Goal: Ask a question: Seek information or help from site administrators or community

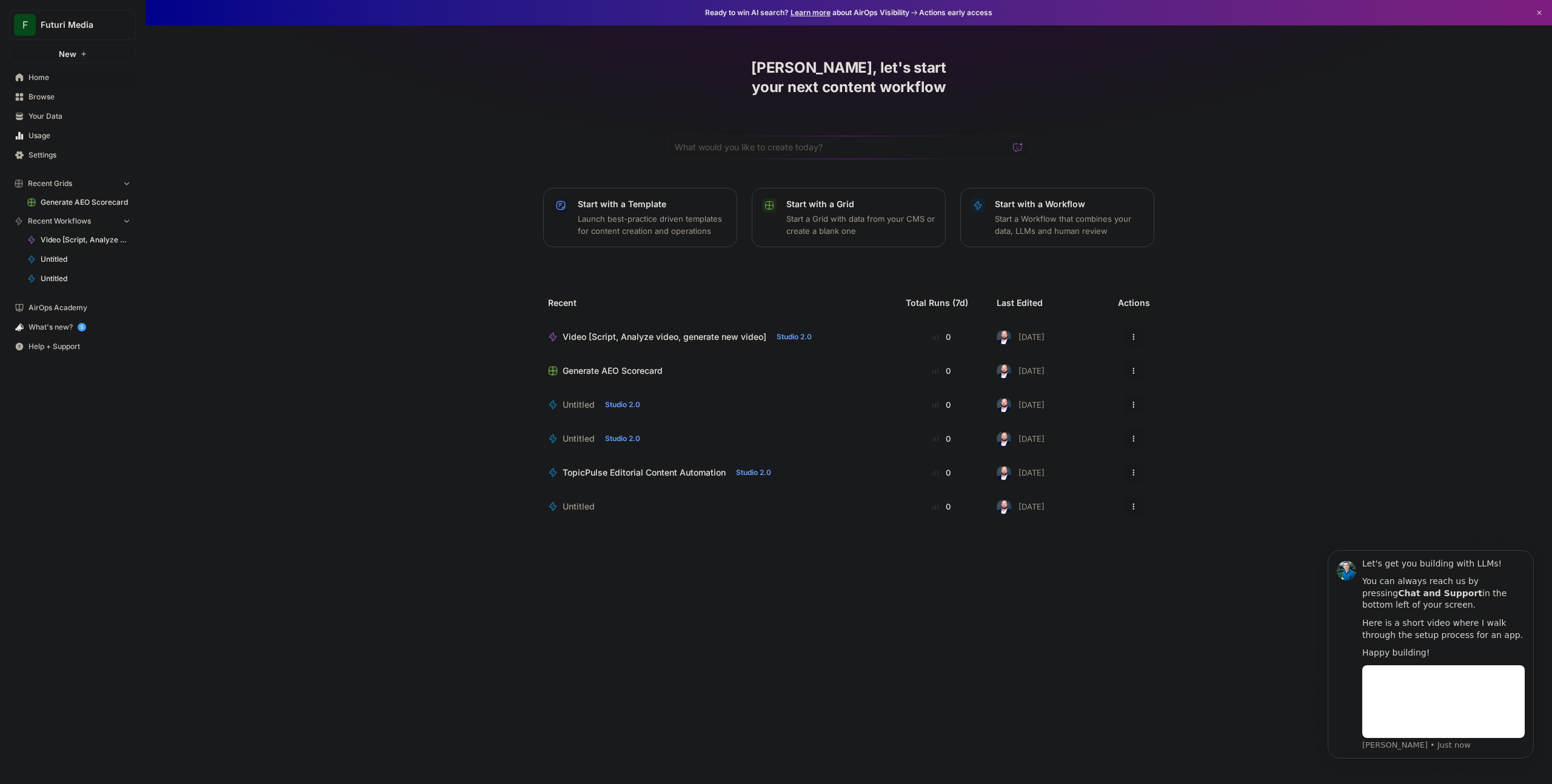
click at [678, 467] on span "TopicPulse Editorial Content Automation" at bounding box center [644, 473] width 163 height 12
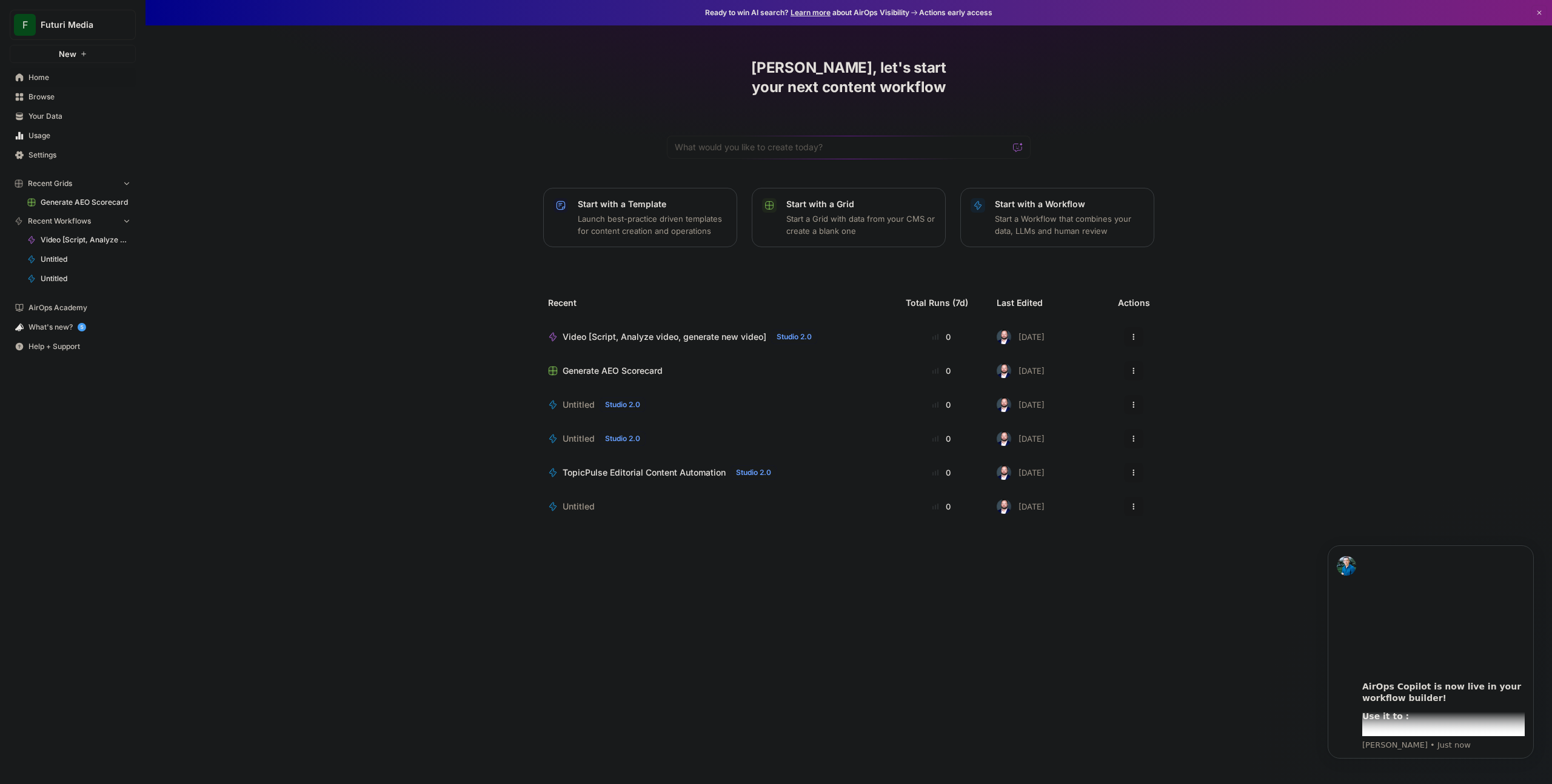
click at [1030, 286] on div "Last Edited" at bounding box center [1019, 303] width 46 height 34
click at [47, 95] on span "Browse" at bounding box center [79, 96] width 102 height 11
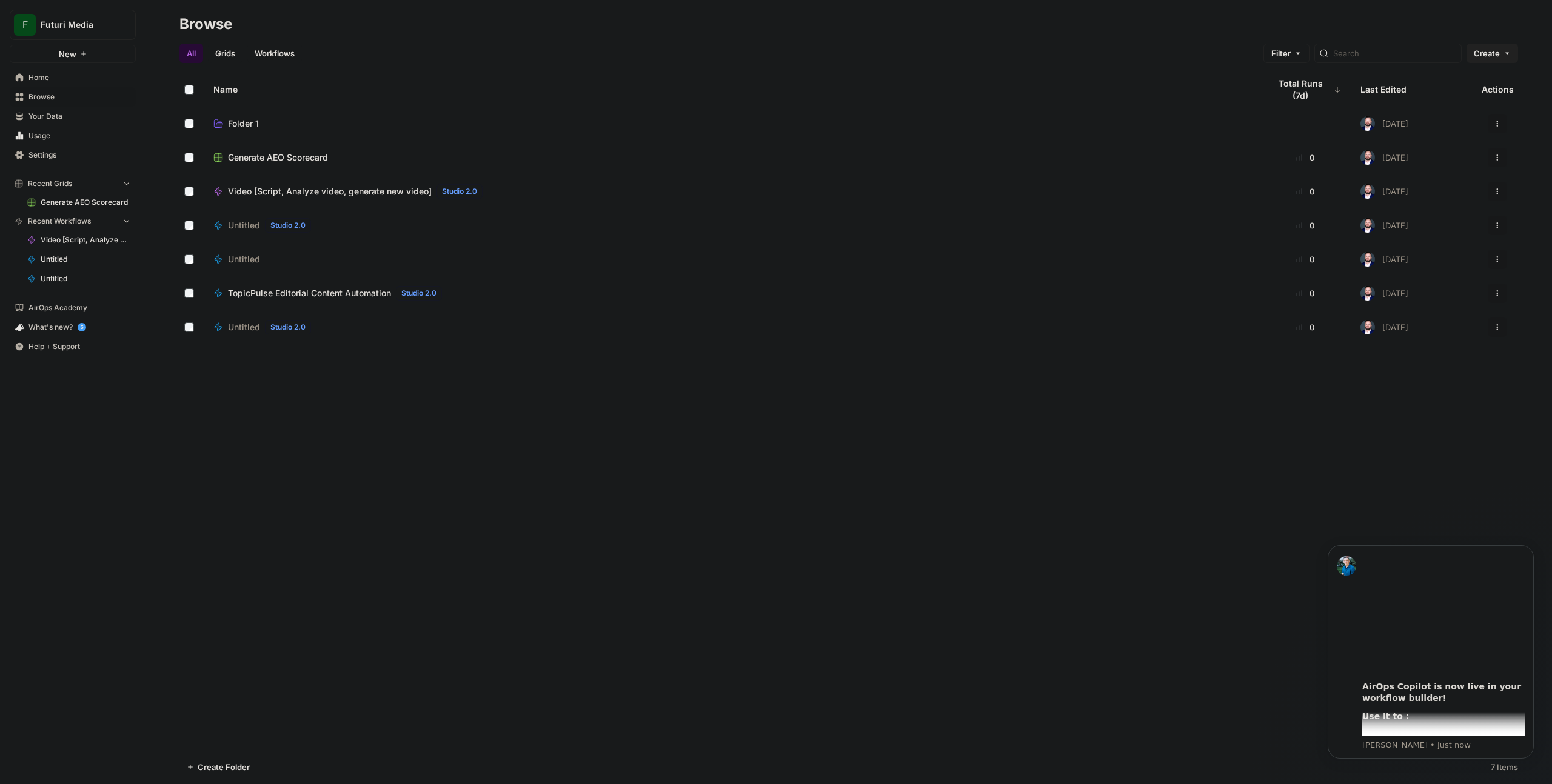
click at [1382, 86] on div "Last Edited" at bounding box center [1383, 89] width 46 height 34
click at [1382, 86] on div "Last Edited" at bounding box center [1388, 89] width 55 height 34
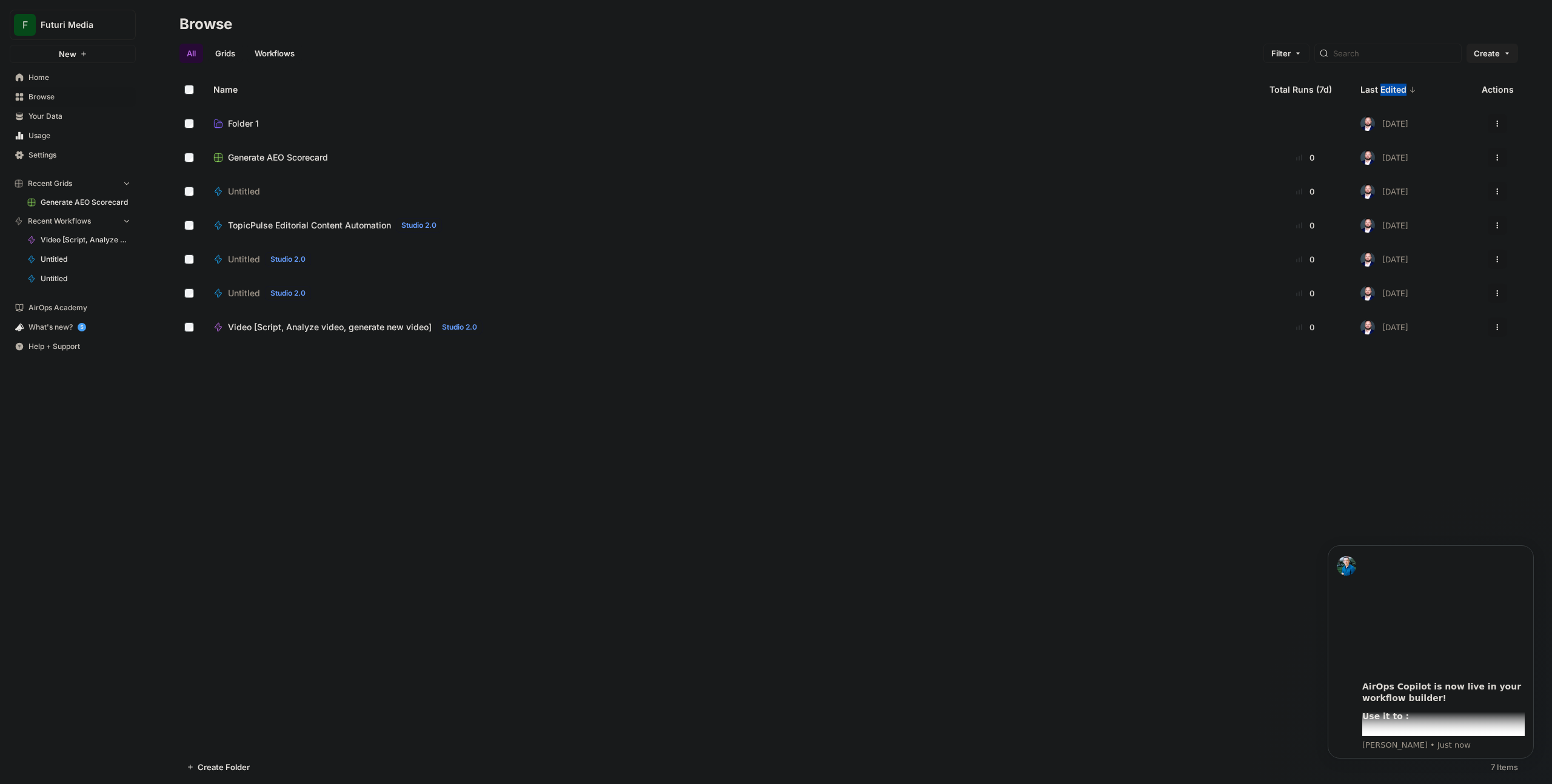
click at [1382, 86] on div "Last Edited" at bounding box center [1388, 89] width 55 height 34
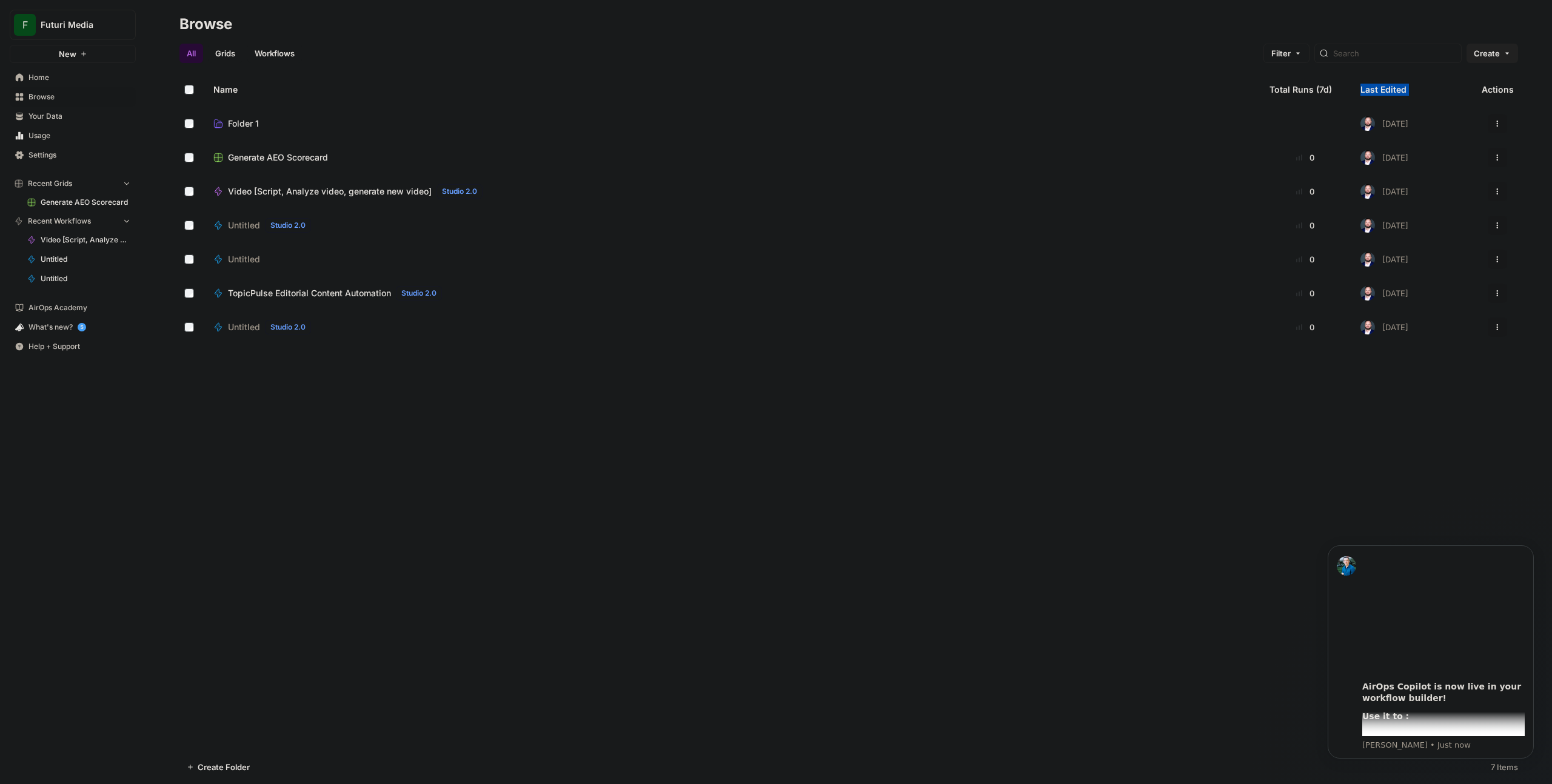
click at [1382, 86] on div "Last Edited" at bounding box center [1383, 89] width 46 height 34
click at [1382, 86] on div "Last Edited" at bounding box center [1388, 89] width 55 height 34
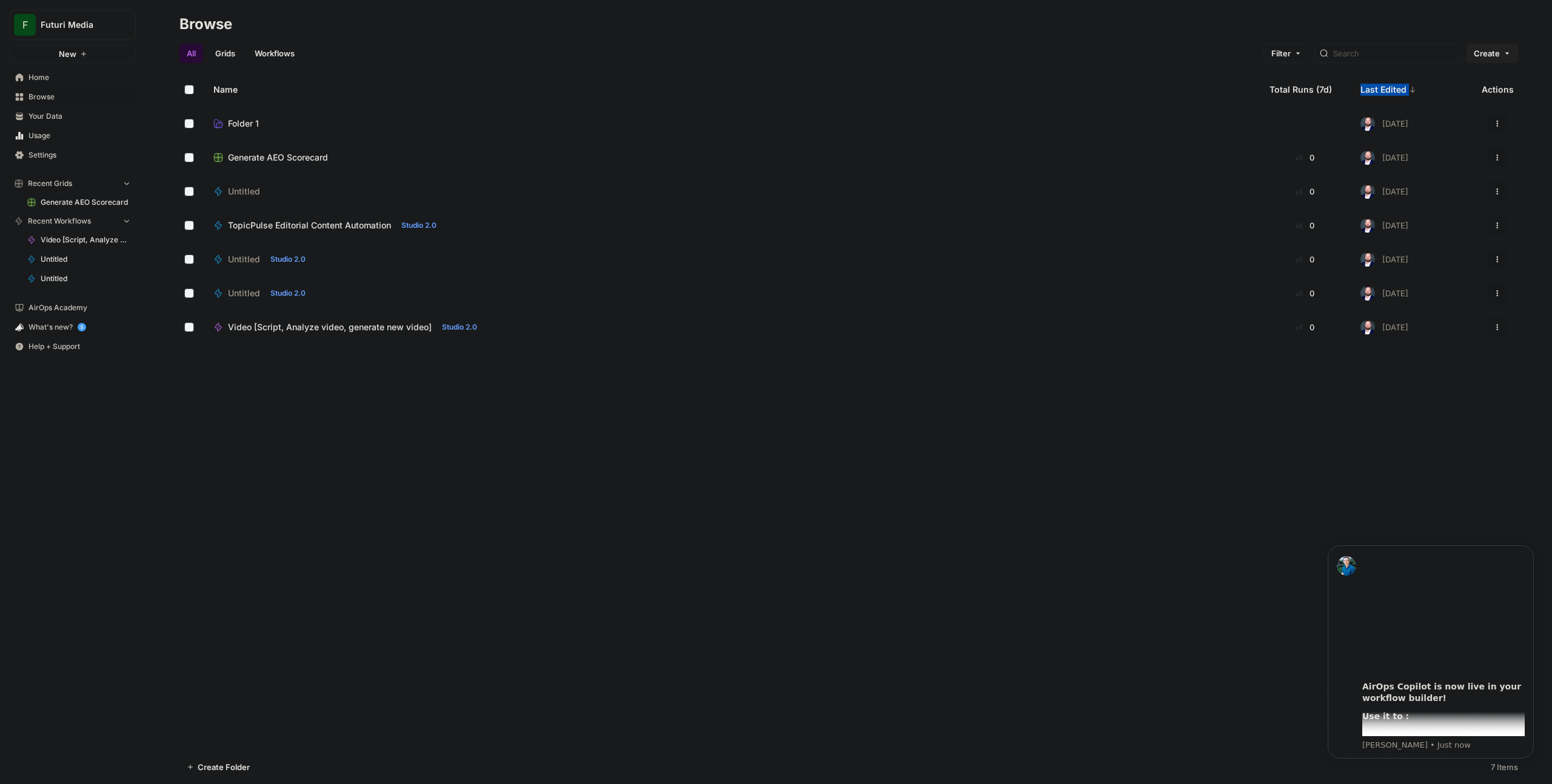
click at [1410, 86] on icon at bounding box center [1412, 89] width 7 height 7
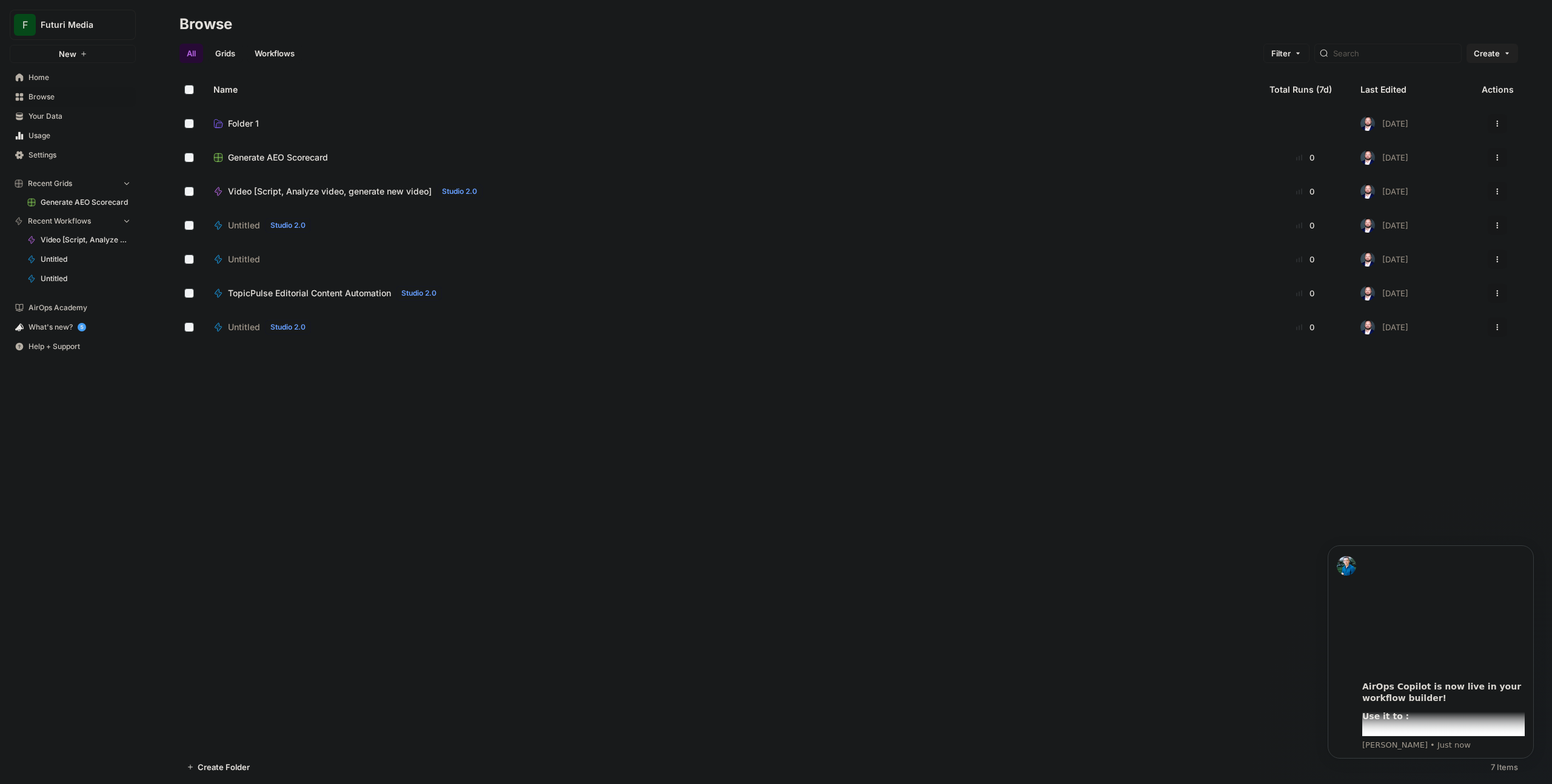
click at [1412, 86] on th "Last Edited" at bounding box center [1411, 89] width 122 height 34
click at [1412, 86] on icon at bounding box center [1412, 89] width 7 height 7
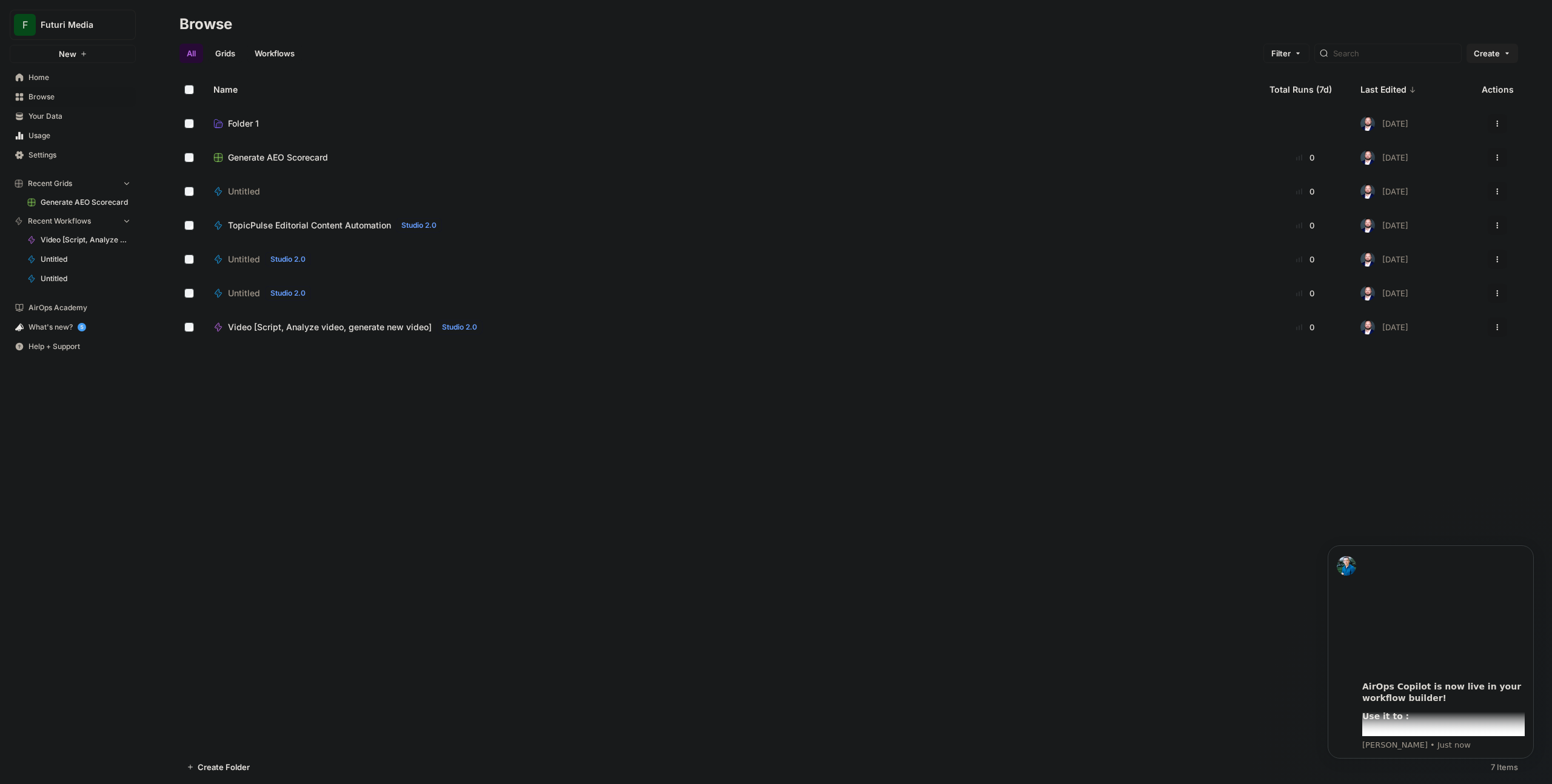
click at [785, 530] on div "Name Total Runs (7d) Last Edited Actions Folder 1 4 months ago Actions Generate…" at bounding box center [848, 411] width 1406 height 678
click at [292, 51] on link "Workflows" at bounding box center [274, 53] width 54 height 19
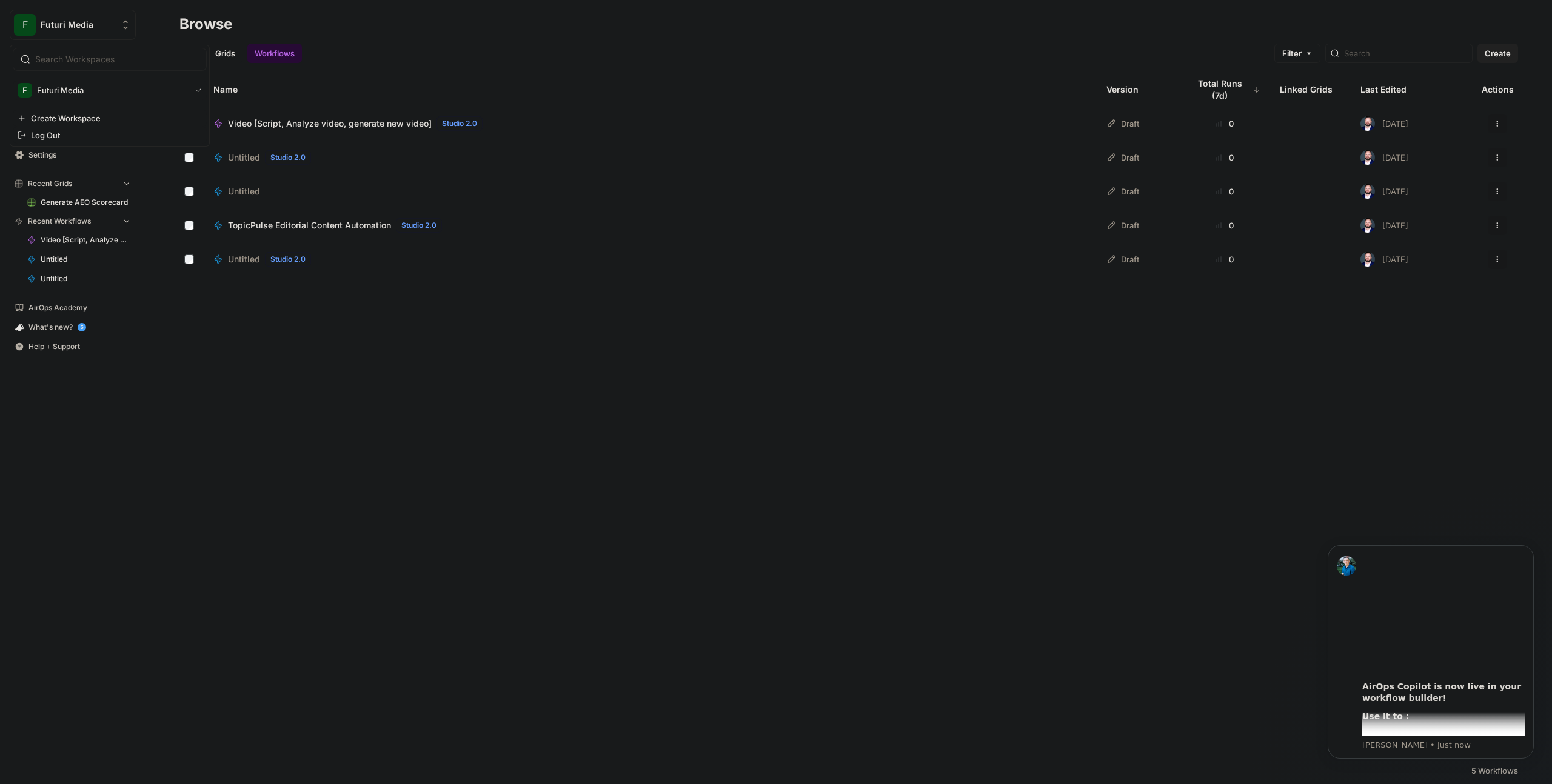
click at [82, 19] on span "Futuri Media" at bounding box center [78, 24] width 74 height 12
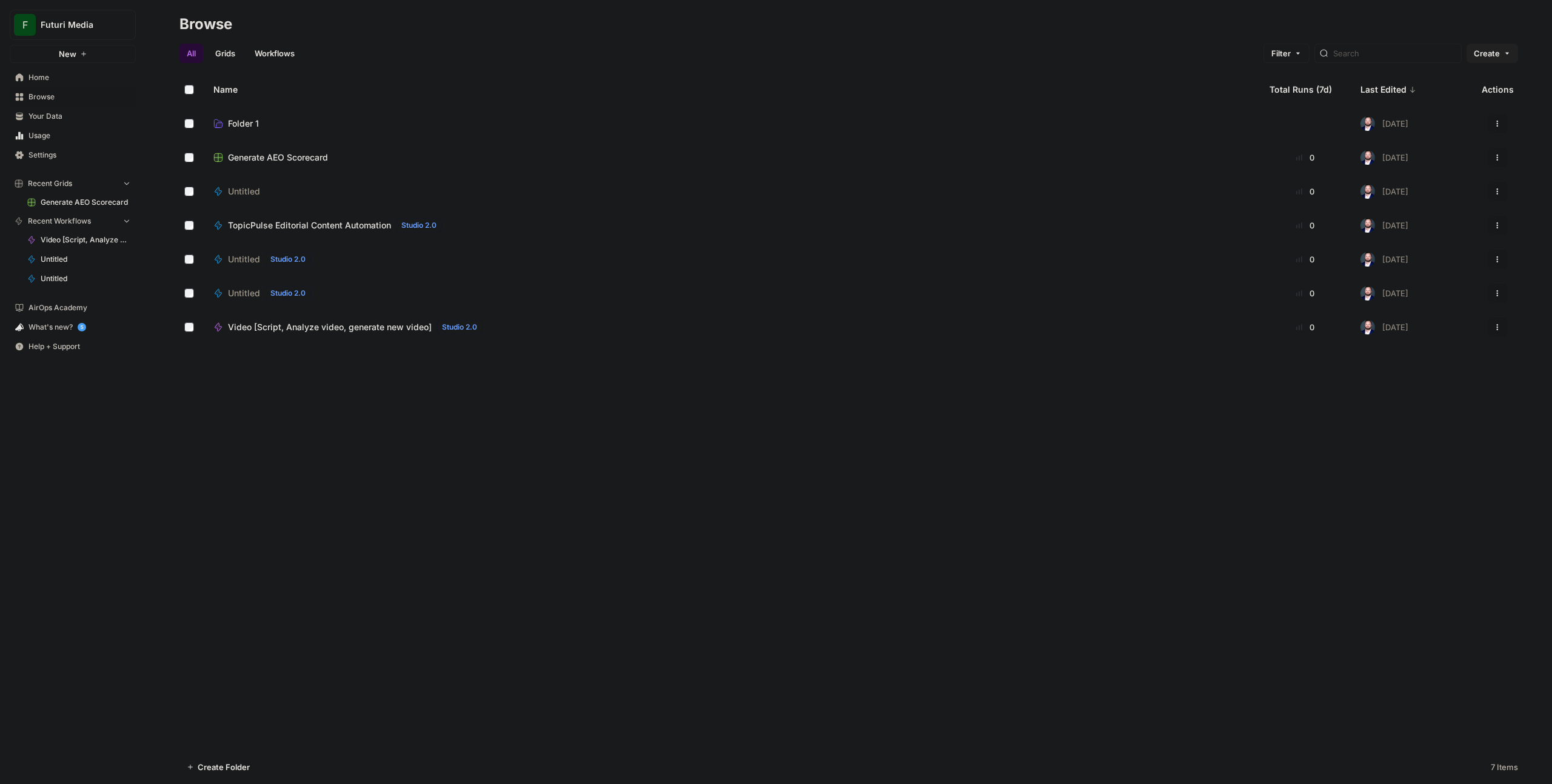
click at [525, 445] on div "Name Total Runs (7d) Last Edited Actions Folder 1 4 months ago Actions Generate…" at bounding box center [848, 411] width 1406 height 678
click at [626, 552] on div "Name Total Runs (7d) Last Edited Actions Folder 1 4 months ago Actions Generate…" at bounding box center [848, 411] width 1406 height 678
click at [122, 24] on icon "Workspace: Futuri Media" at bounding box center [126, 24] width 12 height 12
click at [727, 514] on div "Name Total Runs (7d) Last Edited Actions Folder 1 4 months ago Actions Generate…" at bounding box center [848, 411] width 1406 height 678
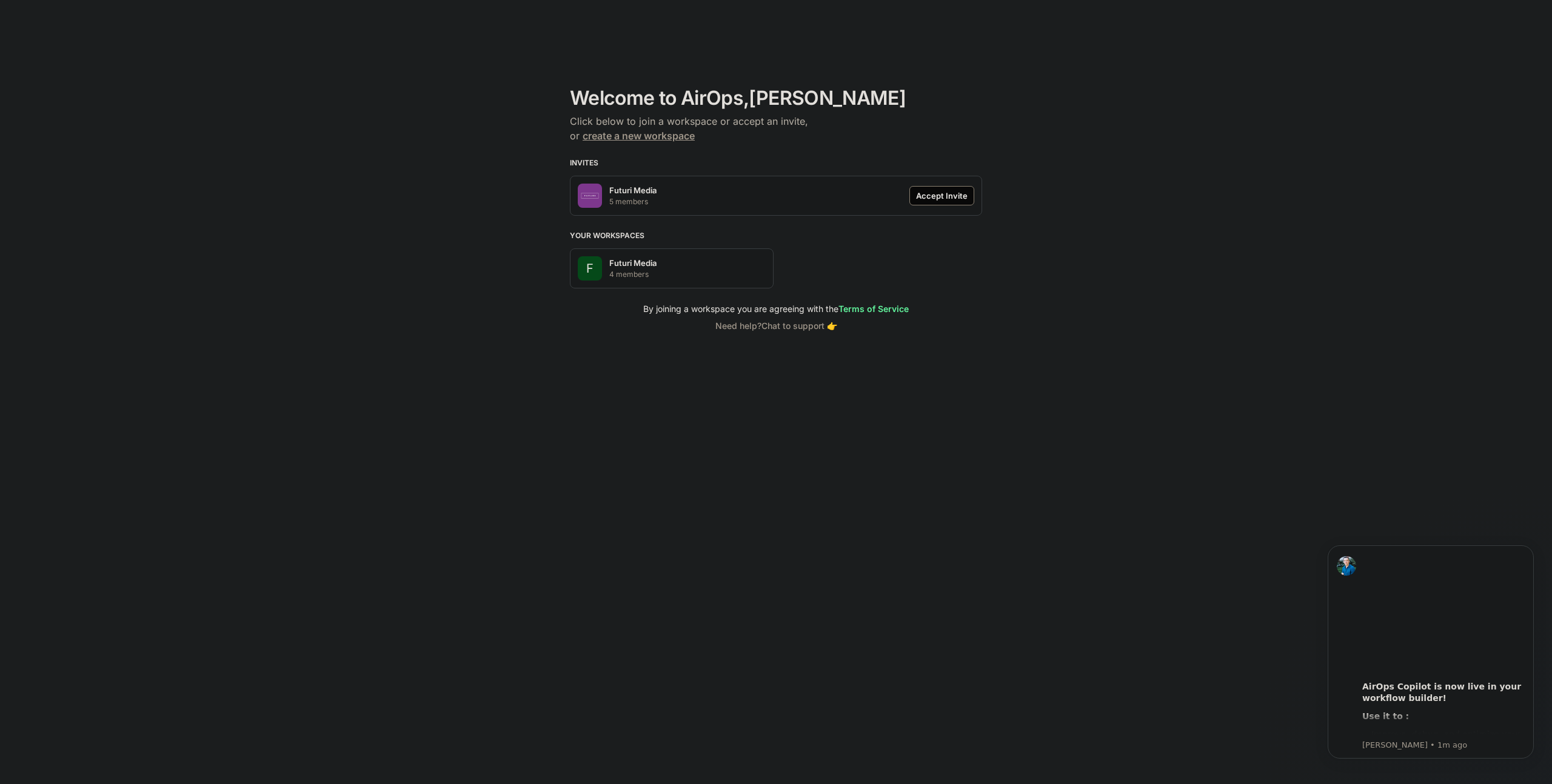
click at [927, 192] on div "Accept Invite" at bounding box center [941, 196] width 52 height 12
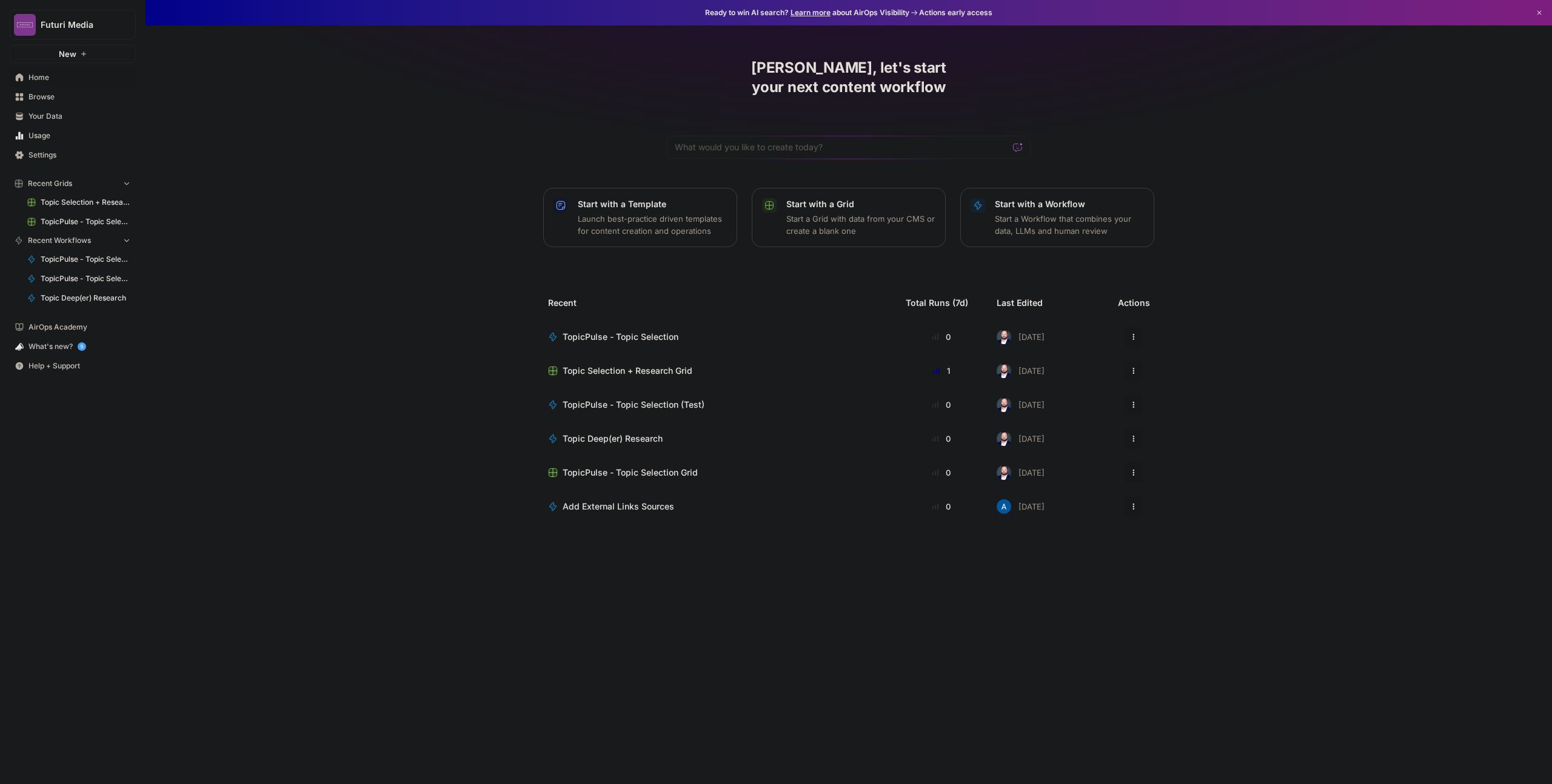
click at [673, 331] on span "TopicPulse - Topic Selection" at bounding box center [620, 337] width 116 height 12
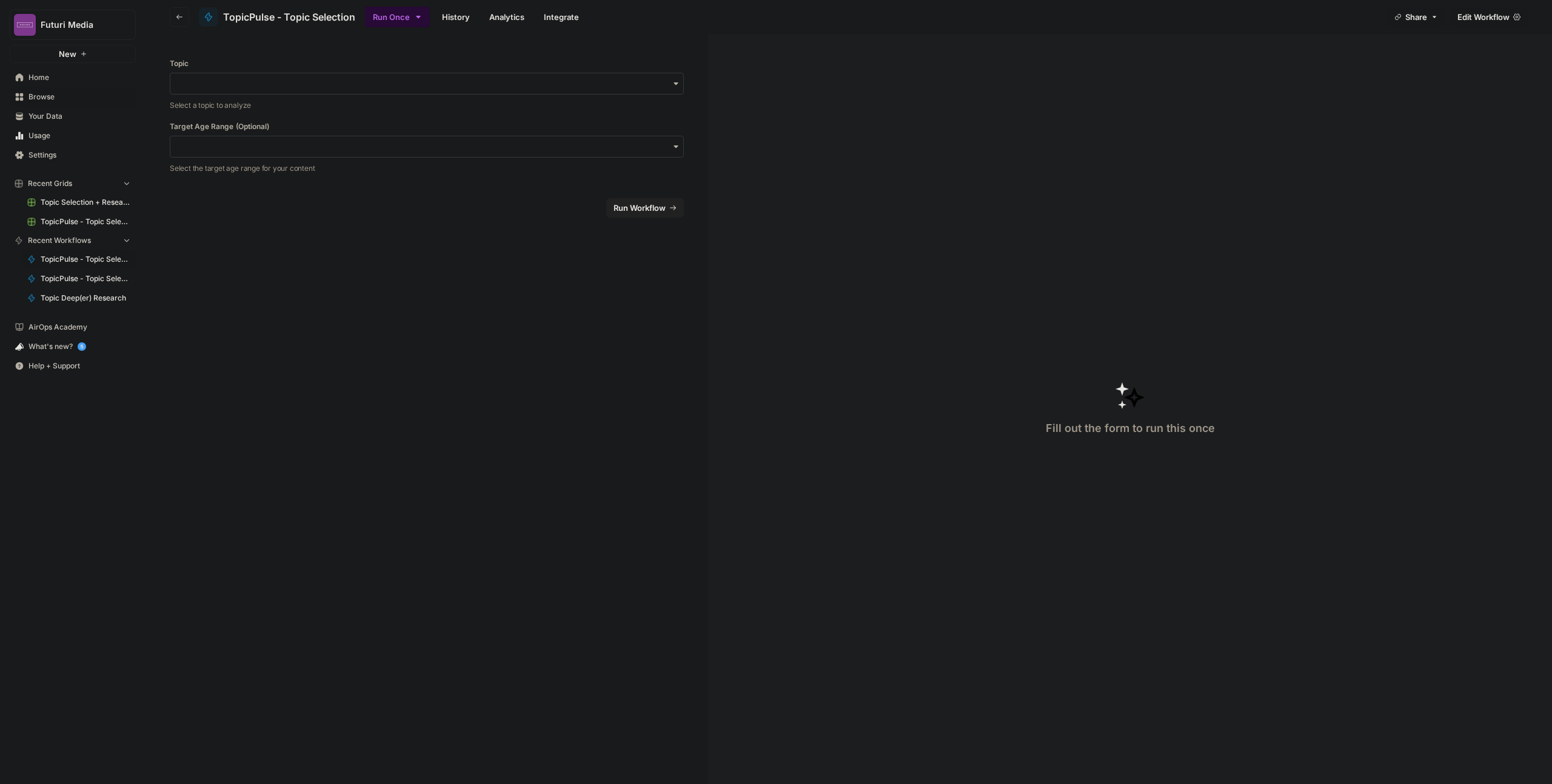
click at [307, 81] on input "Topic" at bounding box center [427, 84] width 498 height 12
click at [299, 413] on form "Topic Select a topic to analyze Target Age Range (Optional) Select the target a…" at bounding box center [427, 409] width 562 height 750
click at [258, 88] on input "Topic" at bounding box center [427, 84] width 498 height 12
click at [283, 466] on form "Topic Select a topic to analyze Target Age Range (Optional) Select the target a…" at bounding box center [427, 409] width 562 height 750
click at [314, 15] on span "TopicPulse - Topic Selection" at bounding box center [289, 17] width 132 height 15
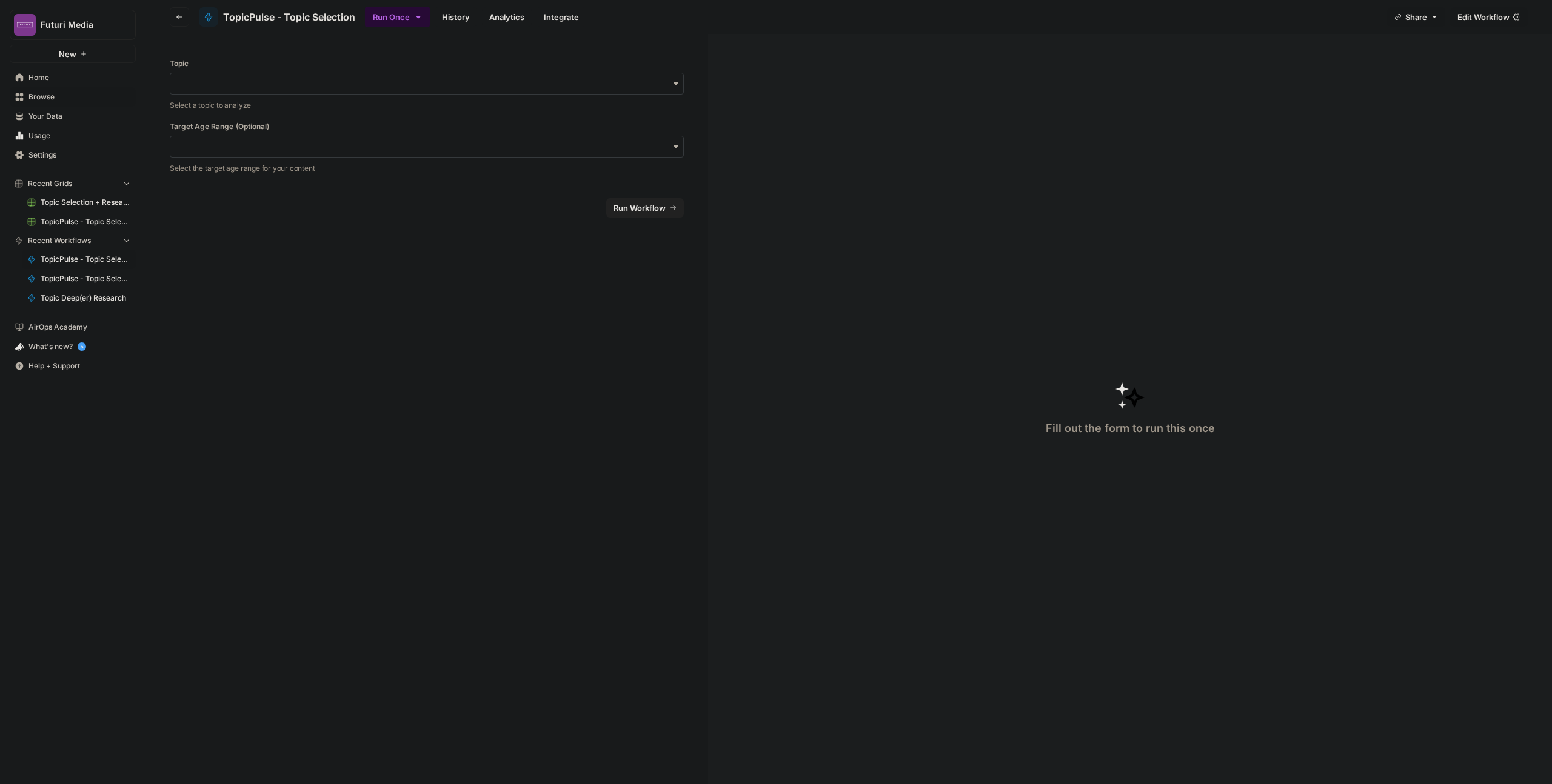
click at [62, 78] on span "Home" at bounding box center [79, 77] width 102 height 11
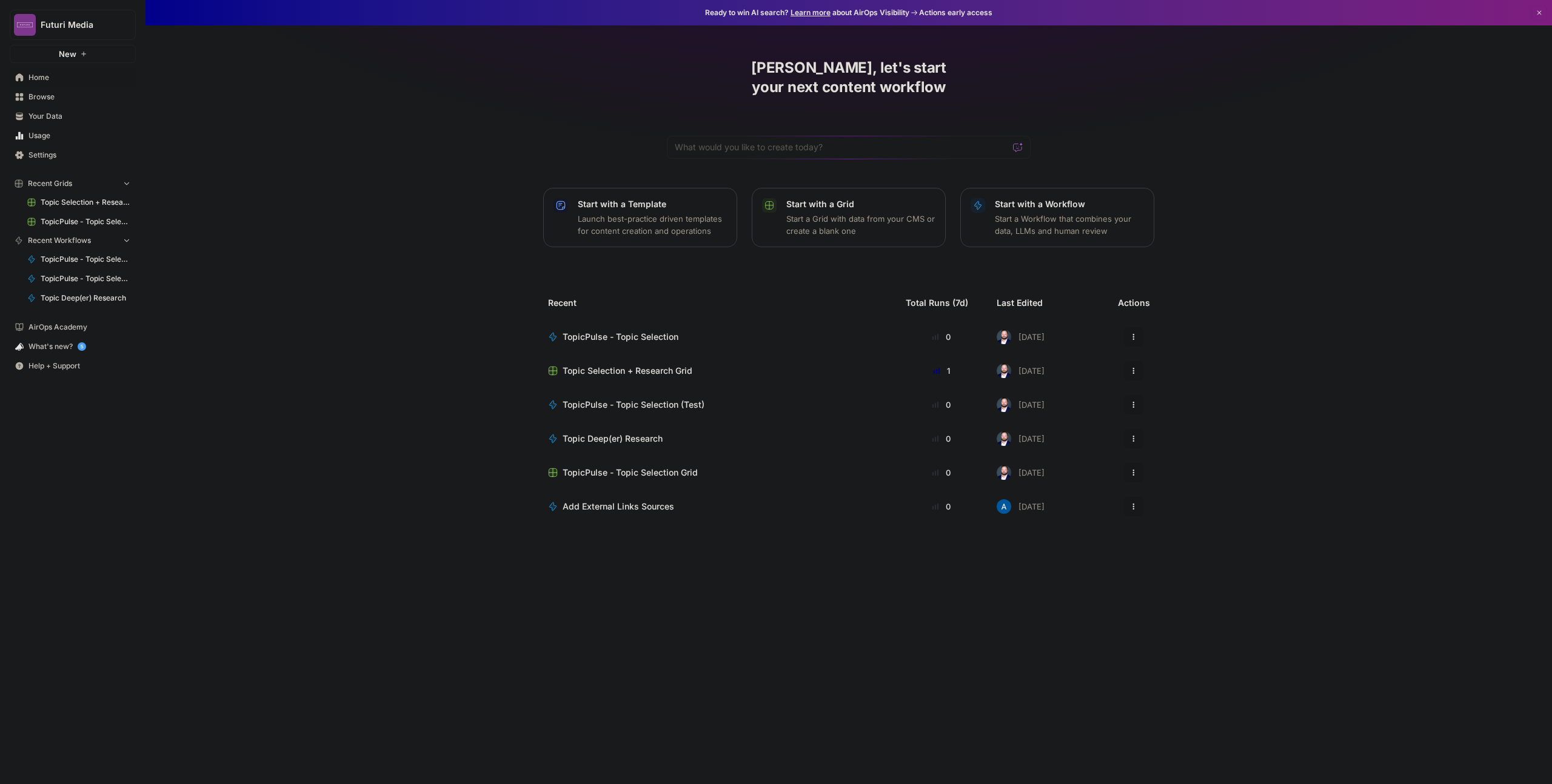
click at [678, 365] on span "Topic Selection + Research Grid" at bounding box center [627, 371] width 129 height 12
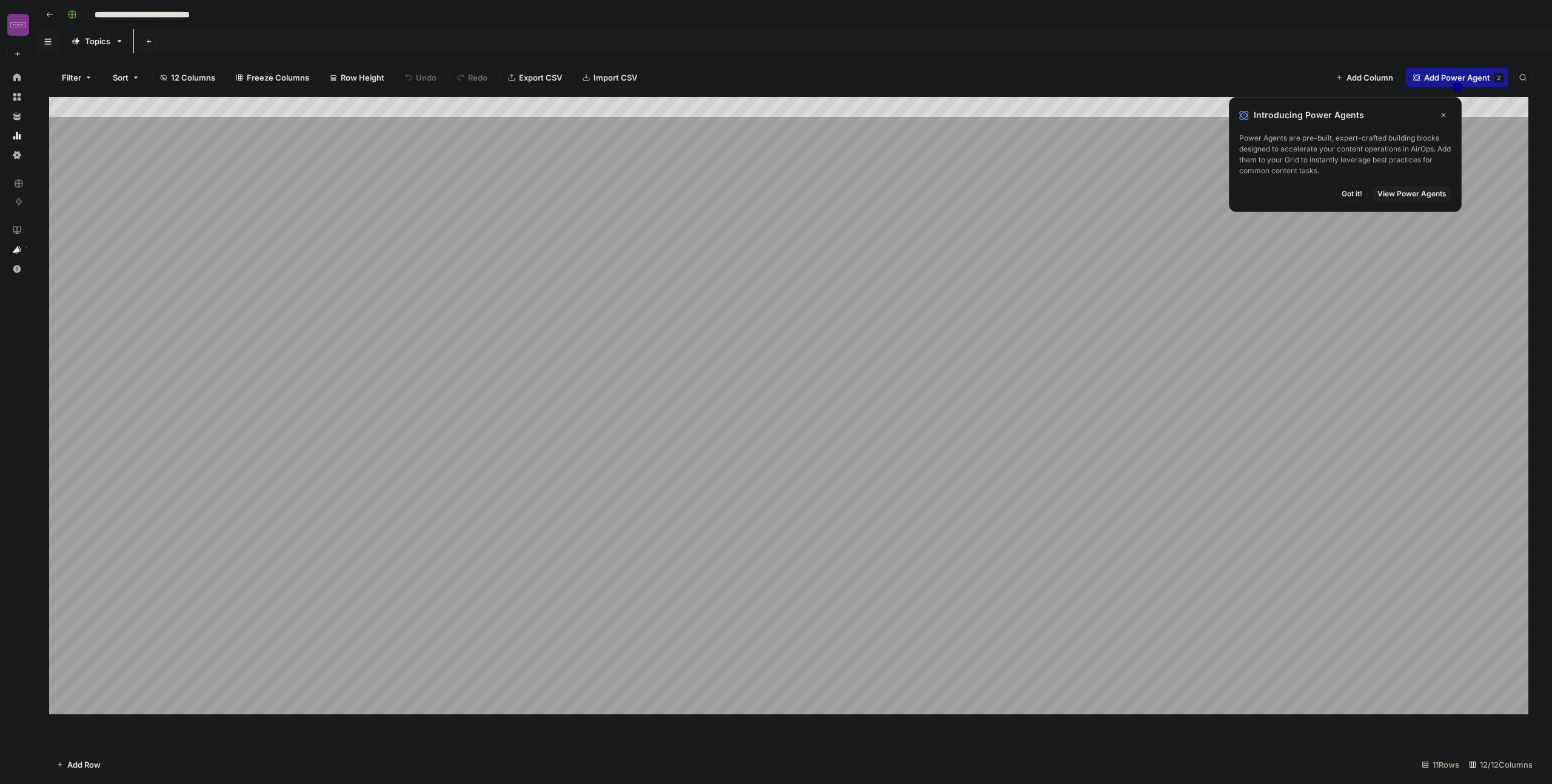
scroll to position [9, 0]
click at [304, 656] on div "Add Column" at bounding box center [793, 410] width 1489 height 626
click at [420, 651] on div "Add Column" at bounding box center [793, 410] width 1489 height 626
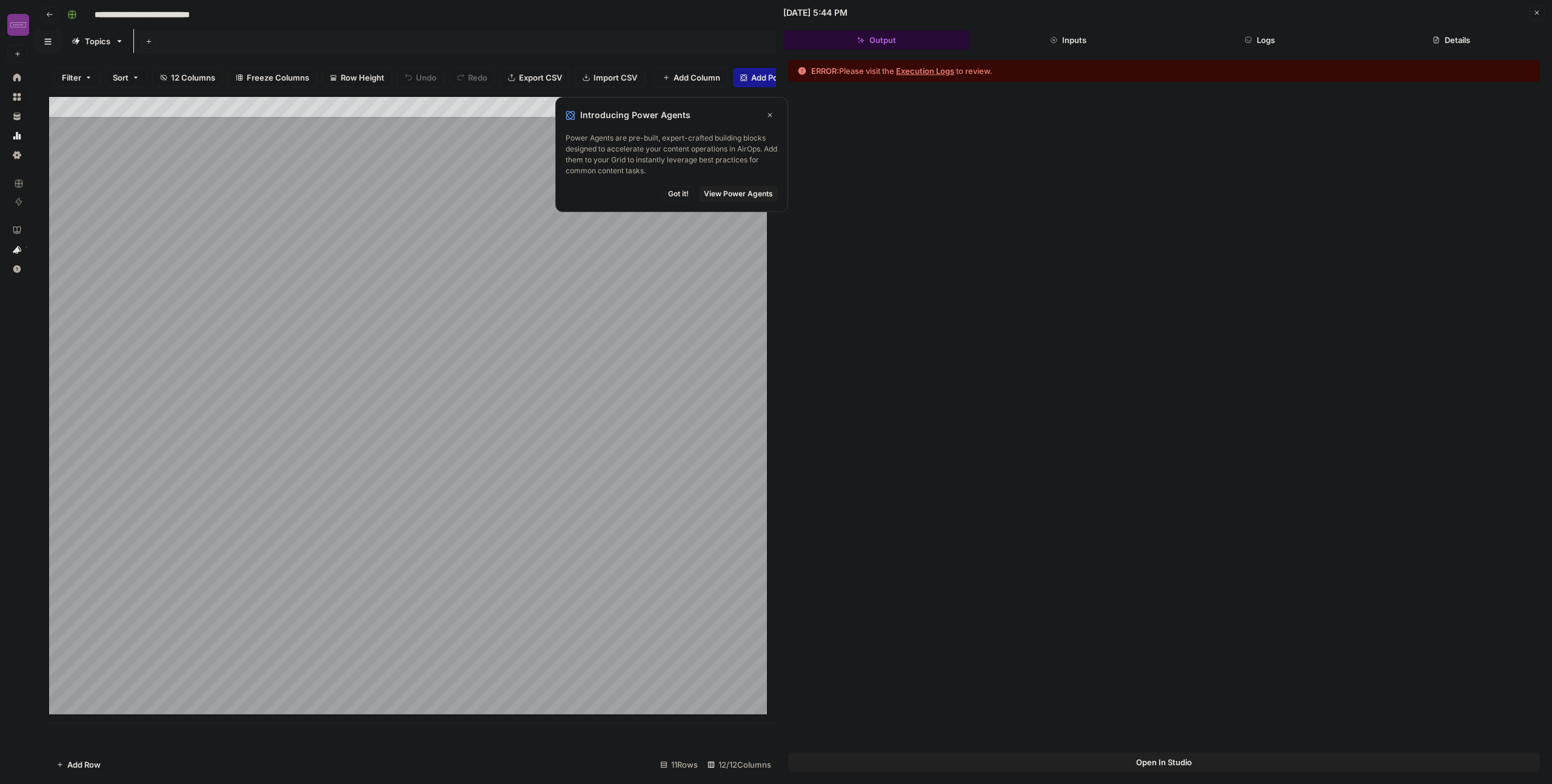
click at [679, 189] on span "Got it!" at bounding box center [678, 194] width 20 height 11
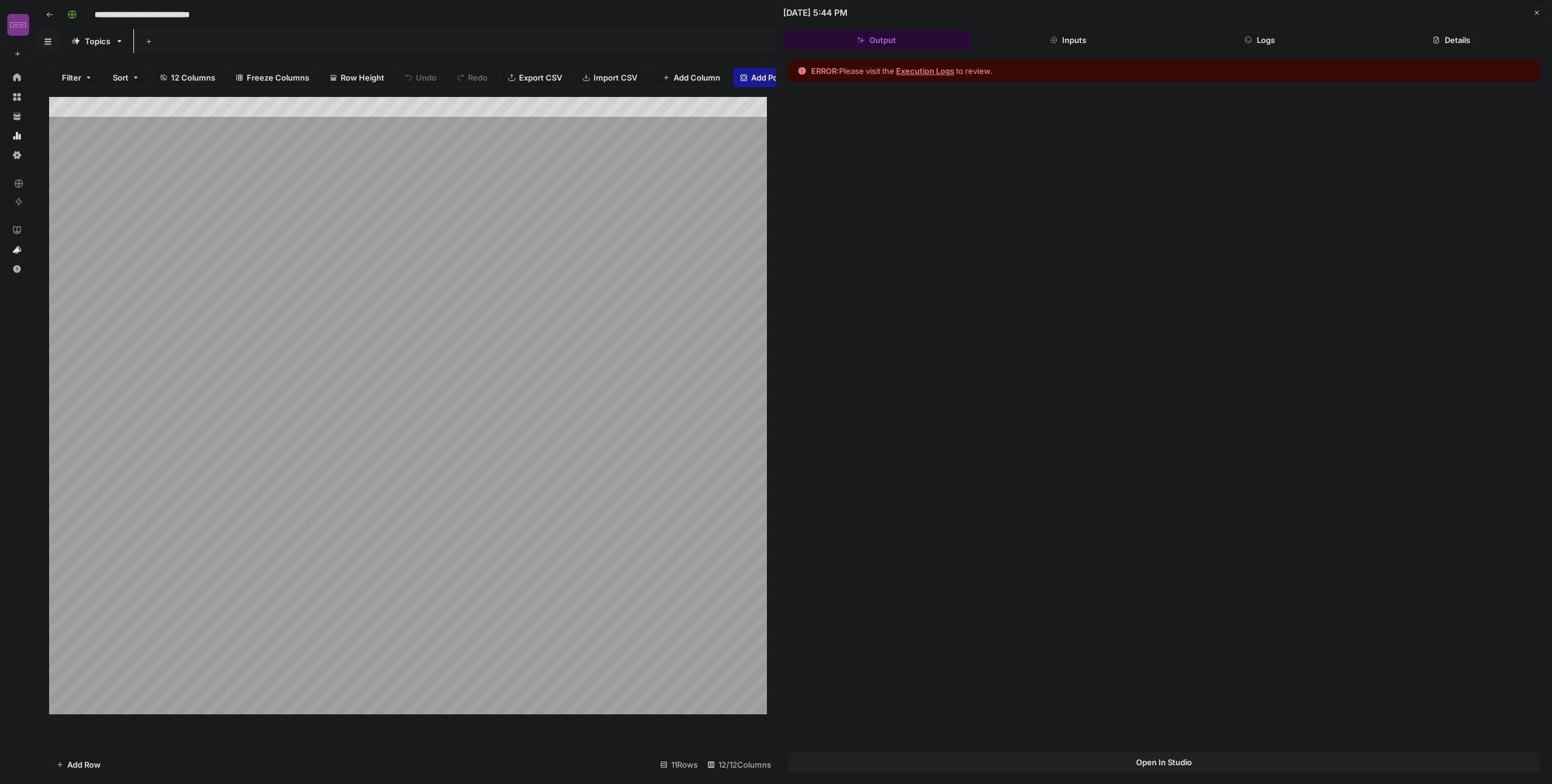
click at [926, 73] on button "Execution Logs" at bounding box center [925, 71] width 58 height 12
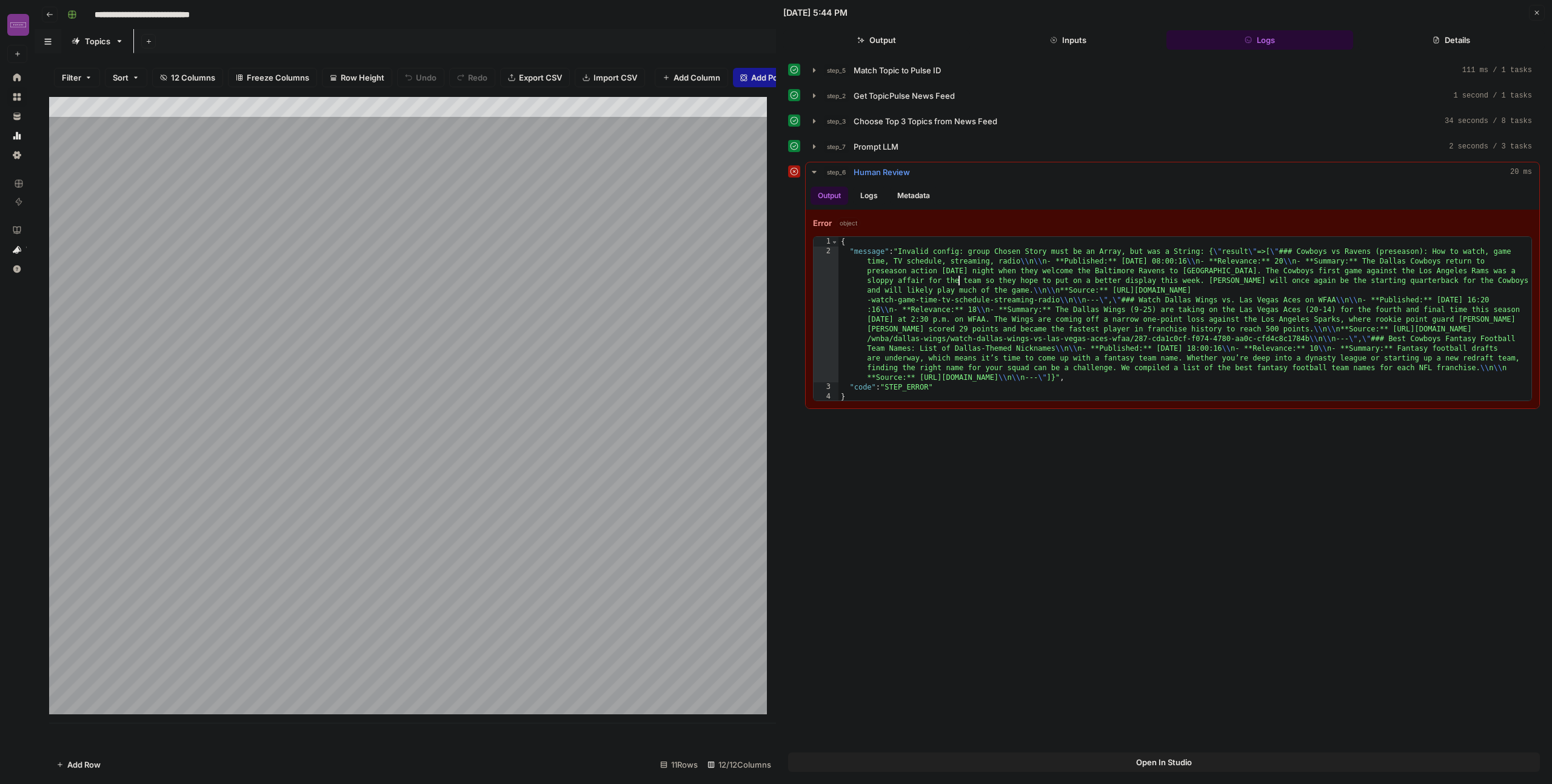
click at [958, 275] on div "{ "message" : "Invalid config: group Chosen Story must be an Array, but was a S…" at bounding box center [1185, 329] width 693 height 184
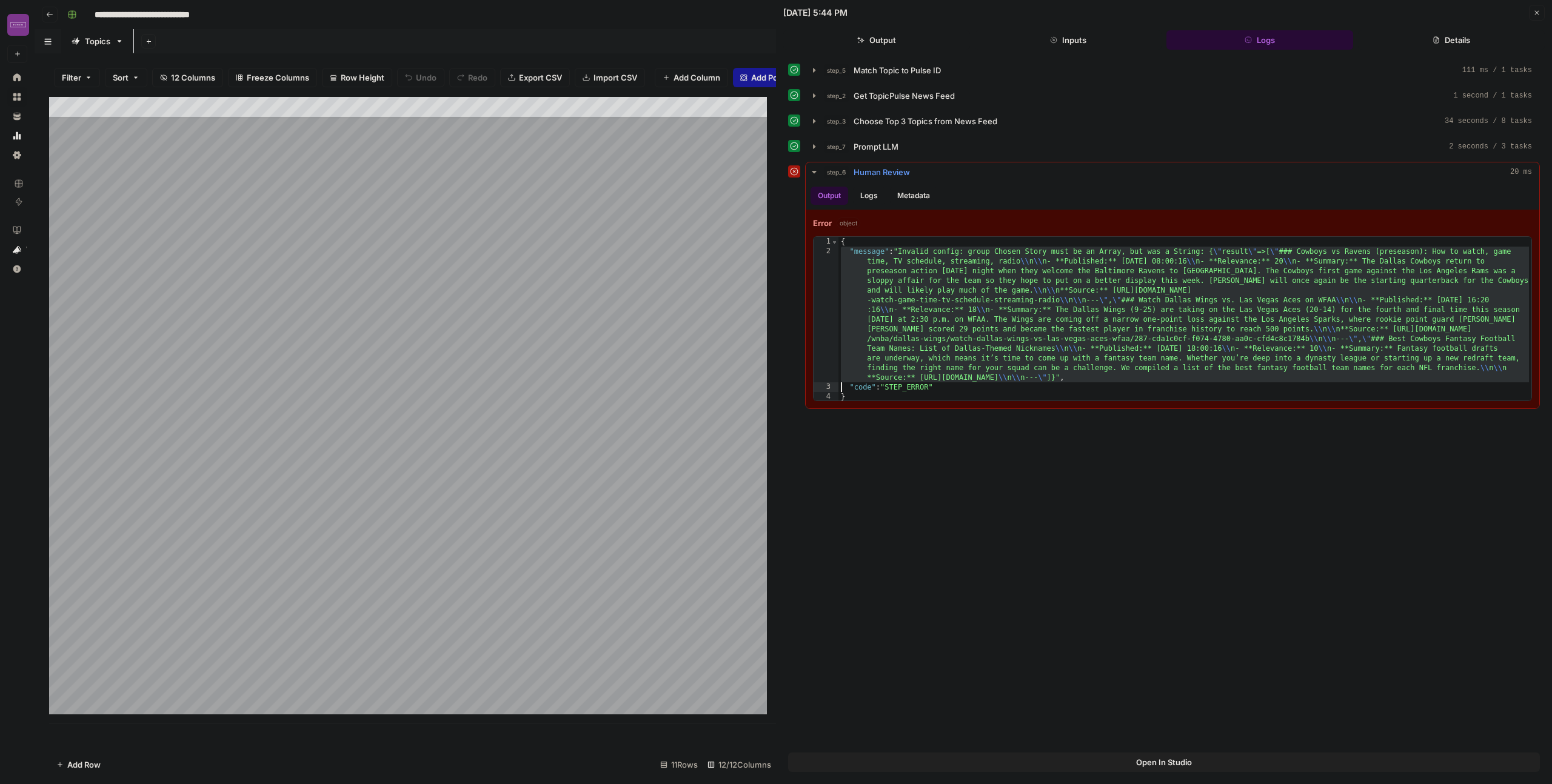
click at [958, 275] on div "{ "message" : "Invalid config: group Chosen Story must be an Array, but was a S…" at bounding box center [1185, 329] width 693 height 184
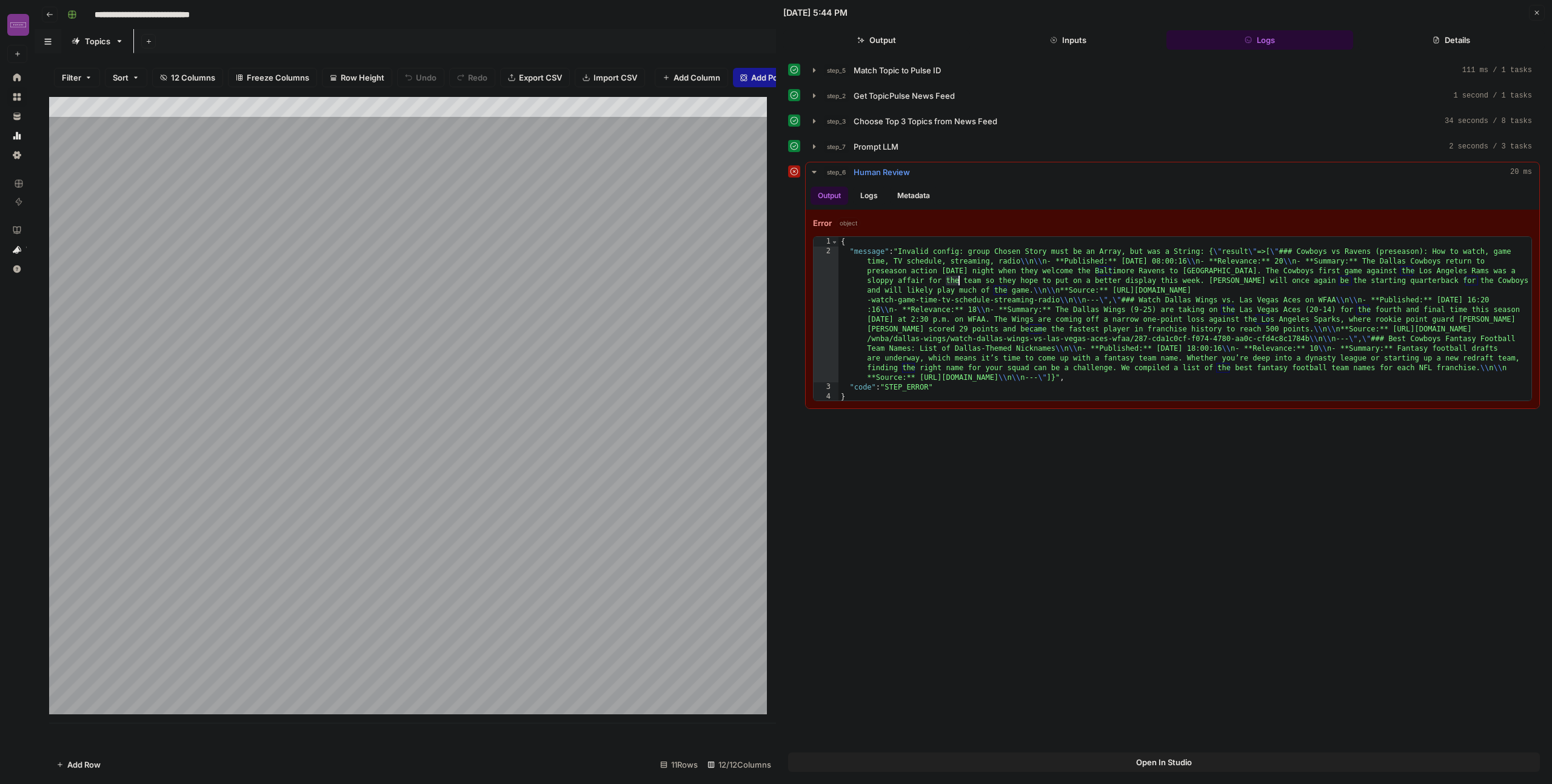
click at [958, 275] on div "{ "message" : "Invalid config: group Chosen Story must be an Array, but was a S…" at bounding box center [1185, 329] width 693 height 184
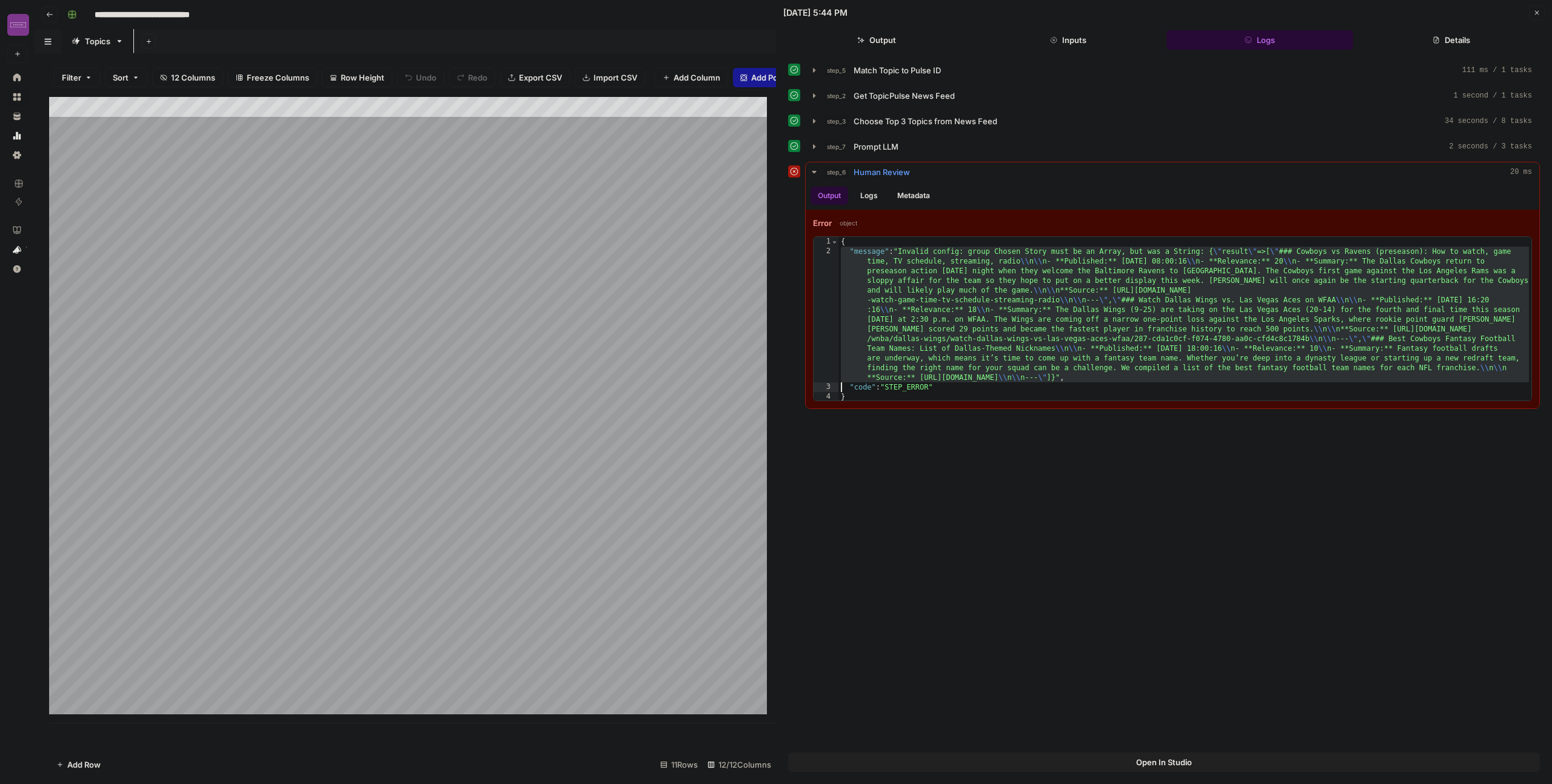
click at [870, 196] on button "Logs" at bounding box center [869, 196] width 32 height 18
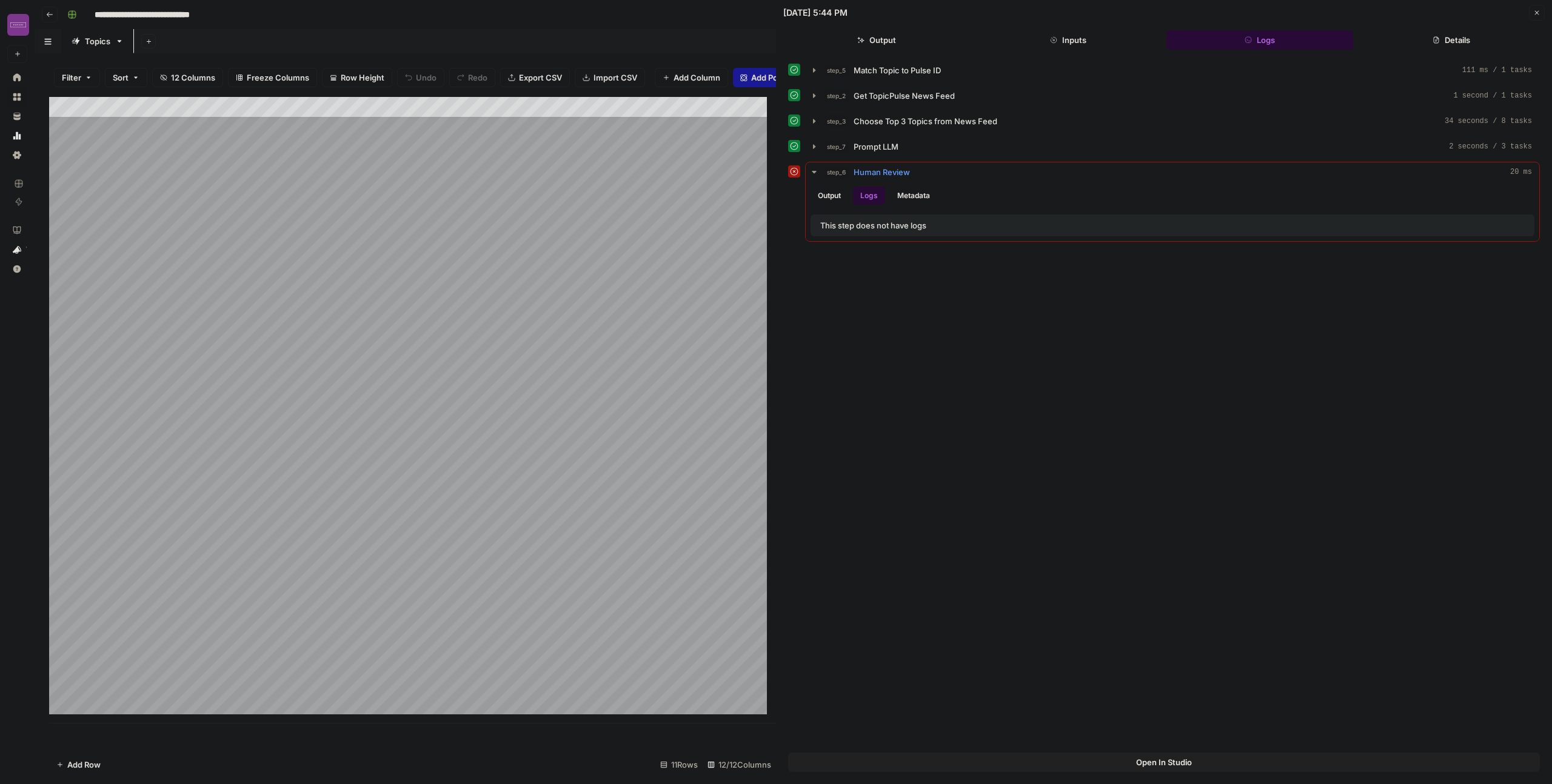
click at [903, 194] on button "Metadata" at bounding box center [914, 196] width 48 height 18
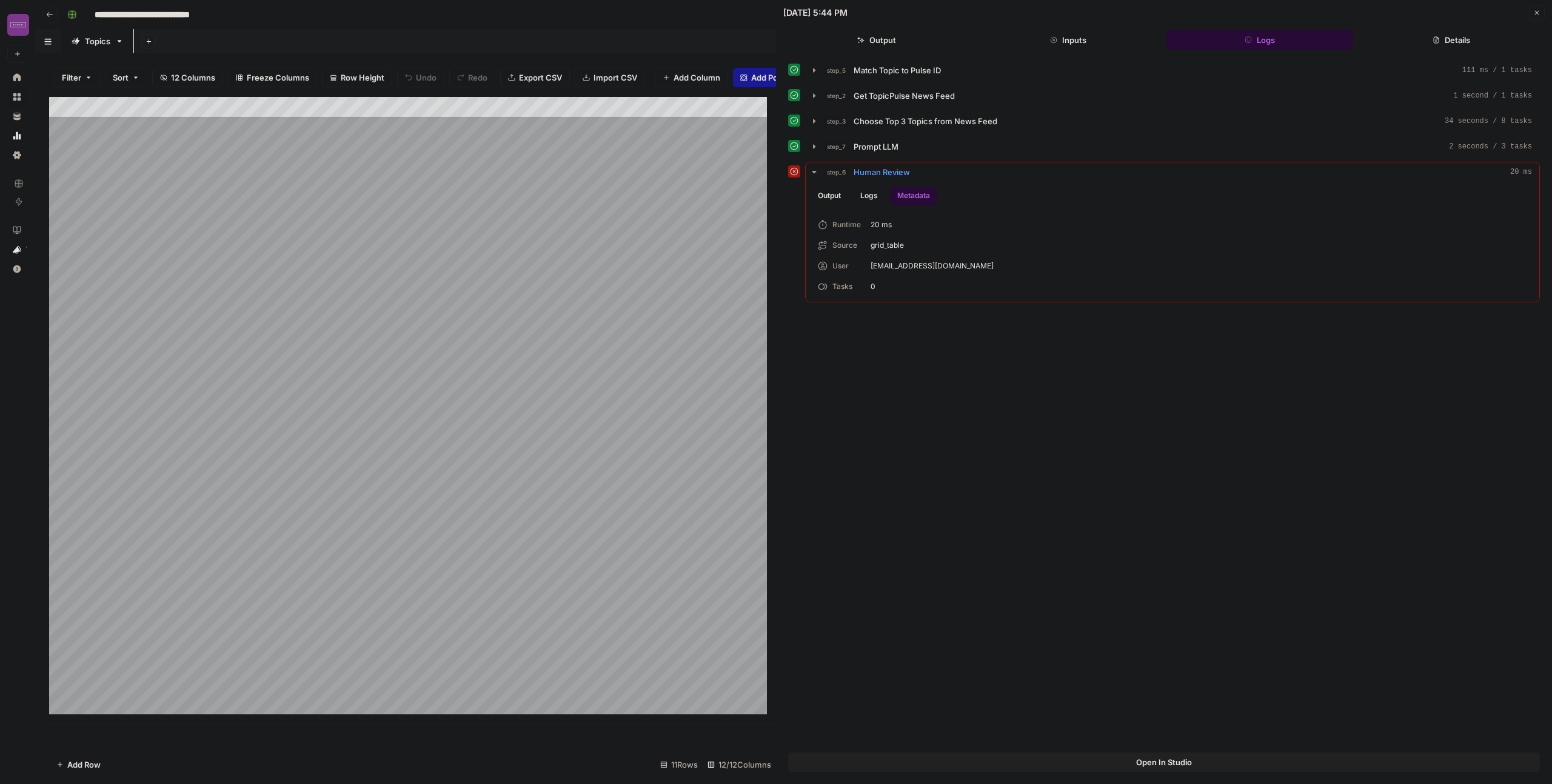
click at [826, 193] on button "Output" at bounding box center [829, 196] width 38 height 18
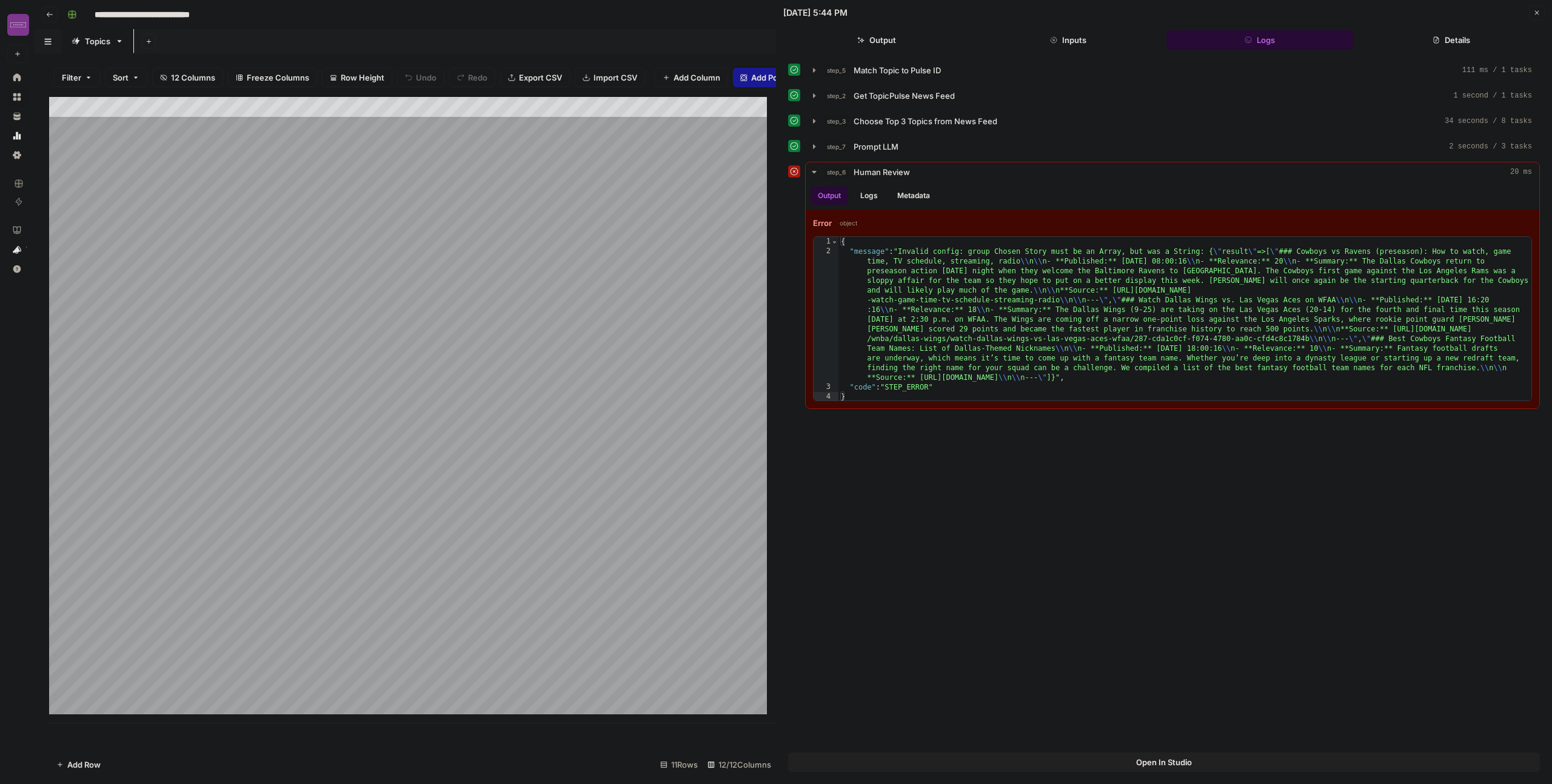
click at [296, 663] on div "Add Column" at bounding box center [412, 410] width 727 height 626
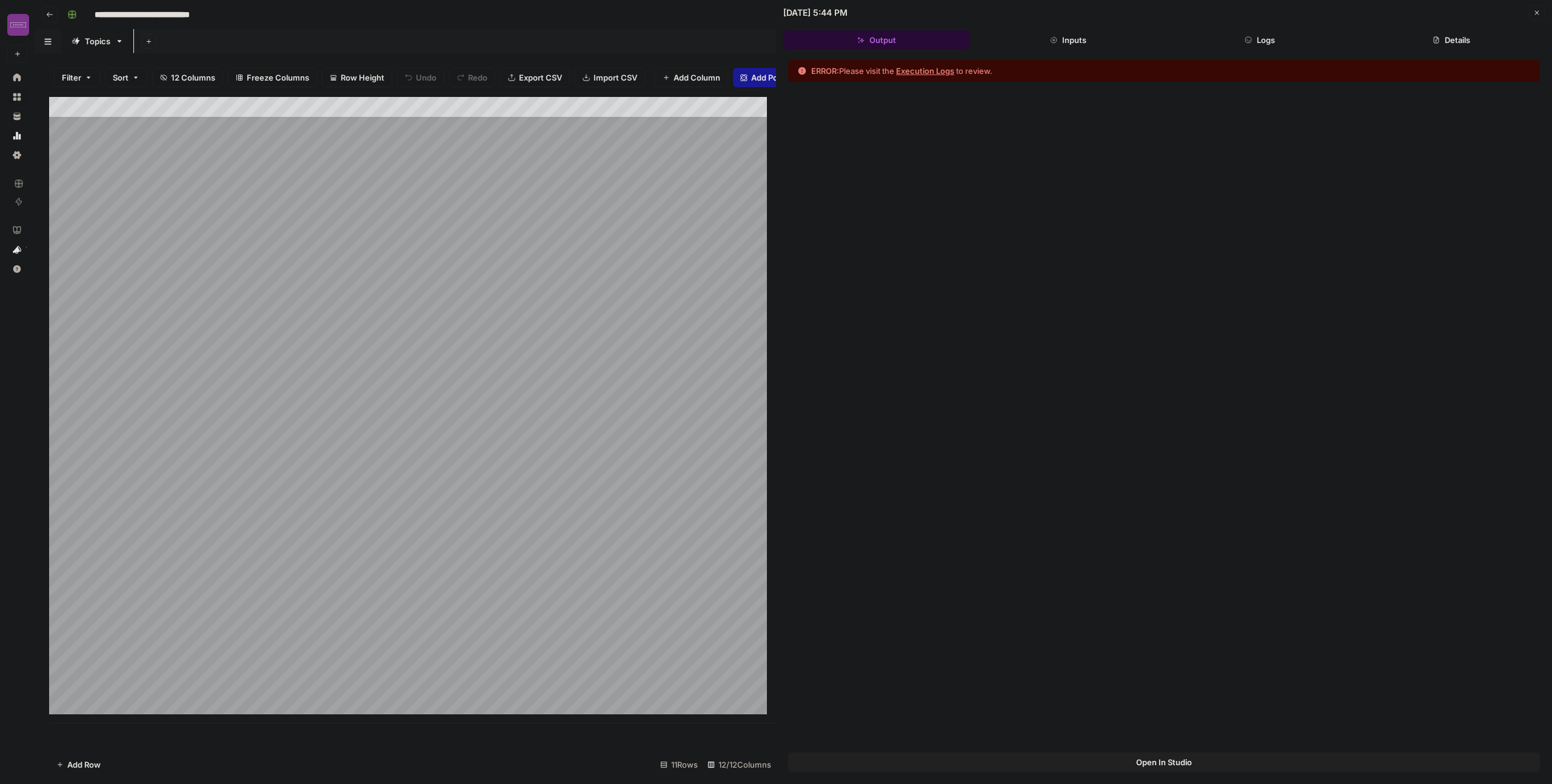
click at [383, 677] on div at bounding box center [352, 676] width 196 height 55
click at [383, 672] on div at bounding box center [352, 676] width 196 height 55
click at [415, 652] on div at bounding box center [352, 676] width 196 height 55
click at [410, 657] on div at bounding box center [352, 676] width 196 height 55
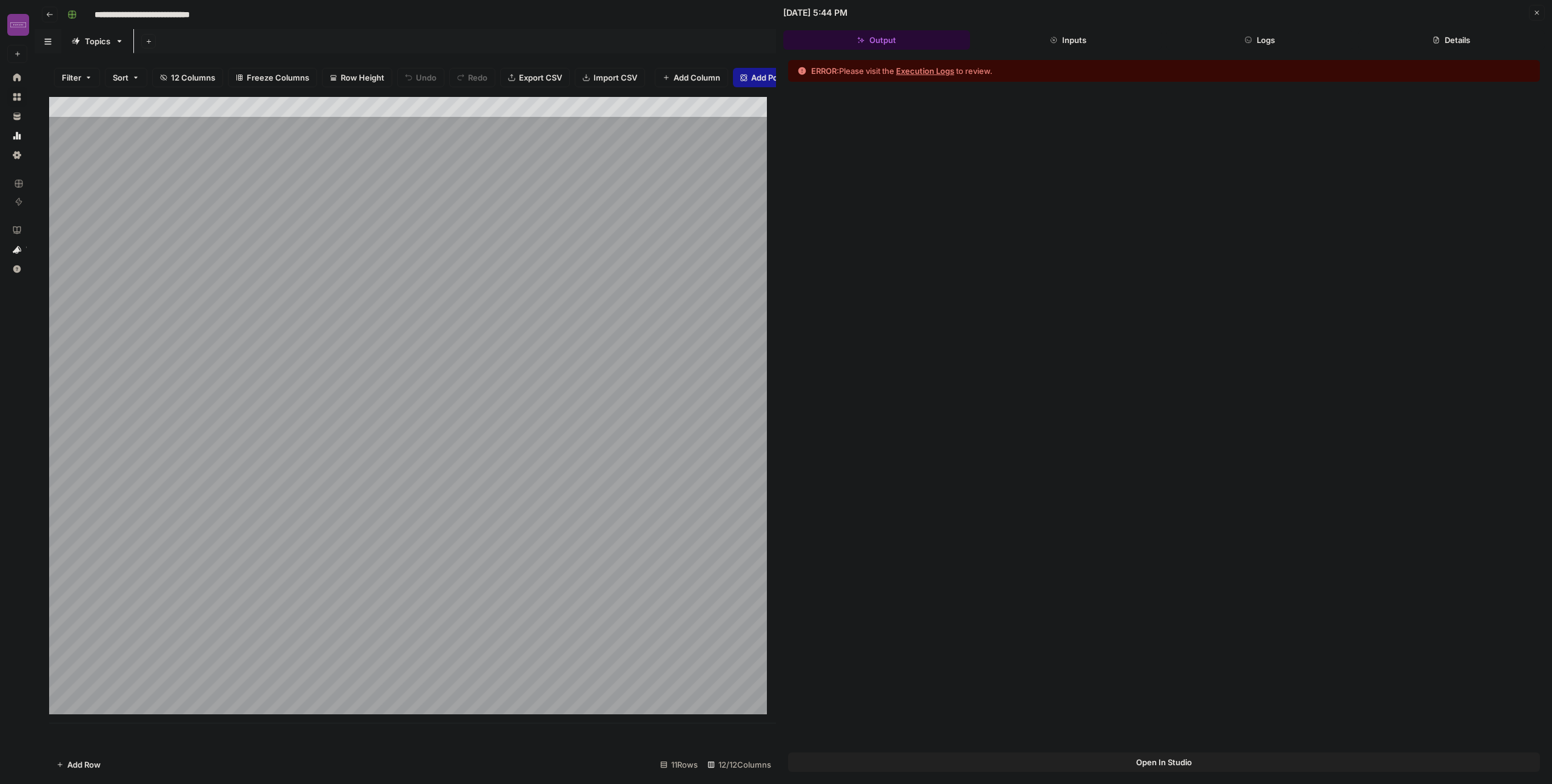
click at [282, 659] on div at bounding box center [352, 676] width 196 height 55
click at [253, 657] on div "Add Column" at bounding box center [412, 410] width 727 height 626
click at [270, 659] on div "Add Column" at bounding box center [412, 410] width 727 height 626
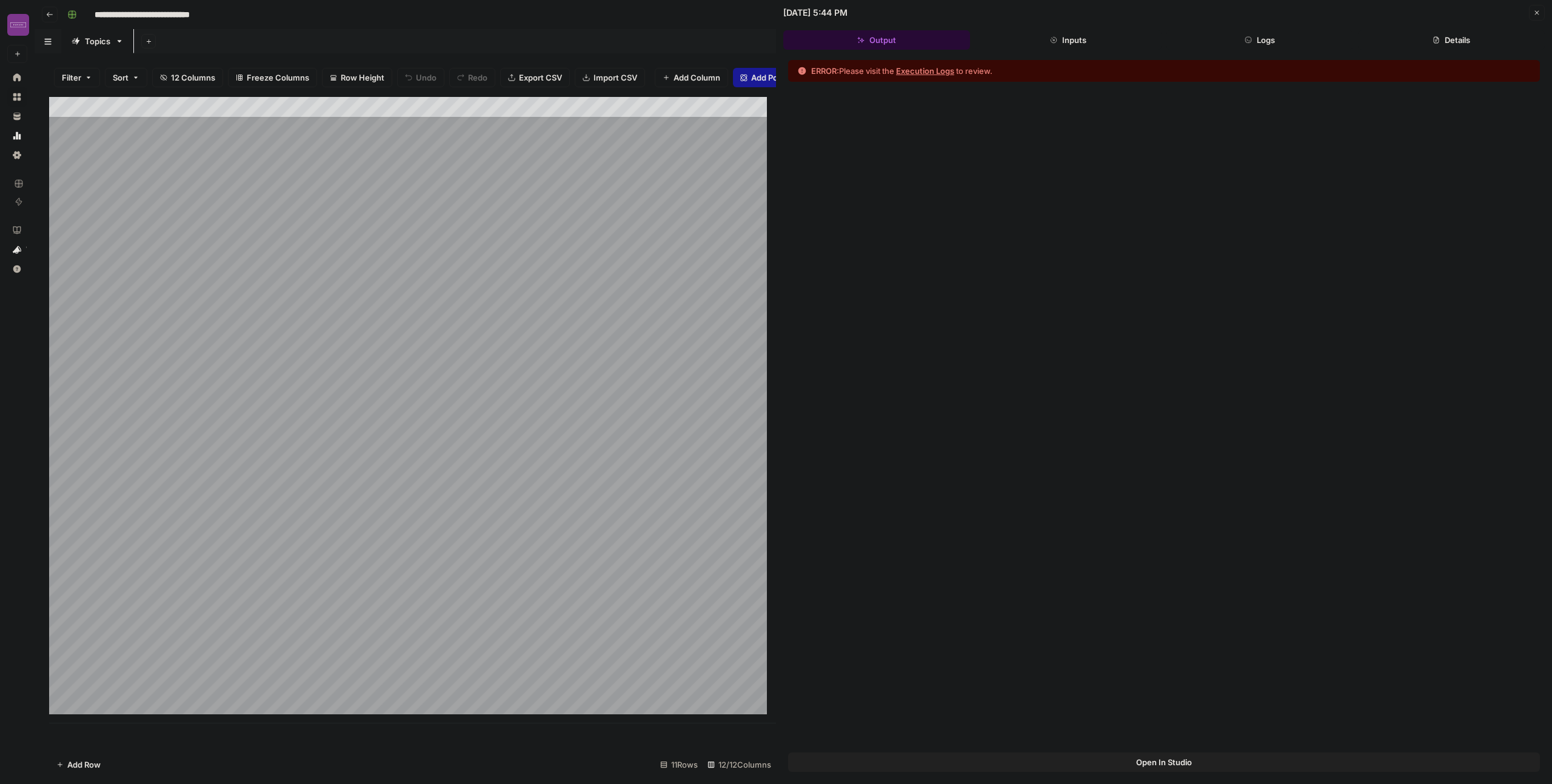
click at [422, 659] on div at bounding box center [352, 676] width 196 height 55
click at [419, 660] on div at bounding box center [352, 676] width 196 height 55
click at [437, 659] on div at bounding box center [352, 676] width 196 height 55
click at [435, 663] on div at bounding box center [352, 676] width 196 height 55
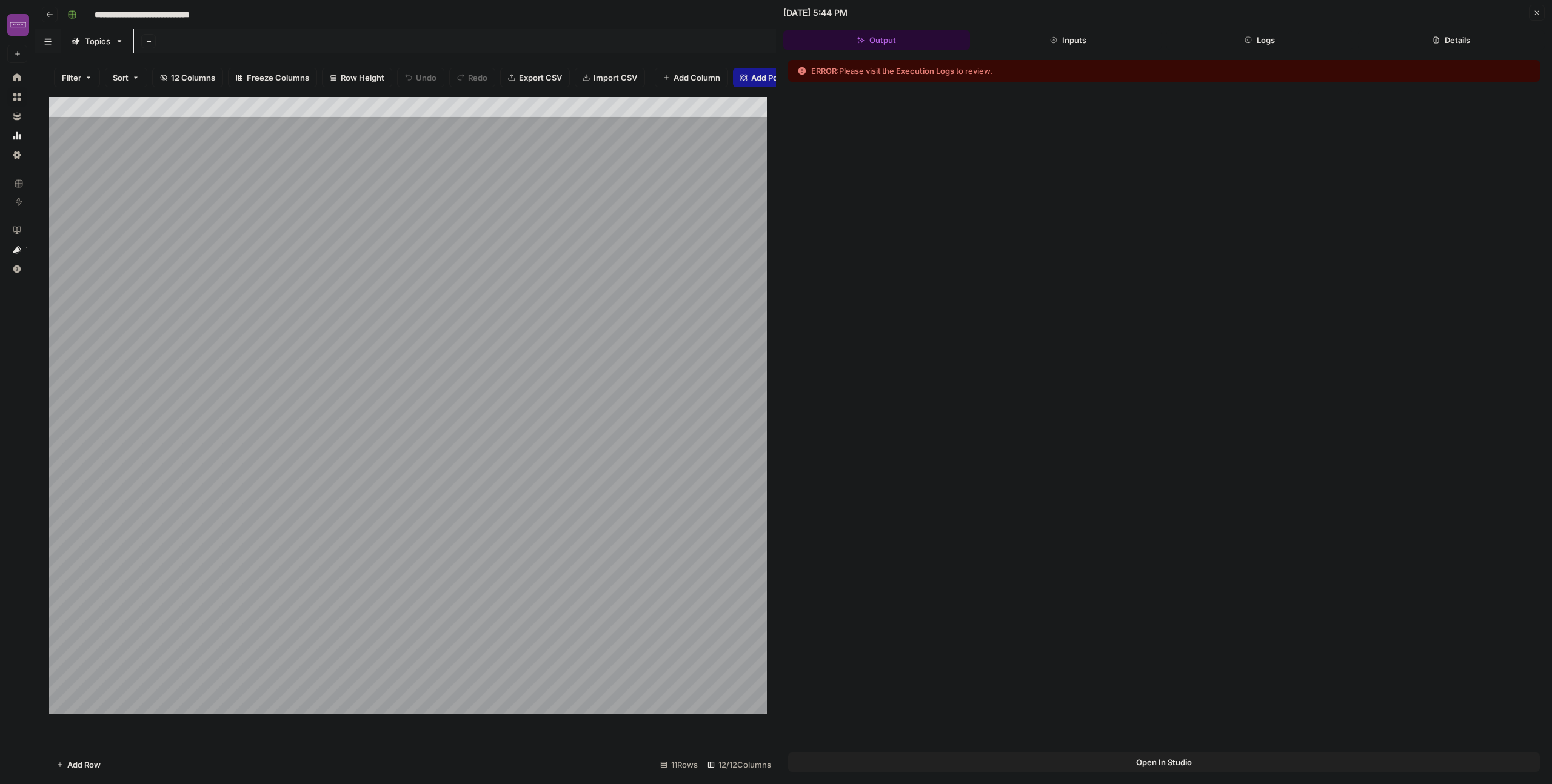
click at [435, 663] on div at bounding box center [352, 676] width 196 height 55
click at [948, 71] on button "Execution Logs" at bounding box center [925, 71] width 58 height 12
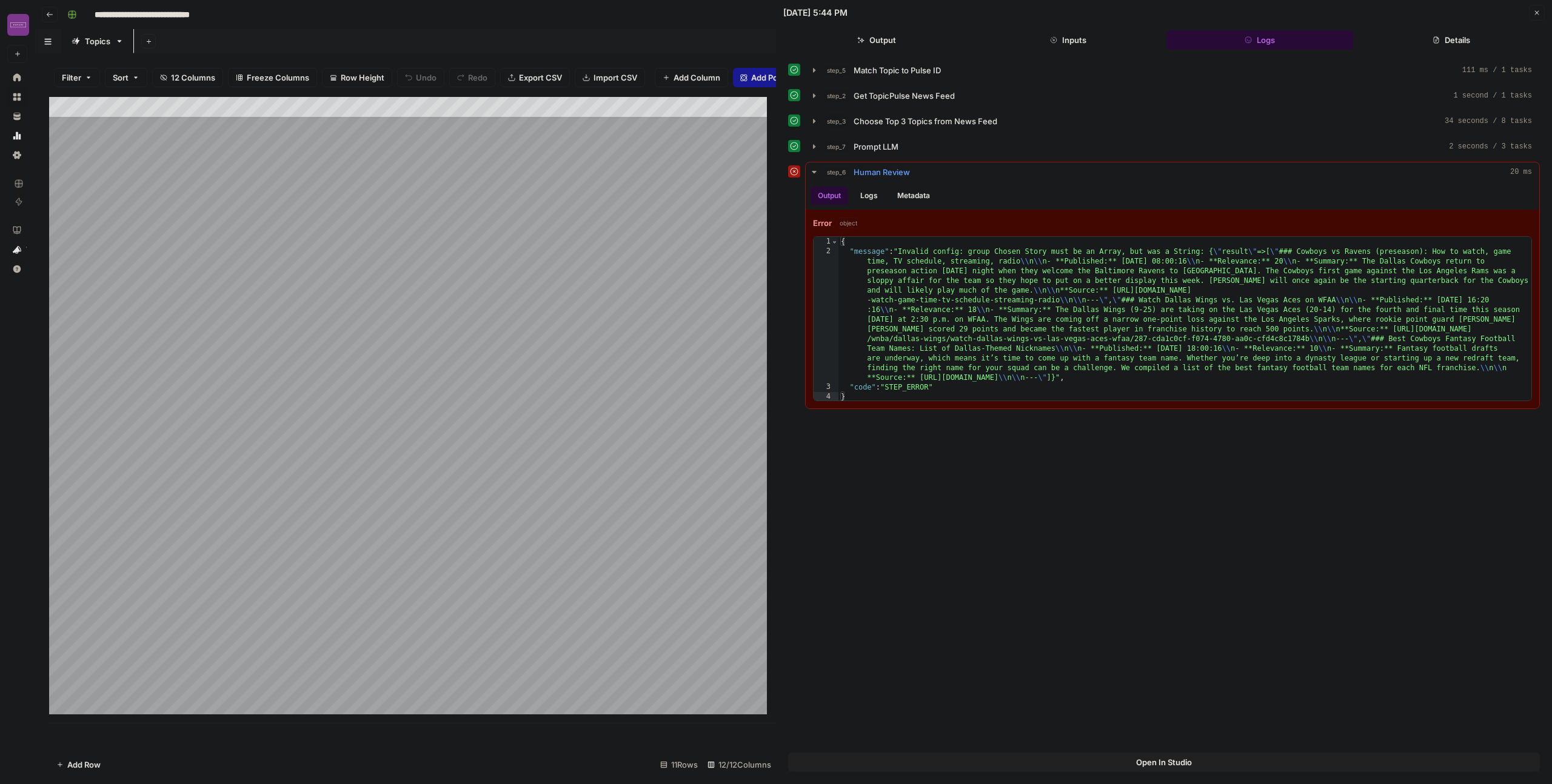
click at [873, 173] on span "Human Review" at bounding box center [882, 172] width 56 height 12
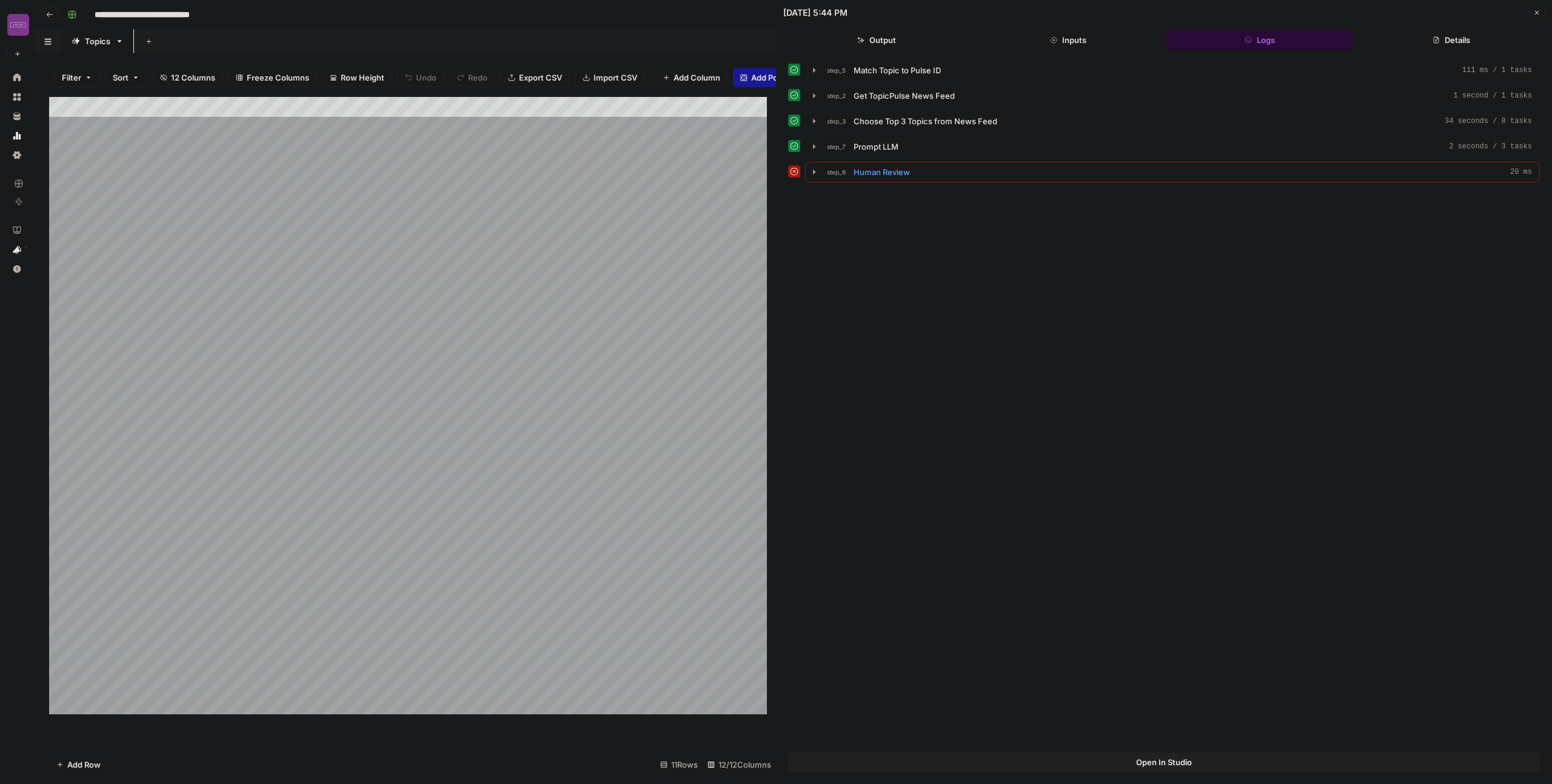
click at [874, 171] on span "Human Review" at bounding box center [882, 172] width 56 height 12
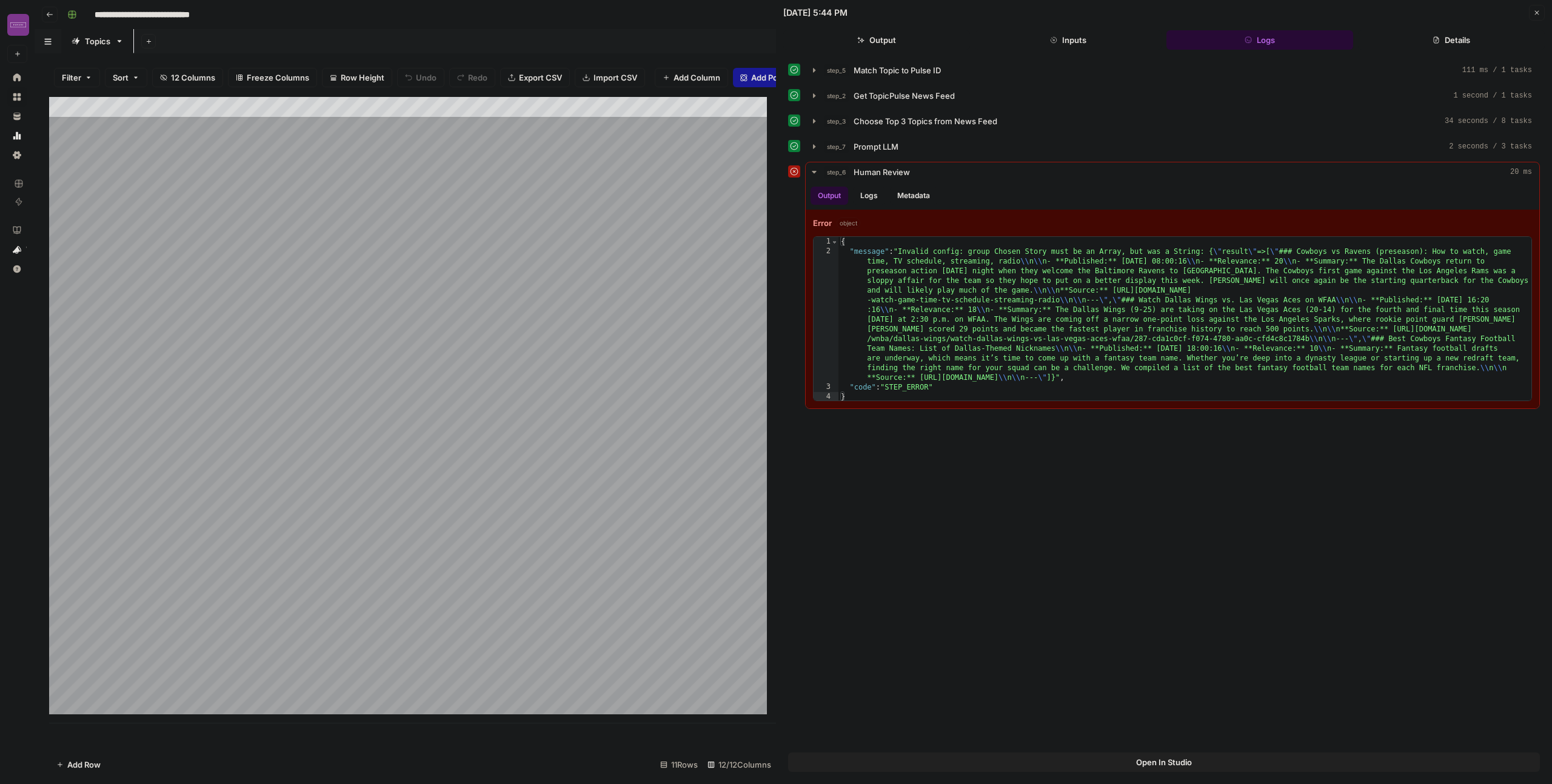
click at [1427, 39] on button "Details" at bounding box center [1452, 40] width 187 height 19
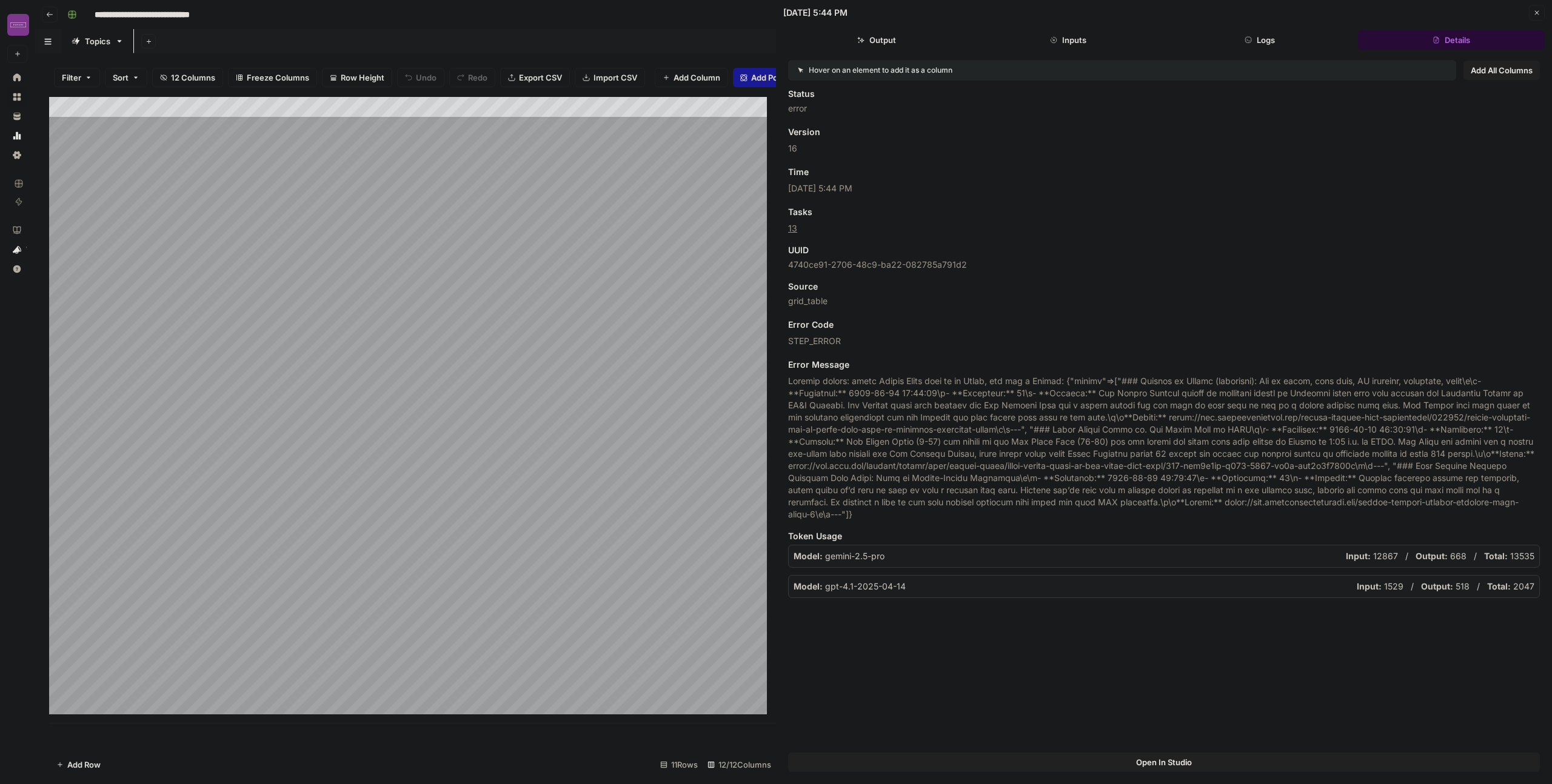
click at [971, 487] on span at bounding box center [1164, 448] width 752 height 146
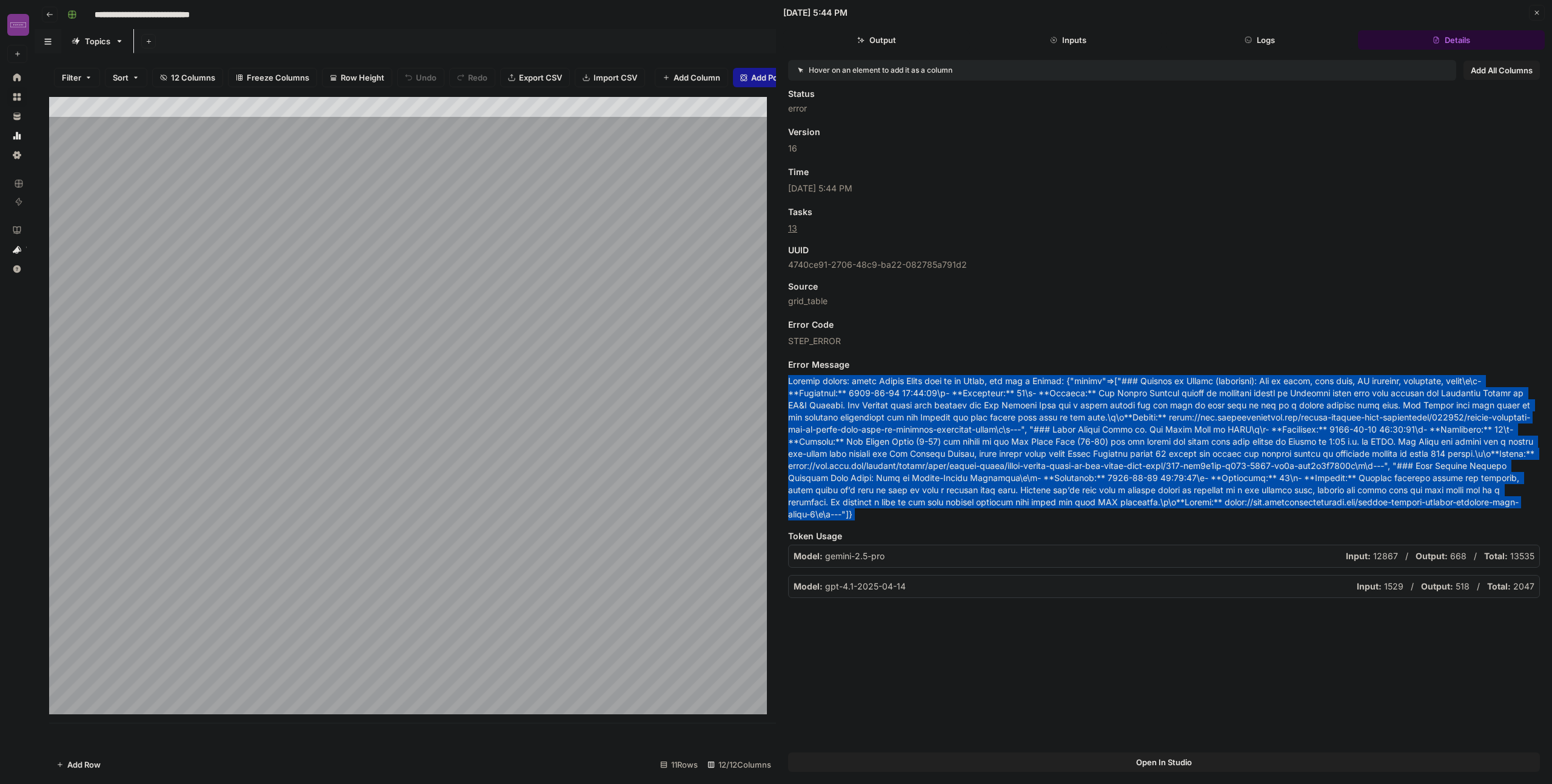
click at [971, 487] on span at bounding box center [1164, 448] width 752 height 146
click at [974, 481] on span at bounding box center [1164, 448] width 752 height 146
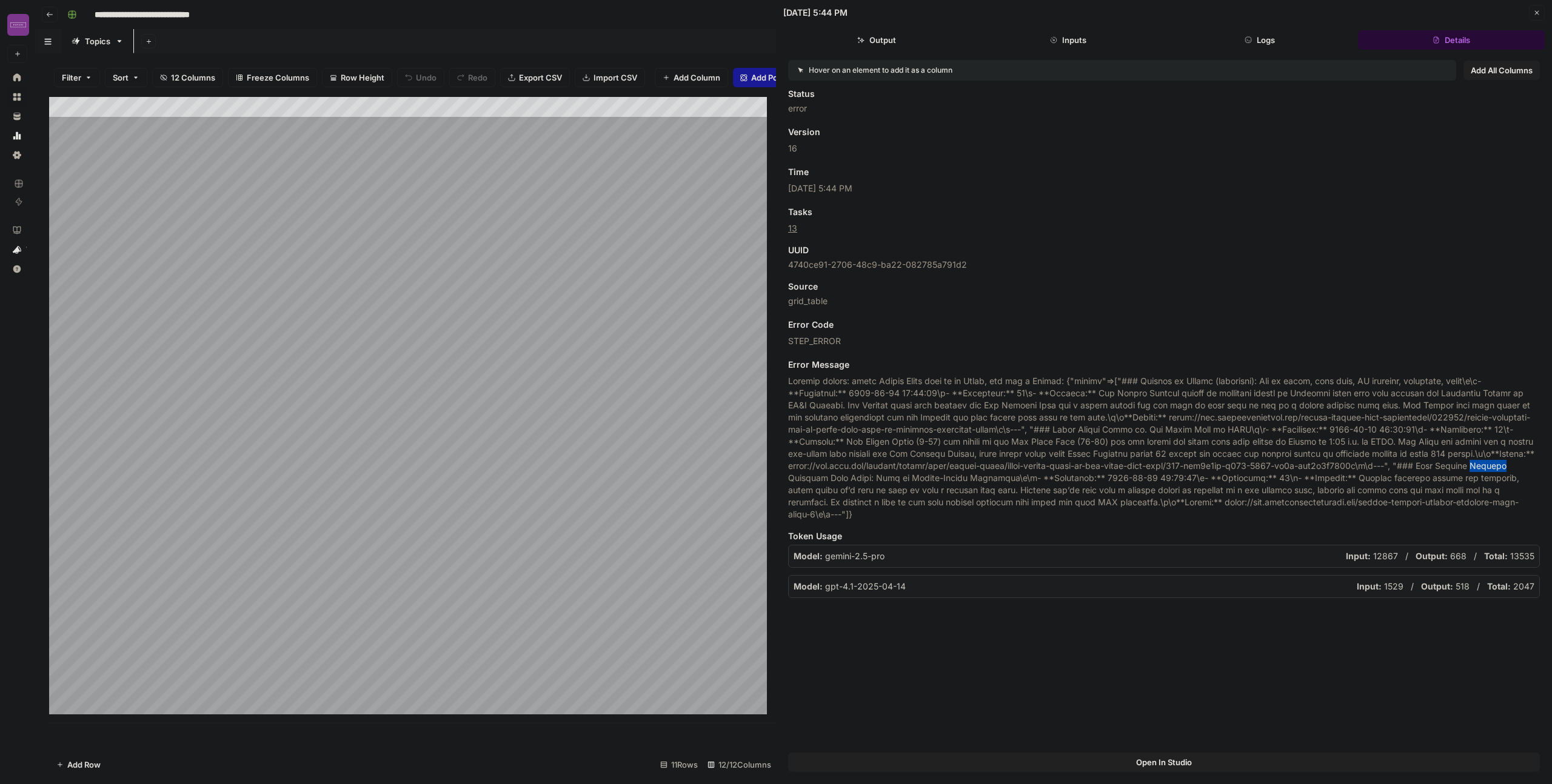
click at [974, 481] on span at bounding box center [1164, 448] width 752 height 146
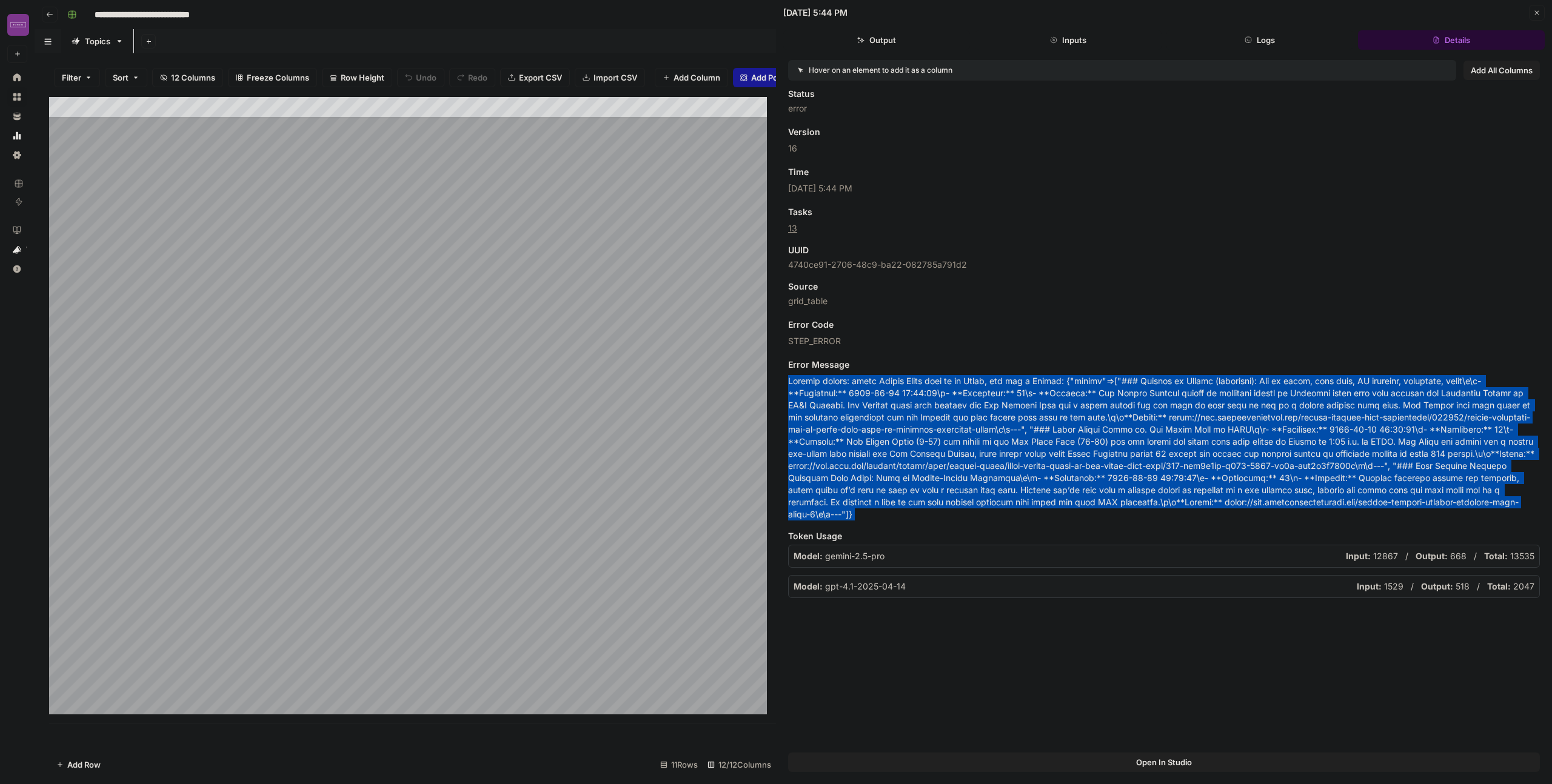
click at [974, 481] on span at bounding box center [1164, 448] width 752 height 146
click at [311, 663] on div "Add Column" at bounding box center [412, 410] width 727 height 626
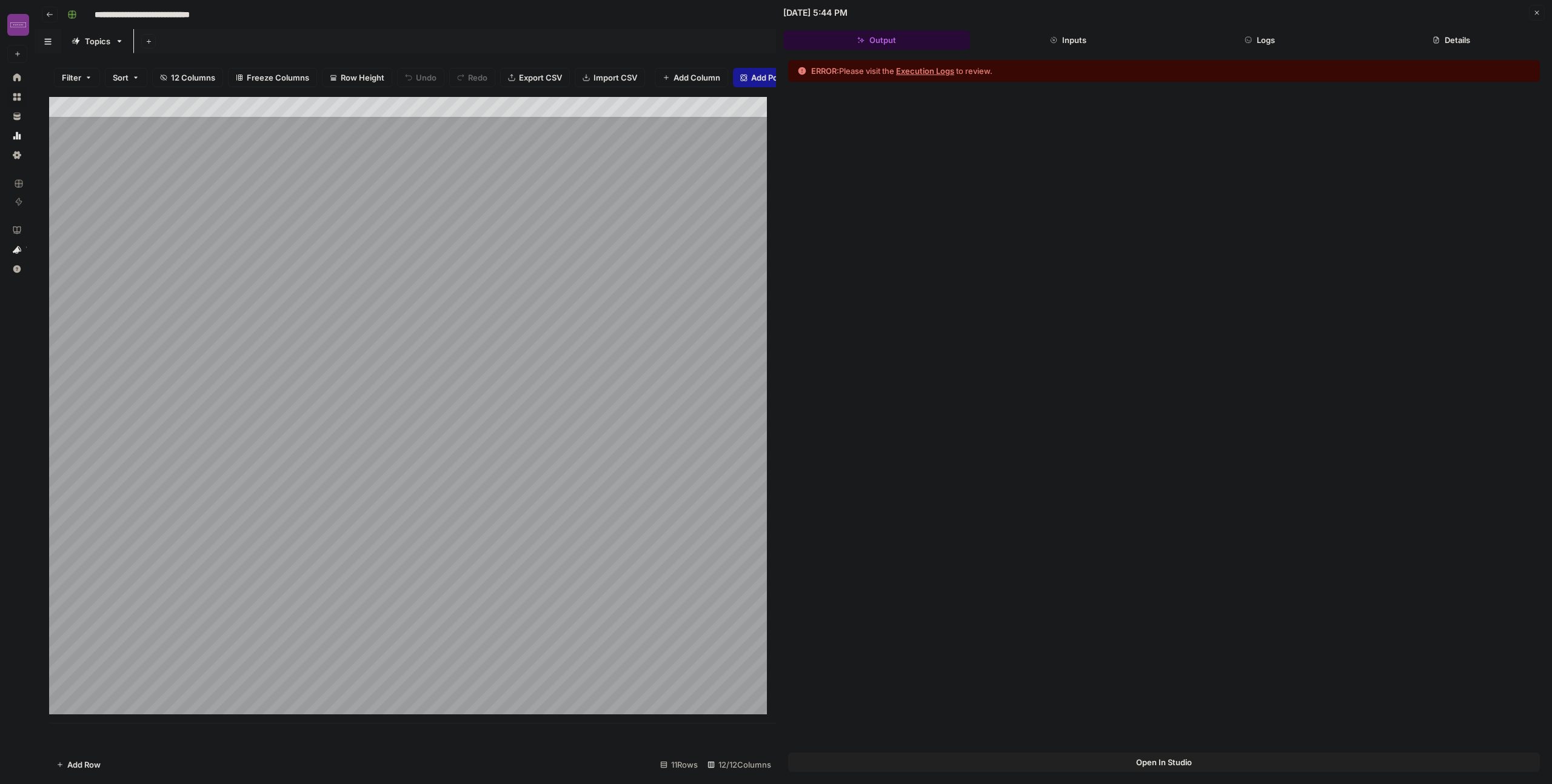
click at [1532, 7] on button "Close" at bounding box center [1536, 13] width 16 height 16
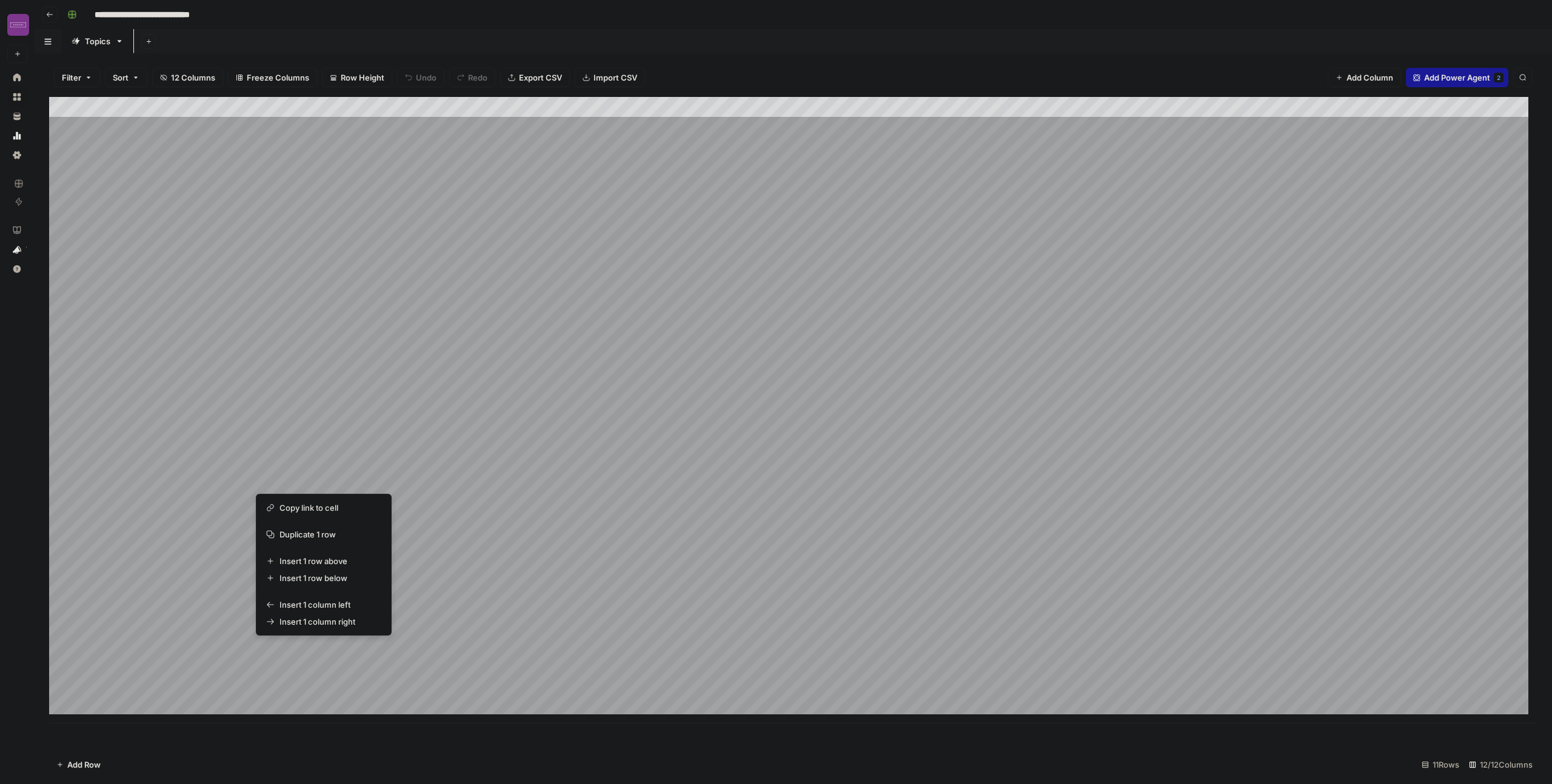
click at [368, 660] on button "button" at bounding box center [352, 667] width 194 height 53
click at [290, 657] on button "button" at bounding box center [352, 667] width 194 height 53
click at [294, 648] on button "button" at bounding box center [352, 667] width 194 height 53
click at [287, 659] on button "button" at bounding box center [352, 667] width 194 height 53
click at [753, 54] on div "Filter Sort 12 Columns Freeze Columns Row Height Undo Redo Export CSV Import CS…" at bounding box center [794, 418] width 1518 height 731
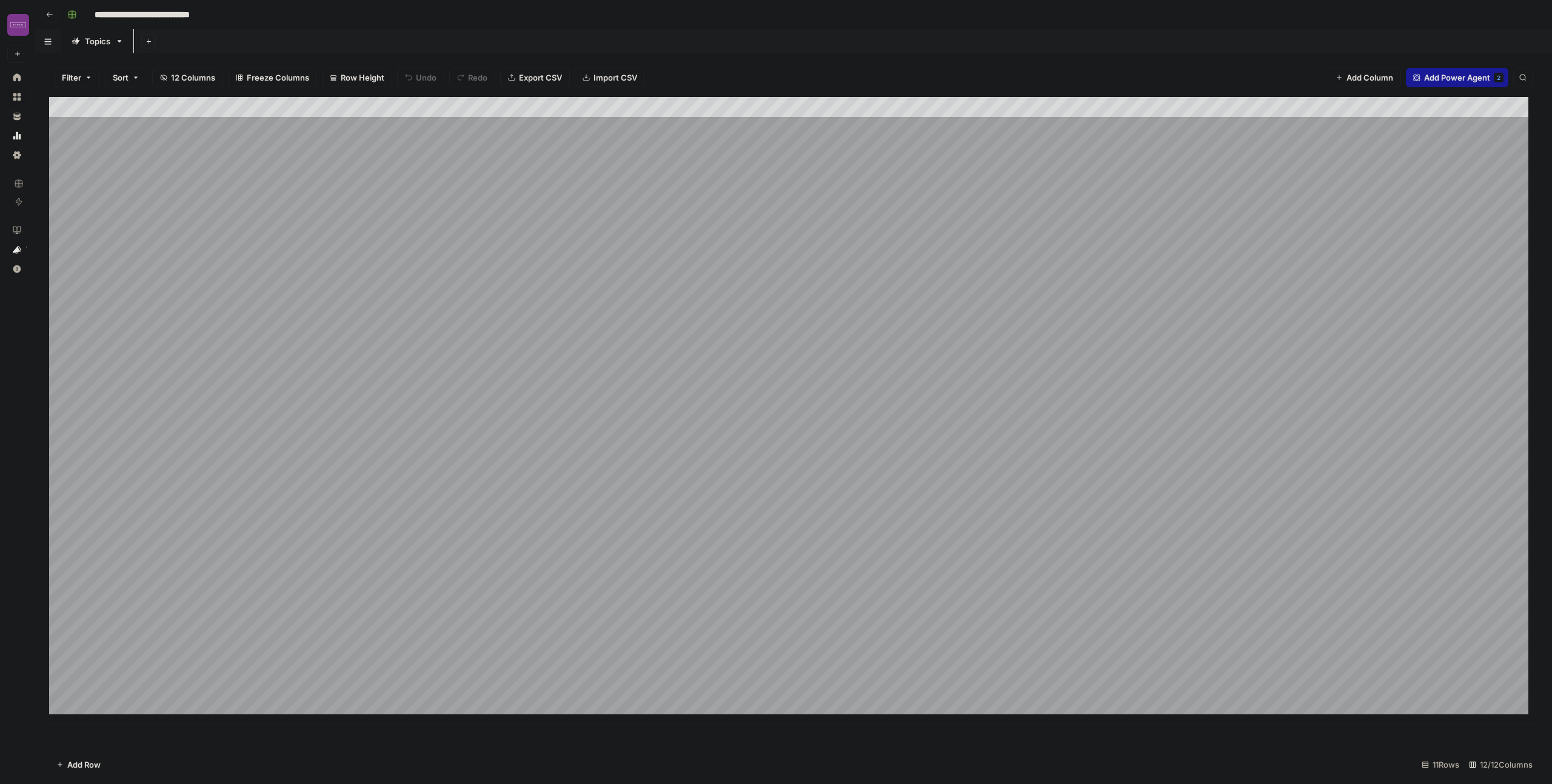
scroll to position [9, 0]
click at [424, 651] on div "Add Column" at bounding box center [793, 410] width 1489 height 626
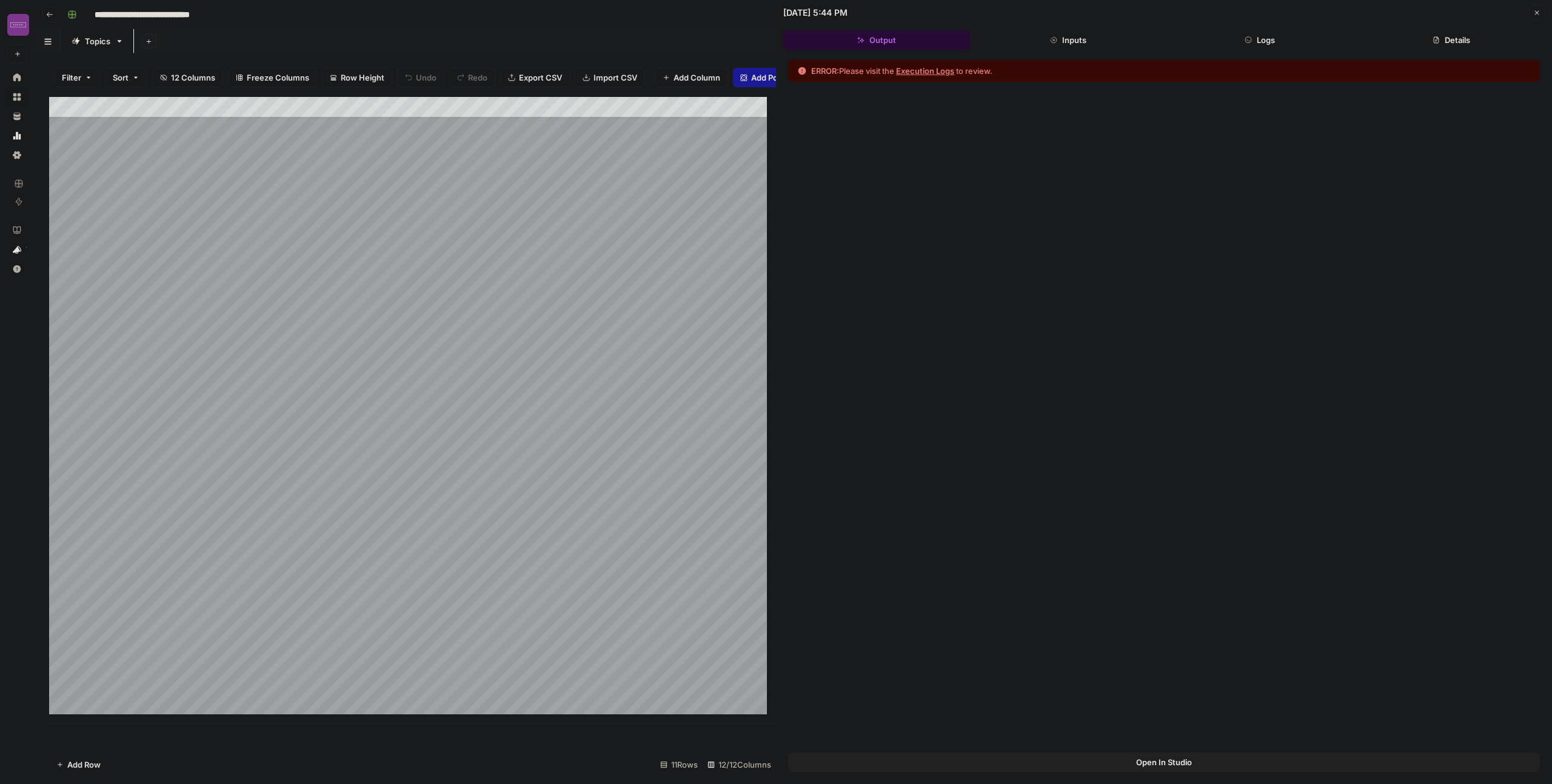
click at [1098, 211] on div "ERROR: Please visit the Execution Logs to review." at bounding box center [1165, 403] width 776 height 698
click at [275, 656] on div "Add Column" at bounding box center [412, 410] width 727 height 626
click at [911, 70] on button "Execution Logs" at bounding box center [925, 71] width 58 height 12
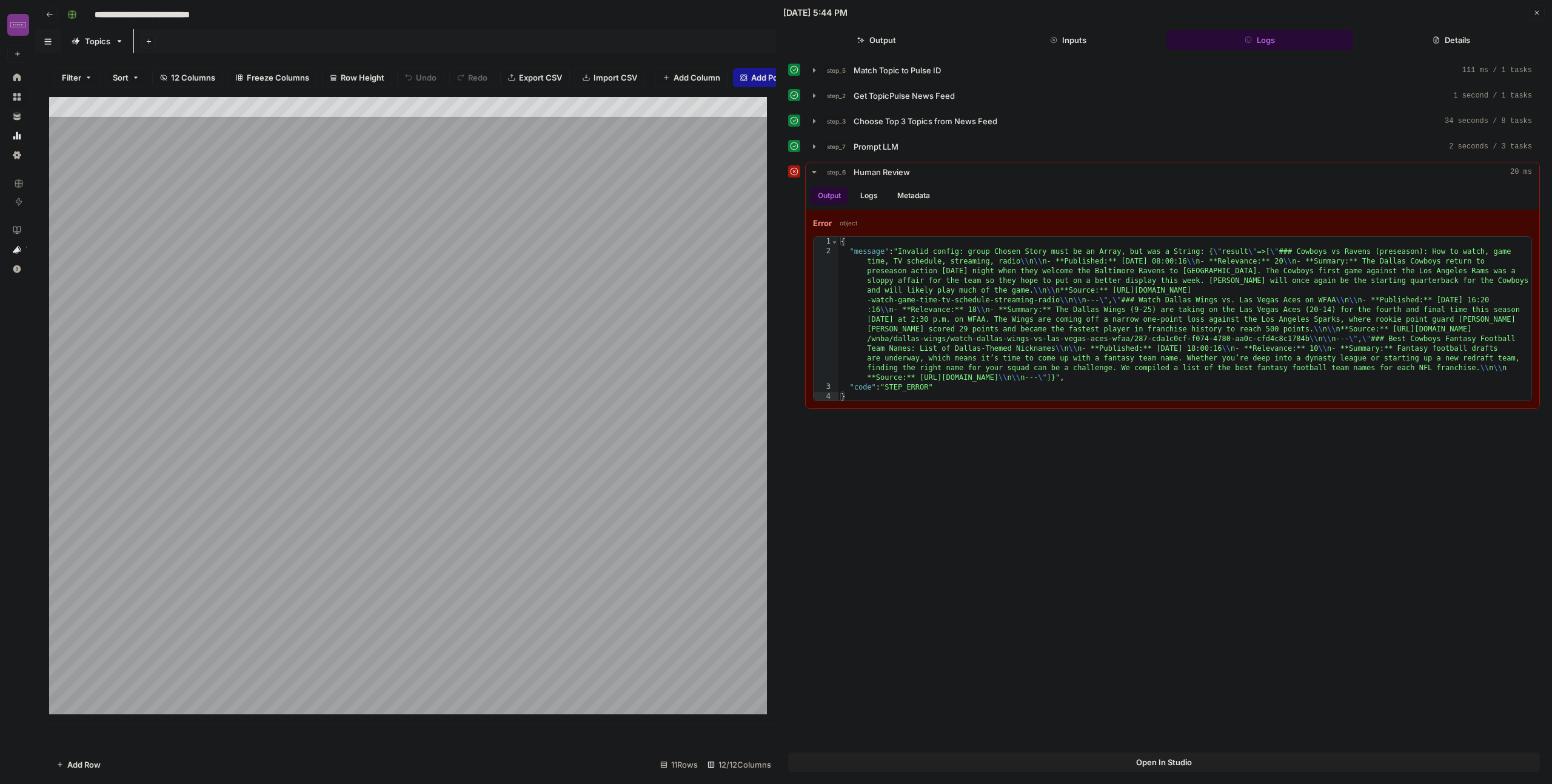
click at [1477, 34] on button "Details" at bounding box center [1452, 40] width 187 height 19
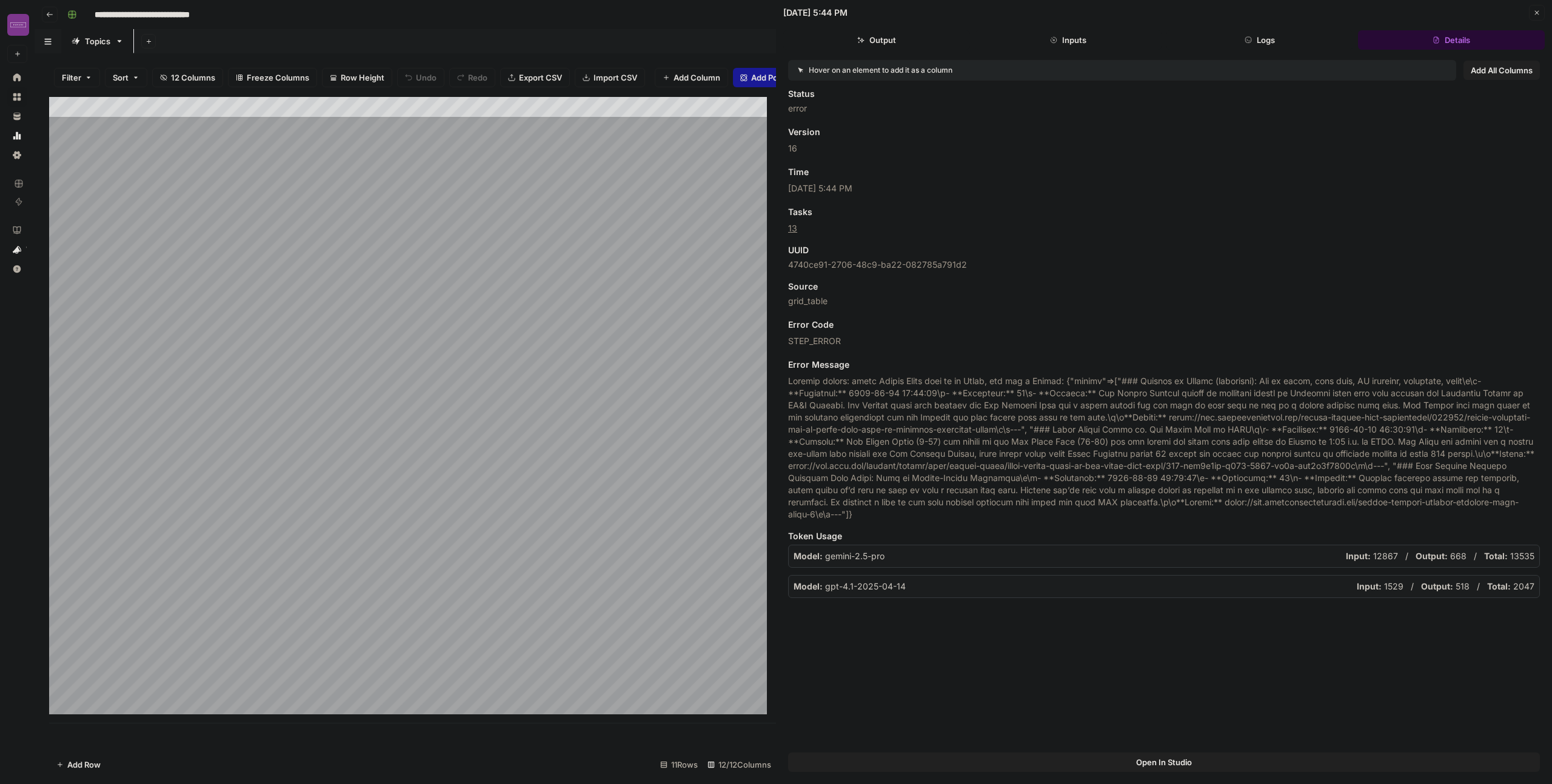
click at [903, 763] on button "Open In Studio" at bounding box center [1164, 763] width 752 height 19
click at [307, 666] on div "Add Column" at bounding box center [412, 410] width 727 height 626
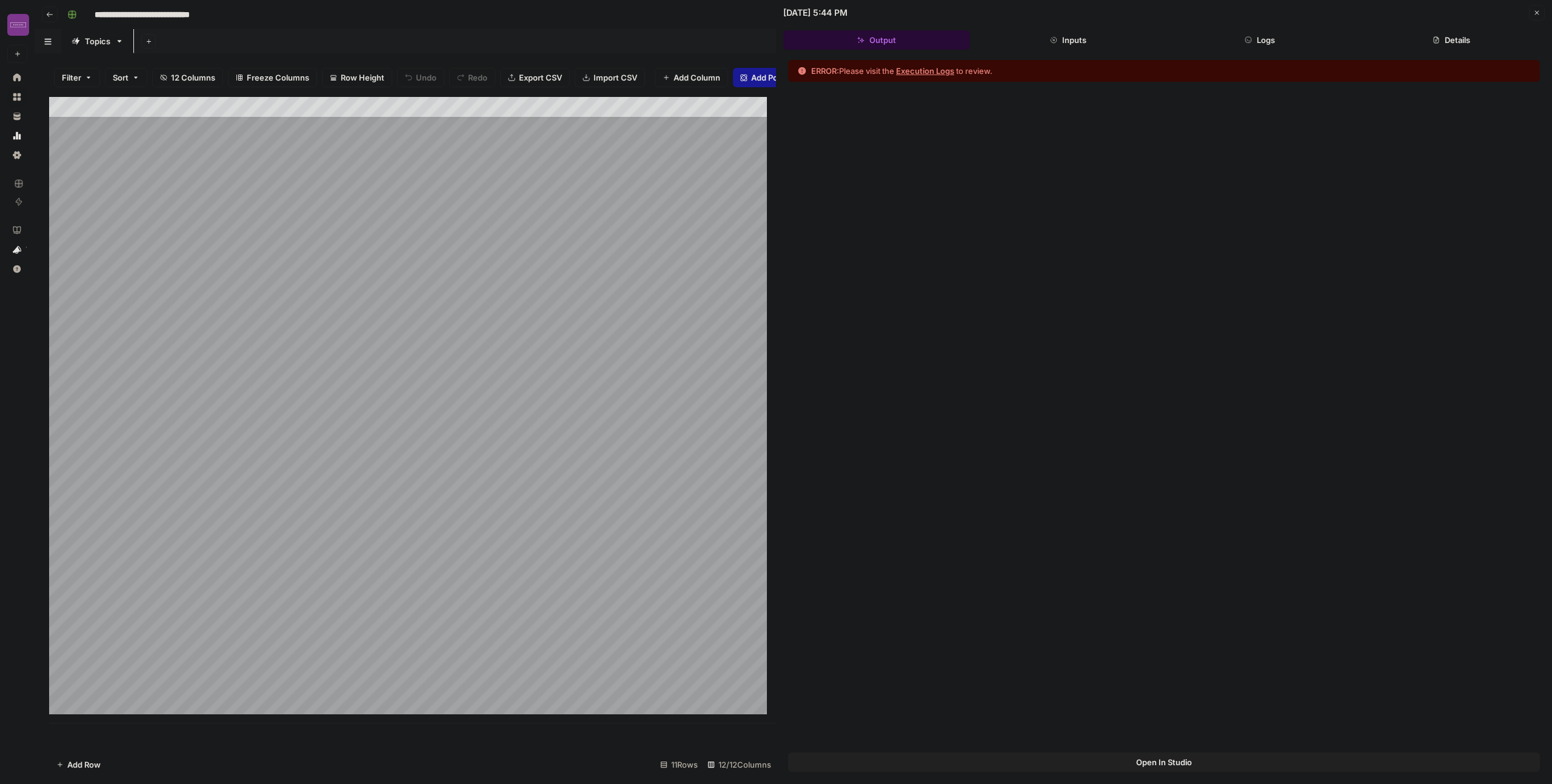
click at [106, 668] on div "Add Column" at bounding box center [412, 410] width 727 height 626
drag, startPoint x: 189, startPoint y: 673, endPoint x: 199, endPoint y: 671, distance: 10.2
click at [189, 673] on div "Add Column" at bounding box center [412, 410] width 727 height 626
click at [294, 671] on div "Add Column" at bounding box center [412, 410] width 727 height 626
click at [438, 657] on div "Add Column" at bounding box center [412, 410] width 727 height 626
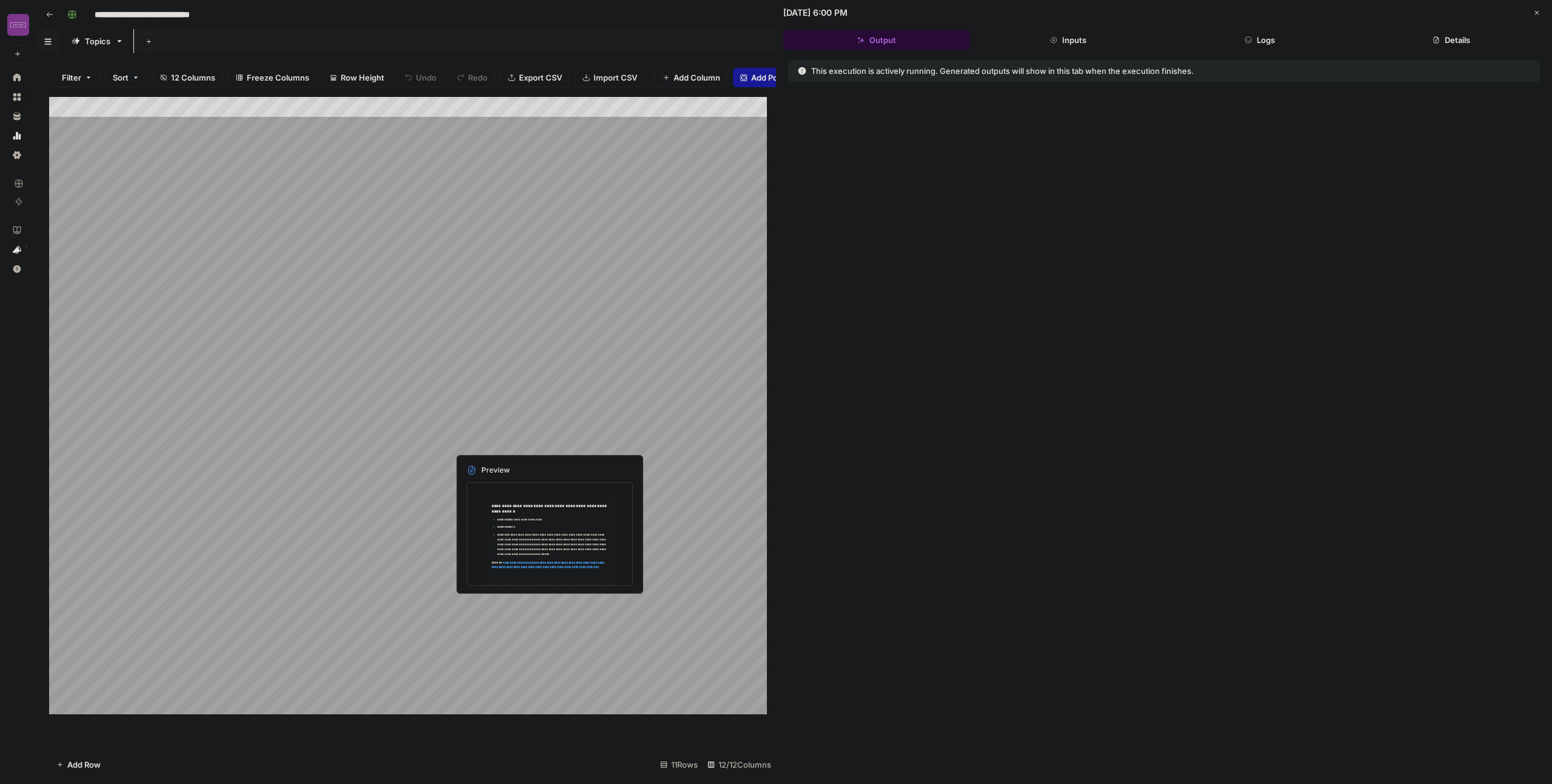
click at [592, 618] on div "Add Column" at bounding box center [412, 410] width 727 height 626
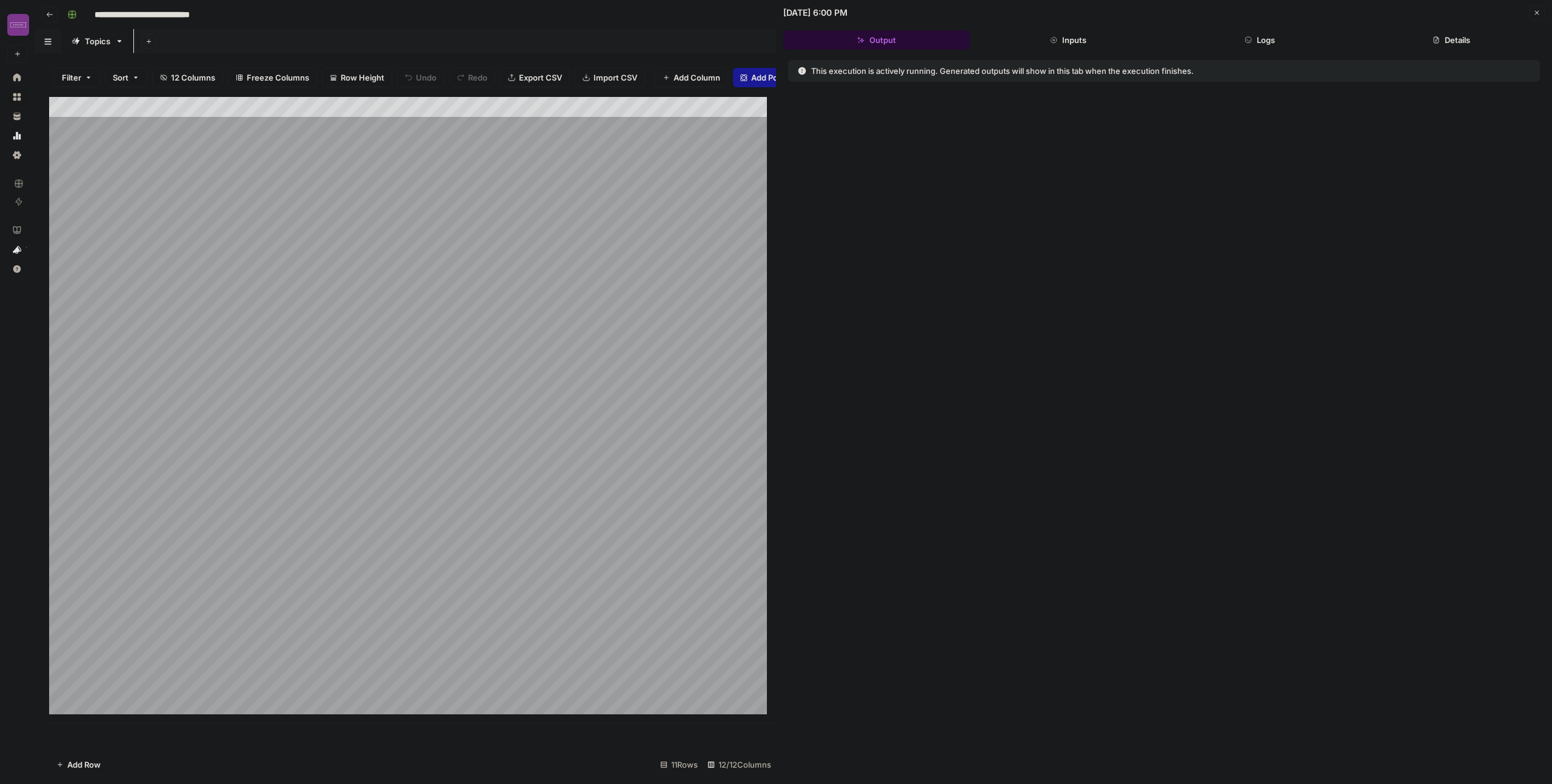
scroll to position [9, 0]
drag, startPoint x: 871, startPoint y: 71, endPoint x: 1004, endPoint y: 70, distance: 133.0
click at [1004, 70] on div "This execution is actively running. Generated outputs will show in this tab whe…" at bounding box center [1080, 71] width 564 height 12
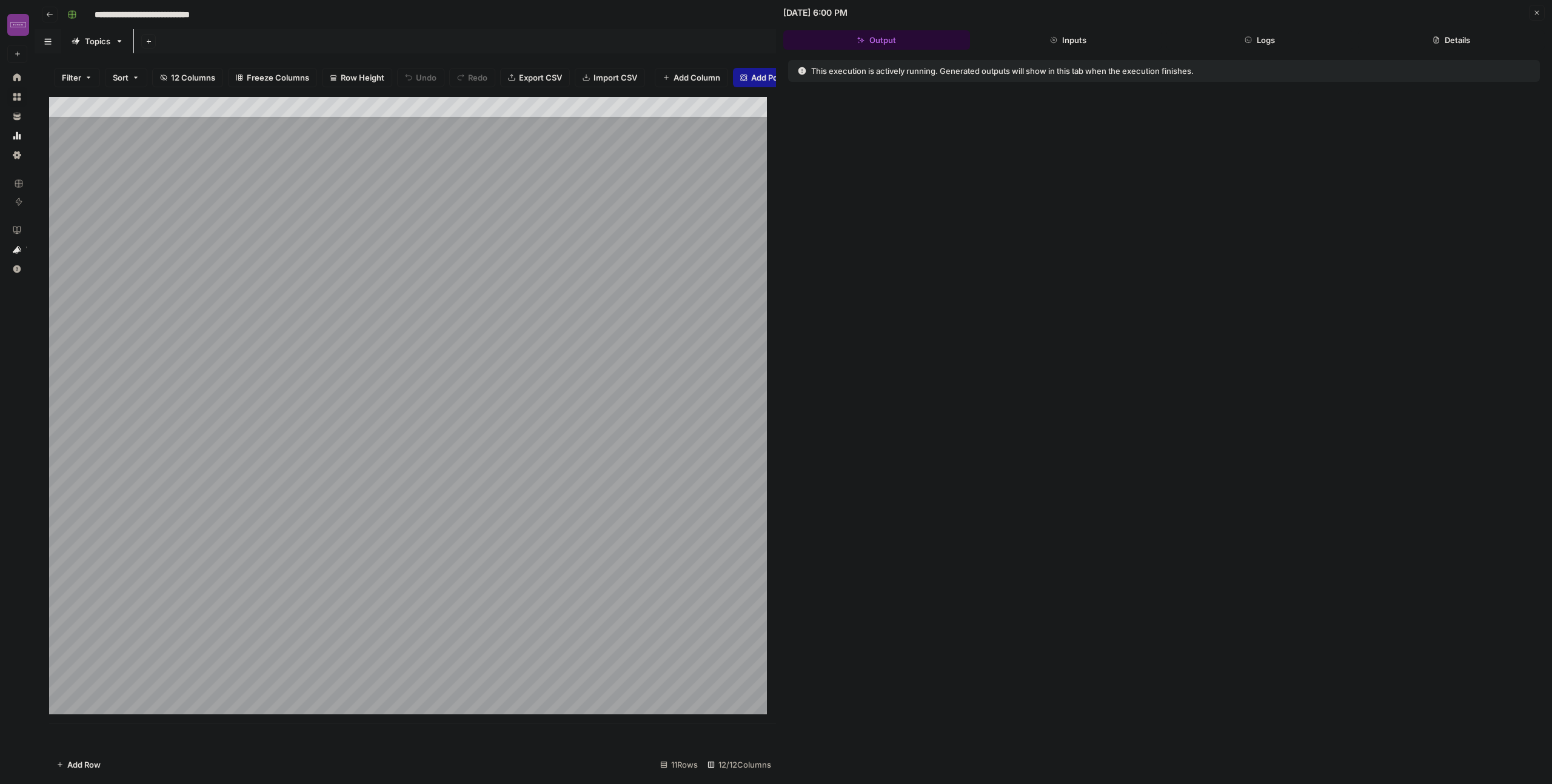
click at [1004, 70] on div "This execution is actively running. Generated outputs will show in this tab whe…" at bounding box center [1080, 71] width 564 height 12
click at [1040, 210] on div "This execution is actively running. Generated outputs will show in this tab whe…" at bounding box center [1165, 418] width 776 height 731
click at [1059, 41] on button "Inputs" at bounding box center [1068, 40] width 187 height 19
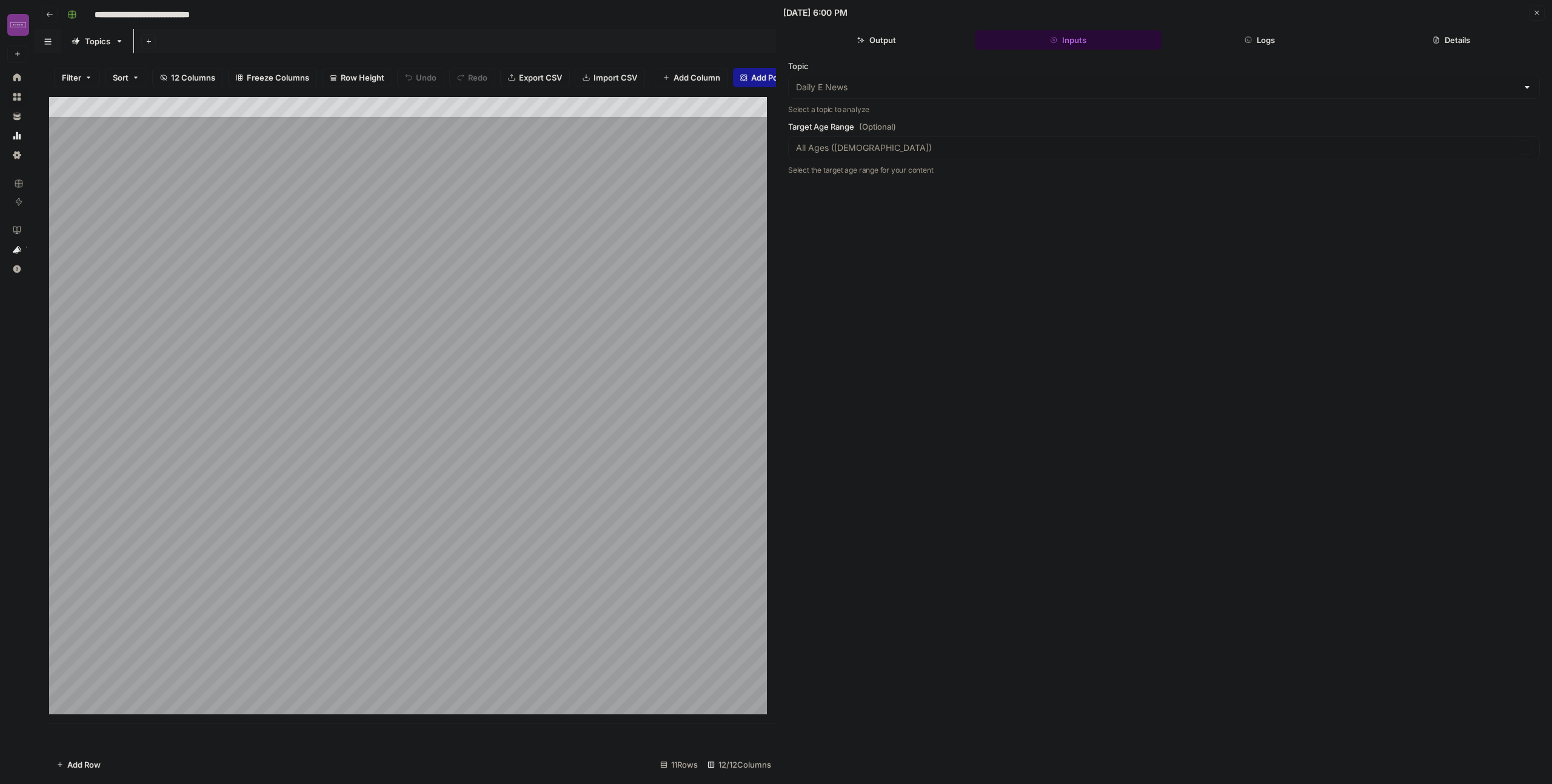
click at [920, 36] on button "Output" at bounding box center [877, 40] width 187 height 19
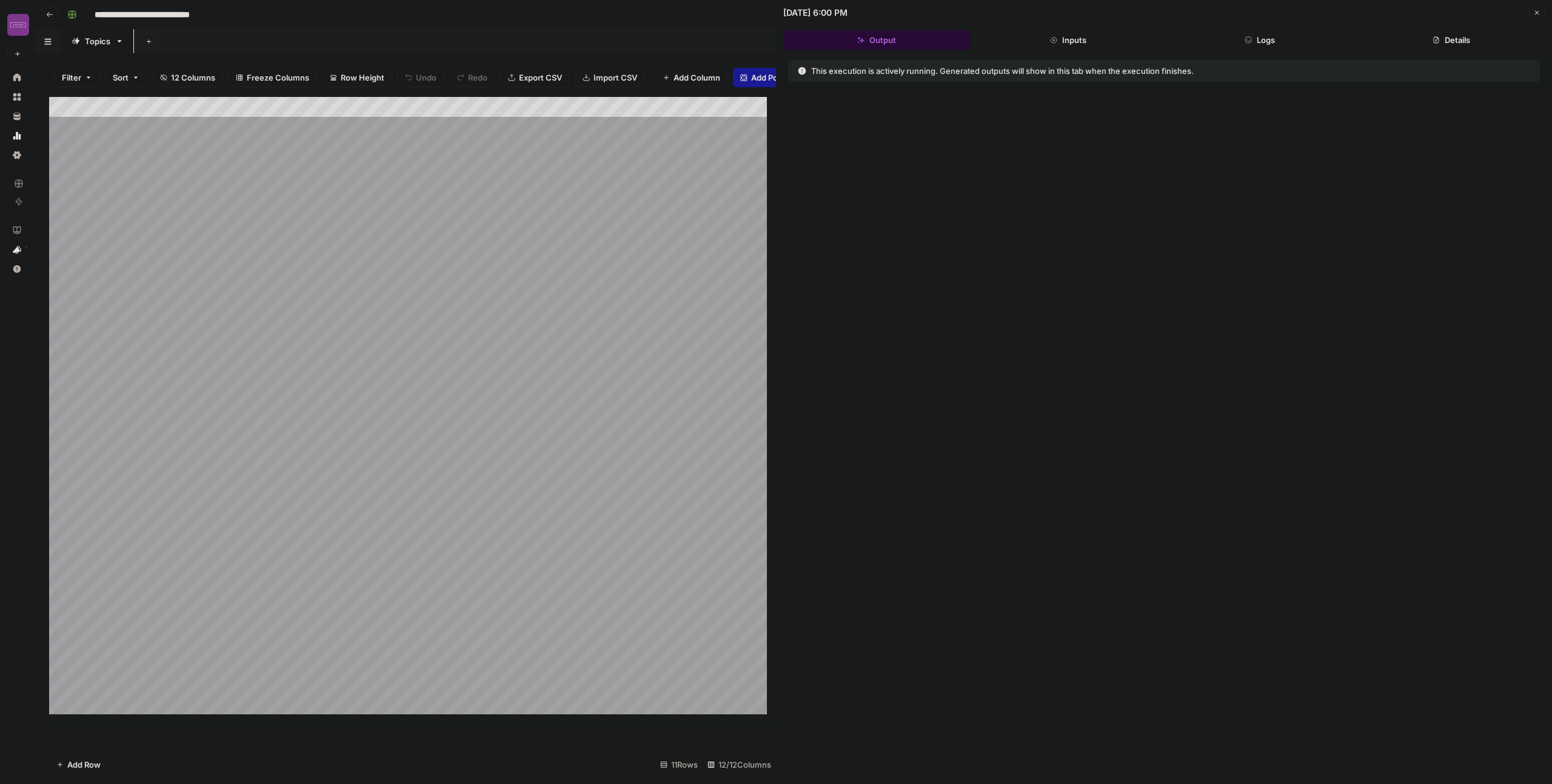
click at [1069, 410] on div "This execution is actively running. Generated outputs will show in this tab whe…" at bounding box center [1165, 418] width 776 height 731
click at [1027, 392] on div "This execution is actively running. Generated outputs will show in this tab whe…" at bounding box center [1165, 418] width 776 height 731
drag, startPoint x: 1120, startPoint y: 489, endPoint x: 721, endPoint y: 710, distance: 456.1
click at [1120, 493] on div "This execution is actively running. Generated outputs will show in this tab whe…" at bounding box center [1165, 418] width 776 height 731
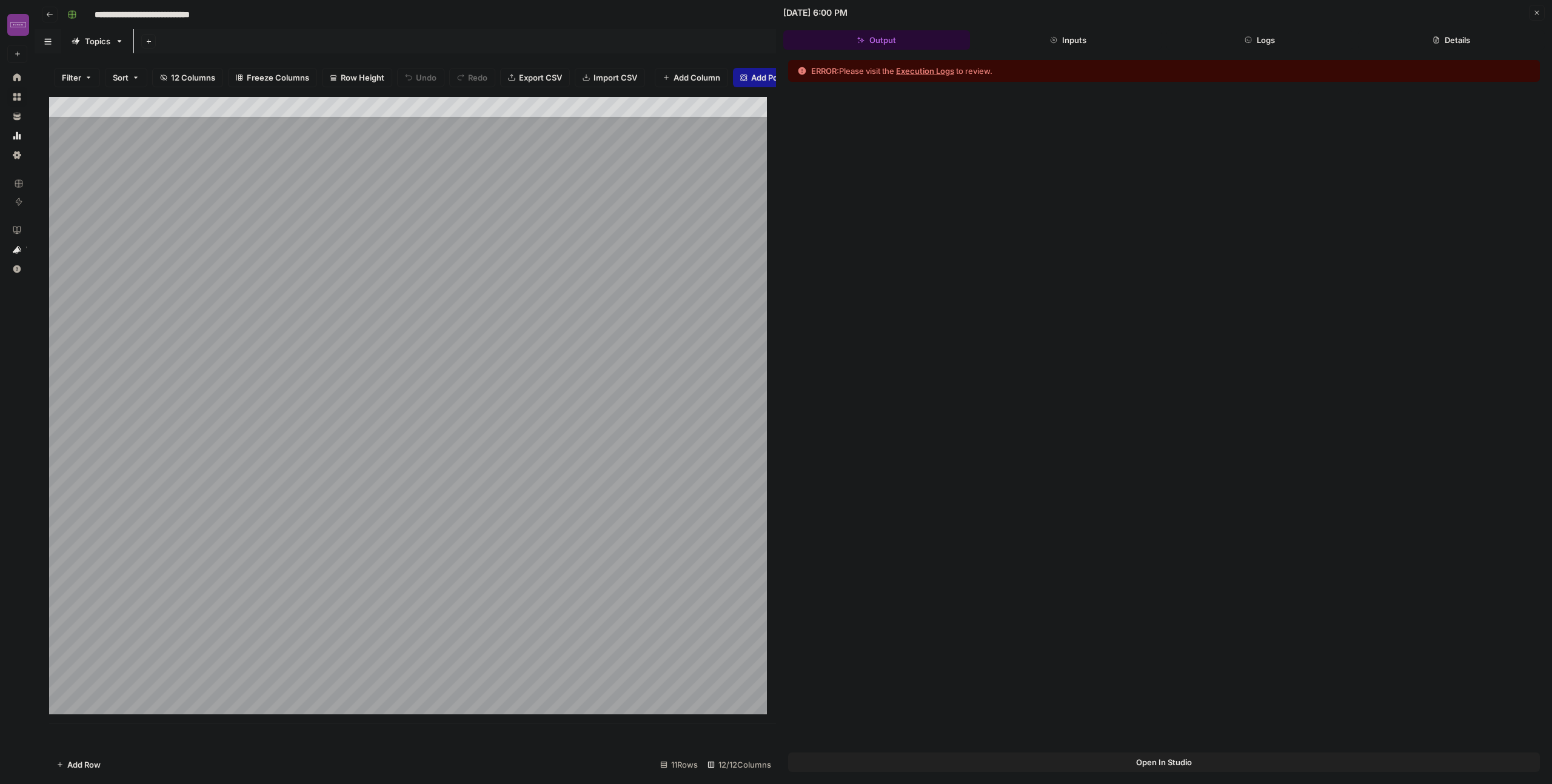
click at [917, 73] on button "Execution Logs" at bounding box center [925, 71] width 58 height 12
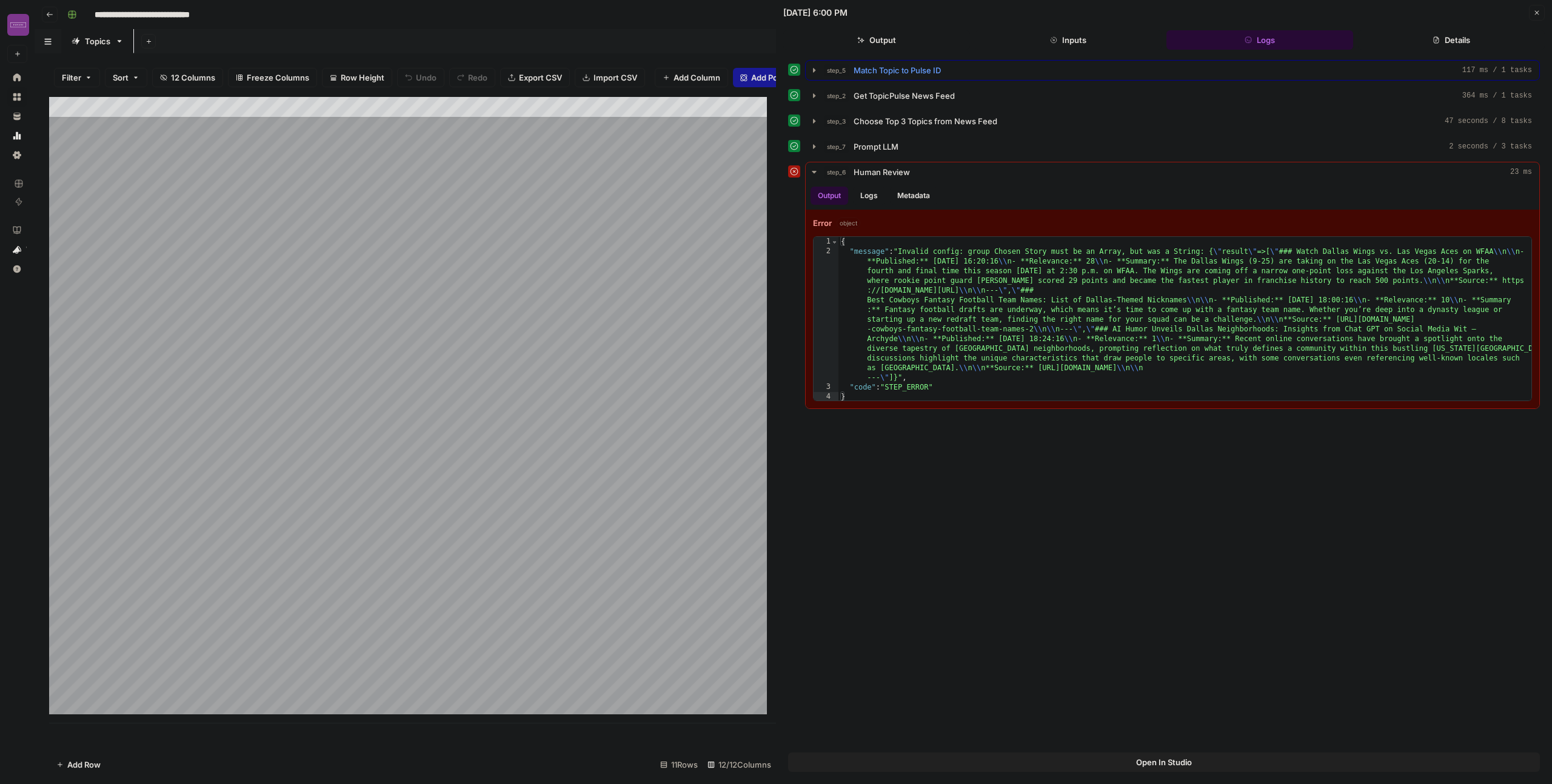
click at [920, 67] on span "Match Topic to Pulse ID" at bounding box center [897, 70] width 88 height 12
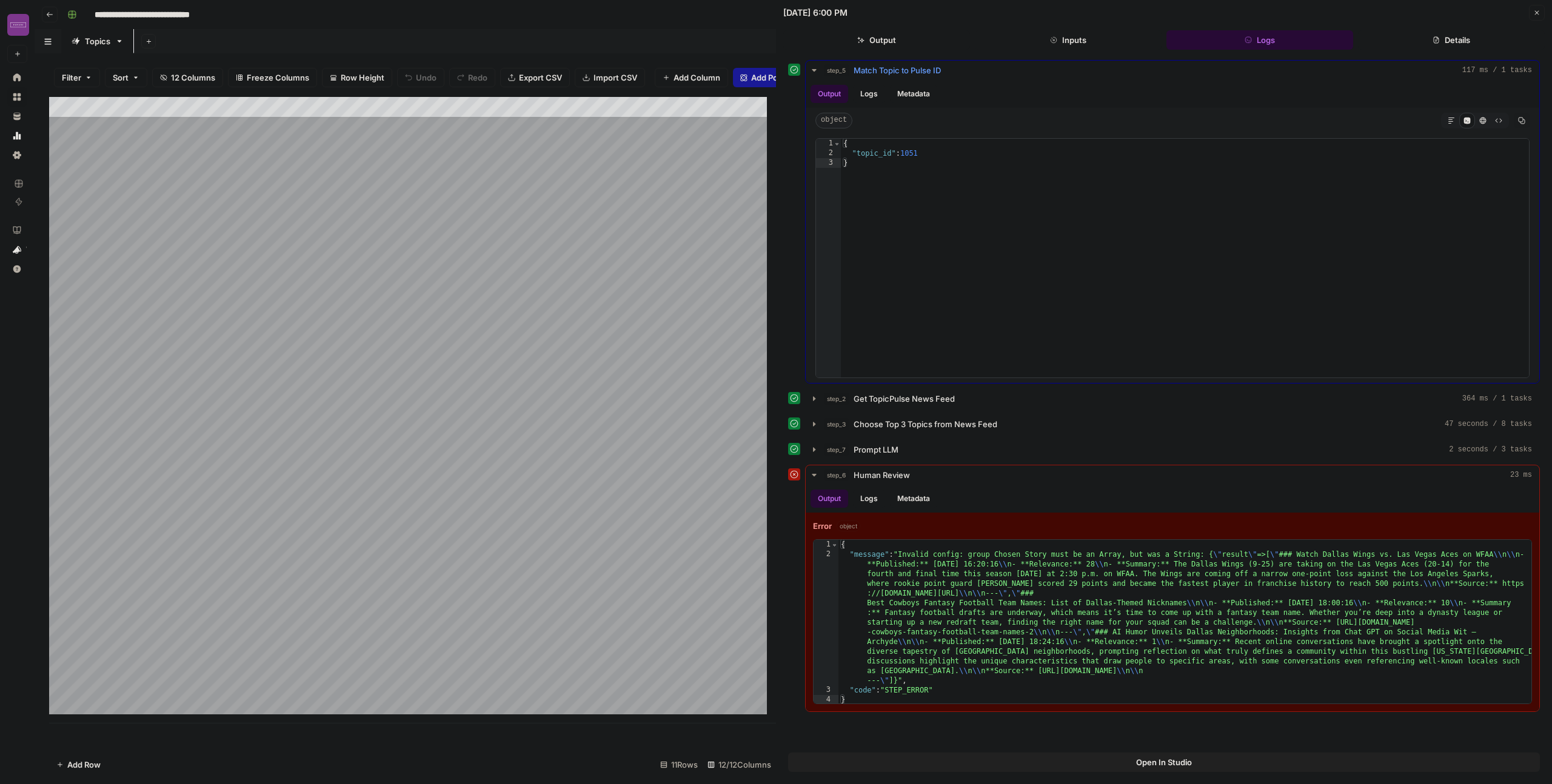
click at [920, 68] on span "Match Topic to Pulse ID" at bounding box center [897, 70] width 88 height 12
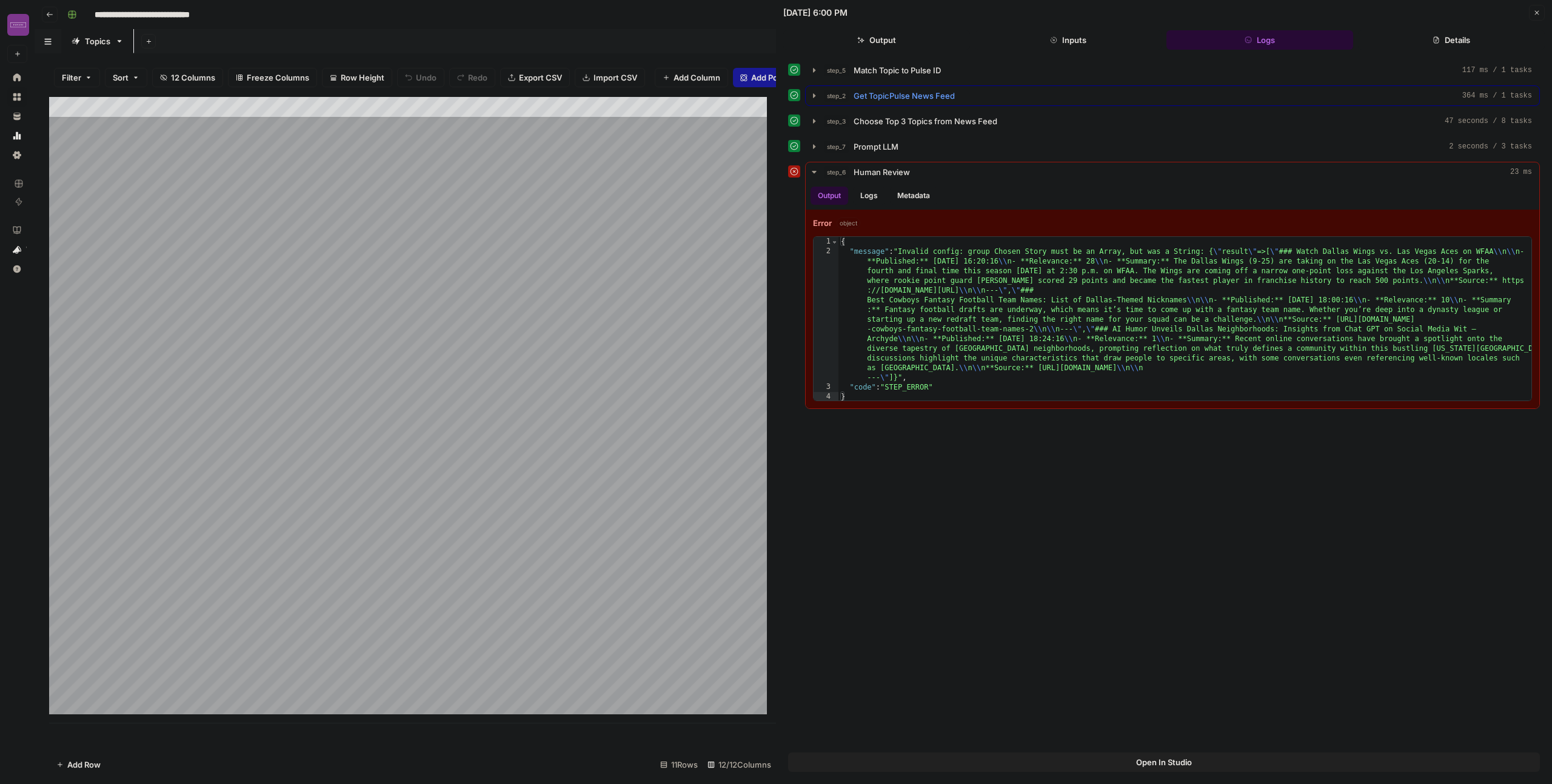
click at [924, 88] on button "step_2 Get TopicPulse News Feed 364 ms / 1 tasks" at bounding box center [1173, 95] width 734 height 19
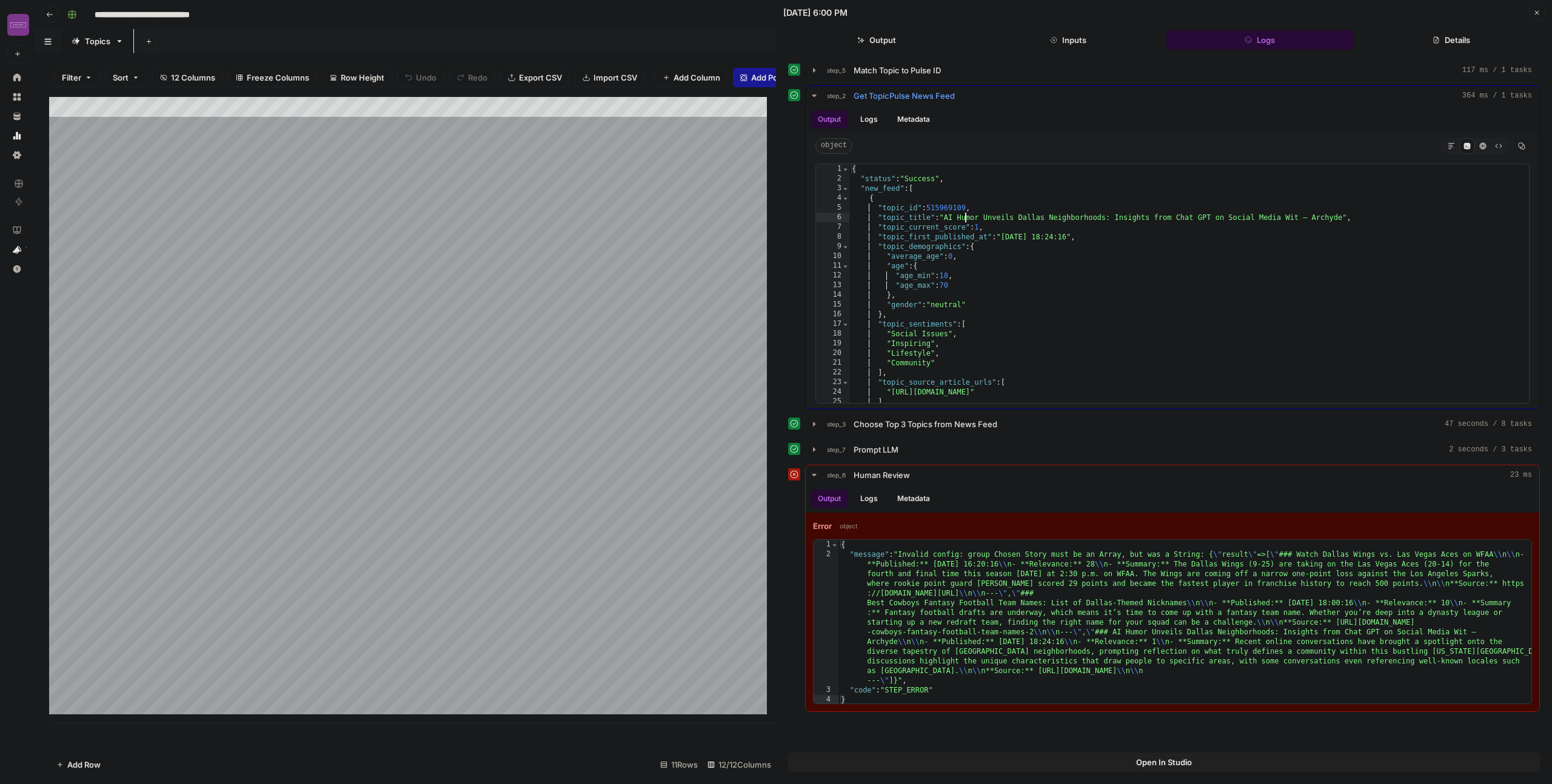
click at [964, 215] on div "{ "status" : "Success" , "new_feed" : [ { "topic_id" : 515969109 , "topic_title…" at bounding box center [1184, 293] width 670 height 258
click at [844, 200] on span "Toggle code folding, rows 4 through 39" at bounding box center [845, 198] width 7 height 10
click at [846, 206] on span "Toggle code folding, rows 40 through 75" at bounding box center [845, 208] width 7 height 10
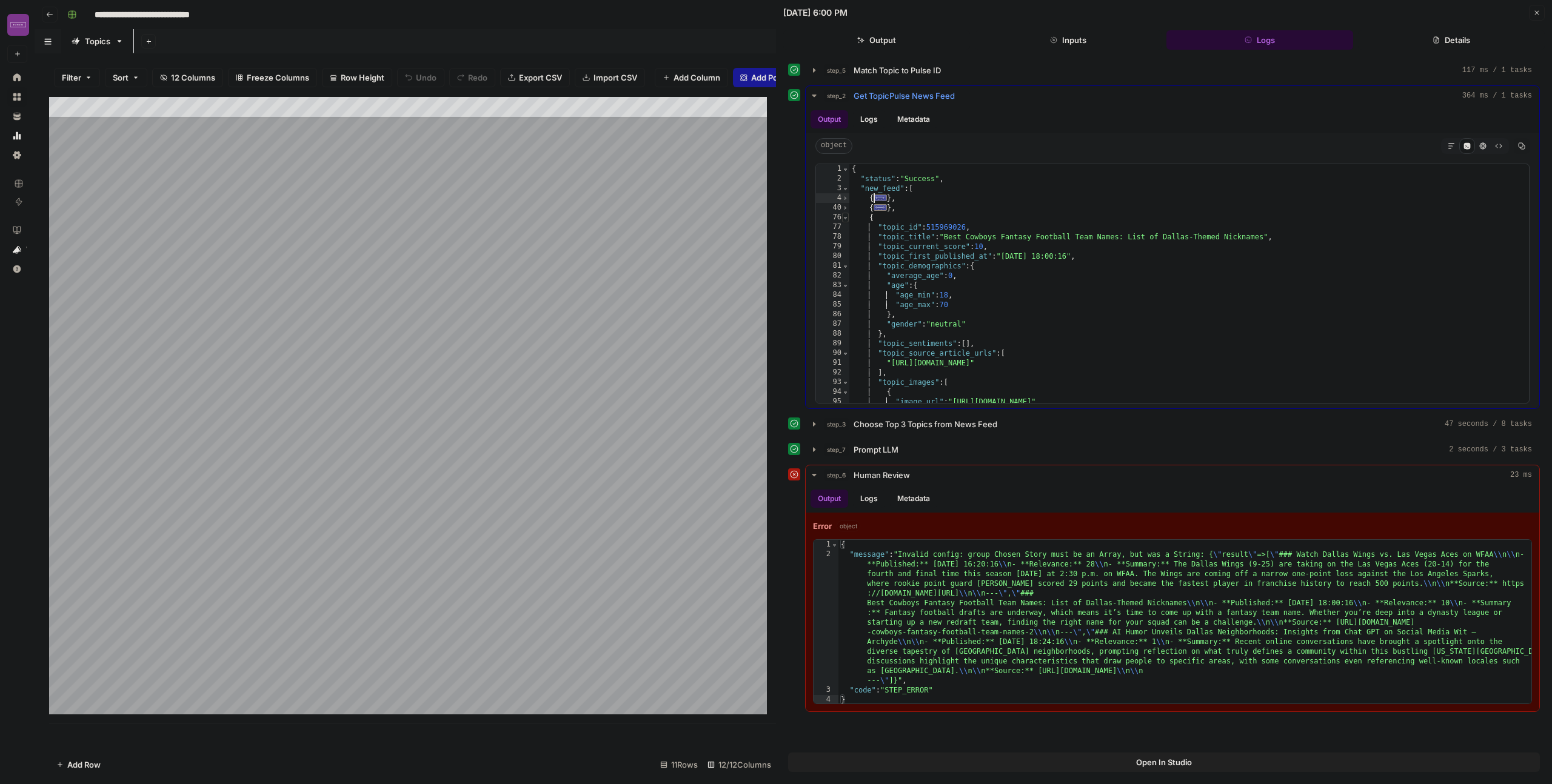
click at [846, 218] on span "Toggle code folding, rows 76 through 106" at bounding box center [845, 218] width 7 height 10
click at [848, 230] on span "Toggle code folding, rows 107 through 139" at bounding box center [845, 228] width 7 height 10
click at [847, 240] on span "Toggle code folding, rows 140 through 170" at bounding box center [845, 237] width 7 height 10
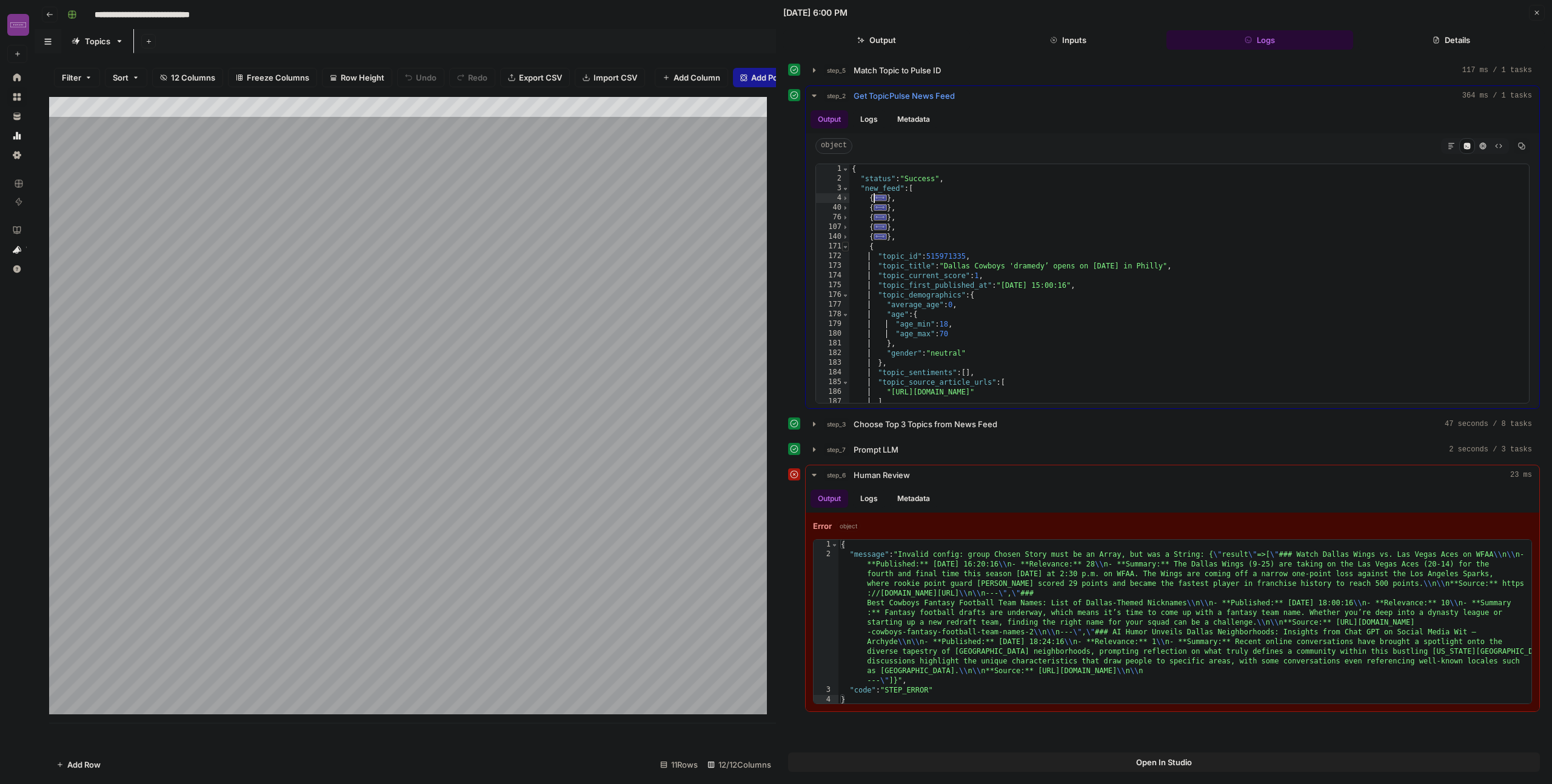
click at [847, 245] on span "Toggle code folding, rows 171 through 201" at bounding box center [845, 247] width 7 height 10
click at [846, 253] on span "Toggle code folding, rows 202 through 237" at bounding box center [845, 257] width 7 height 10
click at [847, 263] on span "Toggle code folding, rows 238 through 277" at bounding box center [845, 267] width 7 height 10
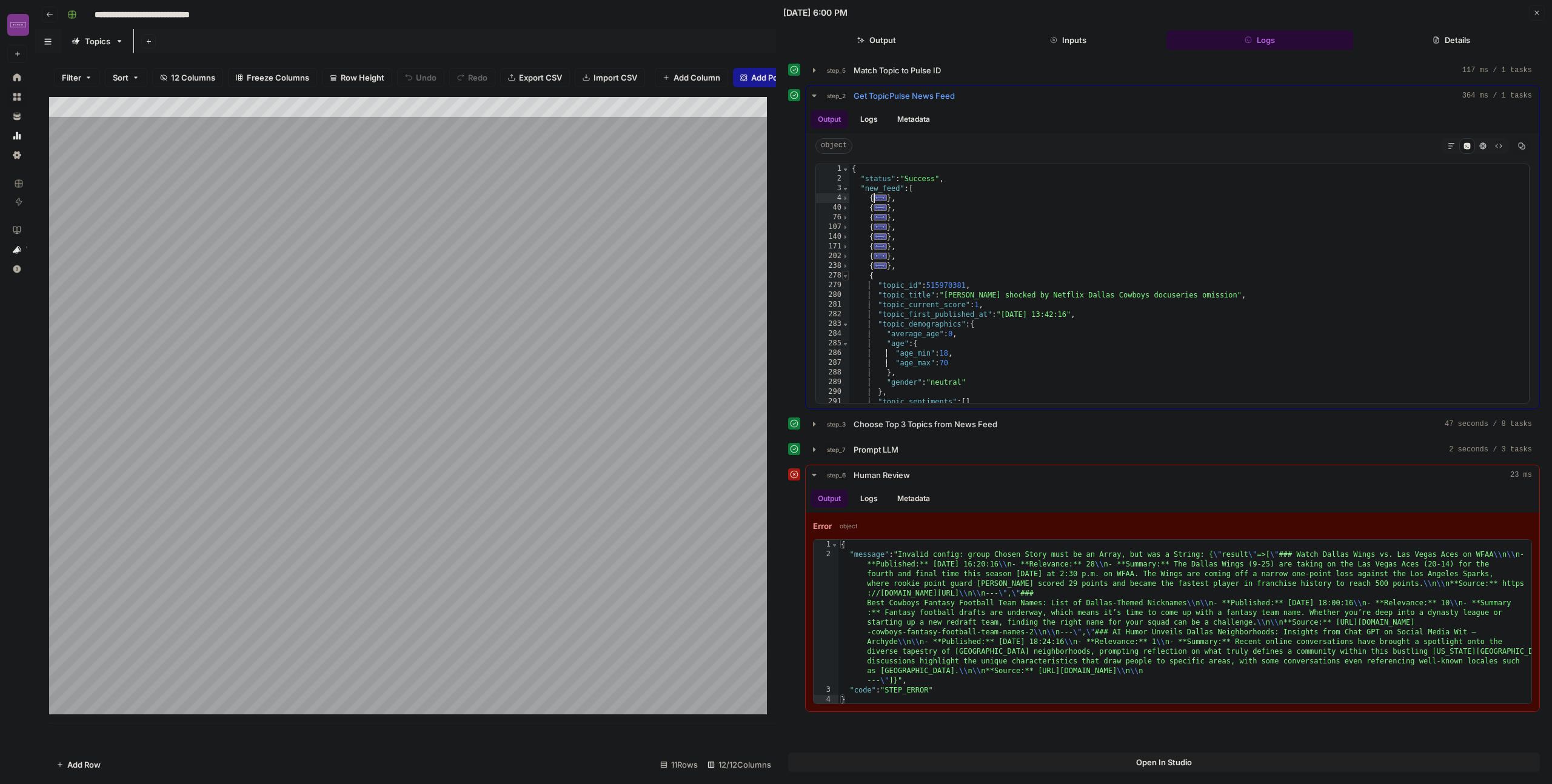
click at [846, 274] on span "Toggle code folding, rows 278 through 308" at bounding box center [845, 276] width 7 height 10
click at [848, 289] on div "309" at bounding box center [833, 285] width 33 height 10
click at [846, 288] on span "Toggle code folding, rows 309 through 339" at bounding box center [845, 285] width 7 height 10
click at [846, 286] on span "Toggle code folding, rows 309 through 339" at bounding box center [845, 285] width 7 height 10
click at [848, 301] on div "341" at bounding box center [833, 304] width 33 height 10
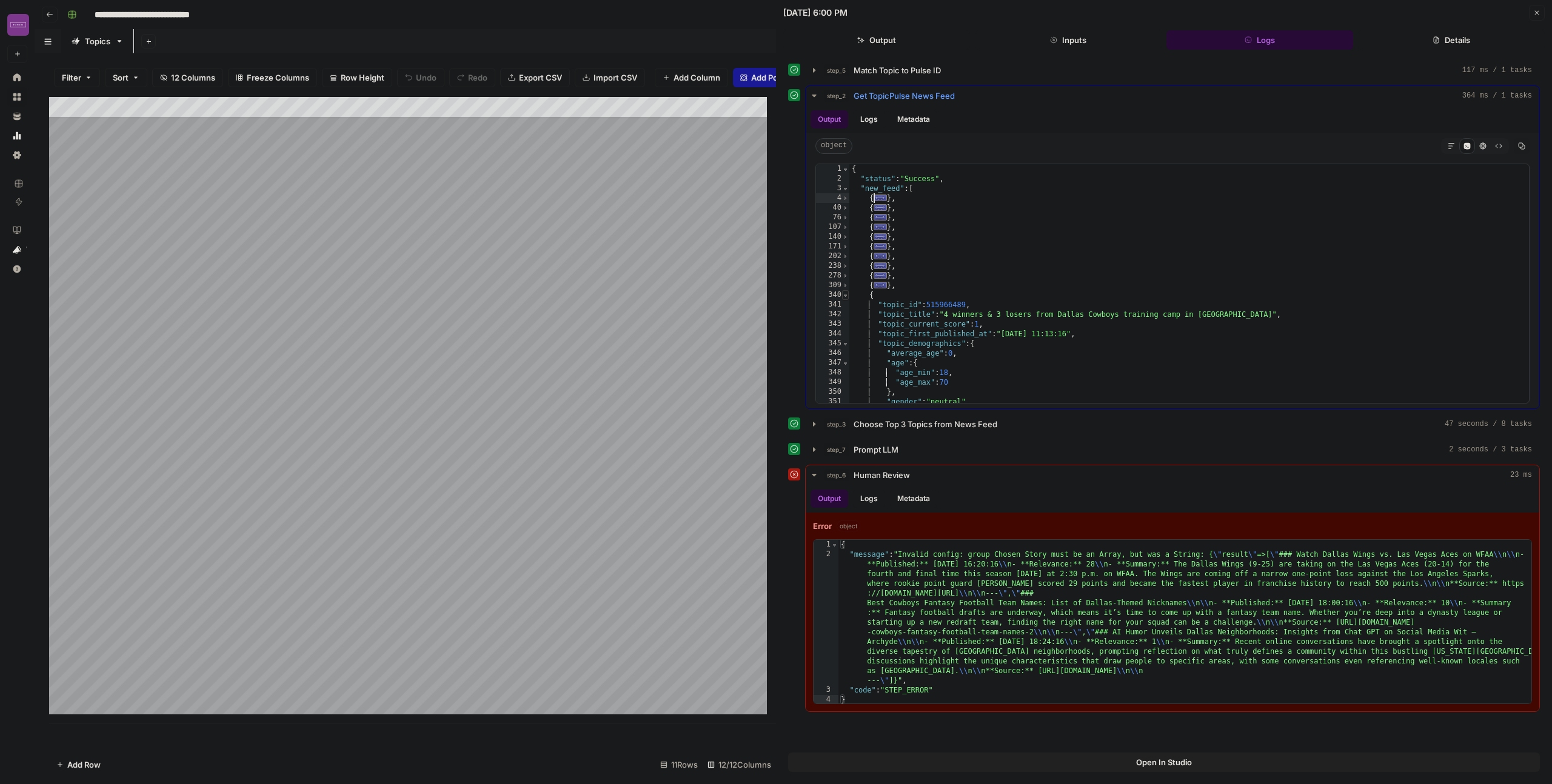
click at [848, 297] on span "Toggle code folding, rows 340 through 370" at bounding box center [845, 295] width 7 height 10
click at [847, 303] on span "Toggle code folding, rows 371 through 401" at bounding box center [845, 304] width 7 height 10
click at [846, 313] on span "Toggle code folding, rows 402 through 432" at bounding box center [845, 314] width 7 height 10
click at [846, 322] on span "Toggle code folding, rows 433 through 463" at bounding box center [845, 324] width 7 height 10
click at [846, 333] on span "Toggle code folding, rows 464 through 498" at bounding box center [845, 334] width 7 height 10
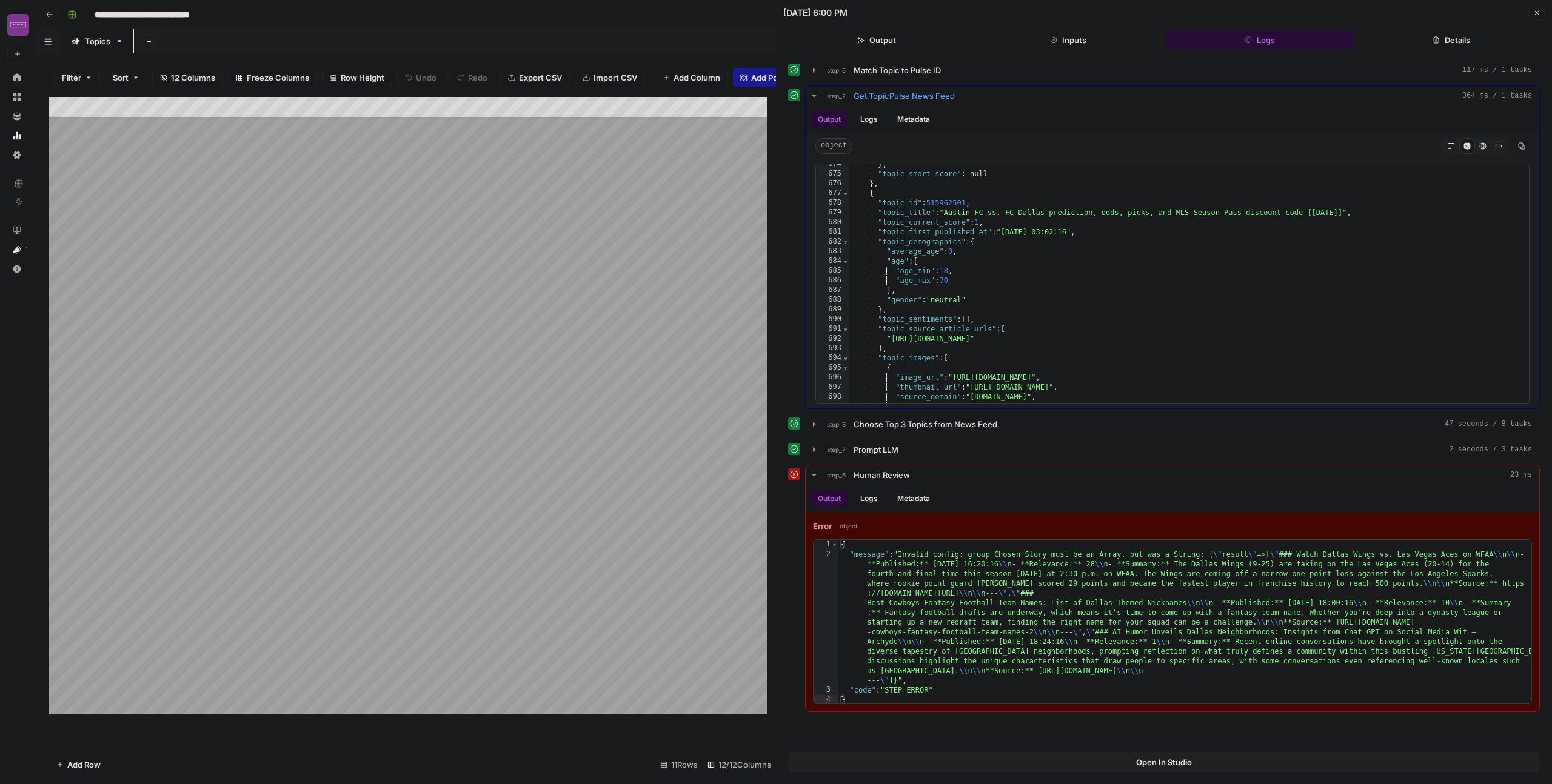
scroll to position [2234, 0]
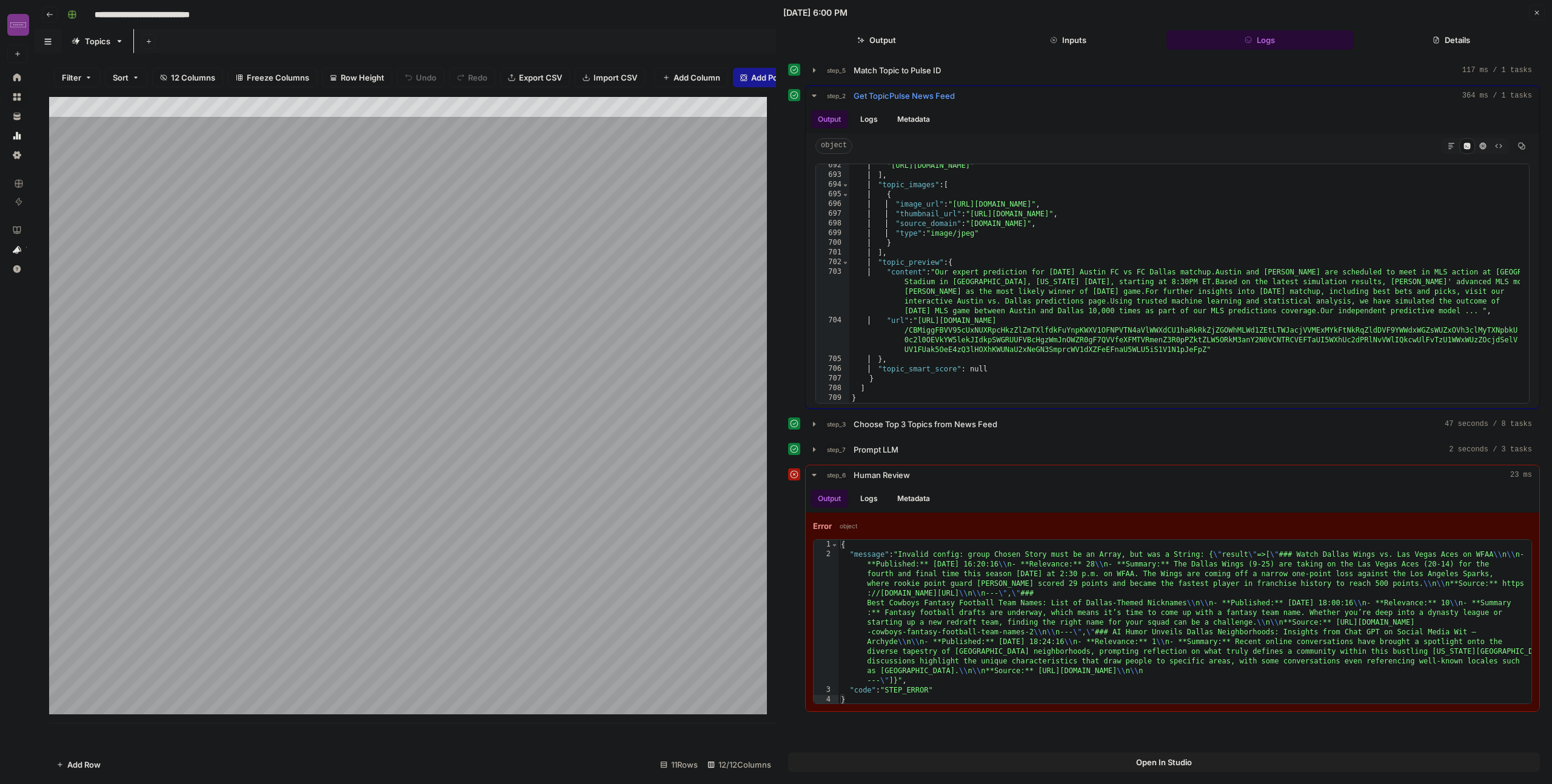
click at [886, 376] on div ""https://www.dimers.com/news/austin-fc-vs-fc-dallas-prediction-mls-ac-8-16-25" …" at bounding box center [1184, 289] width 670 height 258
click at [941, 369] on div ""https://www.dimers.com/news/austin-fc-vs-fc-dallas-prediction-mls-ac-8-16-25" …" at bounding box center [1184, 289] width 670 height 258
click at [962, 278] on div ""https://www.dimers.com/news/austin-fc-vs-fc-dallas-prediction-mls-ac-8-16-25" …" at bounding box center [1184, 289] width 670 height 258
click at [940, 371] on div ""https://www.dimers.com/news/austin-fc-vs-fc-dallas-prediction-mls-ac-8-16-25" …" at bounding box center [1184, 289] width 670 height 258
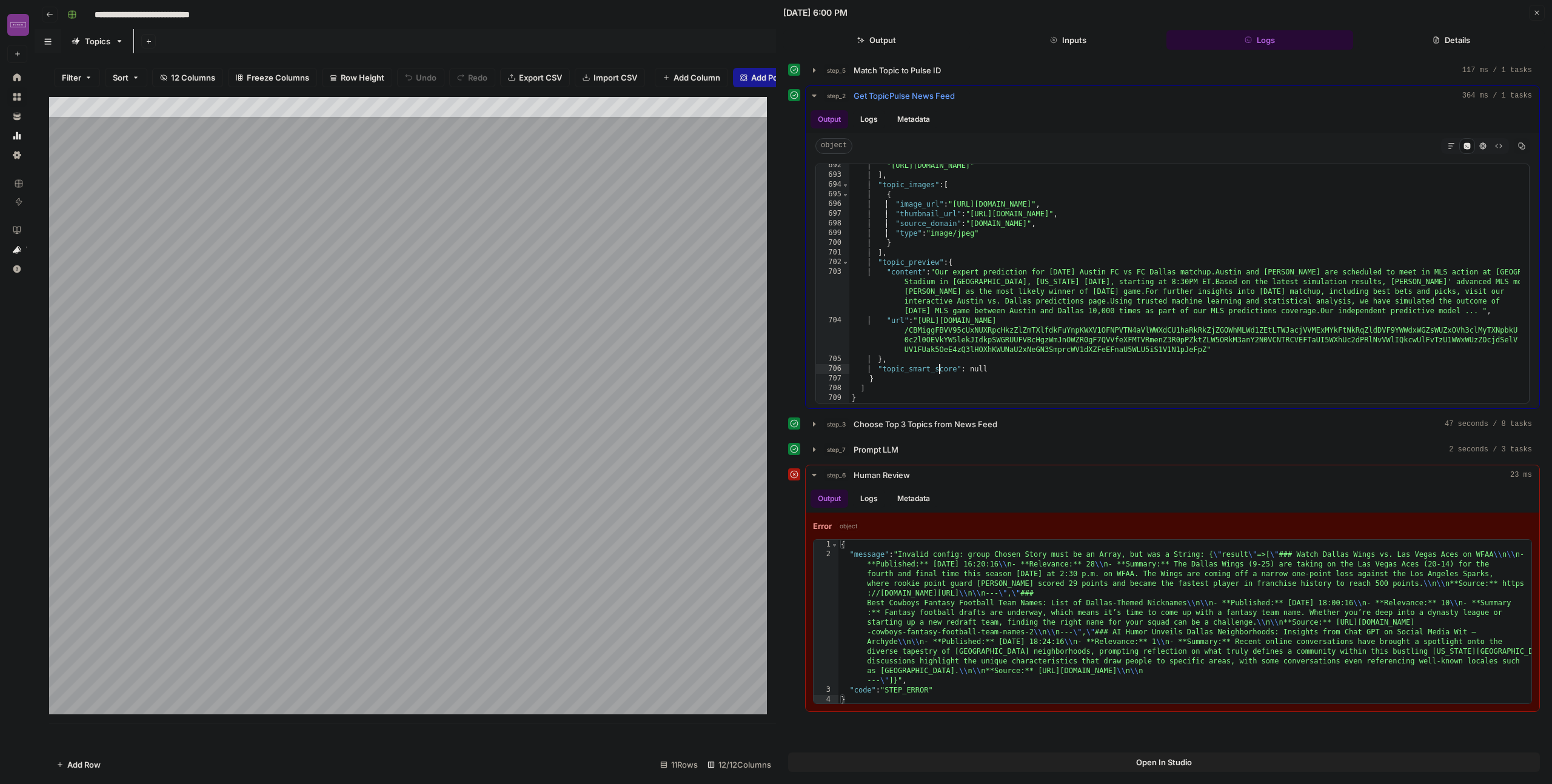
click at [940, 371] on div ""https://www.dimers.com/news/austin-fc-vs-fc-dallas-prediction-mls-ac-8-16-25" …" at bounding box center [1184, 289] width 670 height 258
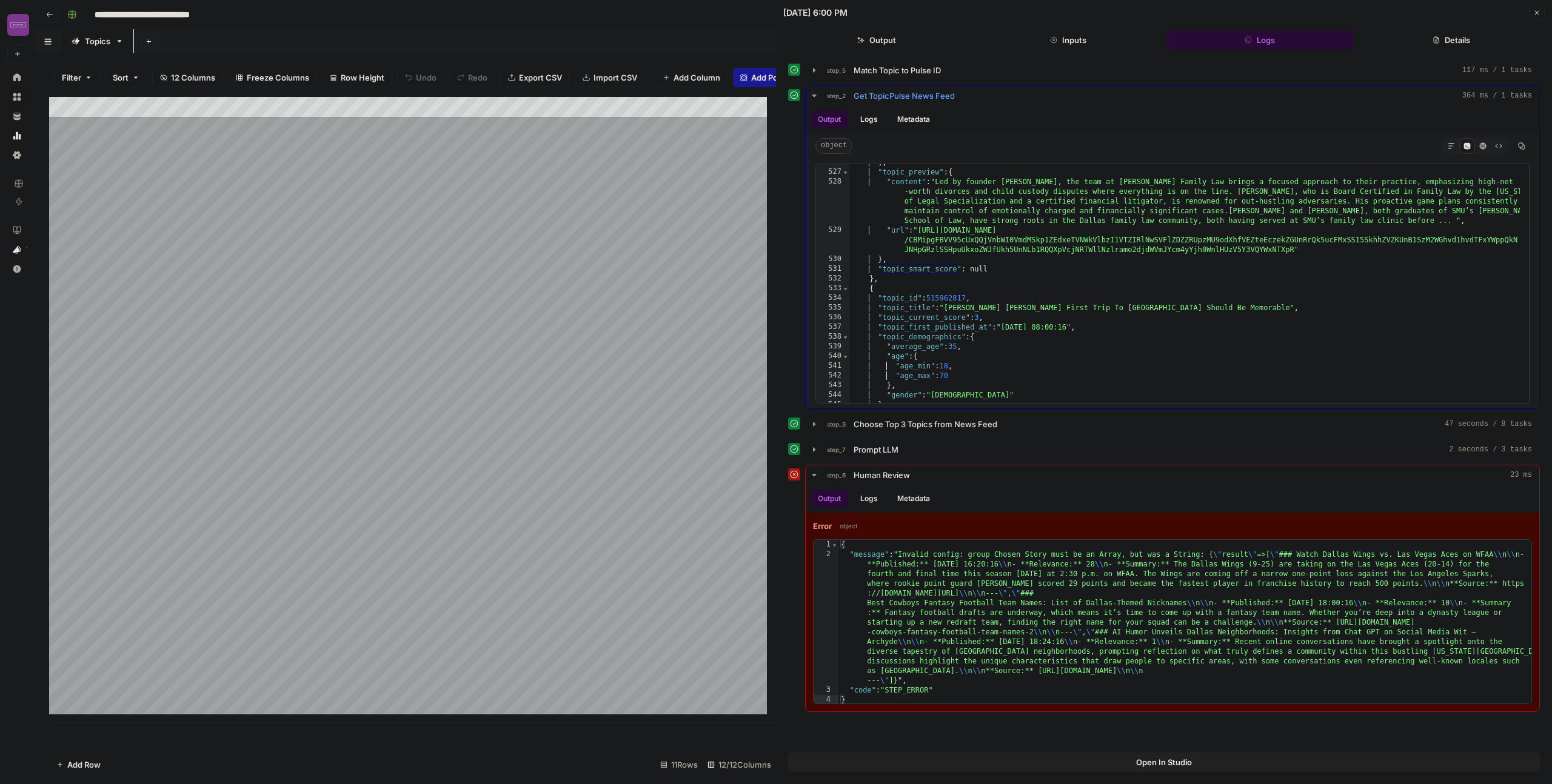
scroll to position [0, 0]
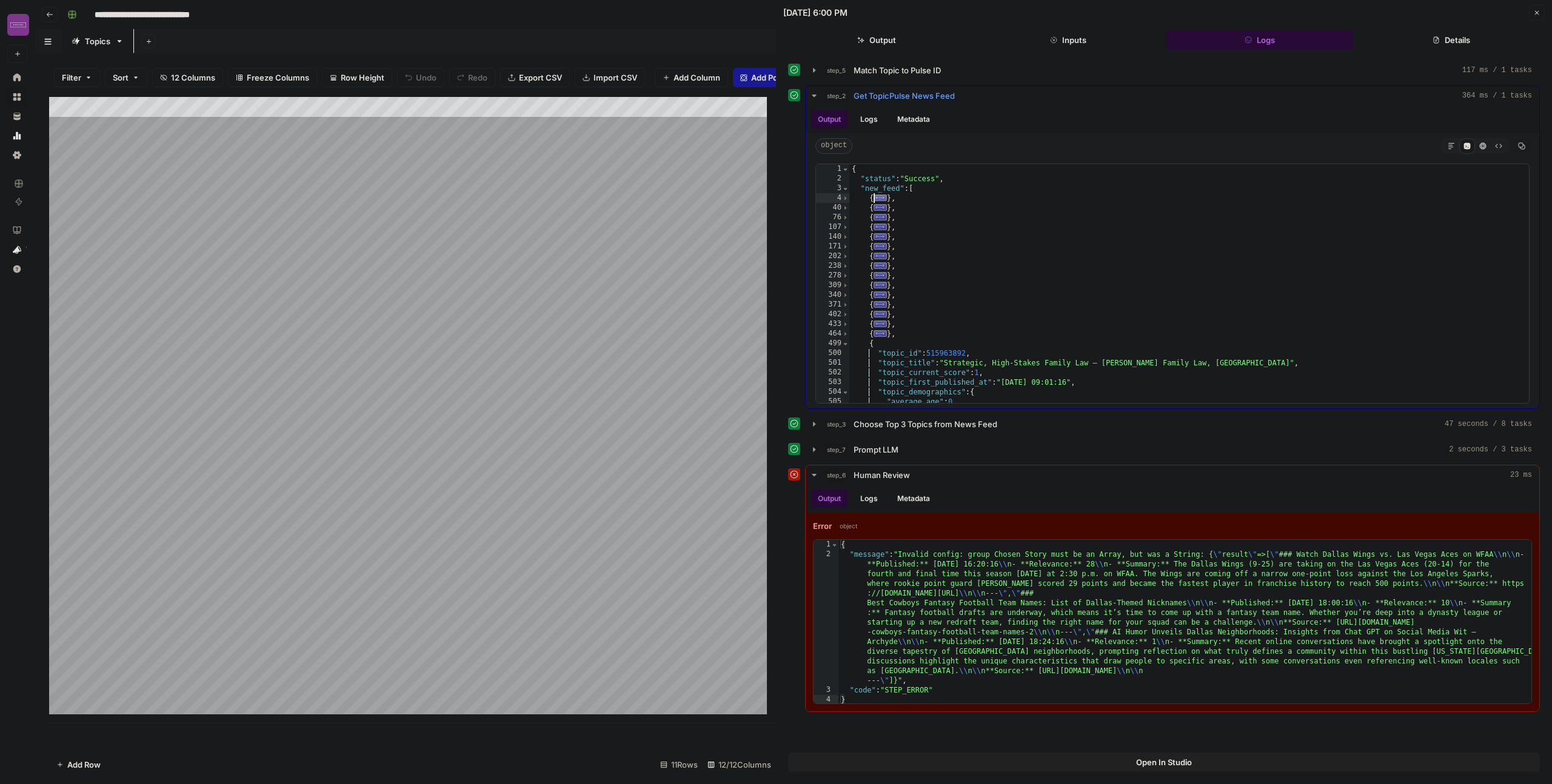
click at [880, 201] on span "..." at bounding box center [881, 197] width 14 height 7
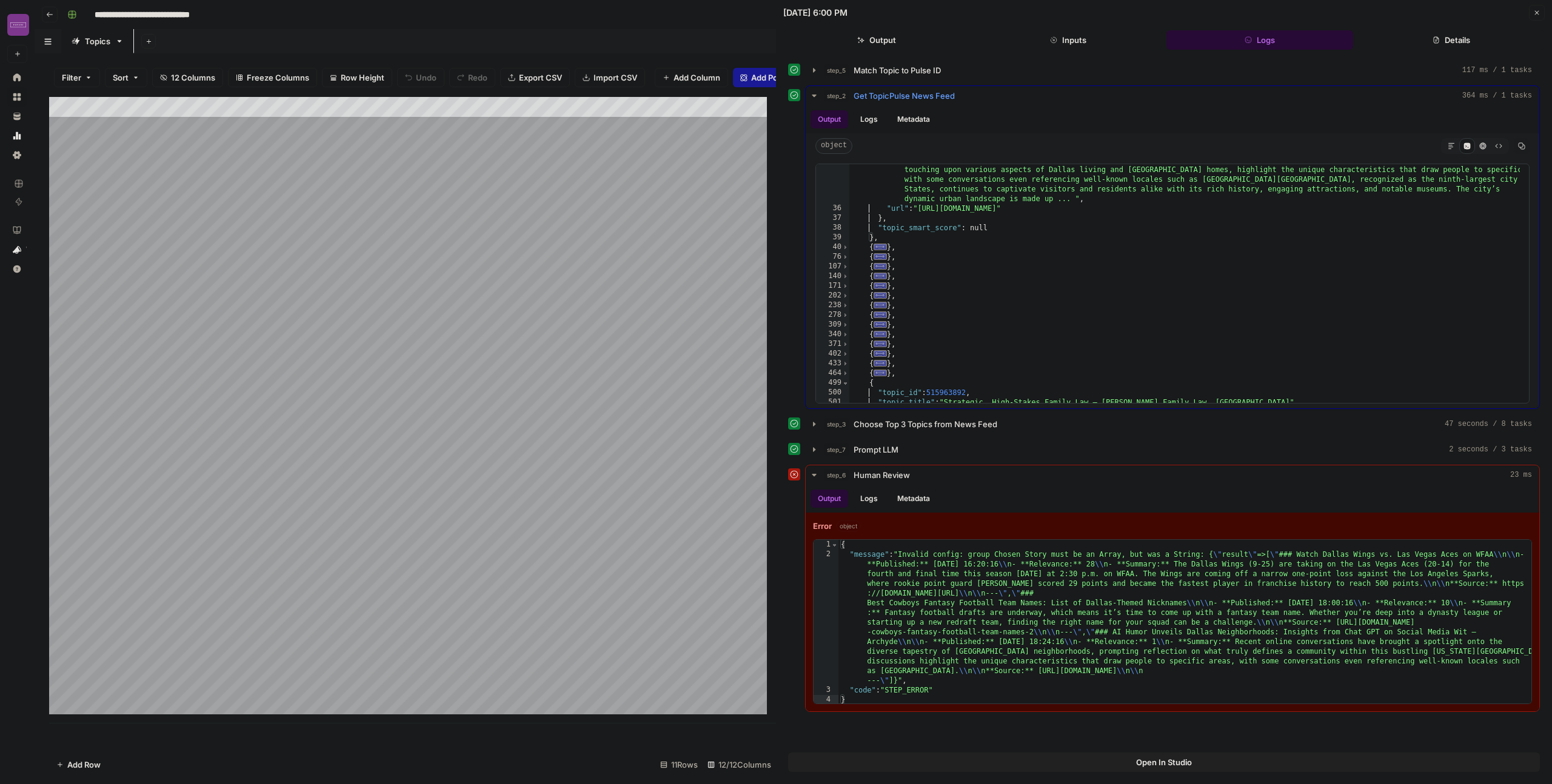
scroll to position [337, 0]
click at [980, 235] on div ""content" : "By Archyde Staff | August 16, 2024Recent online conversations have…" at bounding box center [1184, 309] width 670 height 306
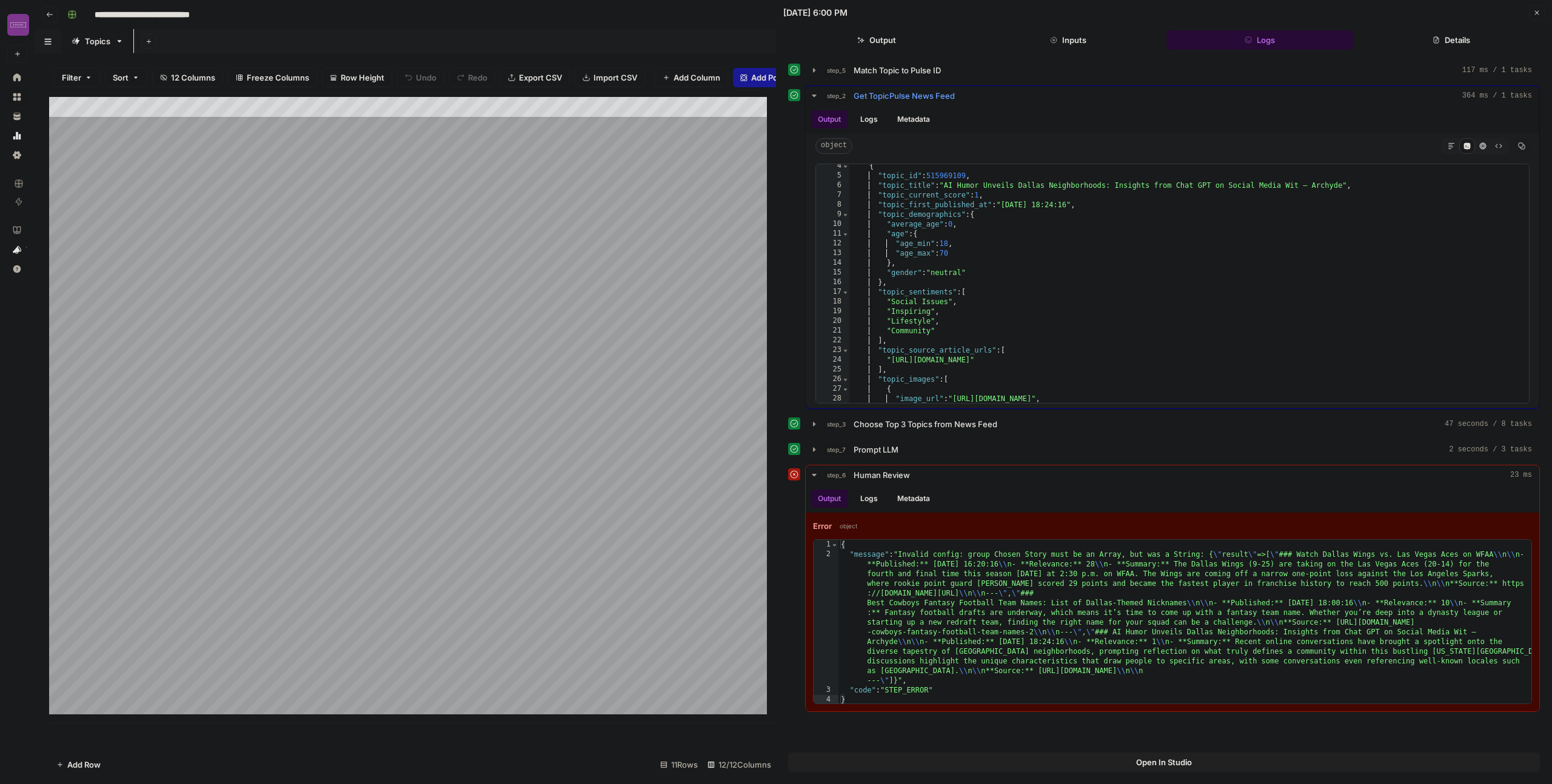
scroll to position [0, 0]
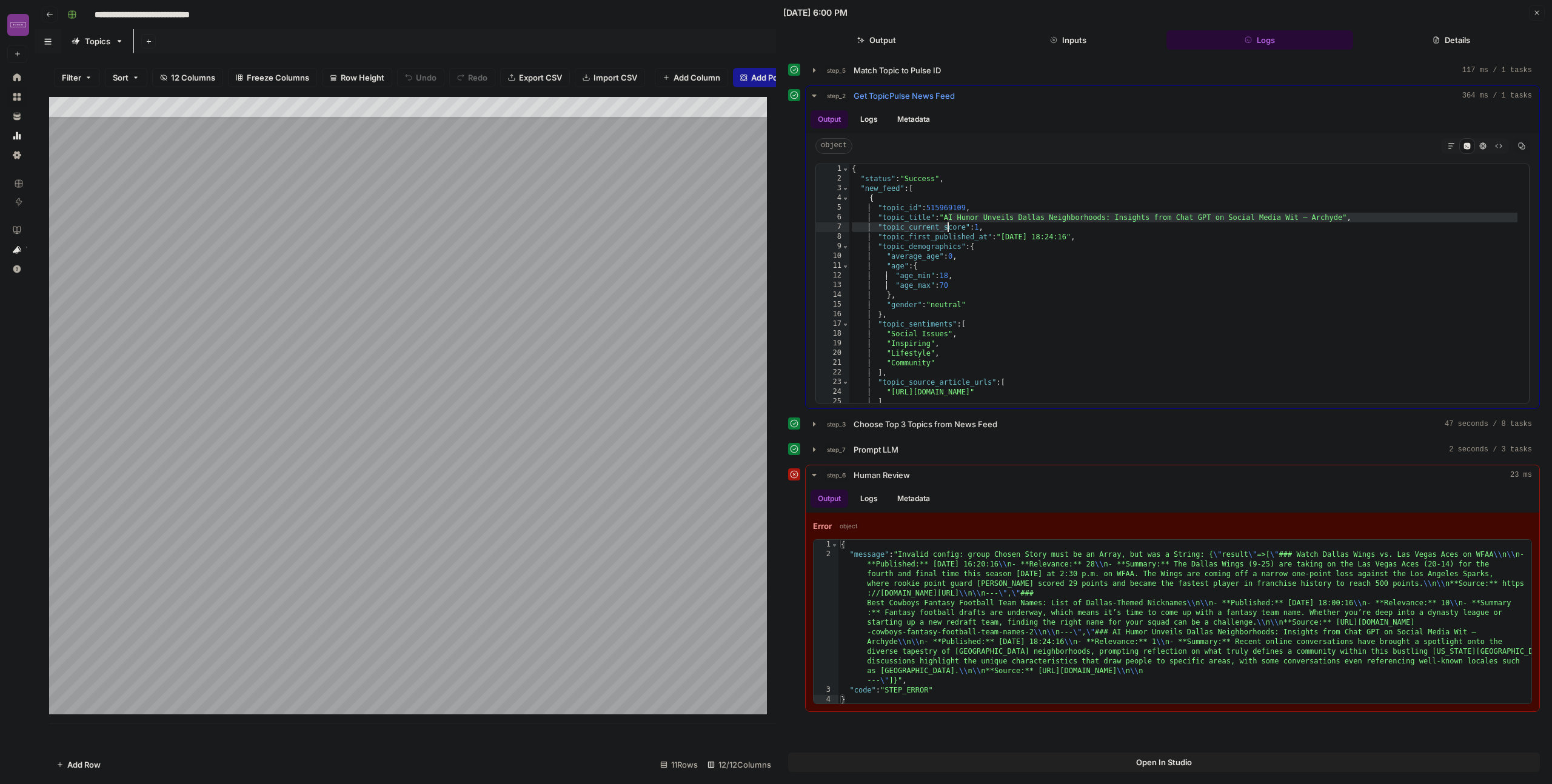
drag, startPoint x: 947, startPoint y: 213, endPoint x: 948, endPoint y: 231, distance: 18.0
click at [948, 231] on div "{ "status" : "Success" , "new_feed" : [ { "topic_id" : 515969109 , "topic_title…" at bounding box center [1184, 293] width 670 height 258
click at [962, 219] on div "{ "status" : "Success" , "new_feed" : [ { "topic_id" : 515969109 , "topic_title…" at bounding box center [1184, 293] width 670 height 258
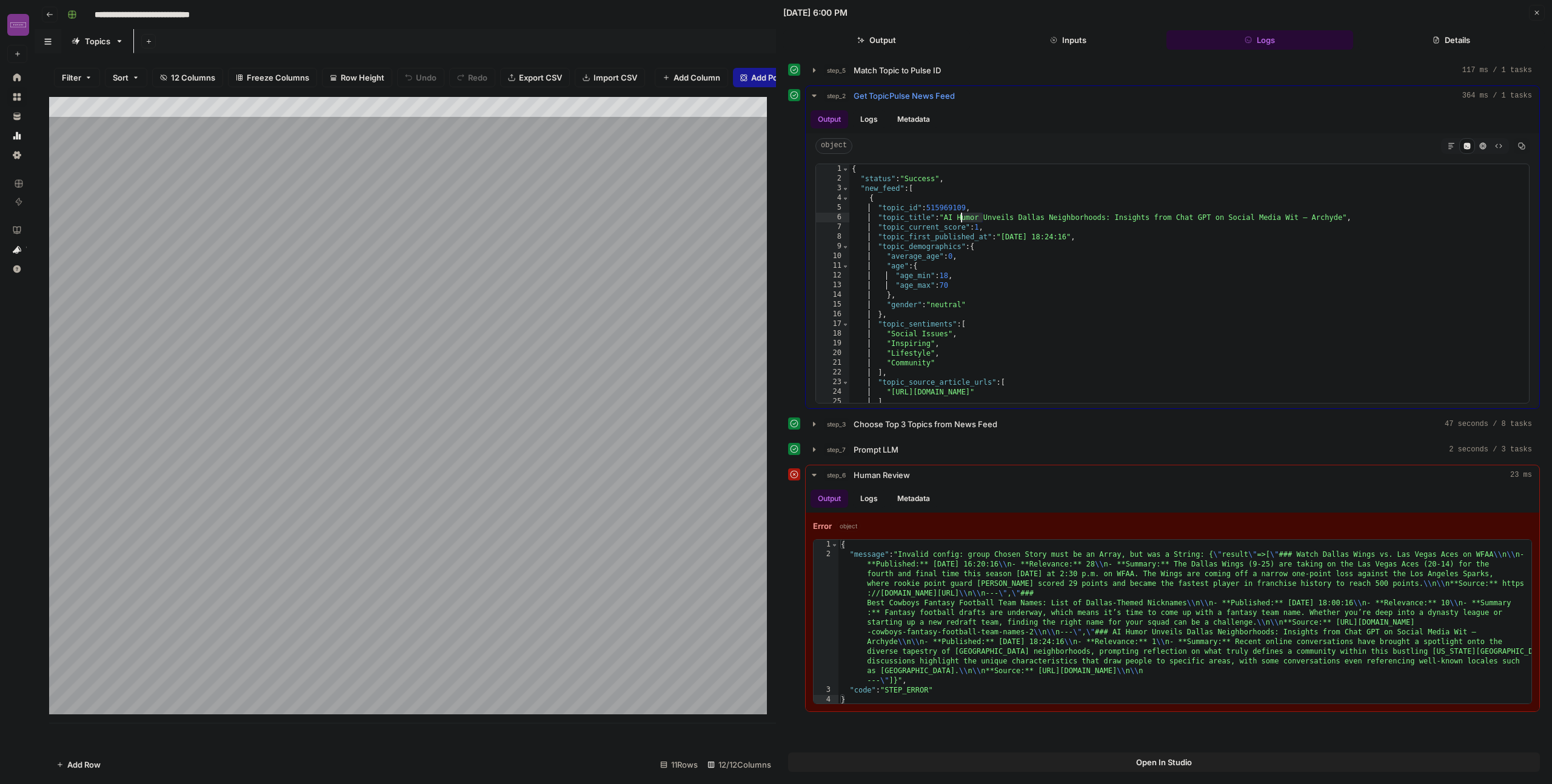
type textarea "**********"
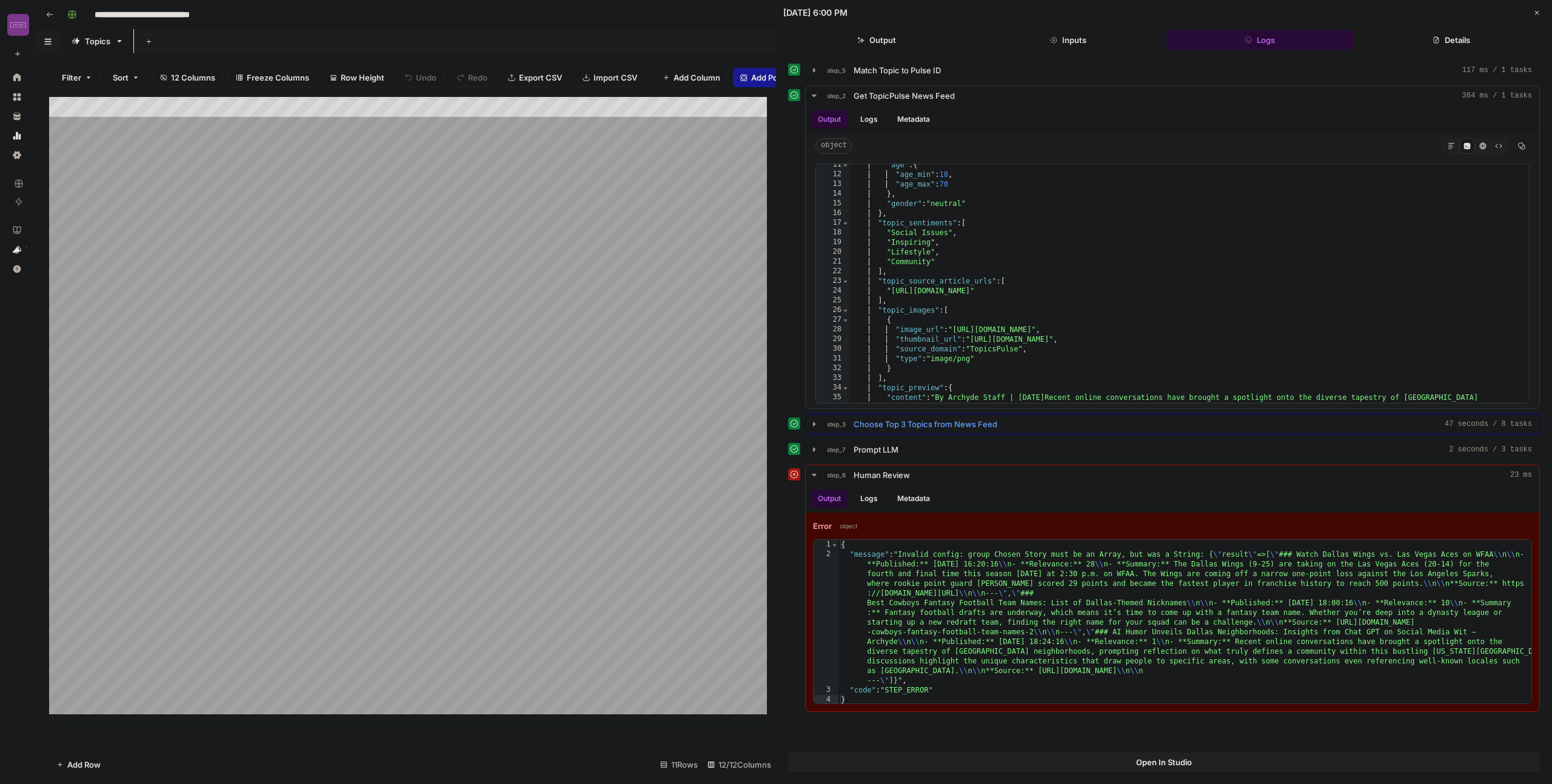
click at [923, 427] on span "Choose Top 3 Topics from News Feed" at bounding box center [925, 424] width 144 height 12
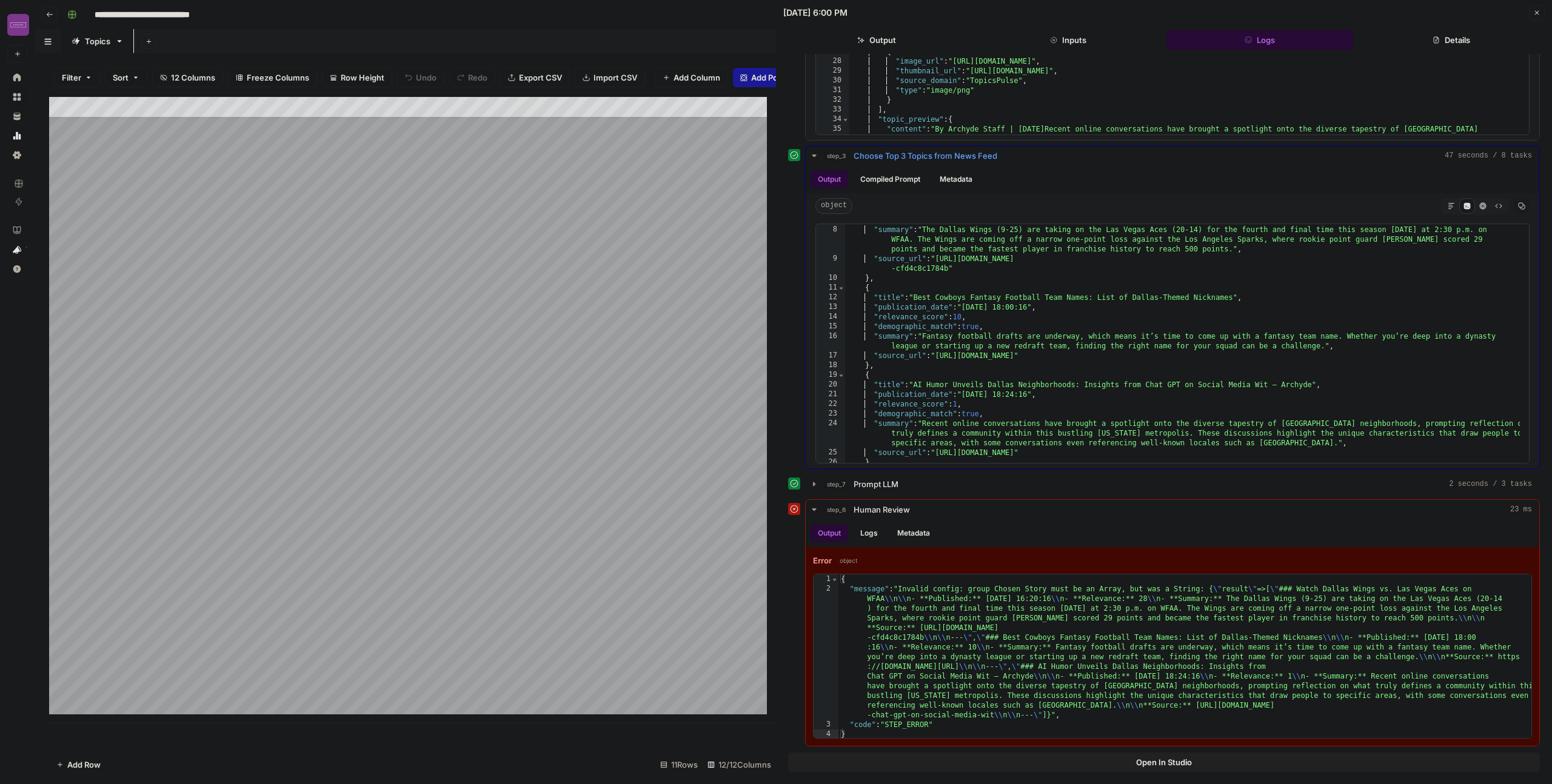
scroll to position [90, 0]
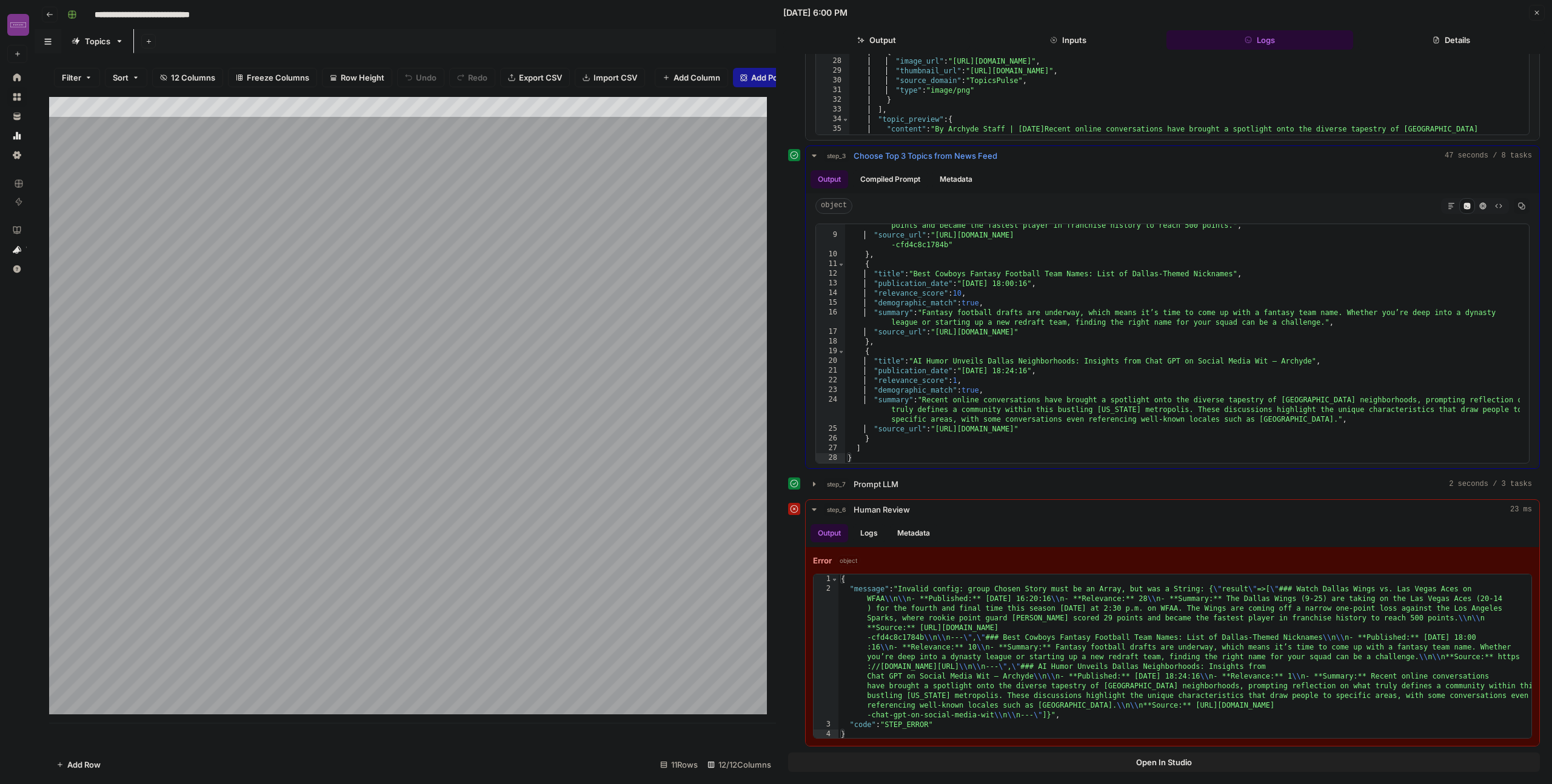
click at [942, 294] on div ""summary" : "The Dallas Wings (9-25) are taking on the Las Vegas Aces (20-14) f…" at bounding box center [1182, 339] width 674 height 277
click at [941, 378] on div ""summary" : "The Dallas Wings (9-25) are taking on the Las Vegas Aces (20-14) f…" at bounding box center [1182, 339] width 674 height 277
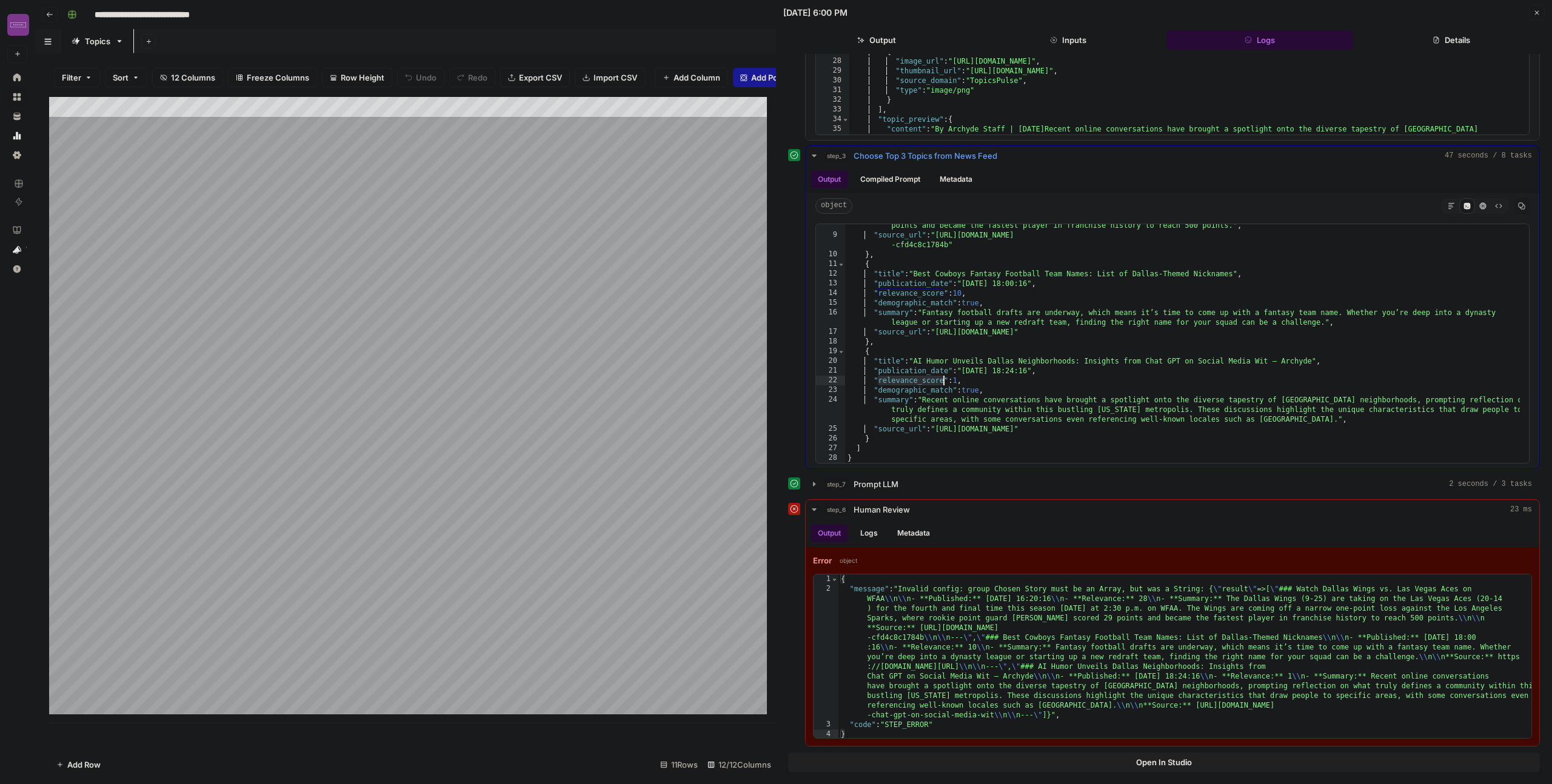
click at [941, 378] on div ""summary" : "The Dallas Wings (9-25) are taking on the Las Vegas Aces (20-14) f…" at bounding box center [1182, 339] width 674 height 277
type textarea "**********"
click at [915, 480] on div "step_7 Prompt LLM 2 seconds / 3 tasks" at bounding box center [1178, 484] width 708 height 12
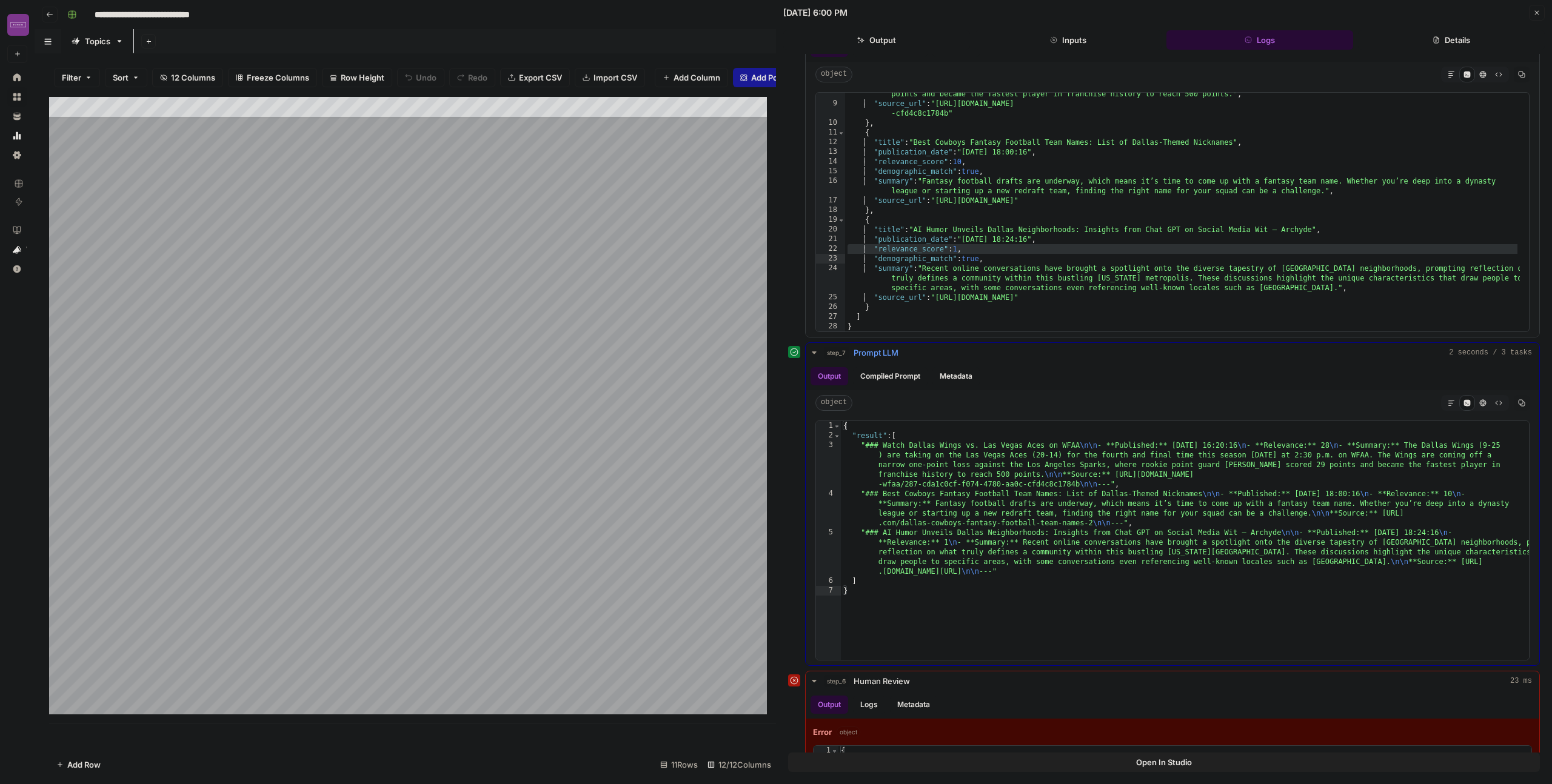
scroll to position [496, 0]
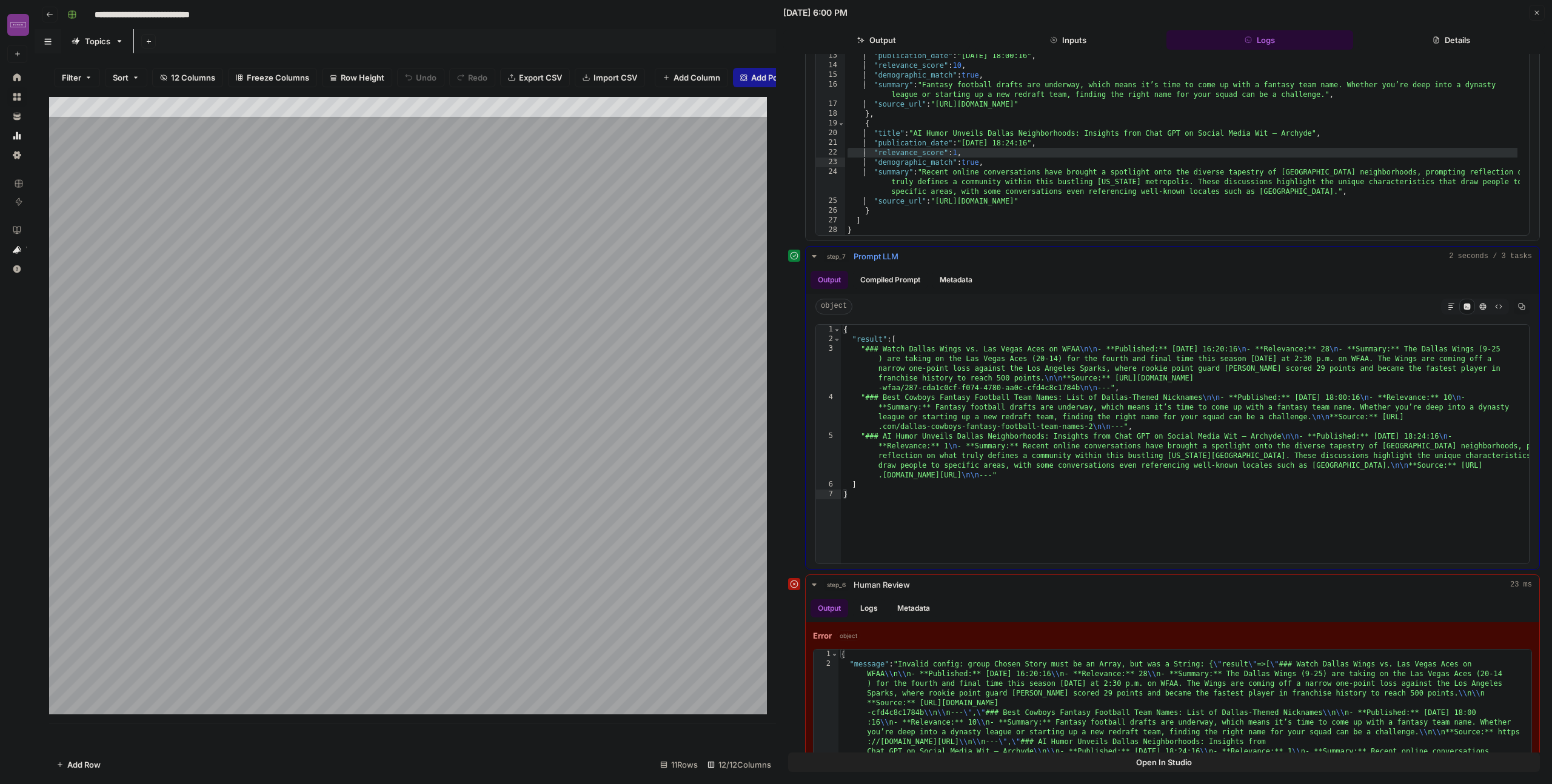
click at [901, 277] on button "Compiled Prompt" at bounding box center [890, 280] width 75 height 18
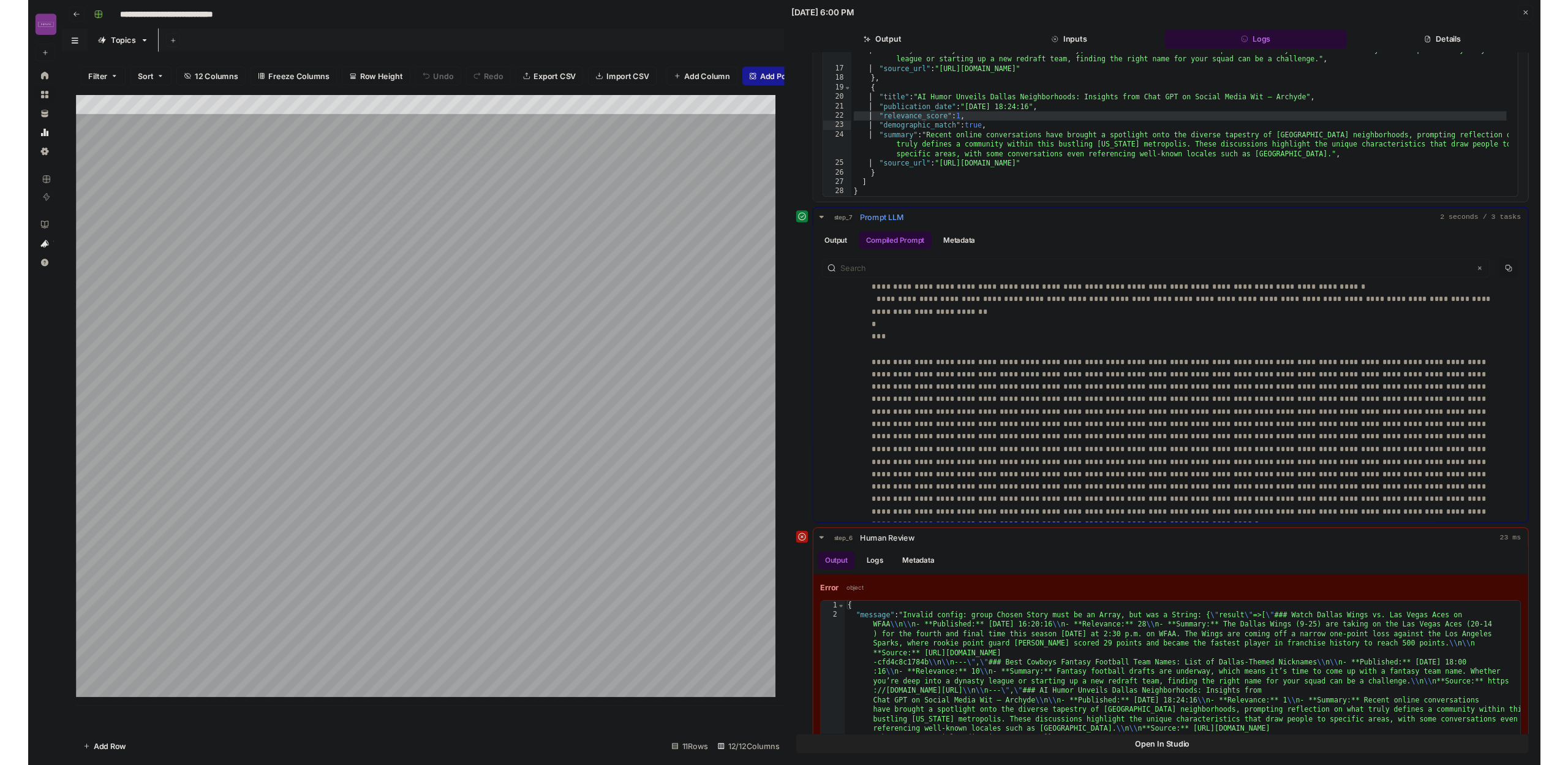
scroll to position [578, 0]
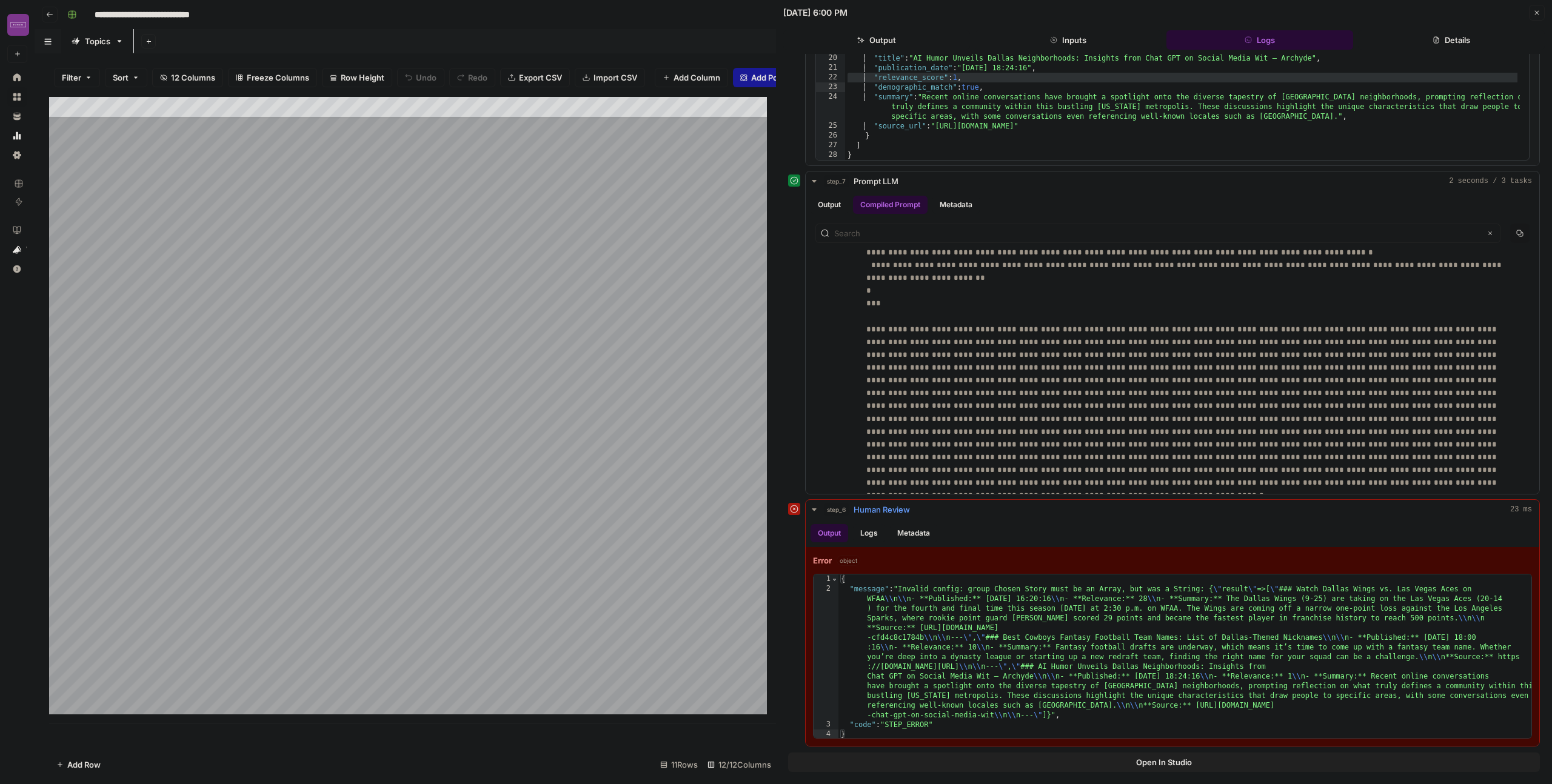
type textarea "**********"
click at [1212, 589] on div "{ "message" : "Invalid config: group Chosen Story must be an Array, but was a S…" at bounding box center [1185, 666] width 693 height 184
drag, startPoint x: 1211, startPoint y: 589, endPoint x: 1245, endPoint y: 594, distance: 34.4
click at [1245, 594] on div "{ "message" : "Invalid config: group Chosen Story must be an Array, but was a S…" at bounding box center [1185, 666] width 693 height 184
click at [1204, 623] on div "{ "message" : "Invalid config: group Chosen Story must be an Array, but was a S…" at bounding box center [1185, 666] width 693 height 184
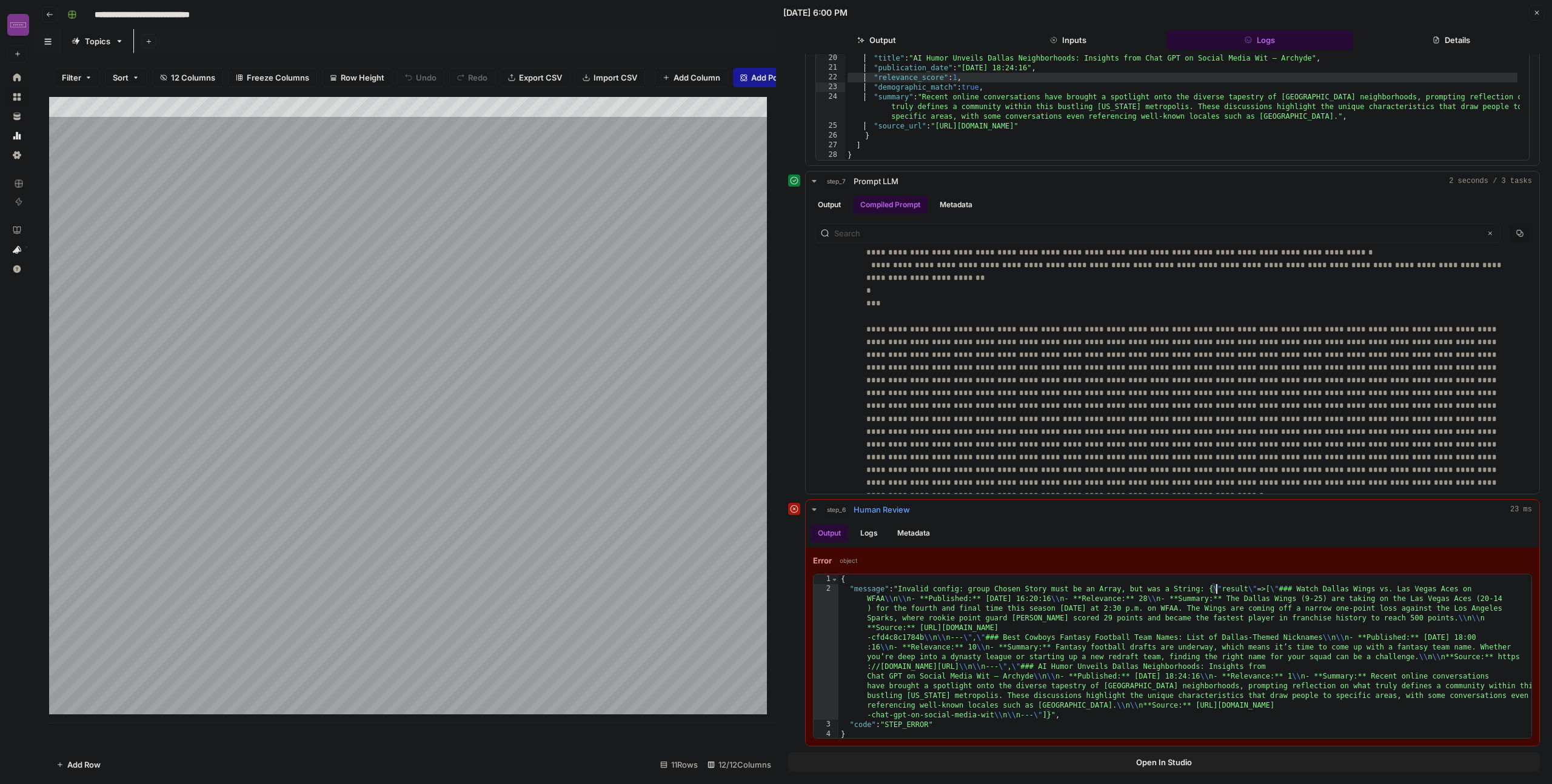
click at [1214, 590] on div "{ "message" : "Invalid config: group Chosen Story must be an Array, but was a S…" at bounding box center [1185, 666] width 693 height 184
type textarea "**********"
click at [1217, 590] on div "{ "message" : "Invalid config: group Chosen Story must be an Array, but was a S…" at bounding box center [1185, 666] width 693 height 184
click at [947, 594] on div "{ "message" : "Invalid config: group Chosen Story must be an Array, but was a S…" at bounding box center [1185, 666] width 693 height 184
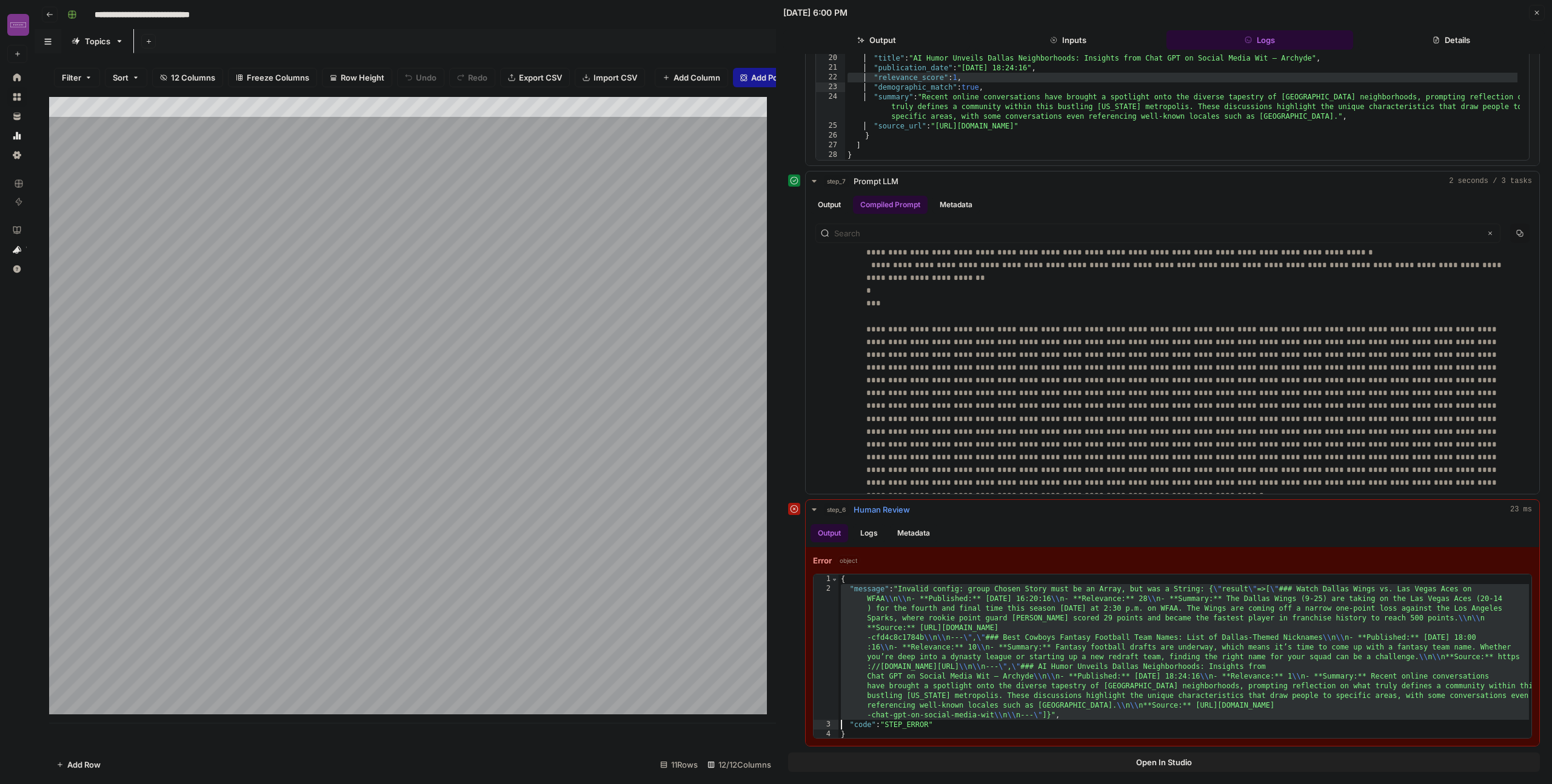
click at [947, 594] on div "{ "message" : "Invalid config: group Chosen Story must be an Array, but was a S…" at bounding box center [1185, 666] width 693 height 184
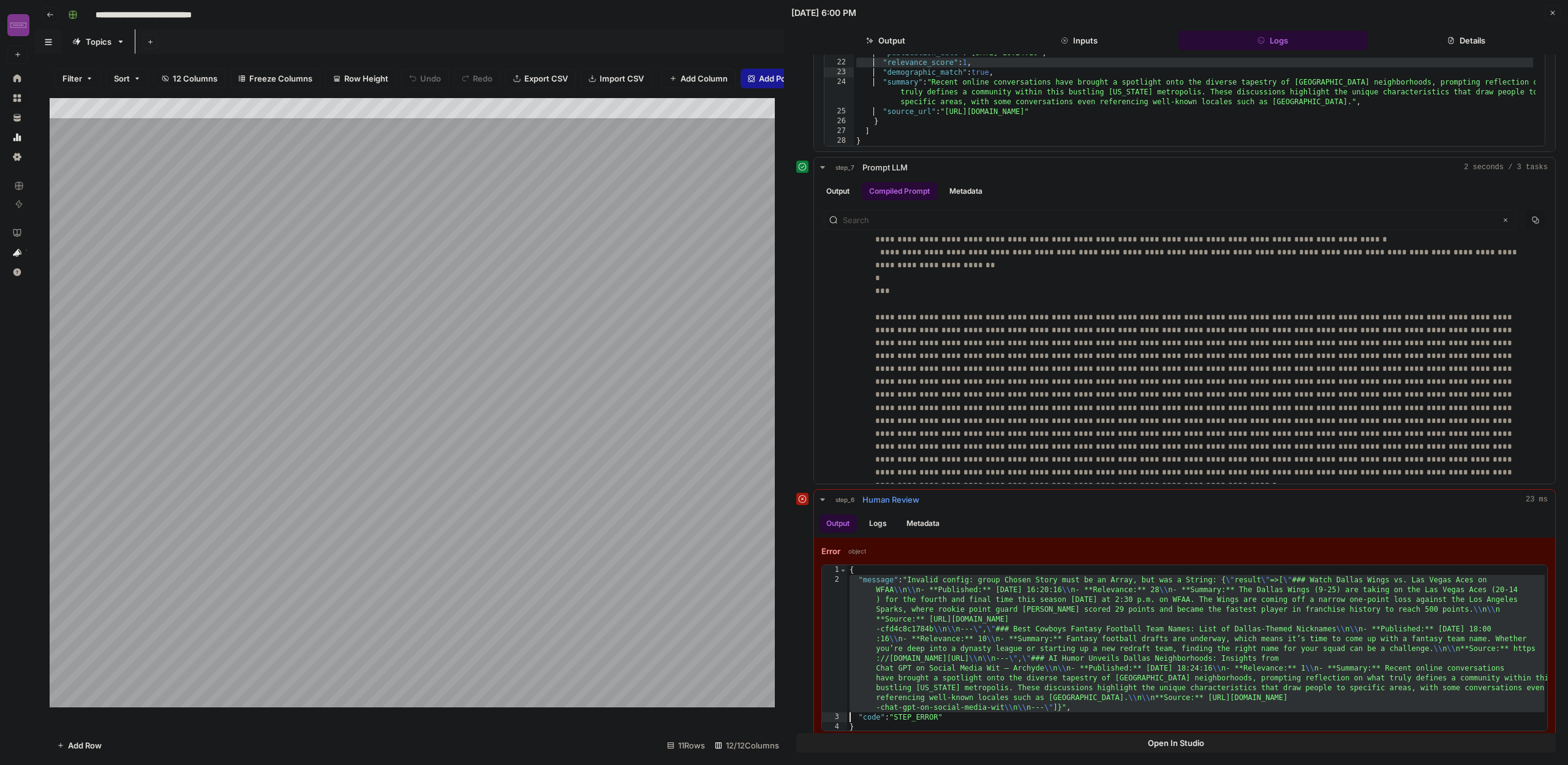
scroll to position [606, 0]
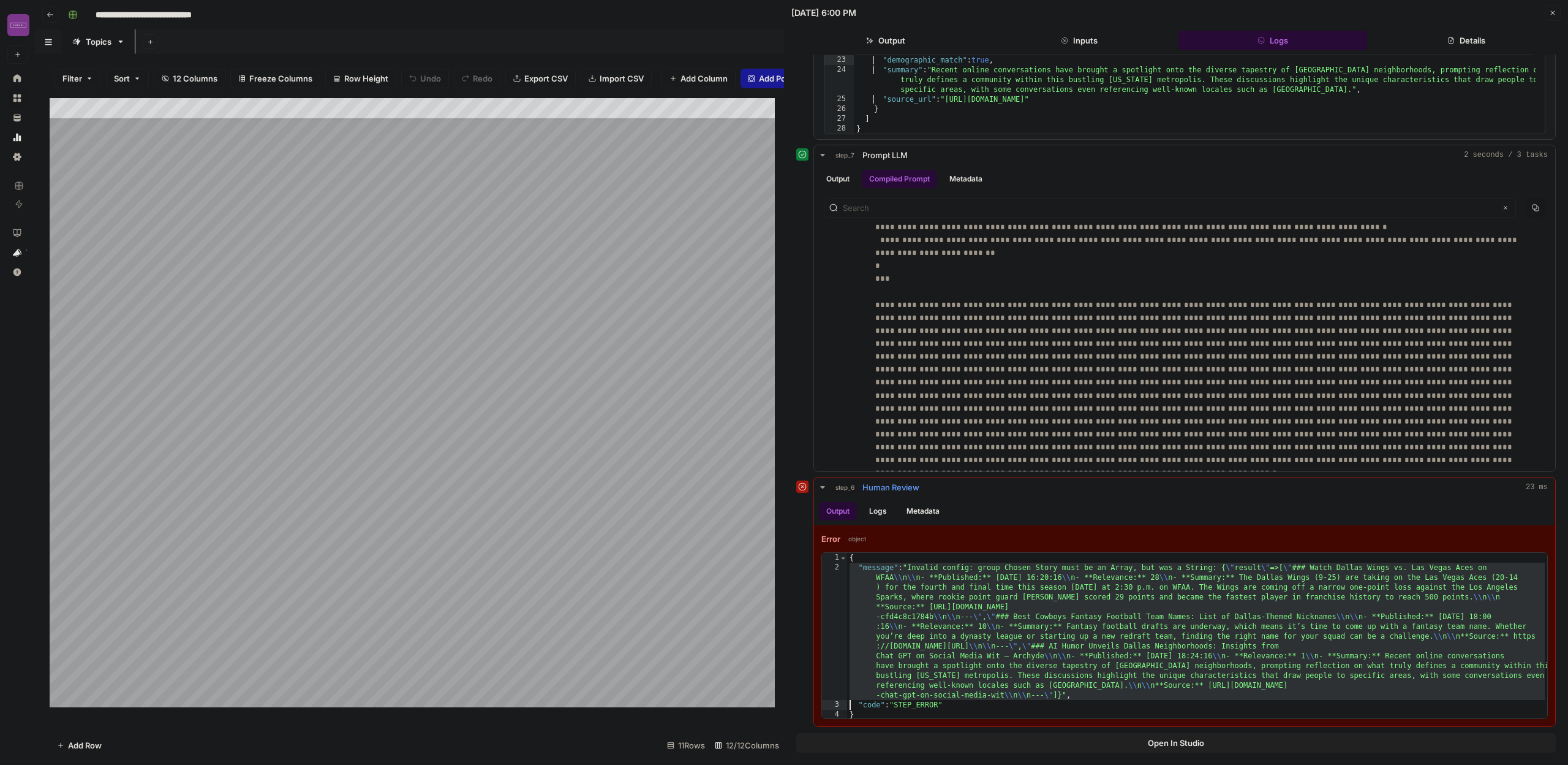
click at [1213, 607] on div "{ "message" : "Invalid config: group Chosen Story must be an Array, but was a S…" at bounding box center [1197, 645] width 700 height 186
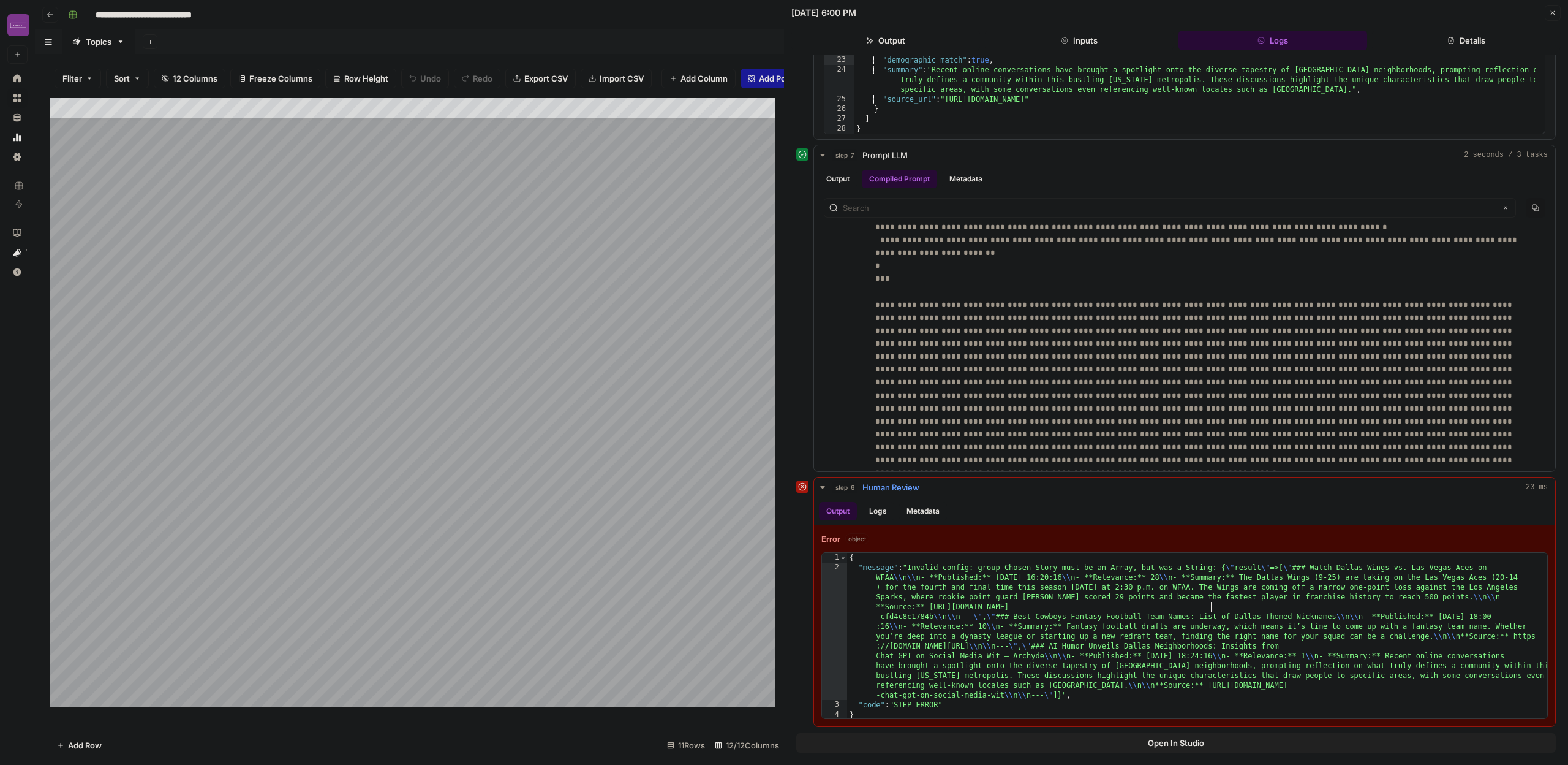
click at [1169, 591] on div "{ "message" : "Invalid config: group Chosen Story must be an Array, but was a S…" at bounding box center [1197, 645] width 700 height 186
type textarea "**********"
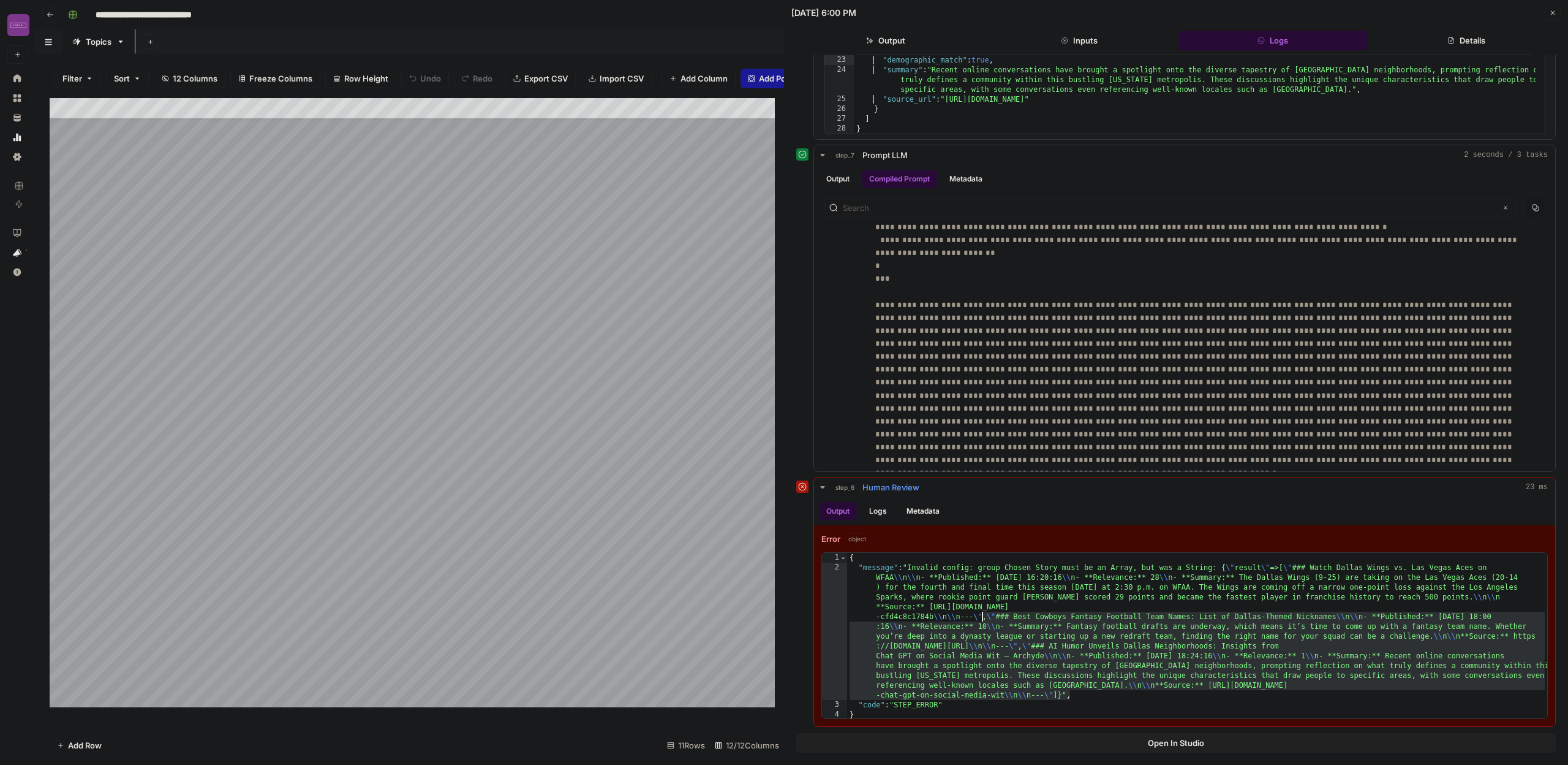
drag, startPoint x: 1084, startPoint y: 696, endPoint x: 978, endPoint y: 599, distance: 143.7
click at [978, 599] on div "{ "message" : "Invalid config: group Chosen Story must be an Array, but was a S…" at bounding box center [1197, 645] width 700 height 186
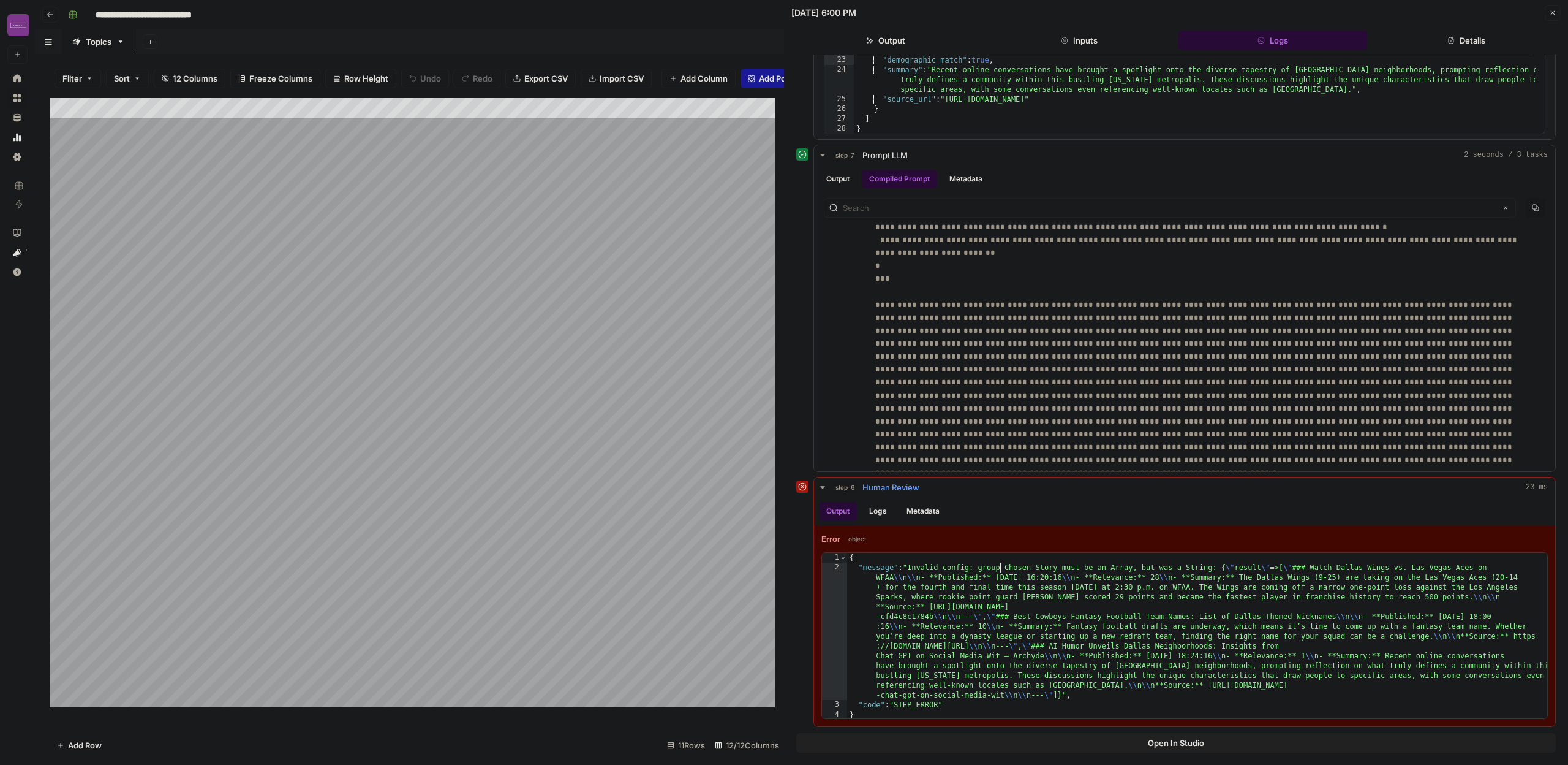
click at [999, 565] on div "{ "message" : "Invalid config: group Chosen Story must be an Array, but was a S…" at bounding box center [1197, 645] width 700 height 186
type textarea "**********"
click at [999, 565] on div "{ "message" : "Invalid config: group Chosen Story must be an Array, but was a S…" at bounding box center [1197, 645] width 700 height 186
click at [998, 565] on div "{ "message" : "Invalid config: group Chosen Story must be an Array, but was a S…" at bounding box center [1197, 645] width 700 height 186
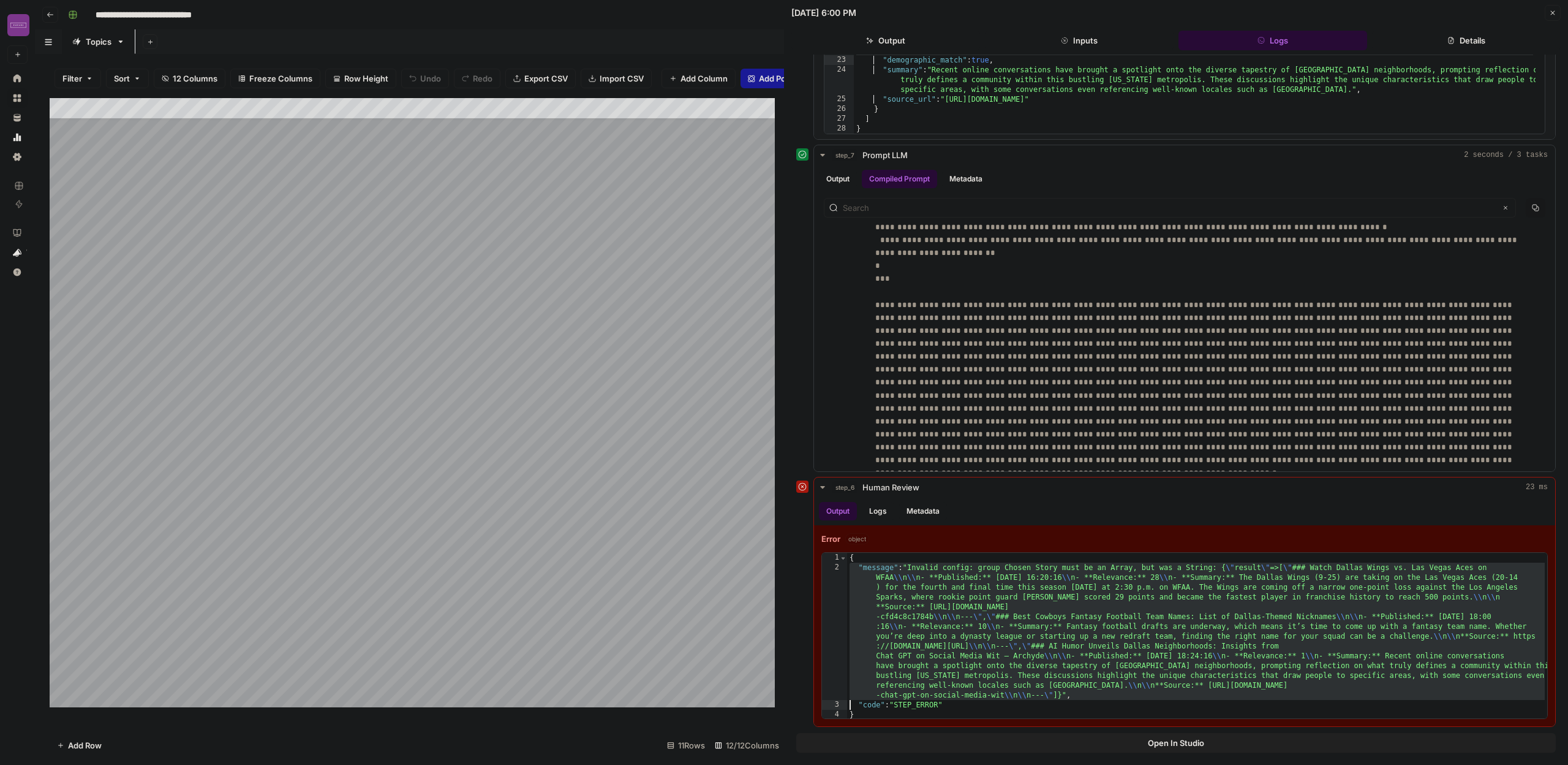
scroll to position [25, 0]
click at [123, 664] on div "Add Column" at bounding box center [416, 407] width 734 height 618
click at [188, 674] on div "Add Column" at bounding box center [416, 407] width 734 height 618
click at [346, 674] on div "Add Column" at bounding box center [416, 407] width 734 height 618
click at [427, 653] on div "Add Column" at bounding box center [416, 407] width 734 height 618
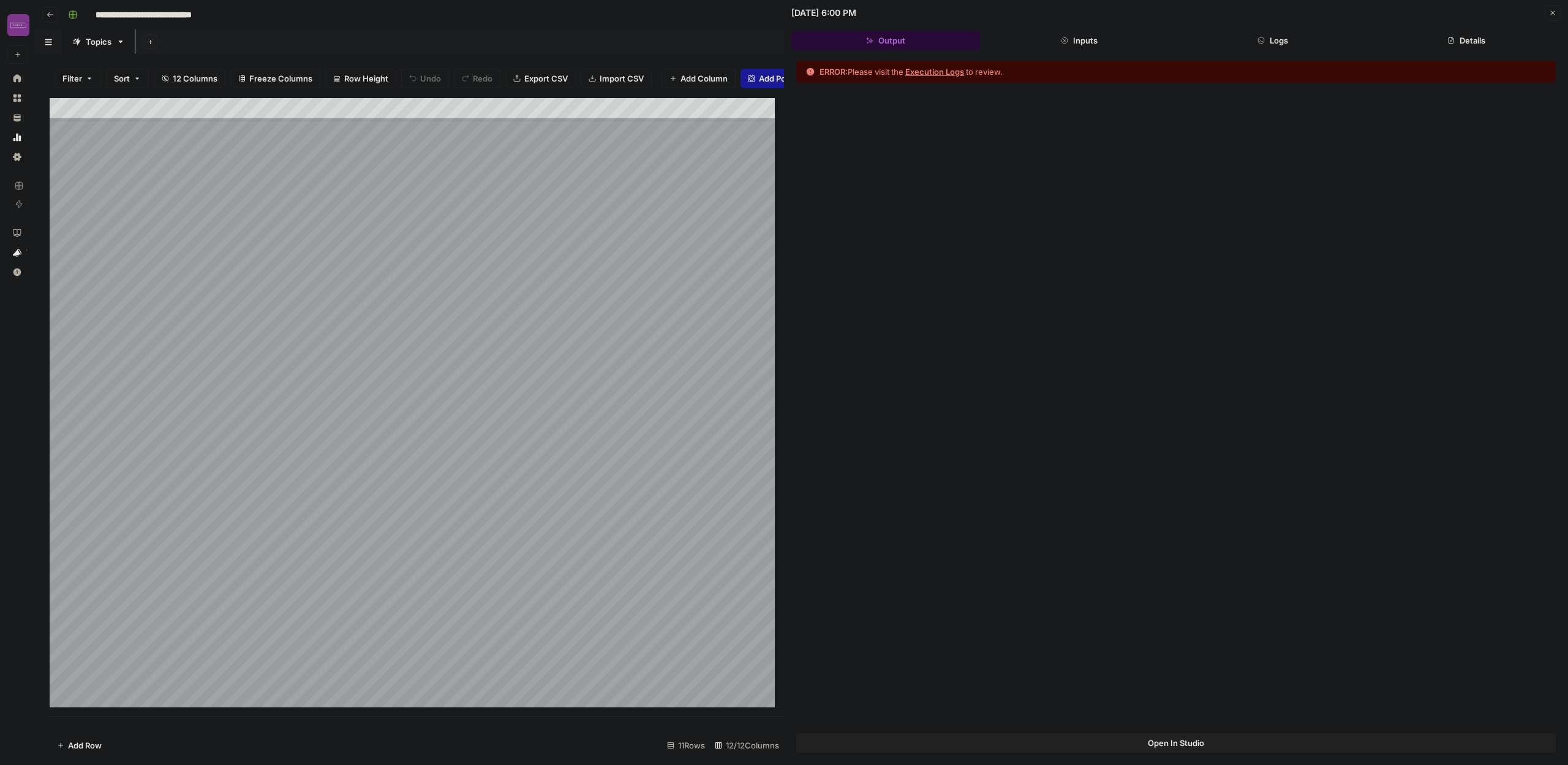
click at [1172, 743] on span "Open In Studio" at bounding box center [1176, 742] width 56 height 12
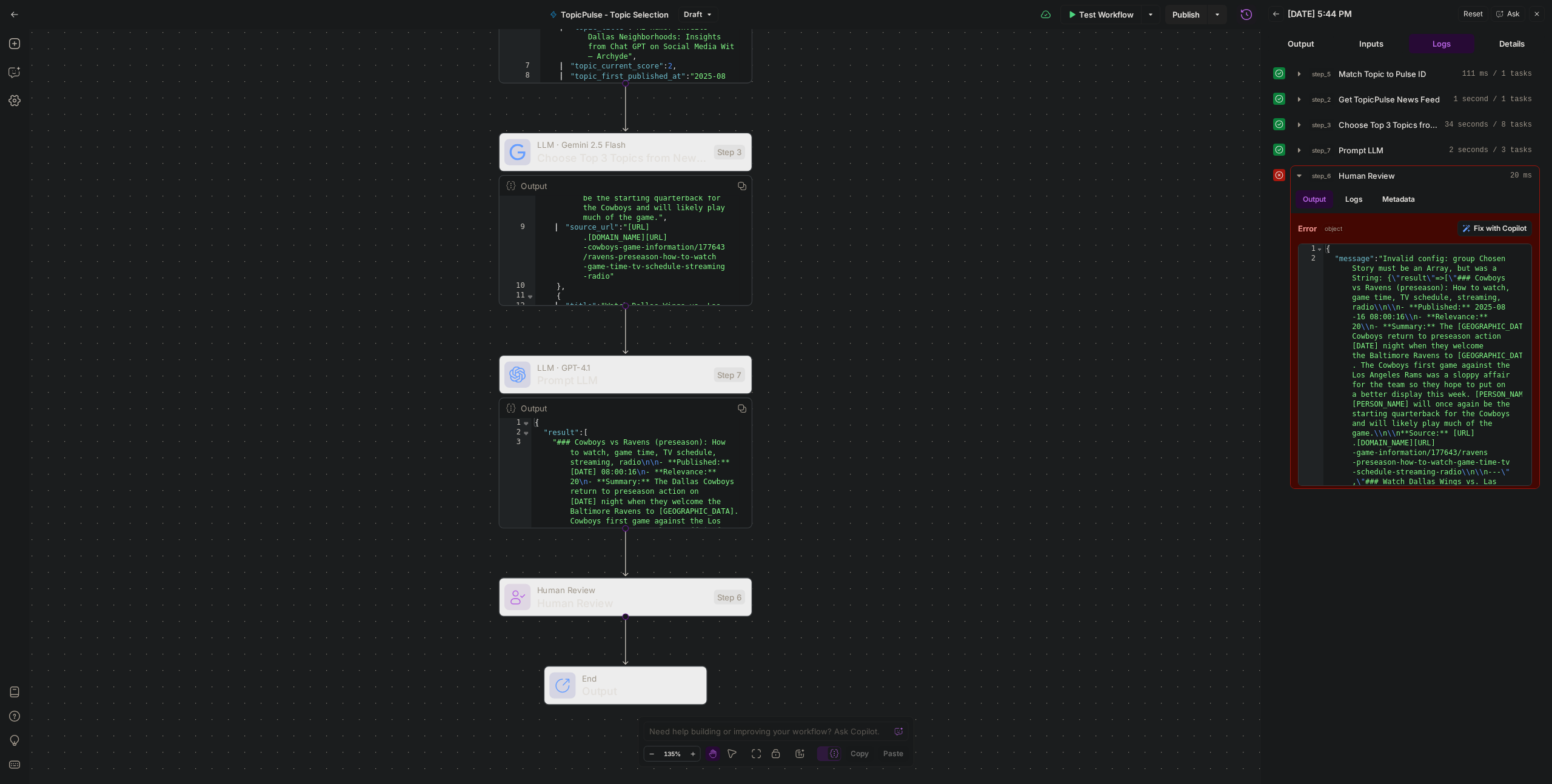
scroll to position [140, 0]
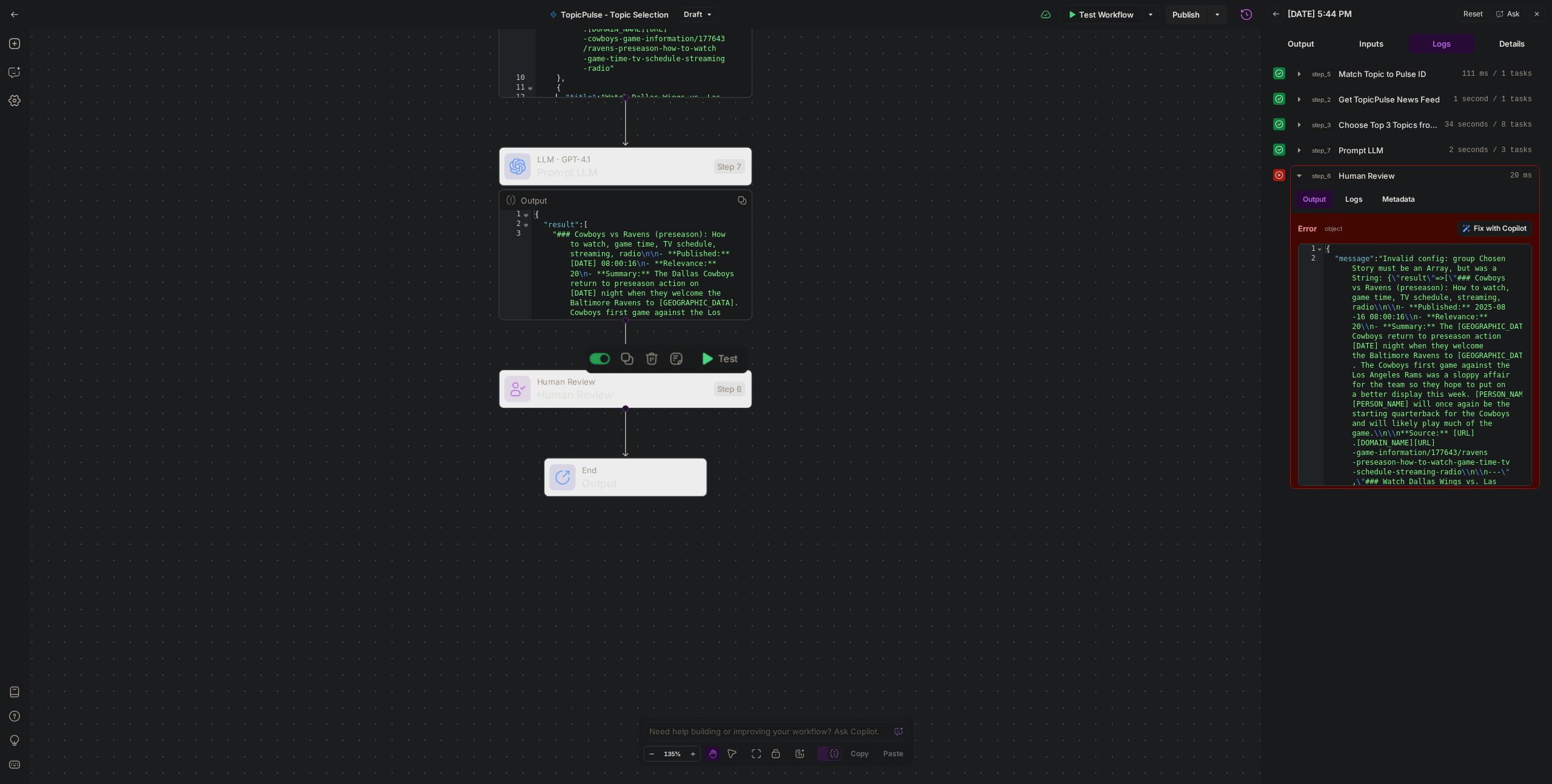
click at [651, 391] on span "Human Review" at bounding box center [622, 395] width 170 height 17
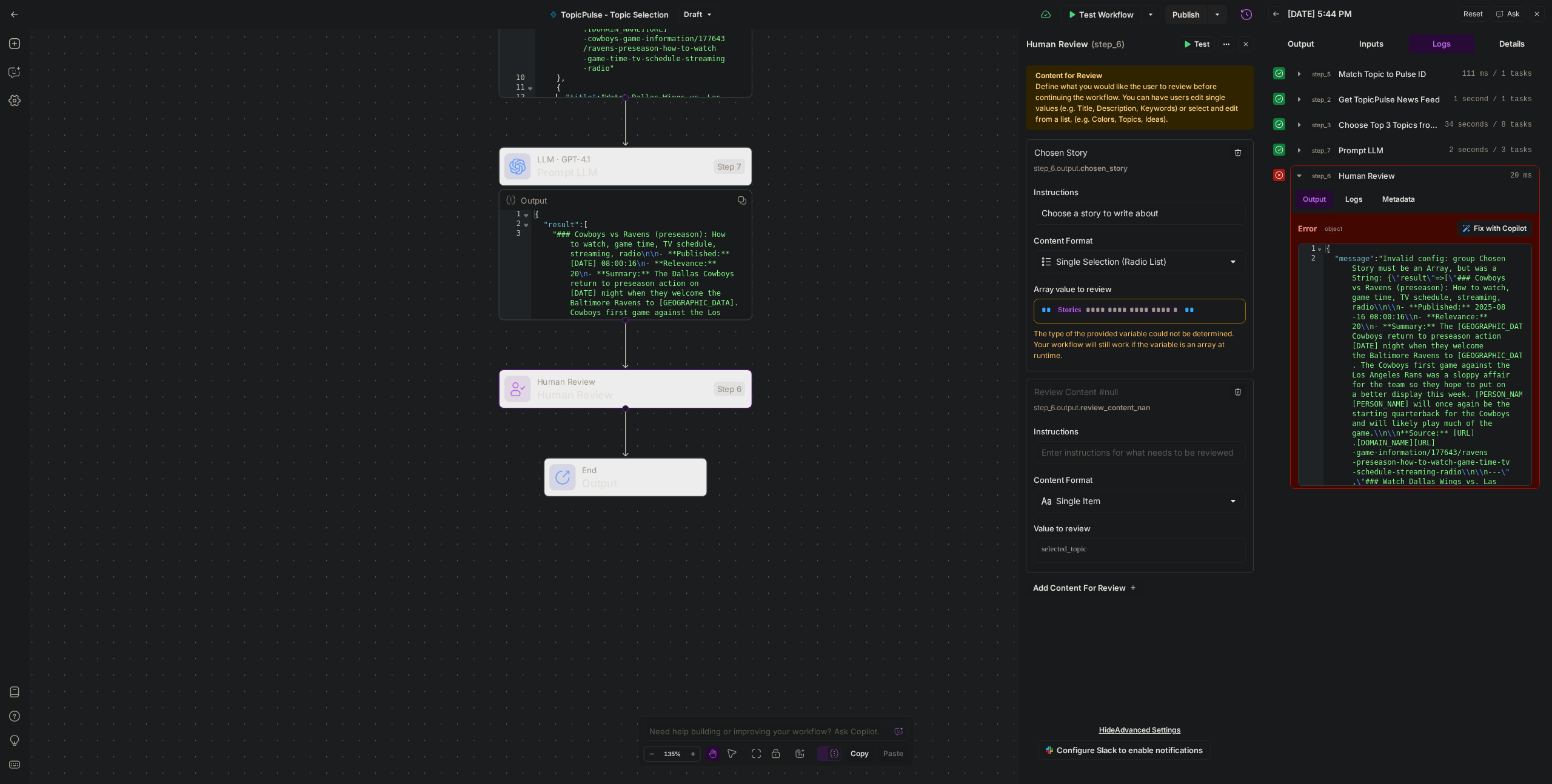
click at [863, 329] on div "Workflow Set Inputs Inputs Run Code · Python Match Topic to Pulse ID Step 5 Out…" at bounding box center [645, 407] width 1232 height 755
click at [1096, 11] on span "Test Workflow" at bounding box center [1106, 15] width 54 height 12
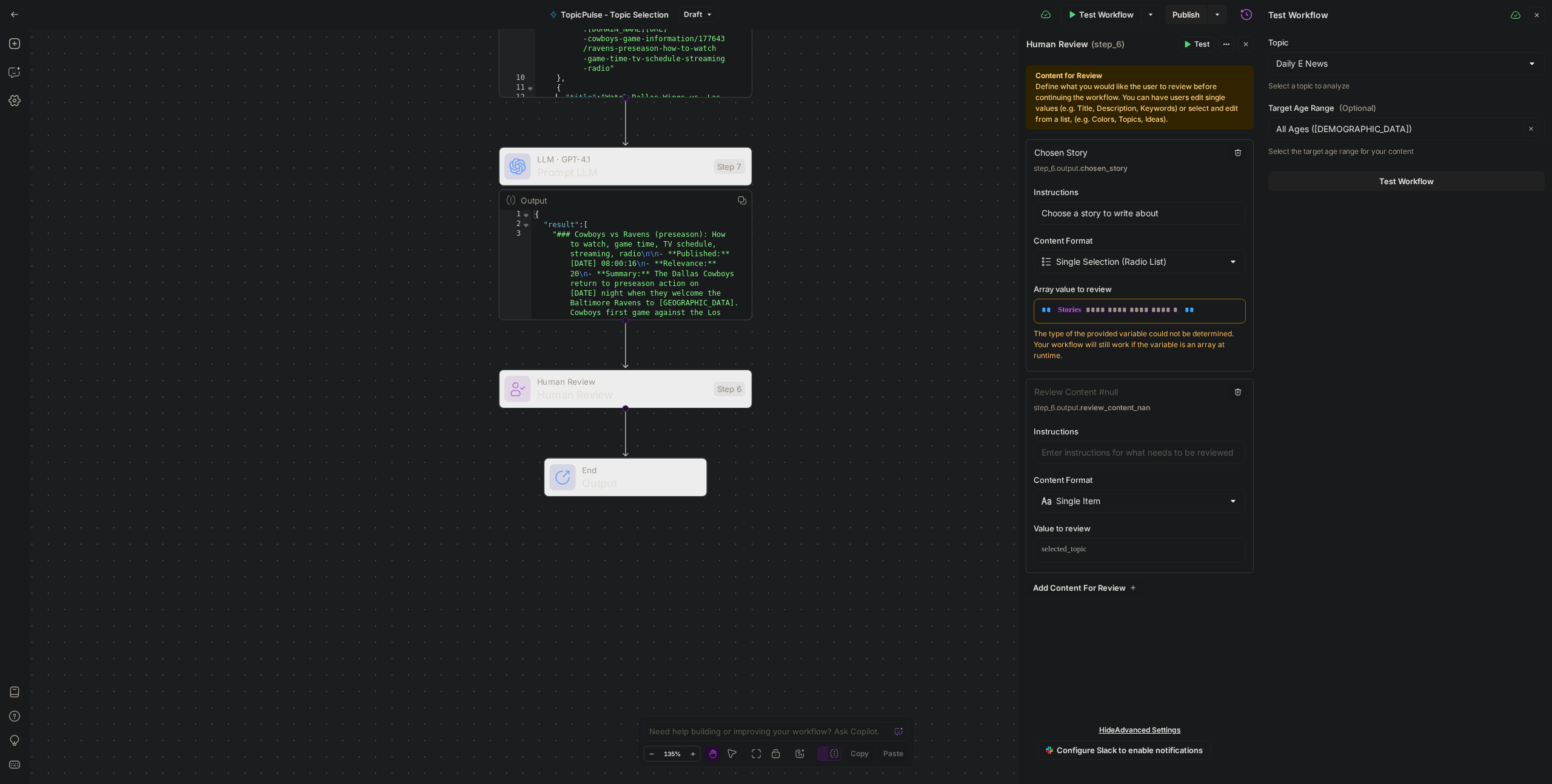
click at [1355, 184] on button "Test Workflow" at bounding box center [1406, 181] width 276 height 19
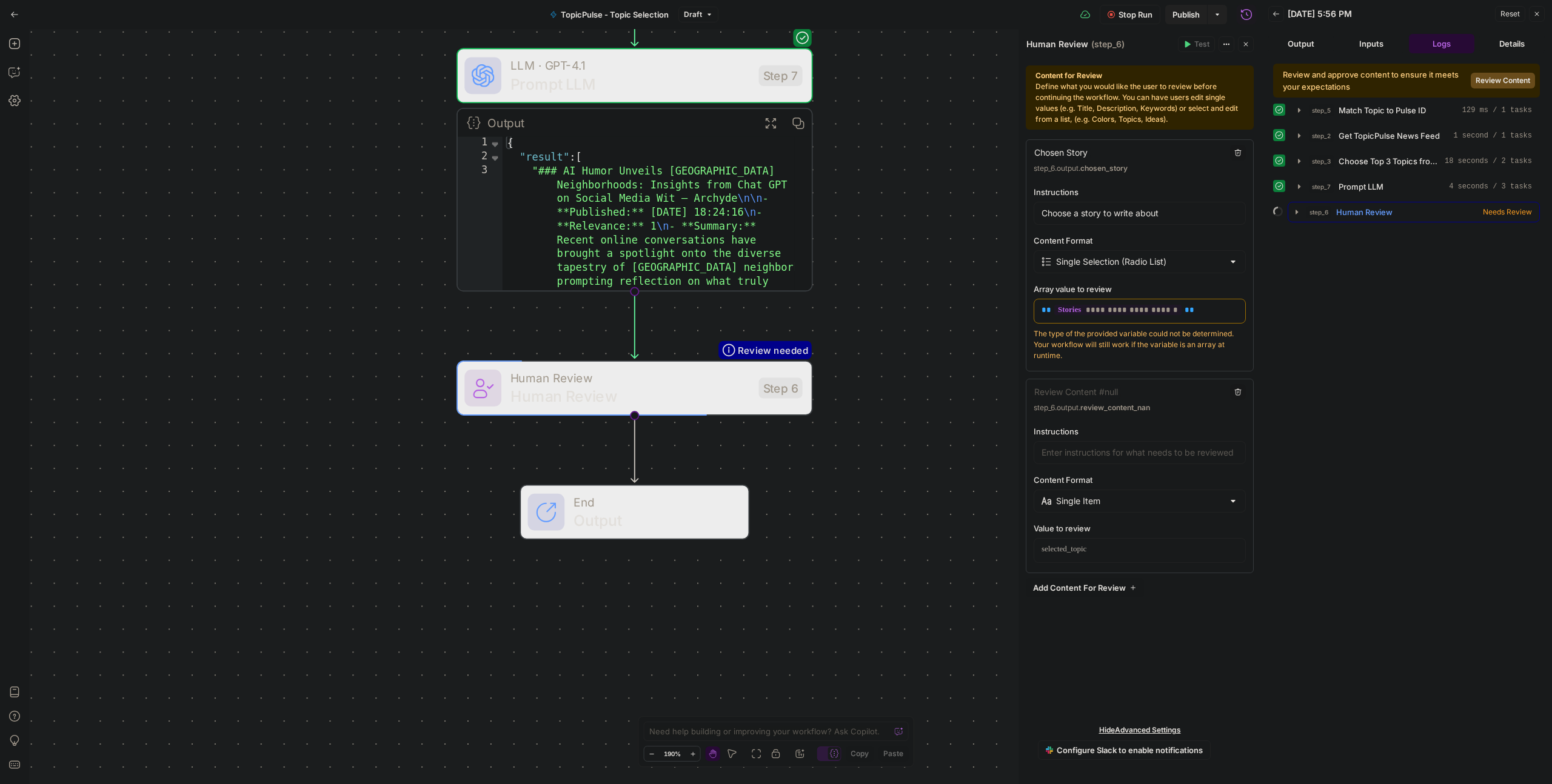
click at [1294, 213] on icon "button" at bounding box center [1297, 212] width 10 height 10
click at [1353, 237] on button "Logs" at bounding box center [1352, 235] width 32 height 18
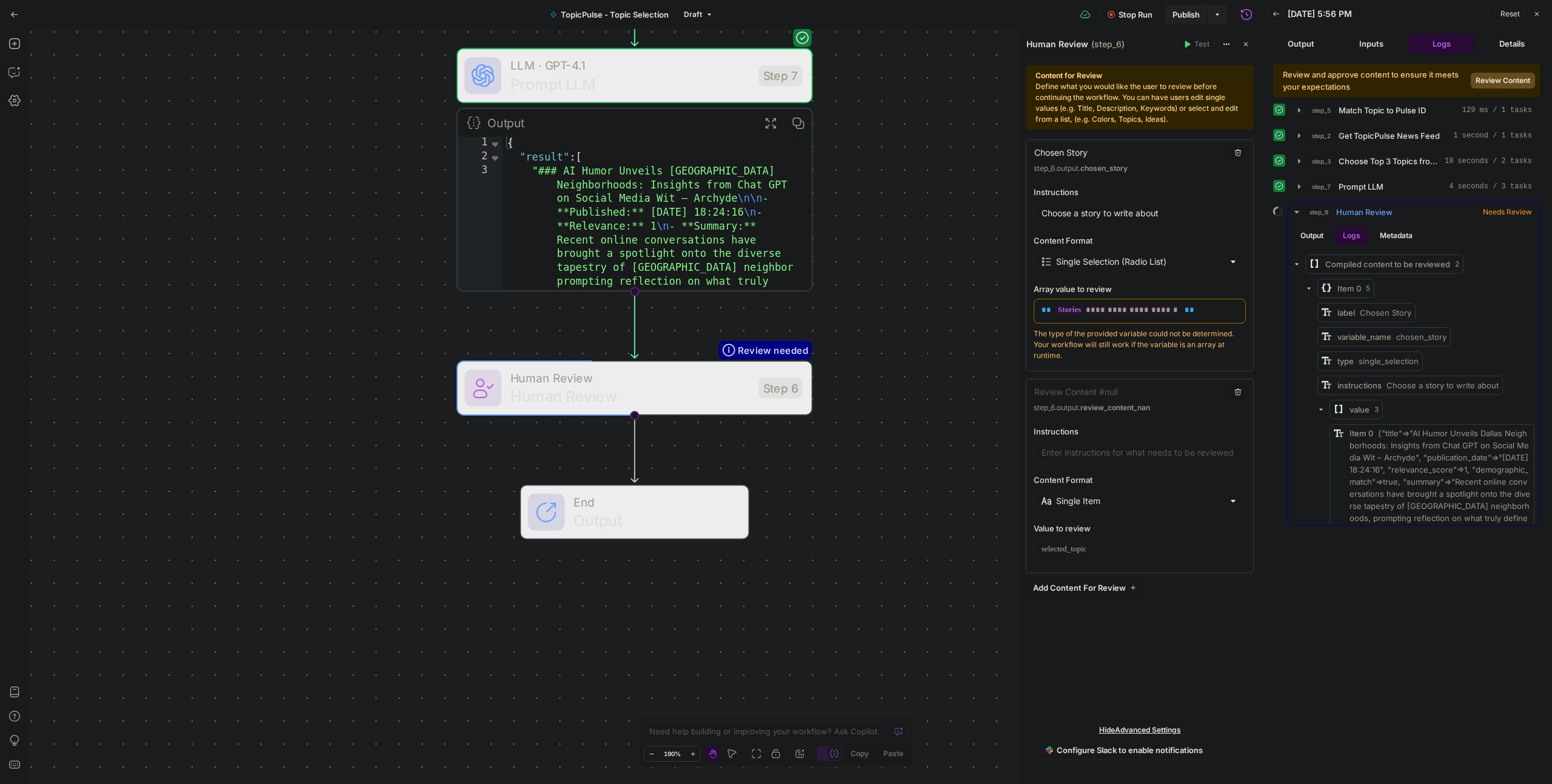
click at [1298, 266] on icon "button" at bounding box center [1296, 264] width 7 height 7
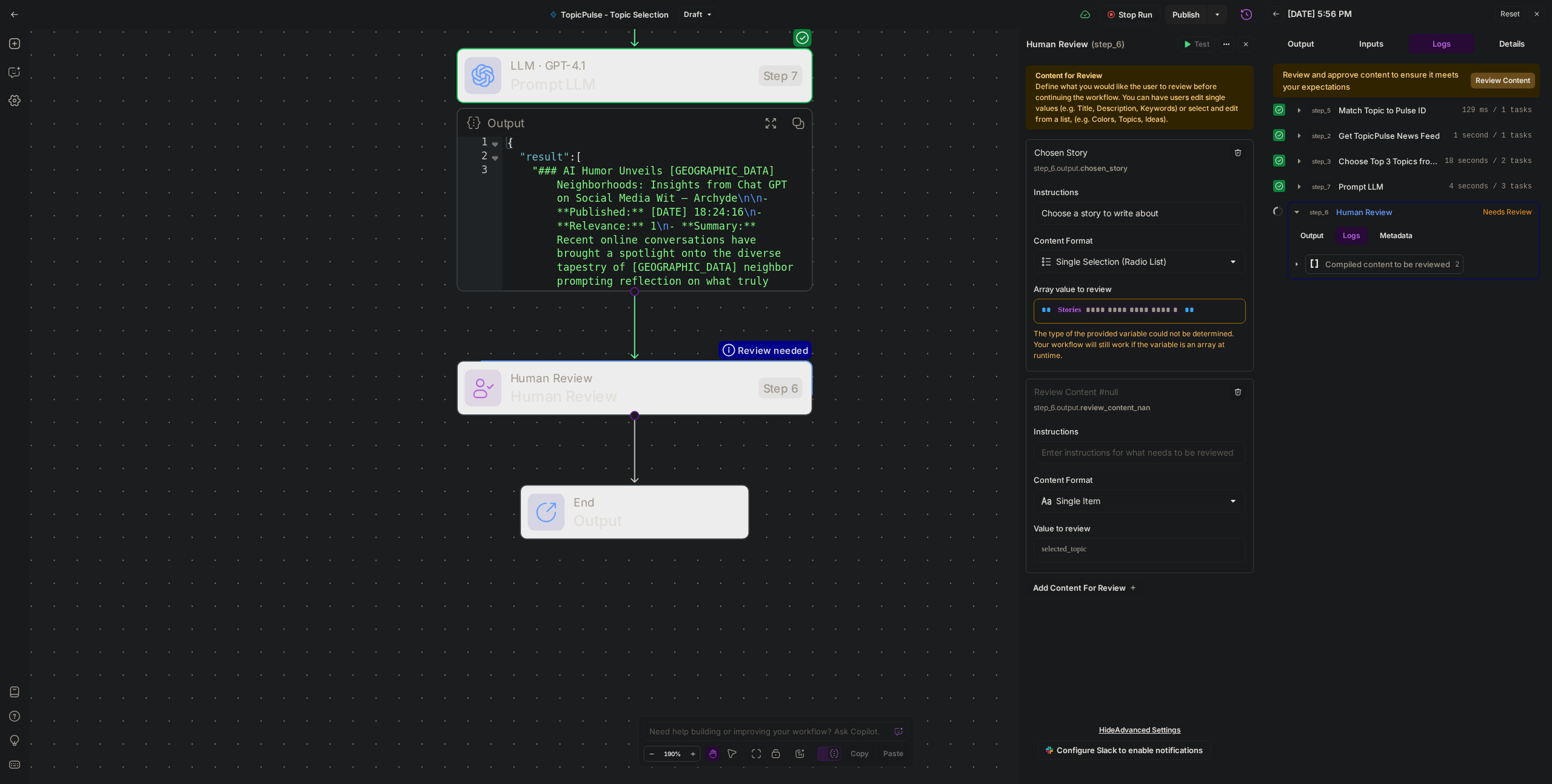
click at [1298, 266] on icon "button" at bounding box center [1296, 264] width 7 height 7
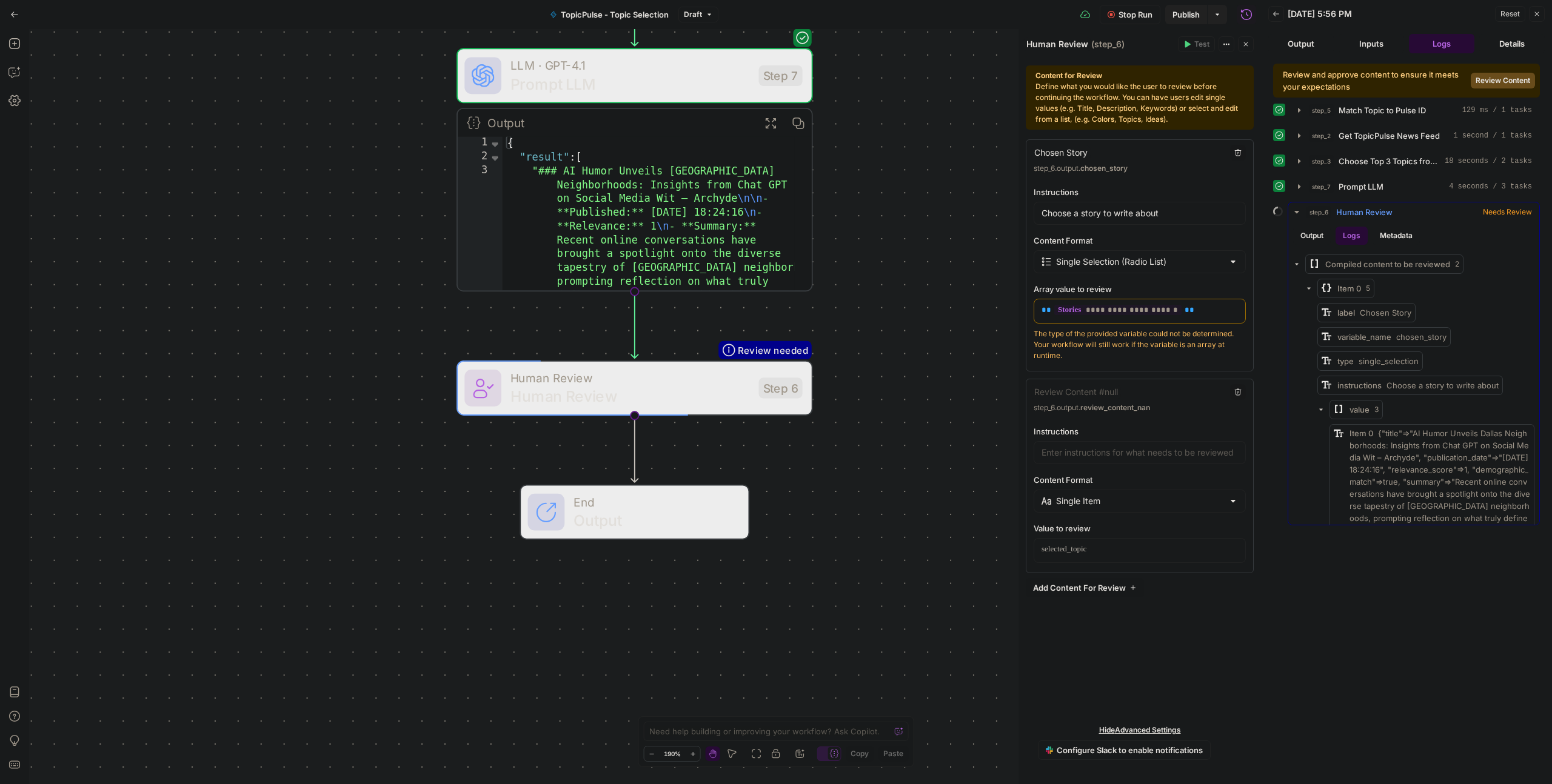
click at [1306, 289] on icon "button" at bounding box center [1308, 288] width 7 height 7
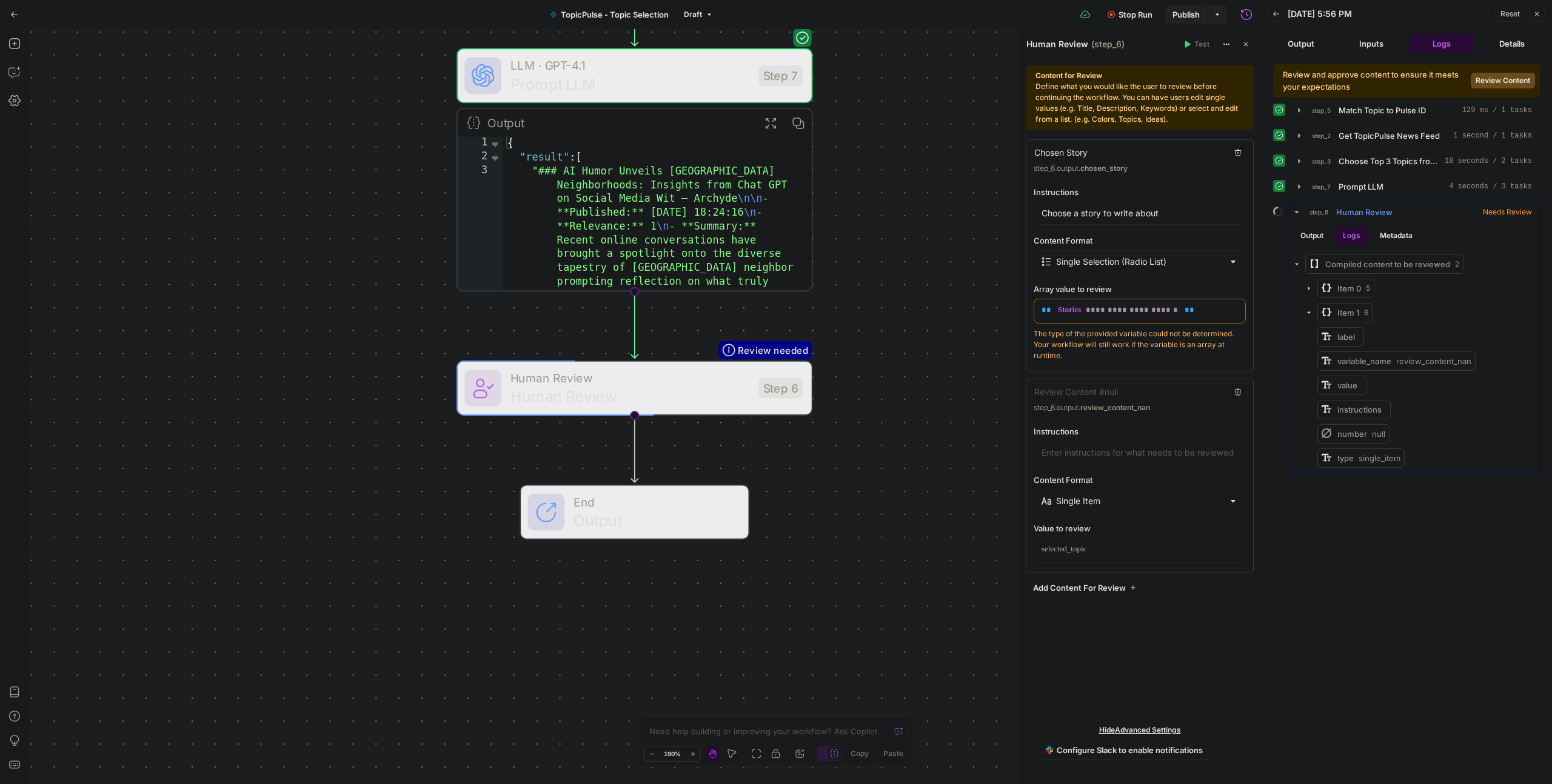
click at [1400, 238] on button "Metadata" at bounding box center [1396, 235] width 48 height 18
click at [1373, 285] on span "web_preview" at bounding box center [1440, 285] width 174 height 11
click at [1374, 284] on span "web_preview" at bounding box center [1440, 285] width 174 height 11
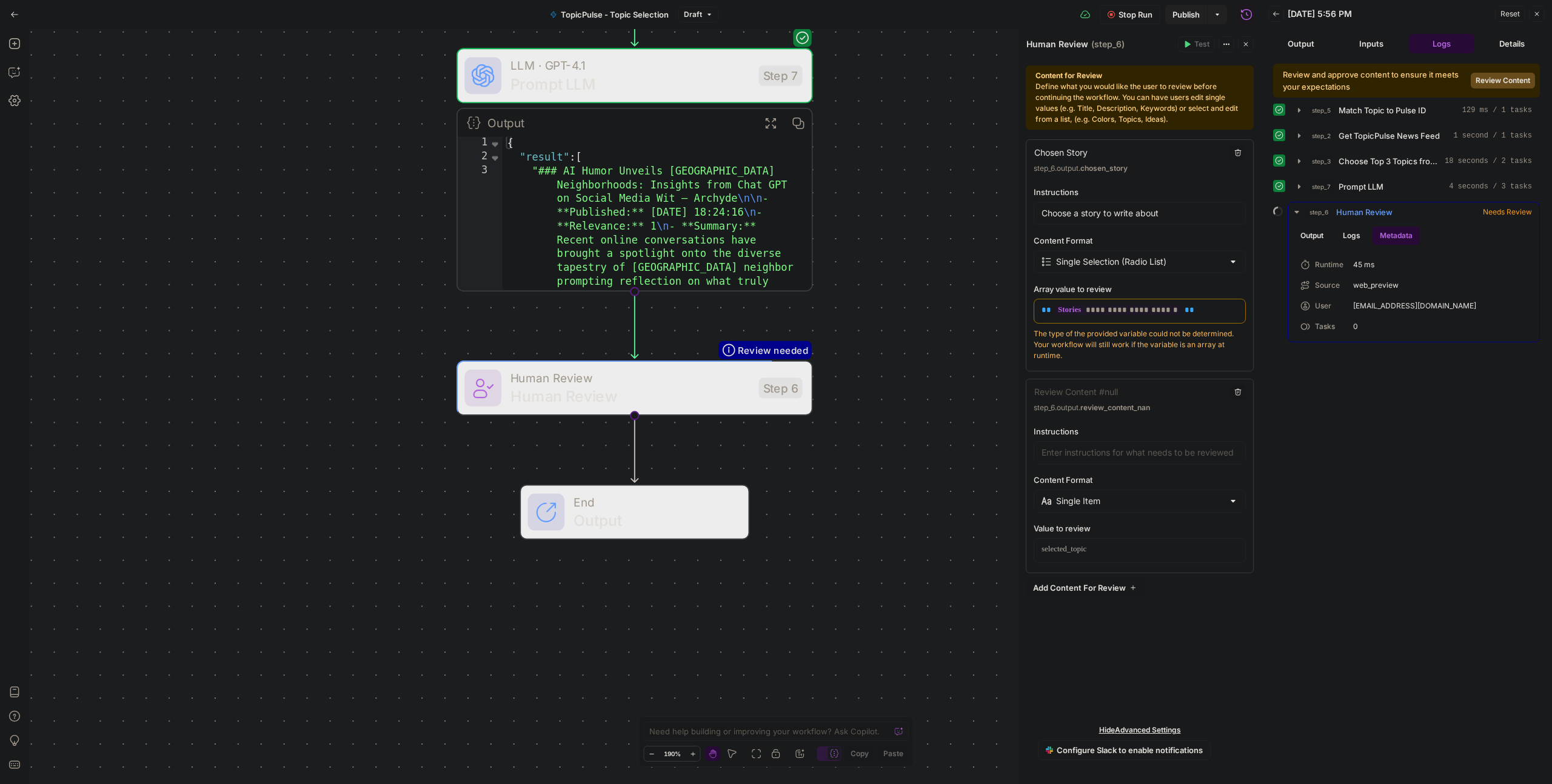
click at [1380, 310] on span "xavierwrenn@futurimedia.com" at bounding box center [1440, 305] width 174 height 11
click at [1379, 308] on span "xavierwrenn@futurimedia.com" at bounding box center [1440, 305] width 174 height 11
click at [1352, 243] on button "Logs" at bounding box center [1352, 235] width 32 height 18
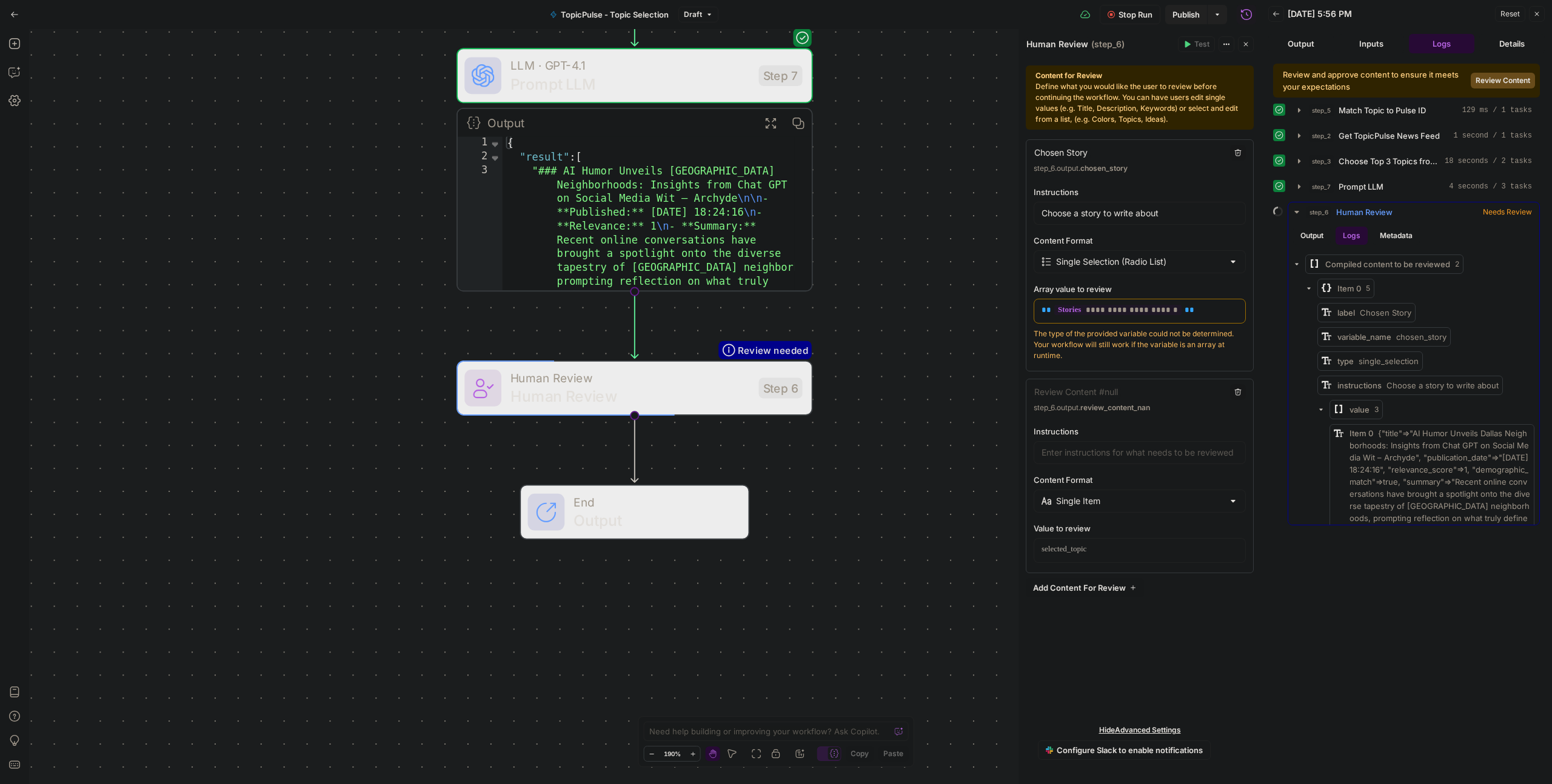
click at [1323, 238] on button "Output" at bounding box center [1312, 235] width 38 height 18
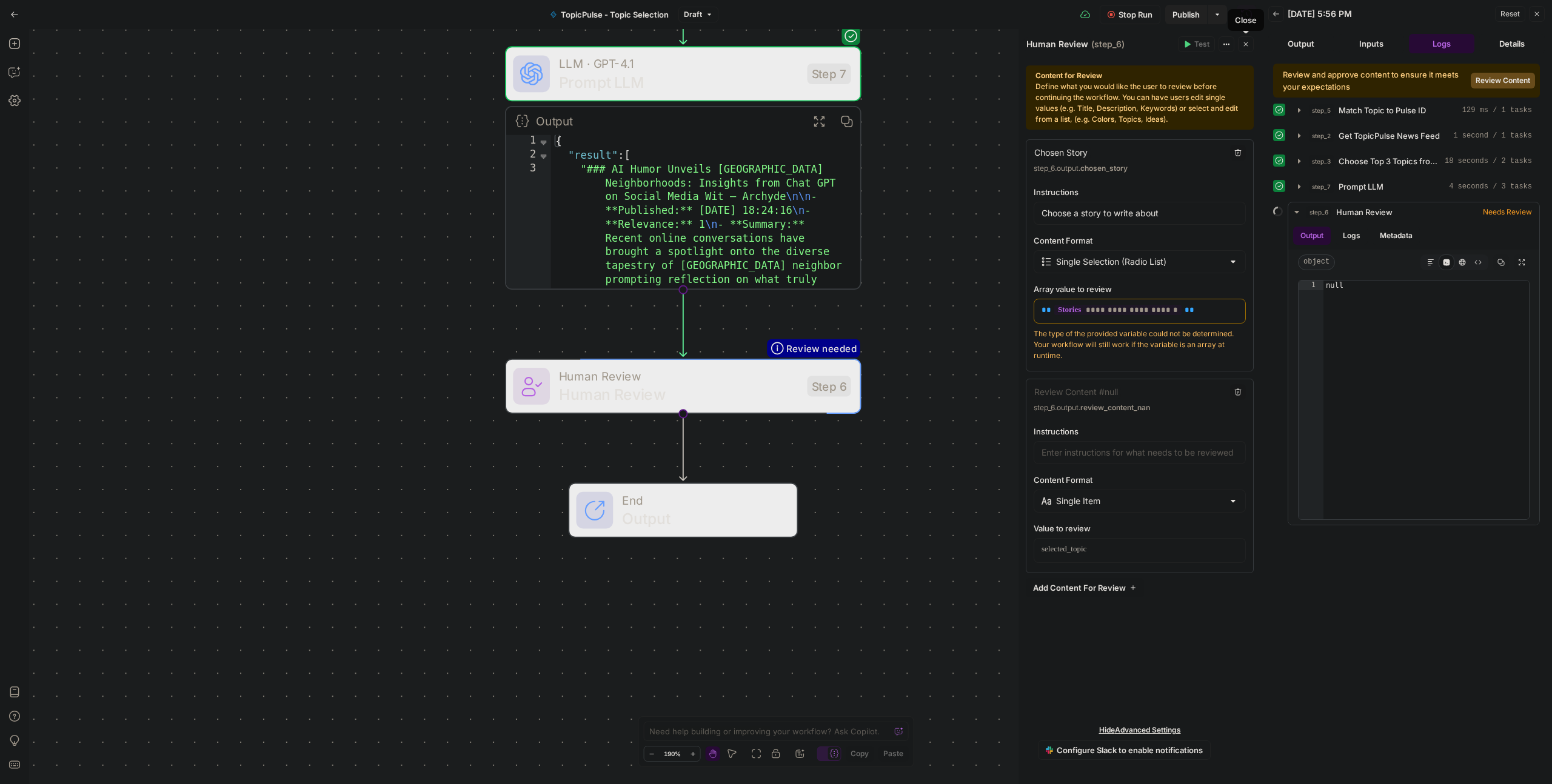
click at [1248, 44] on span "Close" at bounding box center [1248, 44] width 1 height 1
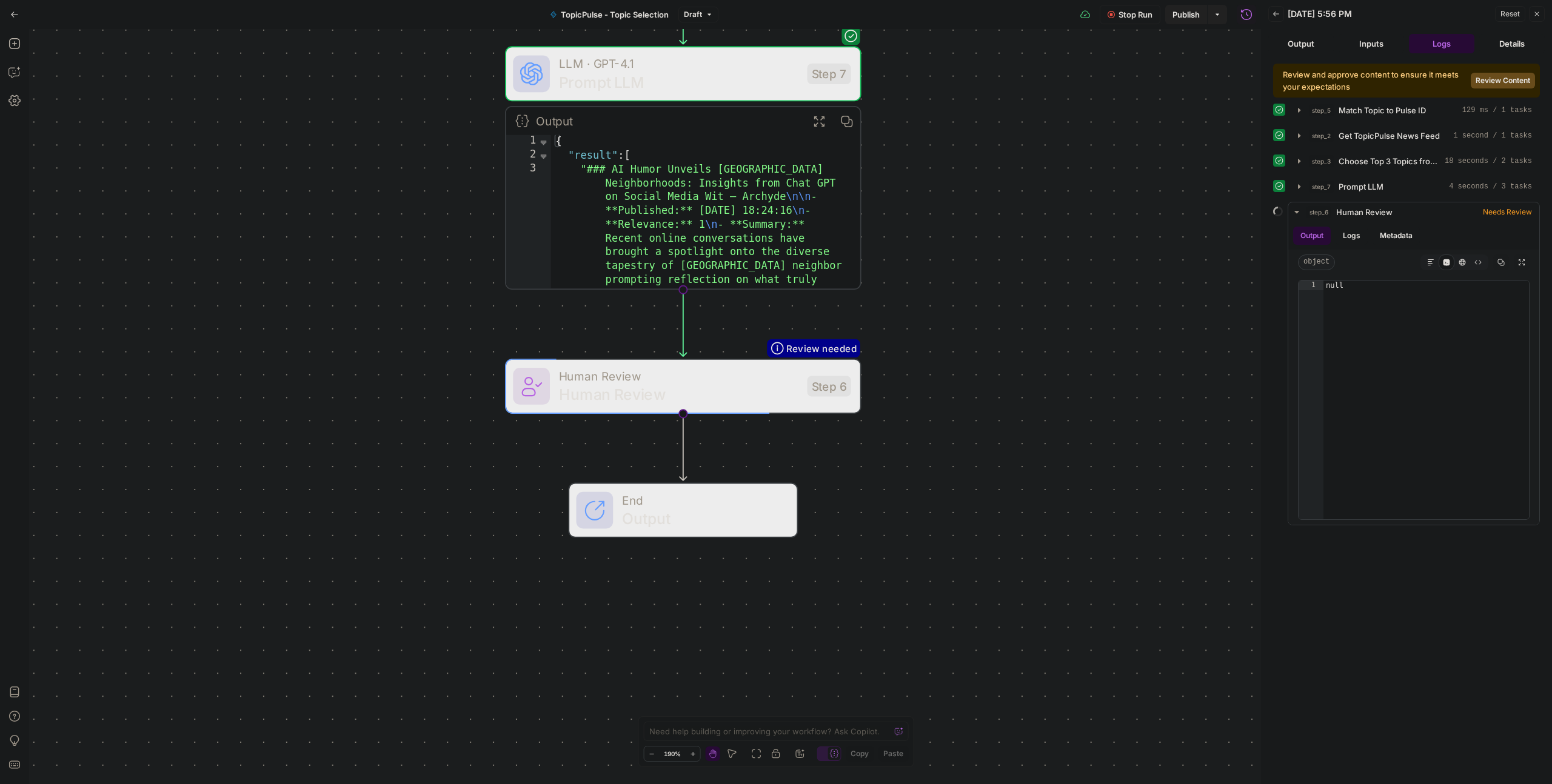
click at [1299, 43] on button "Output" at bounding box center [1300, 44] width 65 height 19
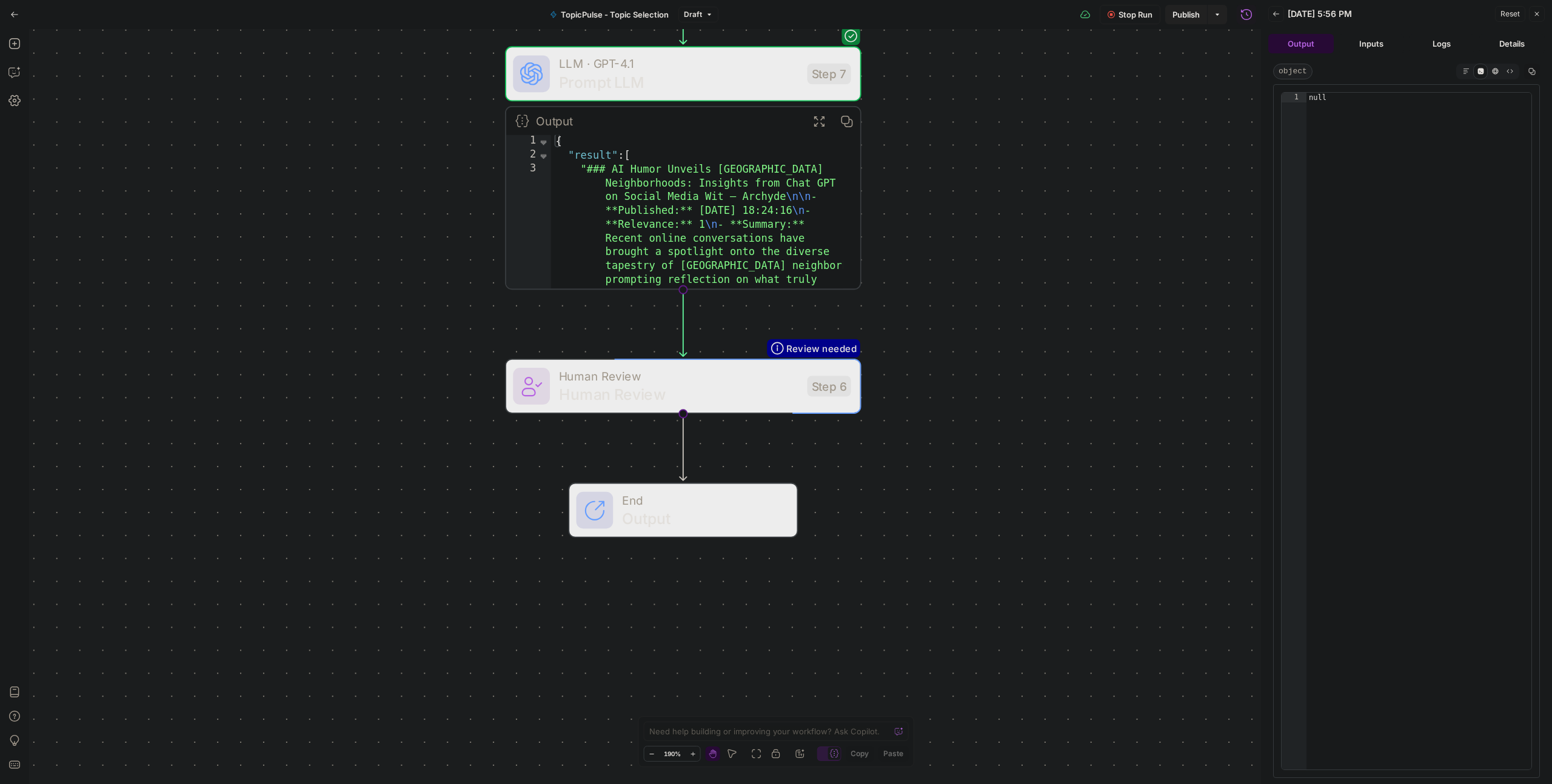
click at [1400, 37] on button "Inputs" at bounding box center [1371, 44] width 65 height 19
click at [1445, 40] on button "Logs" at bounding box center [1441, 44] width 65 height 19
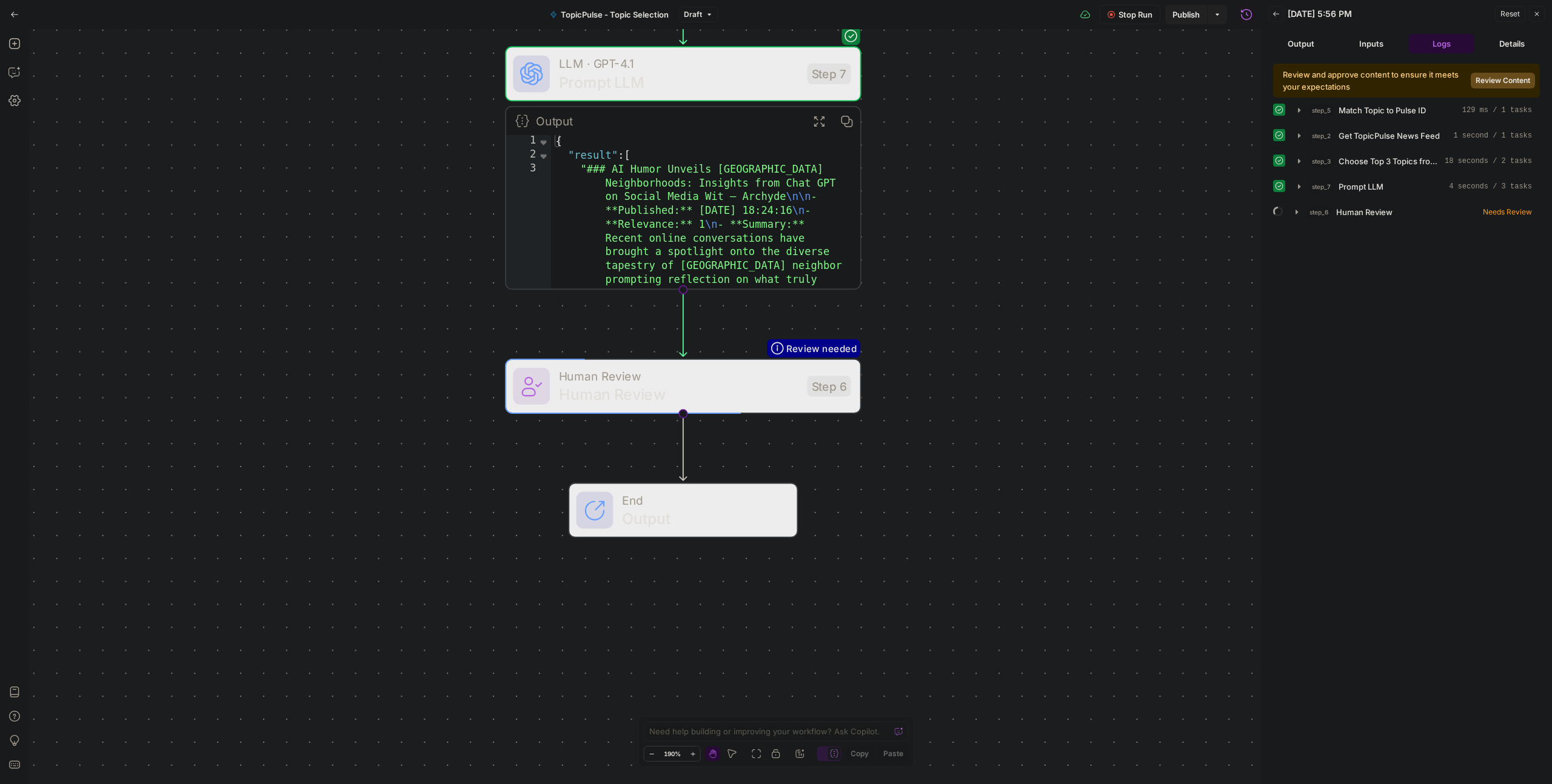
click at [1277, 14] on icon "button" at bounding box center [1276, 14] width 6 height 5
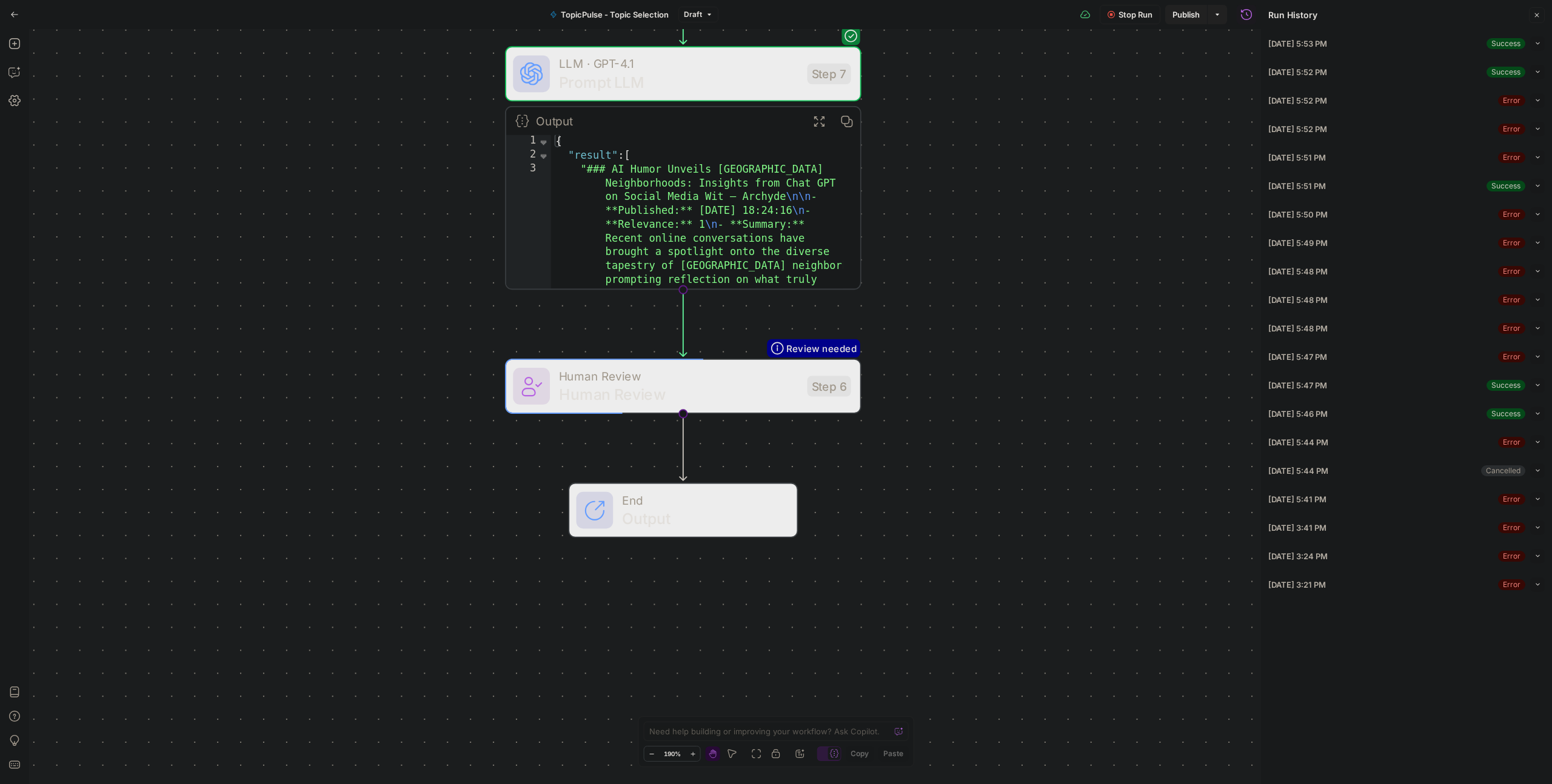
click at [0, 0] on div "Run History" at bounding box center [0, 0] width 0 height 0
click at [1247, 18] on icon "button" at bounding box center [1246, 15] width 12 height 12
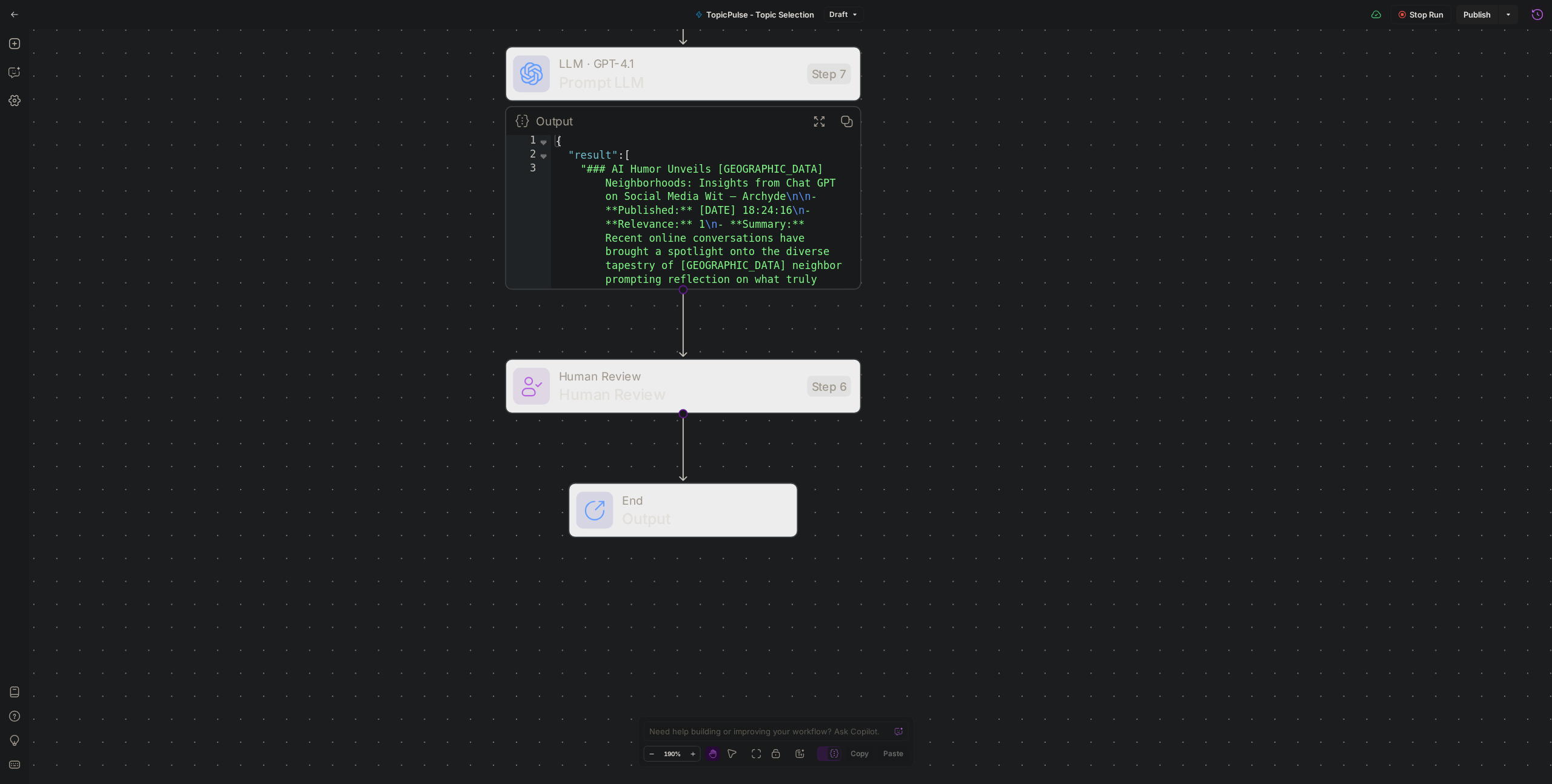
click at [1534, 12] on icon "button" at bounding box center [1537, 15] width 12 height 12
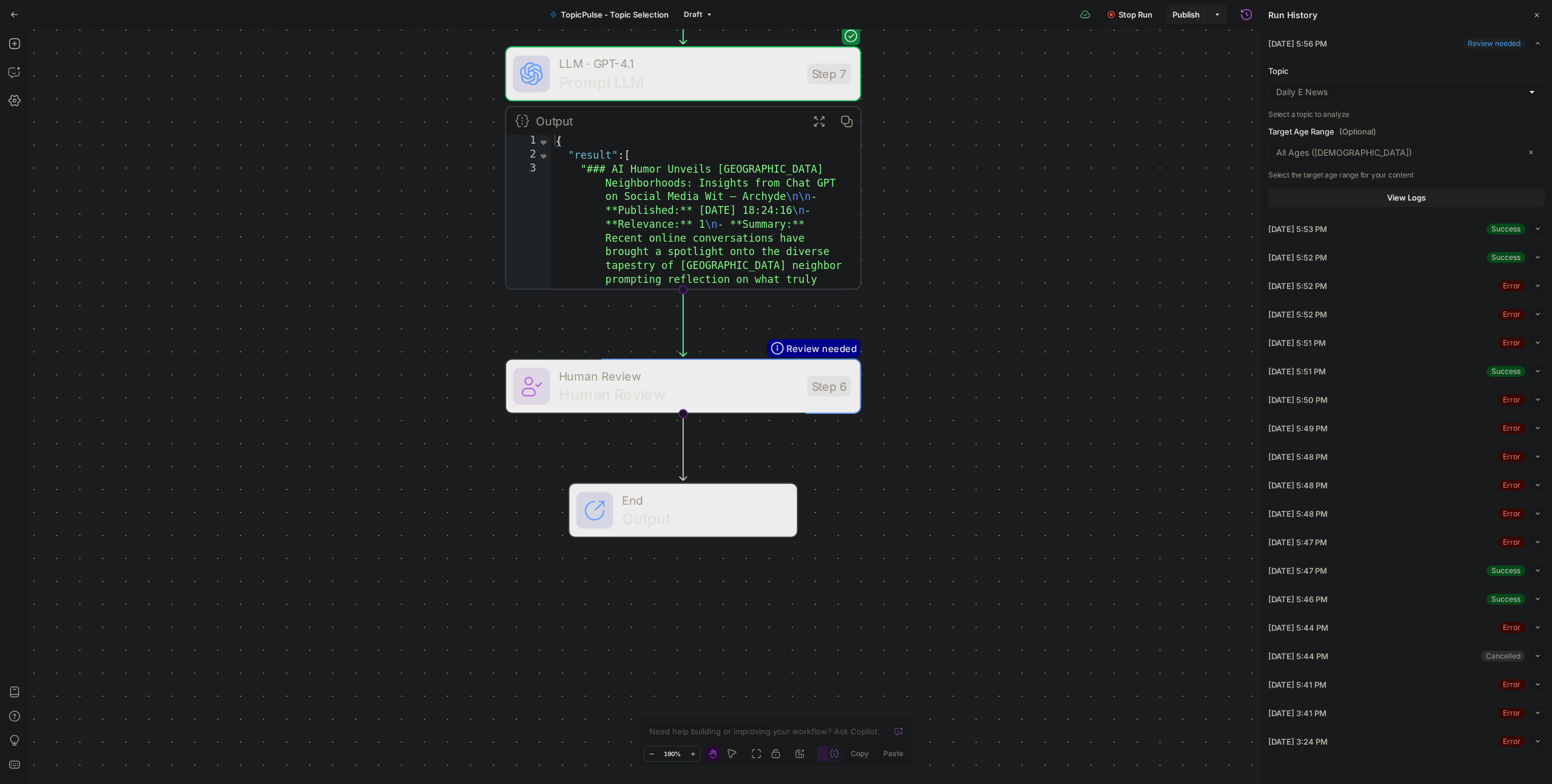
click at [1318, 38] on span "08/16/25 at 5:56 PM" at bounding box center [1297, 44] width 58 height 12
click at [1503, 45] on div "Review needed" at bounding box center [1494, 43] width 62 height 11
click at [1327, 39] on span "08/16/25 at 5:56 PM" at bounding box center [1297, 44] width 58 height 12
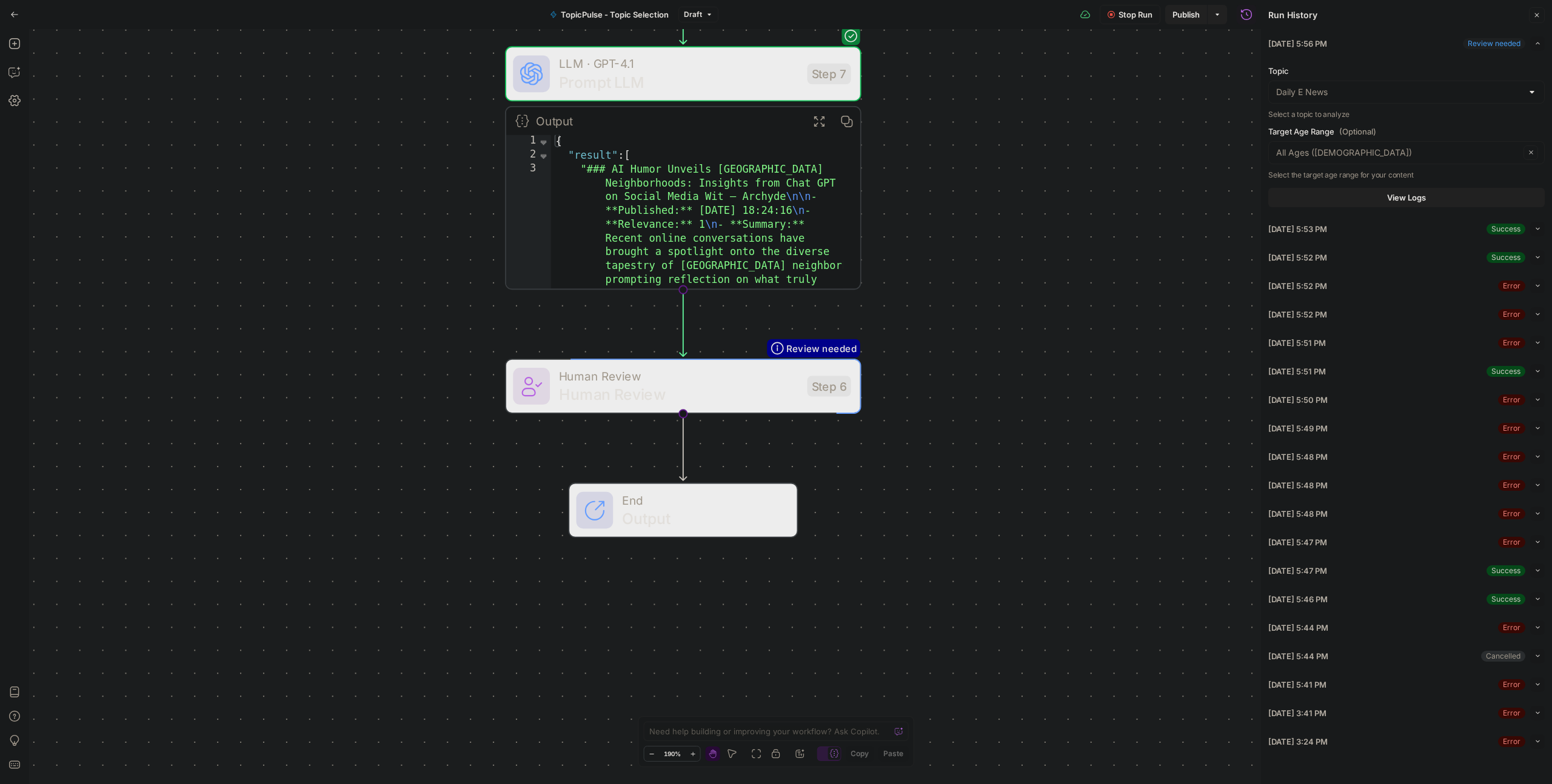
click at [1327, 44] on span "08/16/25 at 5:56 PM" at bounding box center [1297, 44] width 58 height 12
click at [1404, 194] on span "View Logs" at bounding box center [1407, 197] width 39 height 12
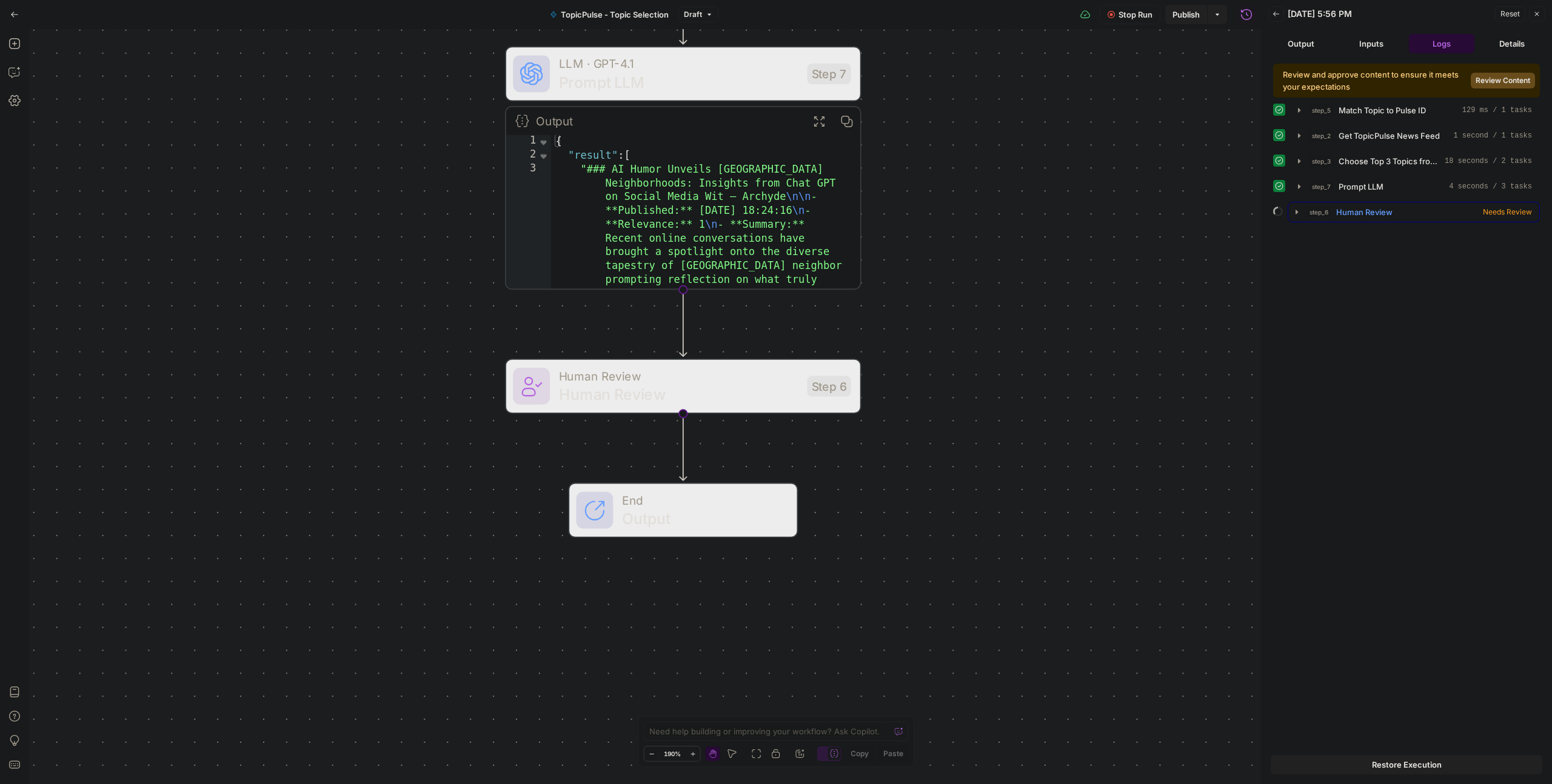
click at [1358, 217] on span "Human Review" at bounding box center [1364, 212] width 56 height 12
click at [1352, 227] on button "Logs" at bounding box center [1352, 235] width 32 height 18
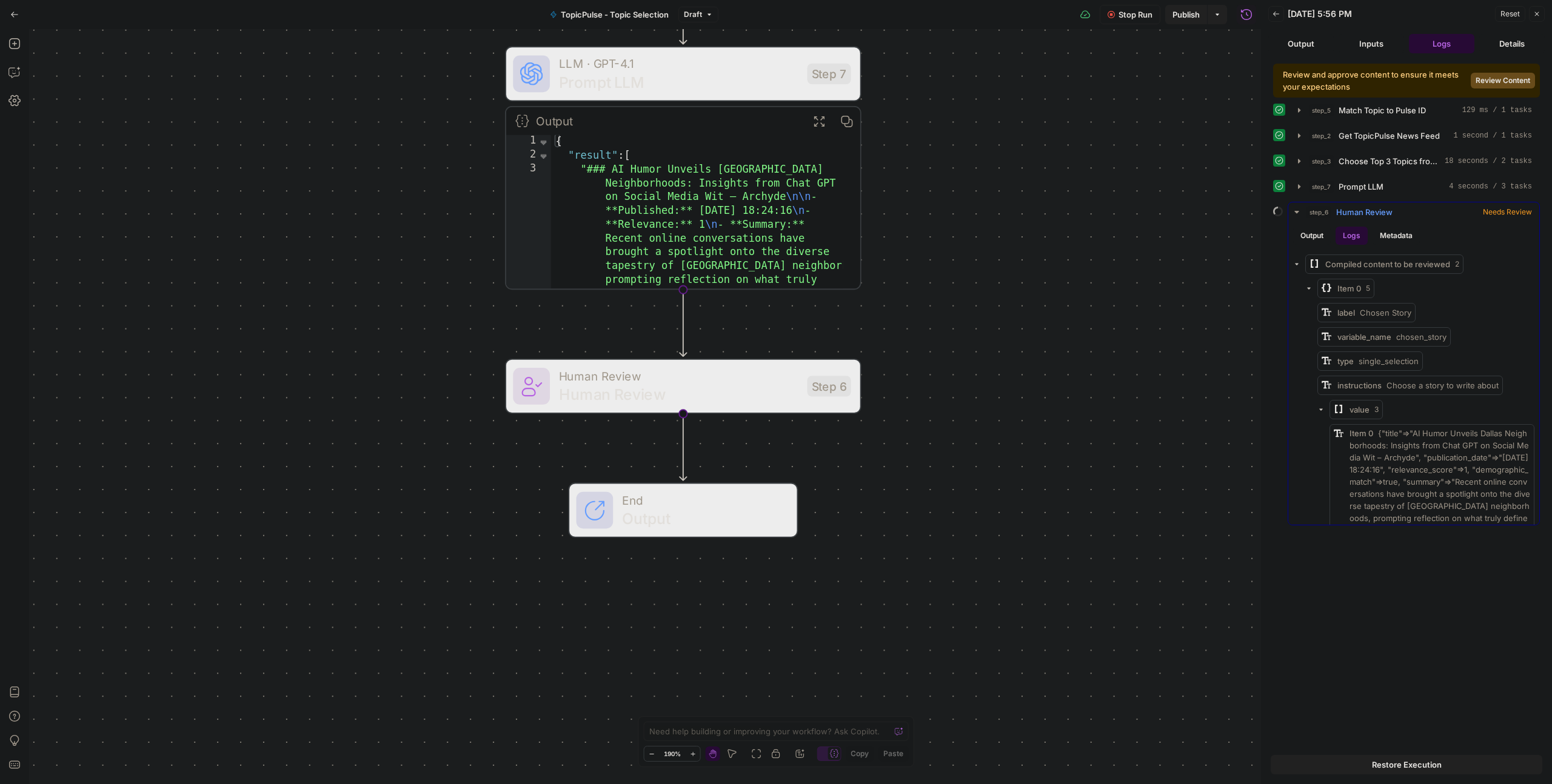
click at [1352, 229] on button "Logs" at bounding box center [1352, 235] width 32 height 18
click at [1352, 231] on button "Logs" at bounding box center [1352, 235] width 32 height 18
click at [1330, 235] on button "Output" at bounding box center [1312, 235] width 38 height 18
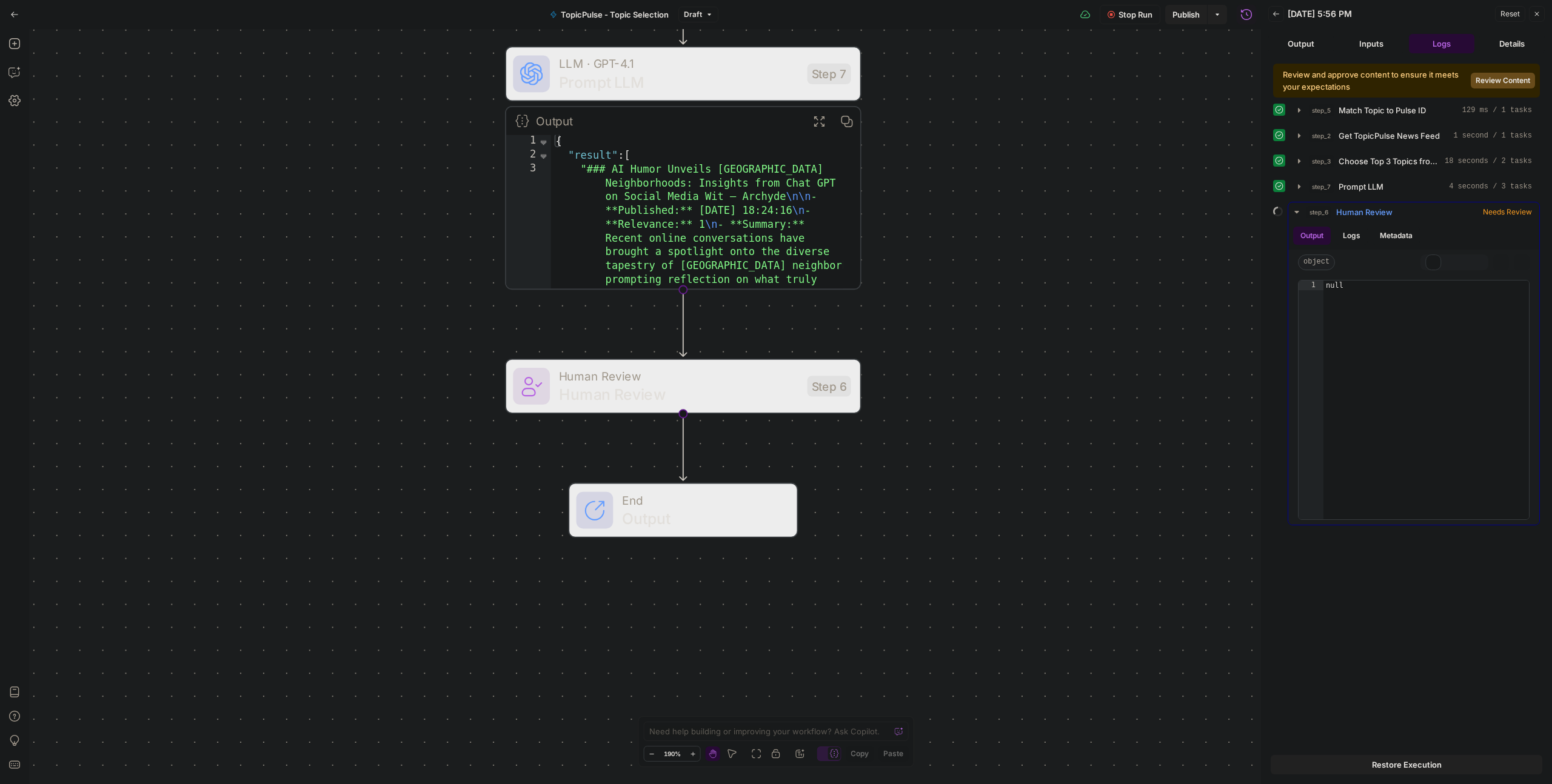
click at [1321, 235] on button "Output" at bounding box center [1312, 235] width 38 height 18
click at [1363, 232] on button "Logs" at bounding box center [1352, 235] width 32 height 18
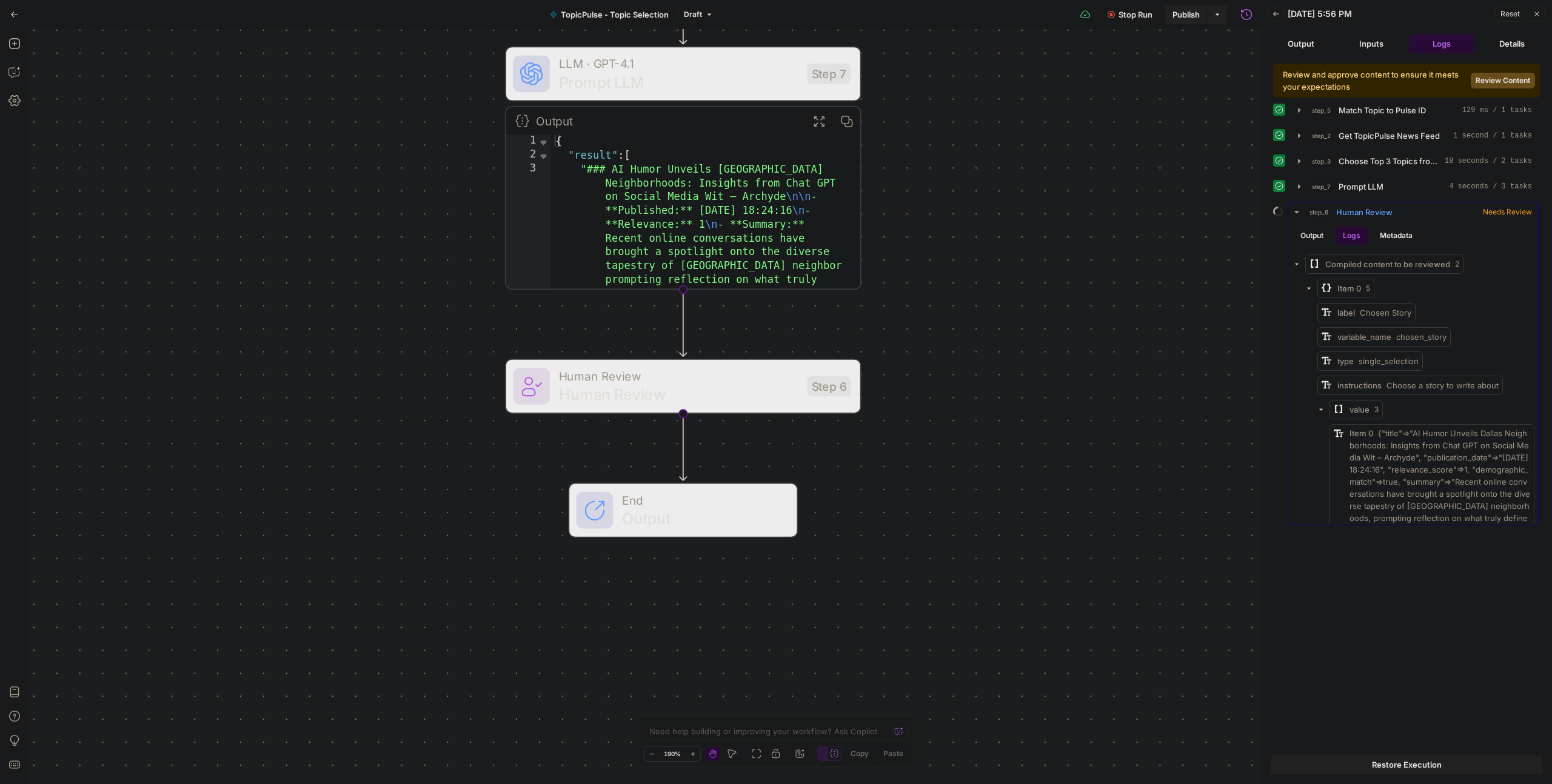
drag, startPoint x: 1317, startPoint y: 233, endPoint x: 1346, endPoint y: 232, distance: 29.0
click at [1317, 233] on button "Output" at bounding box center [1312, 235] width 38 height 18
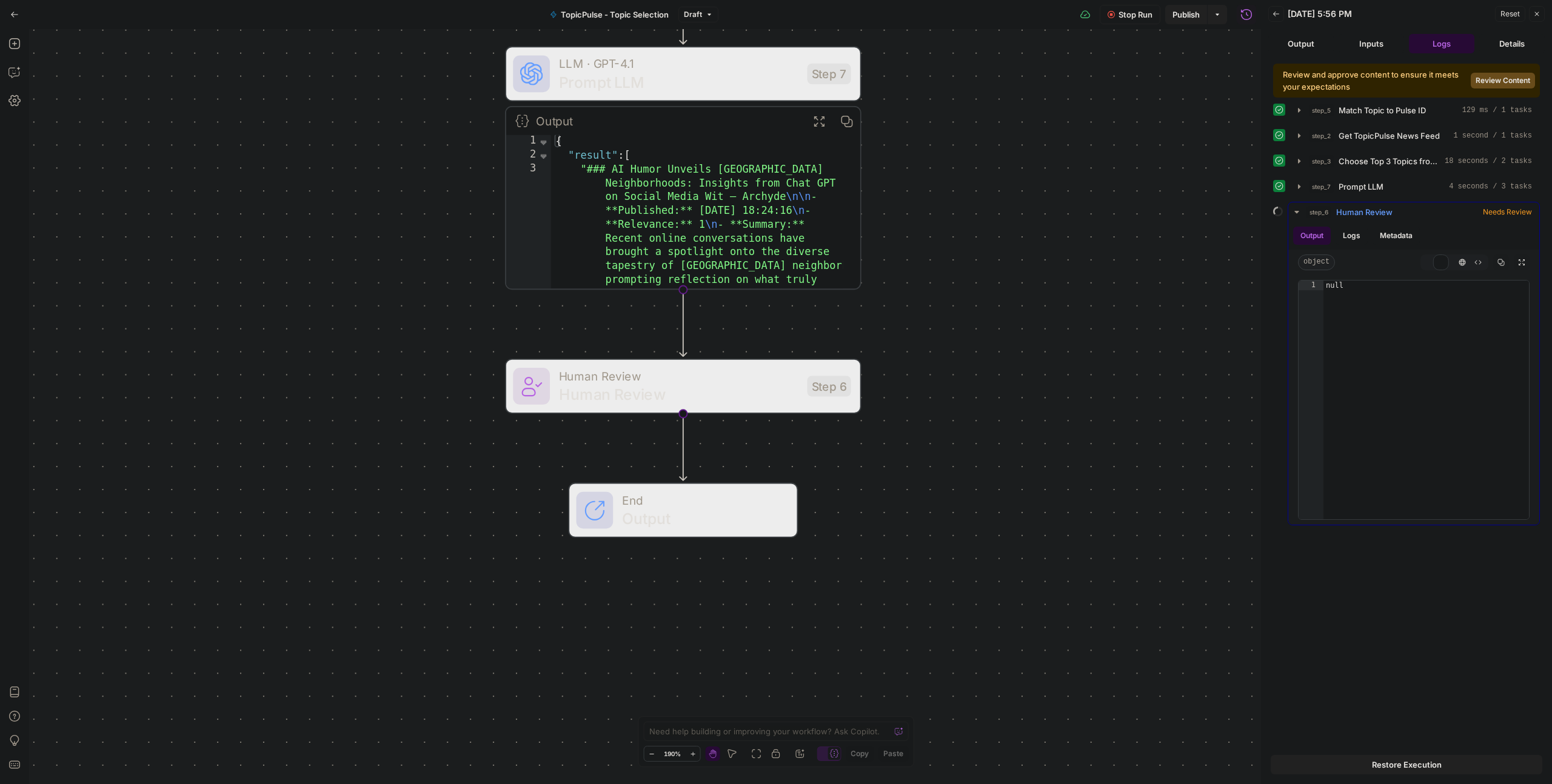
click at [1395, 228] on button "Metadata" at bounding box center [1396, 235] width 48 height 18
click at [1341, 232] on button "Logs" at bounding box center [1352, 235] width 32 height 18
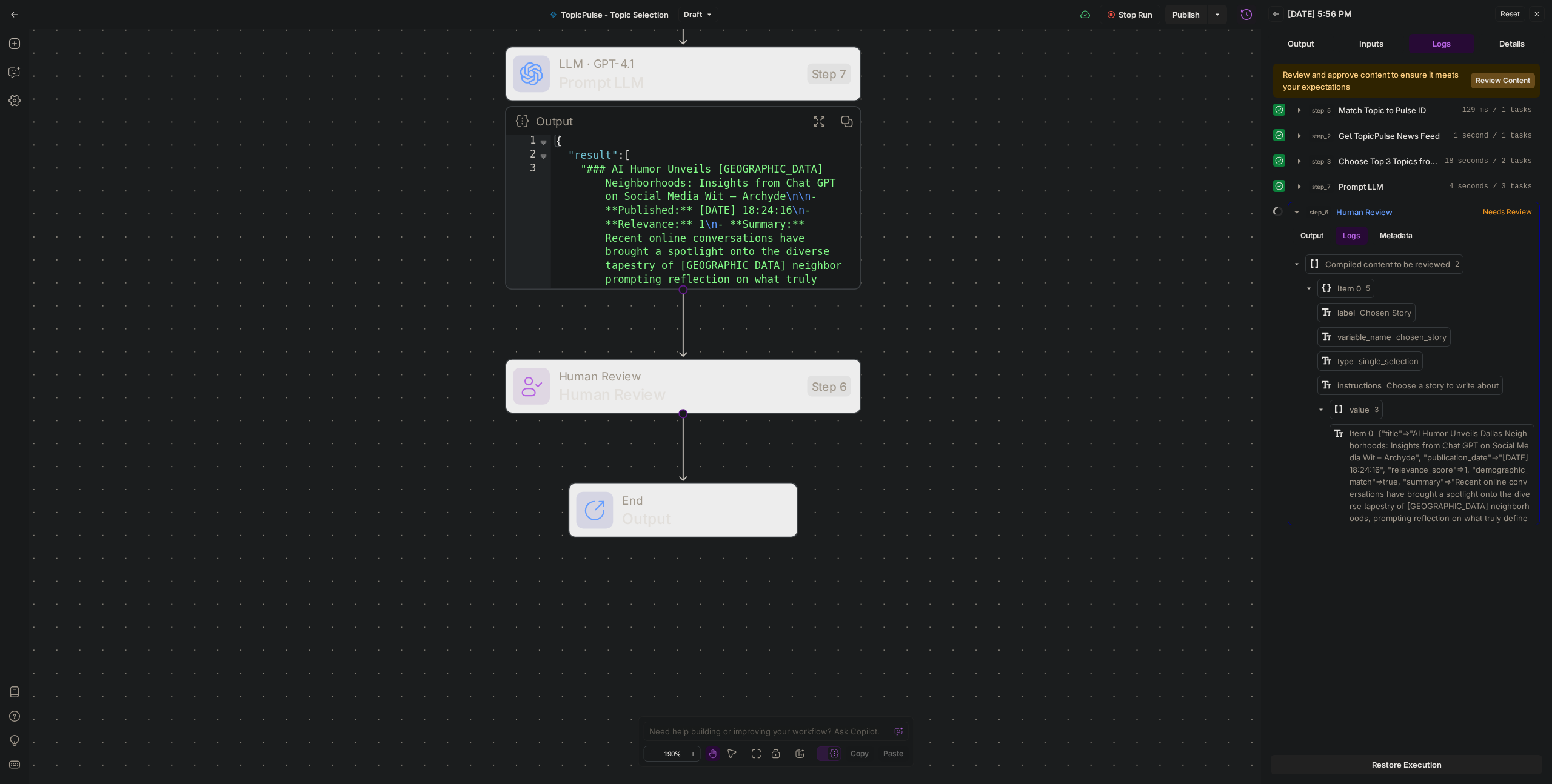
click at [1314, 233] on button "Output" at bounding box center [1312, 235] width 38 height 18
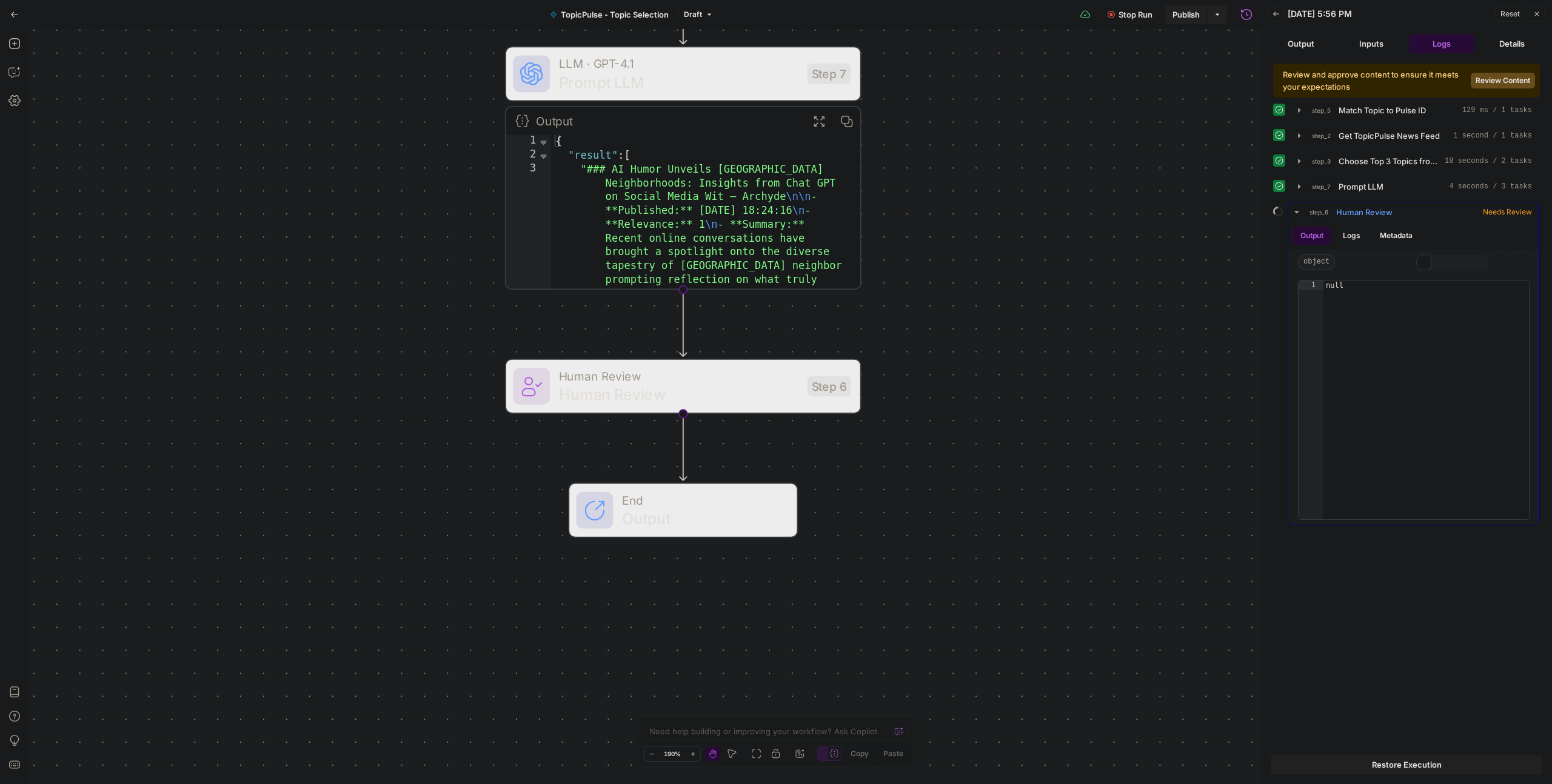
click at [1391, 233] on button "Metadata" at bounding box center [1396, 235] width 48 height 18
click at [1317, 233] on button "Output" at bounding box center [1312, 235] width 38 height 18
click at [1355, 231] on button "Logs" at bounding box center [1352, 235] width 32 height 18
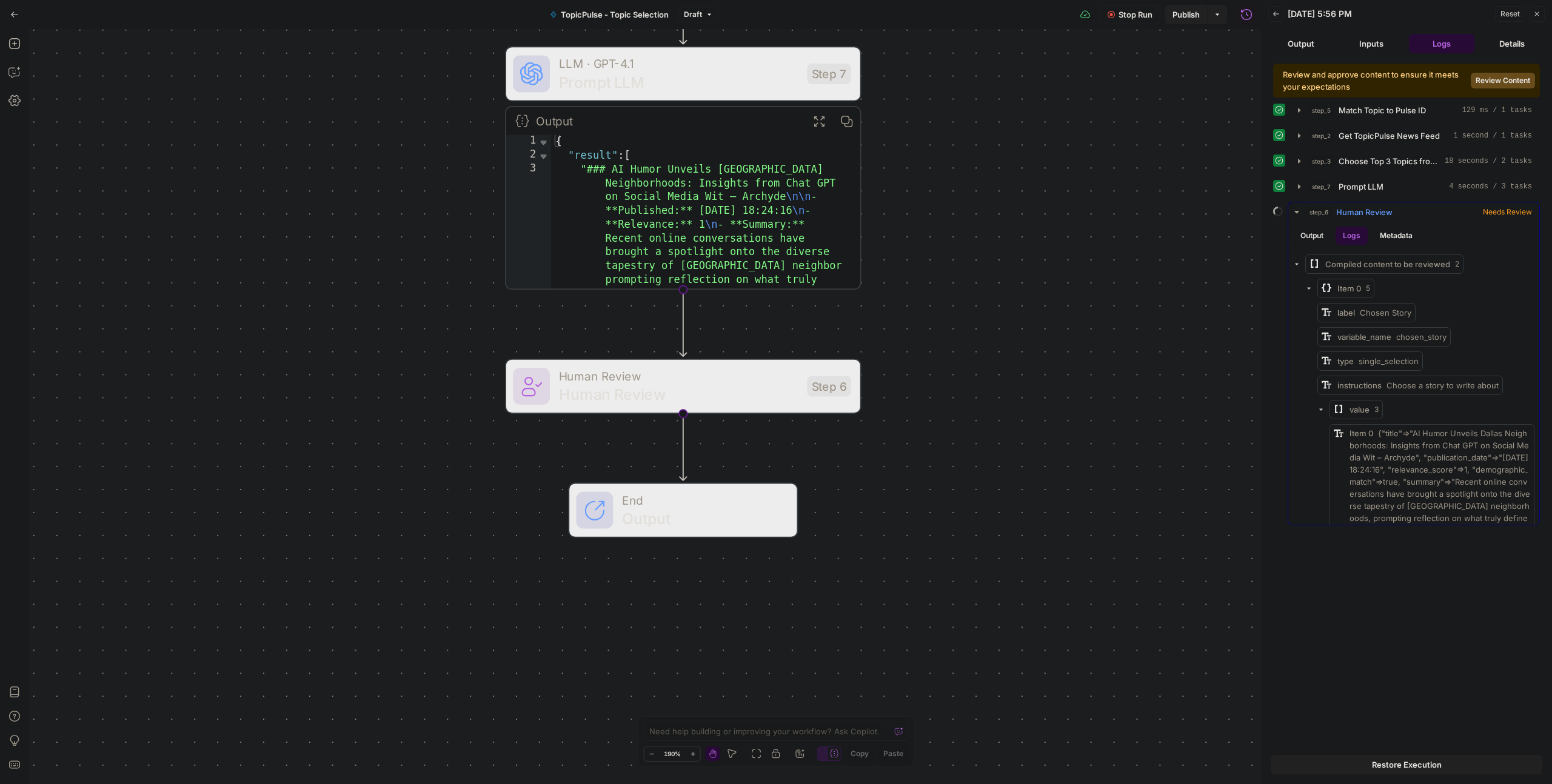
click at [1397, 231] on button "Metadata" at bounding box center [1396, 235] width 48 height 18
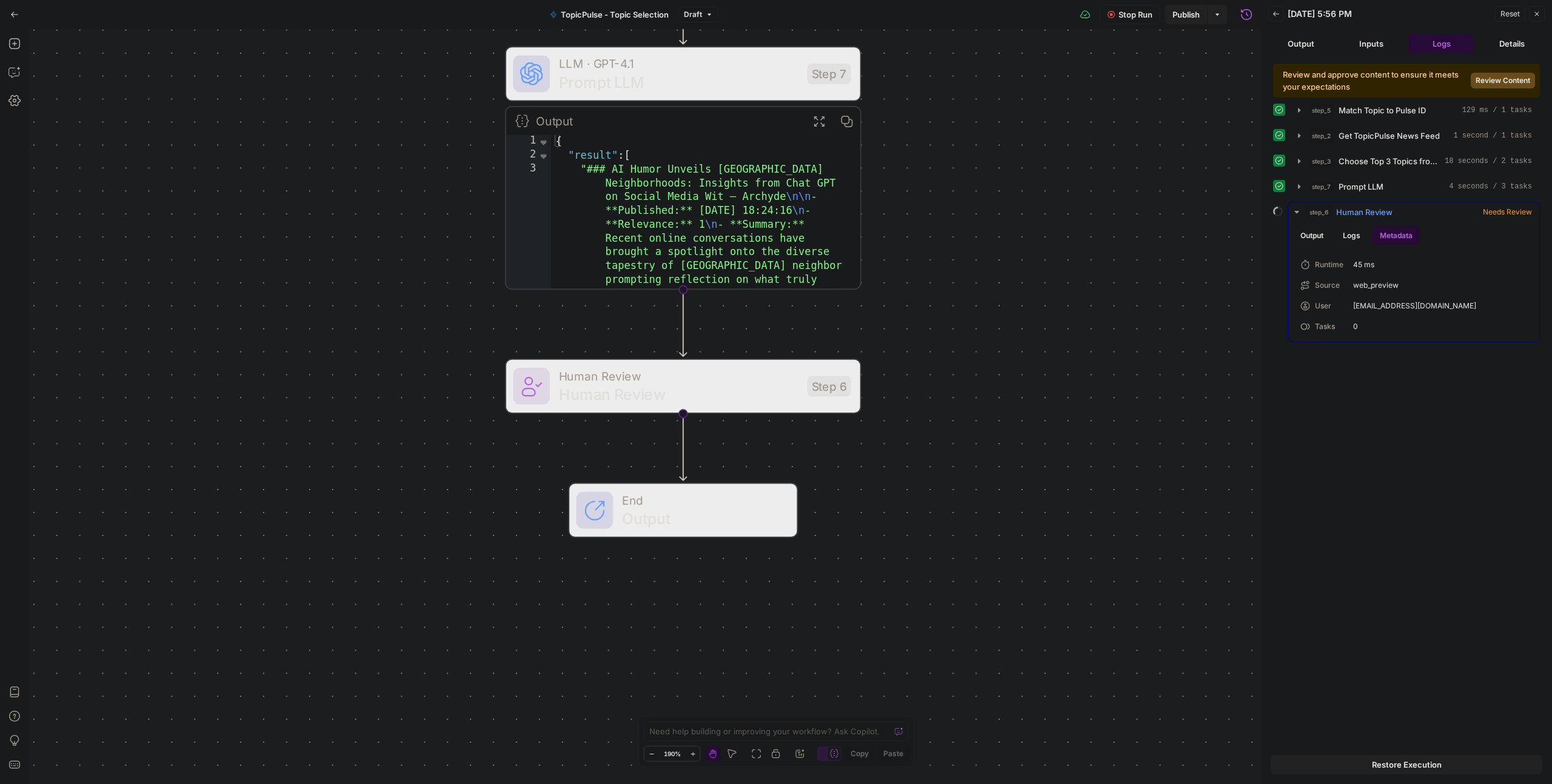
click at [1323, 232] on button "Output" at bounding box center [1312, 235] width 38 height 18
click at [1298, 211] on icon "button" at bounding box center [1296, 212] width 4 height 2
click at [1298, 211] on icon "button" at bounding box center [1297, 212] width 12 height 12
click at [1298, 211] on icon "button" at bounding box center [1296, 211] width 11 height 11
click at [1298, 211] on icon "button" at bounding box center [1297, 212] width 10 height 10
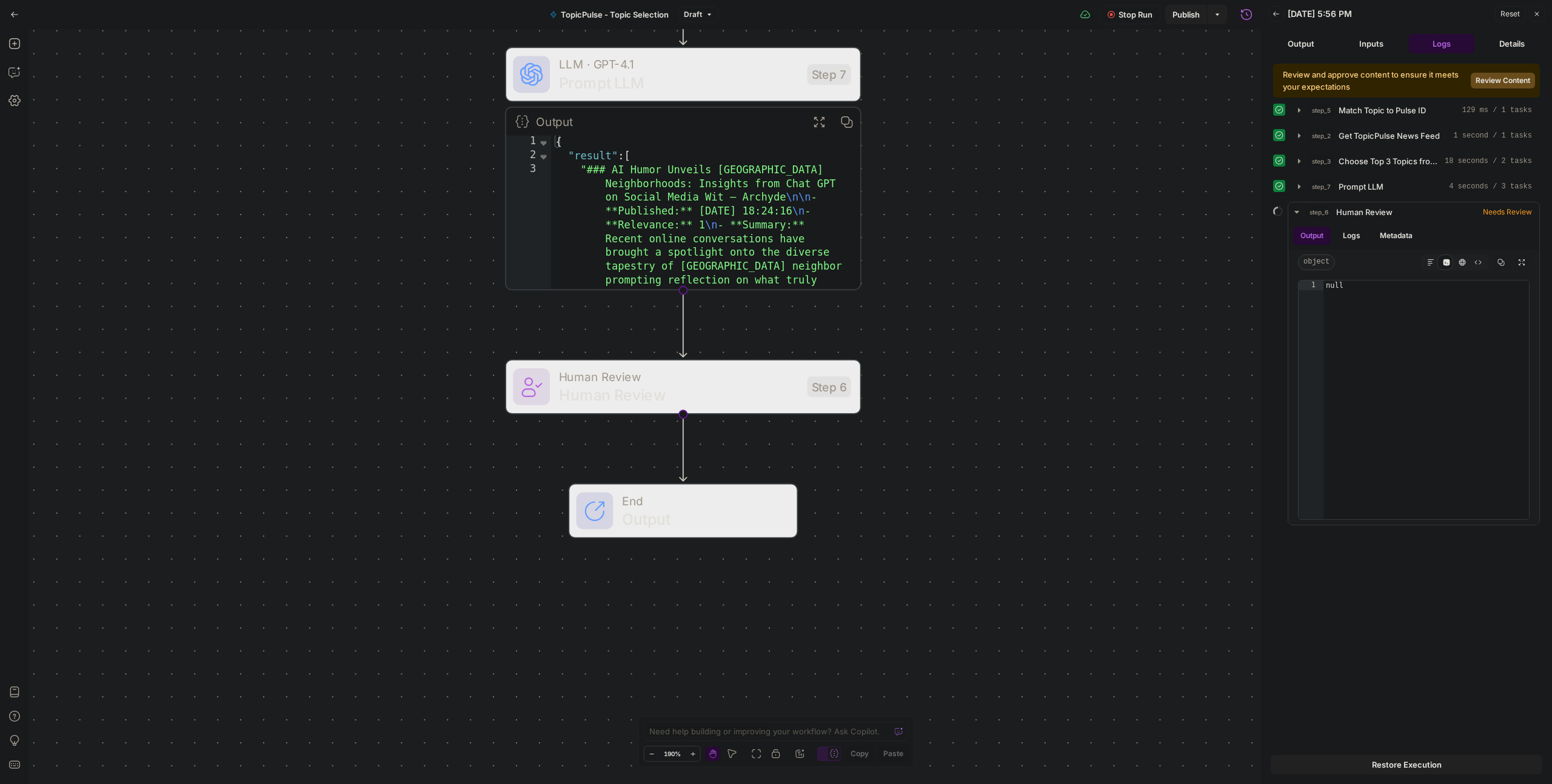
click at [1155, 201] on div "Workflow Set Inputs Inputs Run Code · Python Match Topic to Pulse ID Step 5 Out…" at bounding box center [645, 407] width 1232 height 755
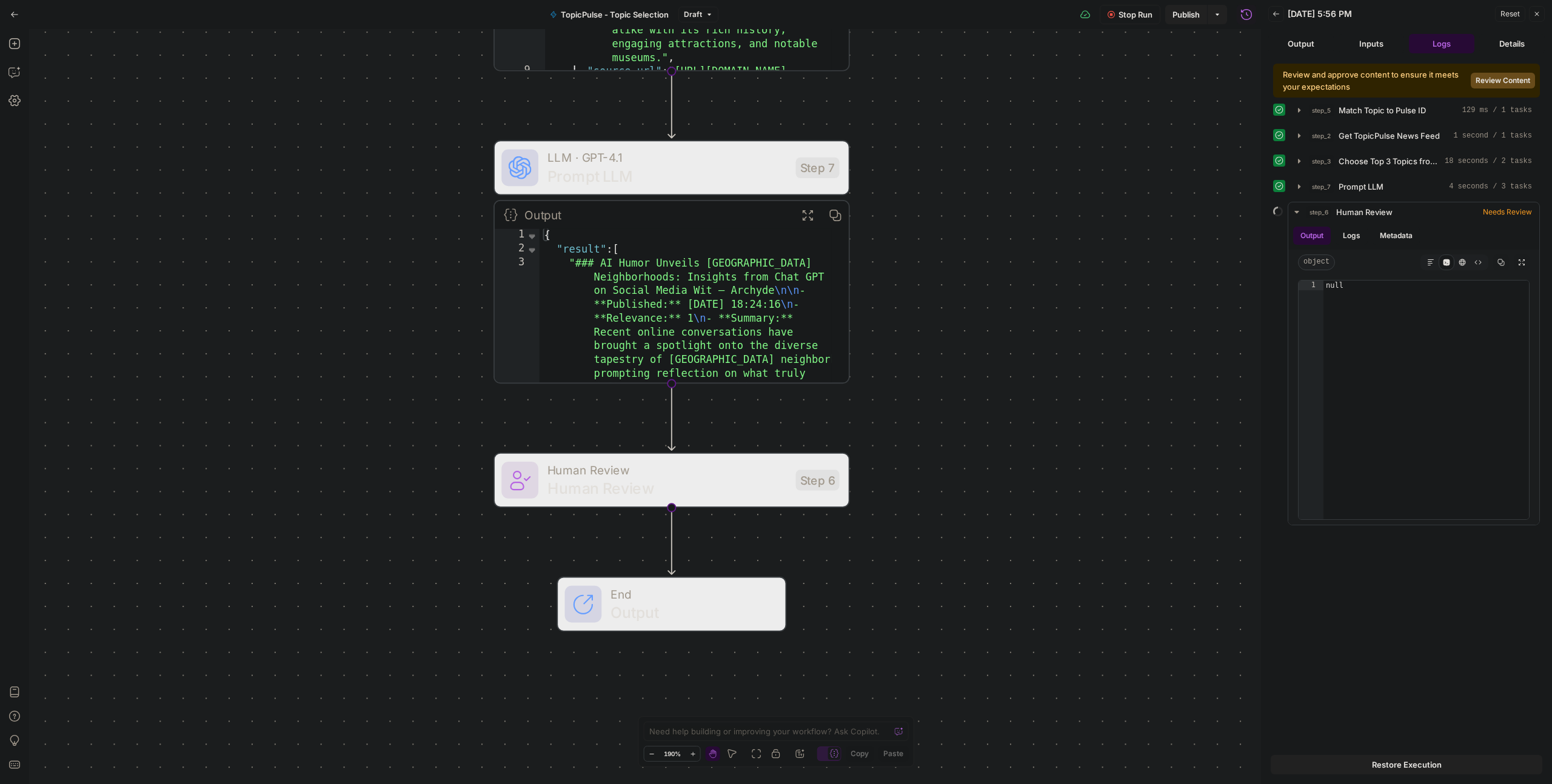
drag, startPoint x: 1137, startPoint y: 158, endPoint x: 1133, endPoint y: 248, distance: 90.1
click at [1128, 250] on div "Workflow Set Inputs Inputs Run Code · Python Match Topic to Pulse ID Step 5 Out…" at bounding box center [645, 407] width 1232 height 755
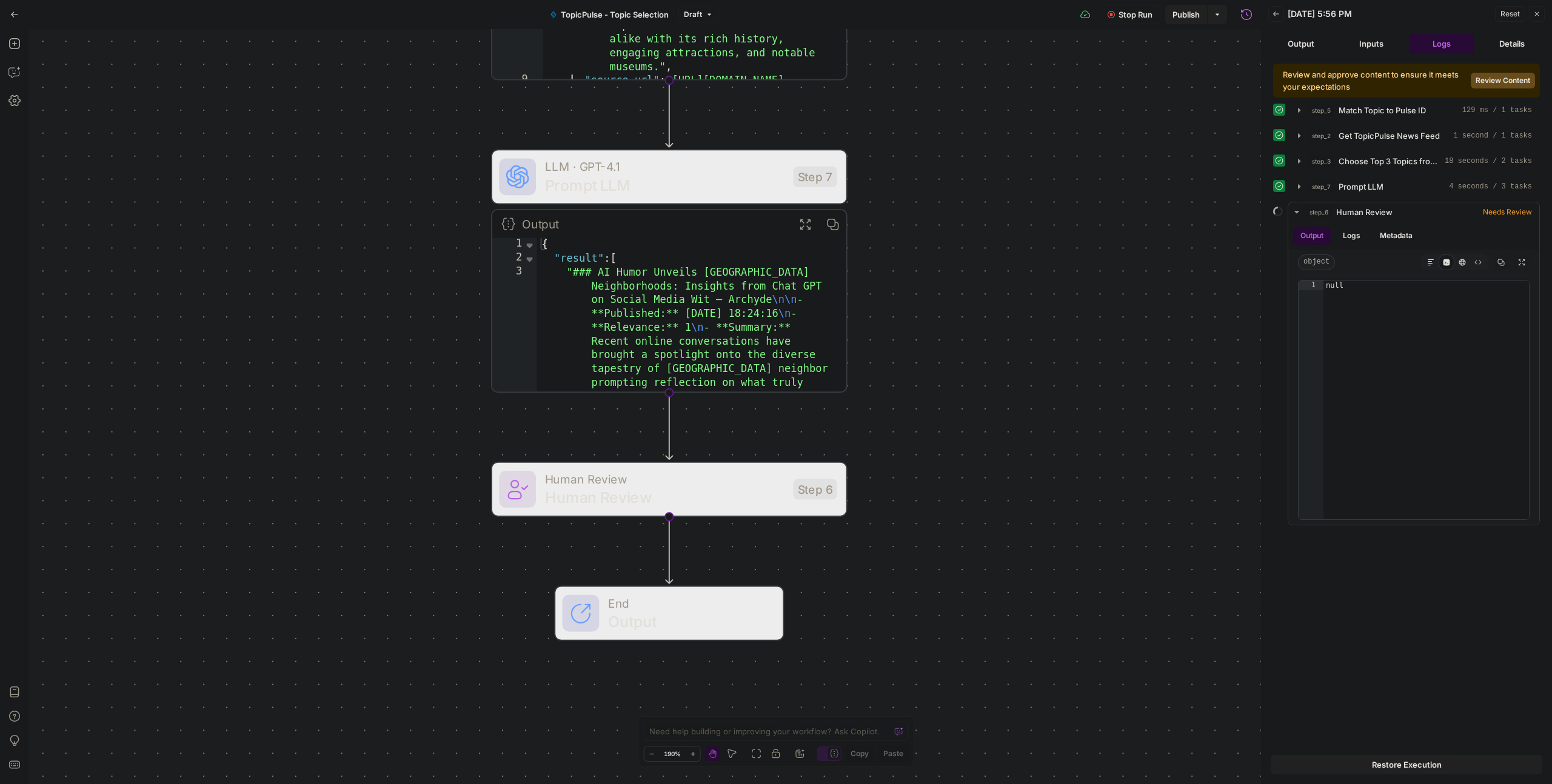
drag, startPoint x: 1124, startPoint y: 267, endPoint x: 1135, endPoint y: 406, distance: 139.4
click at [1133, 407] on div "Workflow Set Inputs Inputs Run Code · Python Match Topic to Pulse ID Step 5 Out…" at bounding box center [645, 407] width 1232 height 755
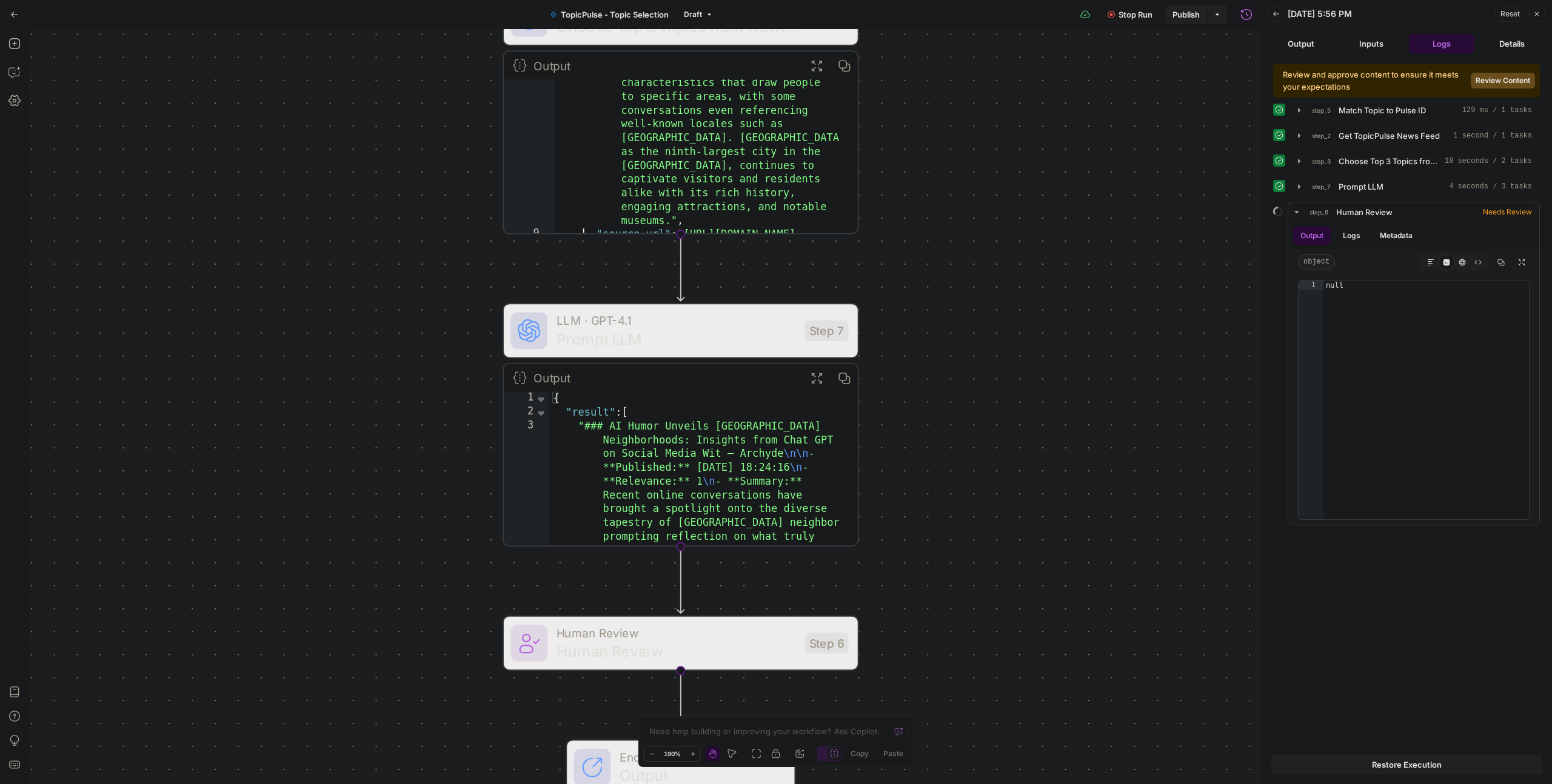
drag, startPoint x: 1053, startPoint y: 361, endPoint x: 1120, endPoint y: 299, distance: 91.3
click at [1124, 300] on div "Workflow Set Inputs Inputs Run Code · Python Match Topic to Pulse ID Step 5 Out…" at bounding box center [645, 407] width 1232 height 755
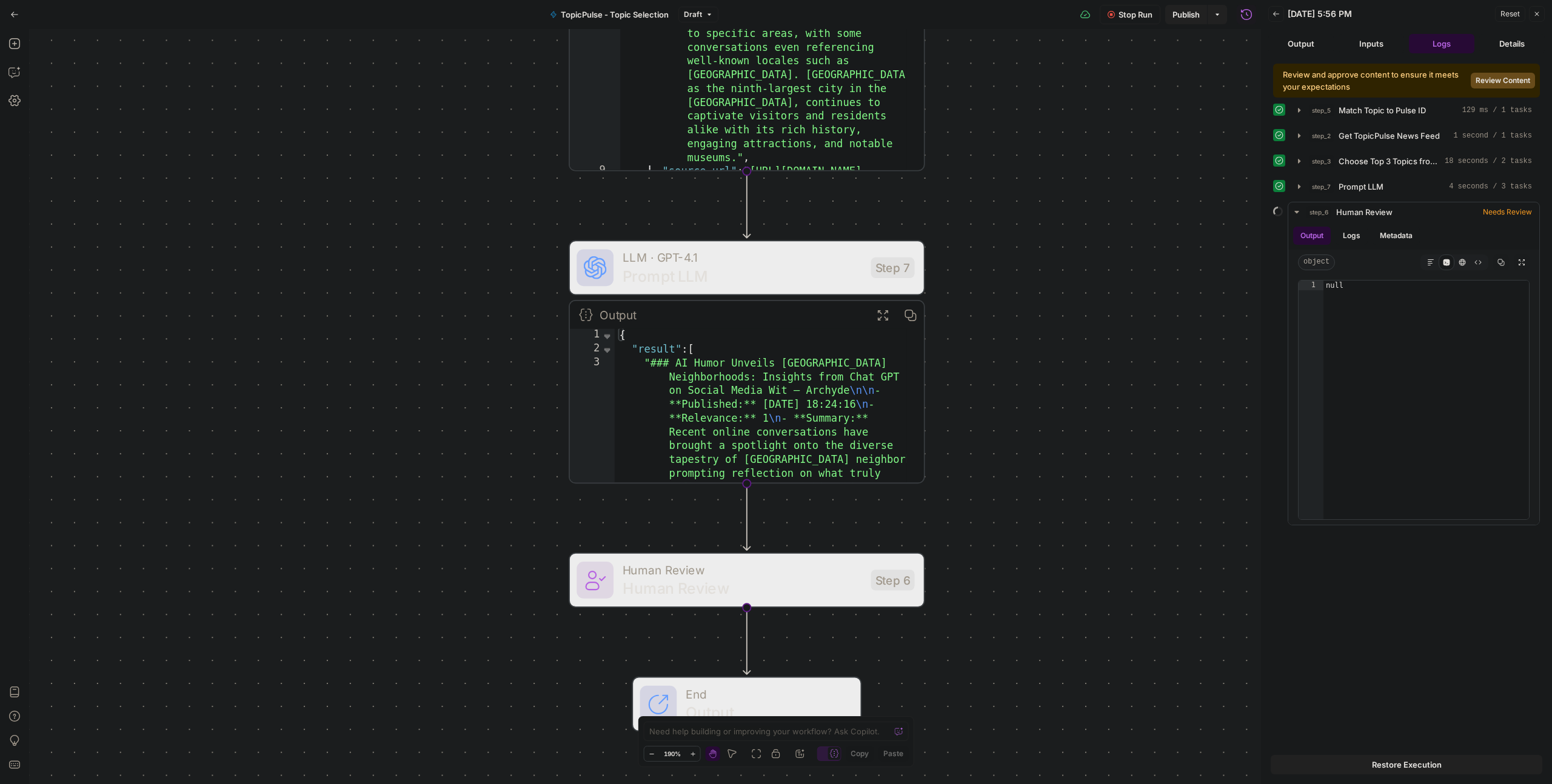
click at [1122, 406] on div "Workflow Set Inputs Inputs Run Code · Python Match Topic to Pulse ID Step 5 Out…" at bounding box center [645, 407] width 1232 height 755
click at [1351, 233] on button "Logs" at bounding box center [1352, 235] width 32 height 18
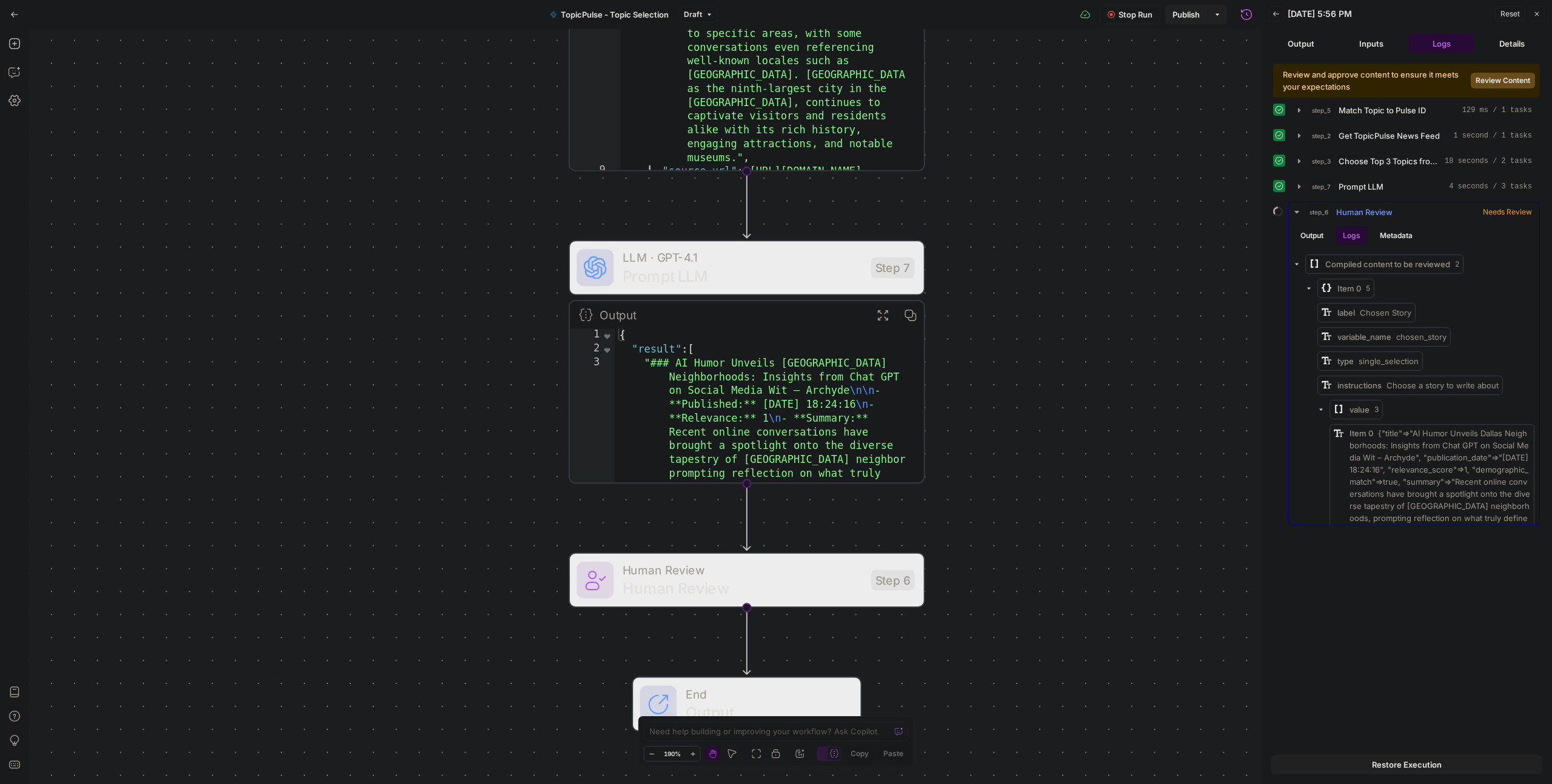
click at [1296, 265] on icon "button" at bounding box center [1297, 265] width 4 height 2
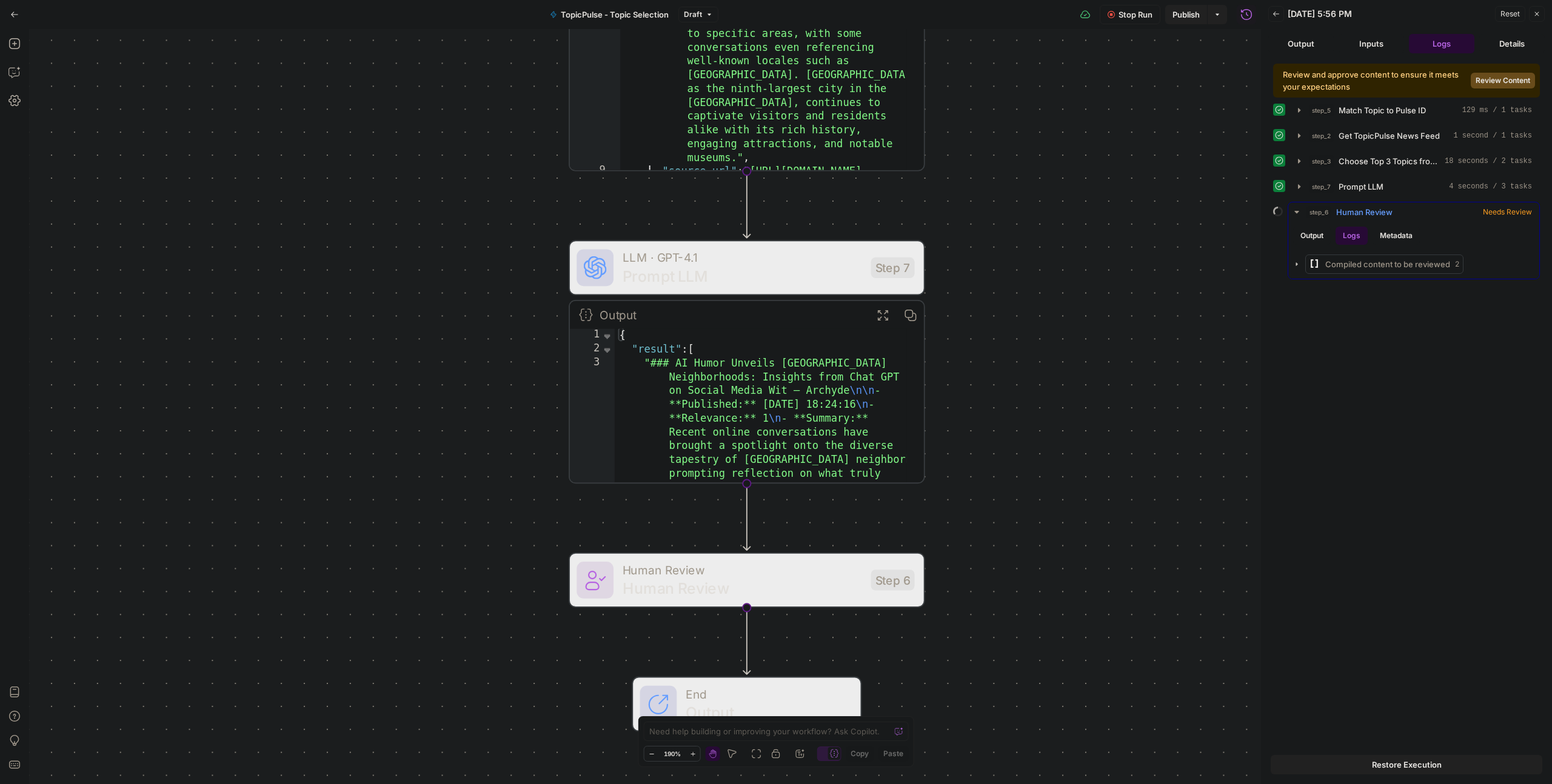
click at [1397, 227] on button "Metadata" at bounding box center [1396, 235] width 48 height 18
click at [1314, 232] on button "Output" at bounding box center [1312, 235] width 38 height 18
click at [1293, 210] on icon "button" at bounding box center [1297, 212] width 10 height 10
click at [1293, 211] on icon "button" at bounding box center [1297, 212] width 10 height 10
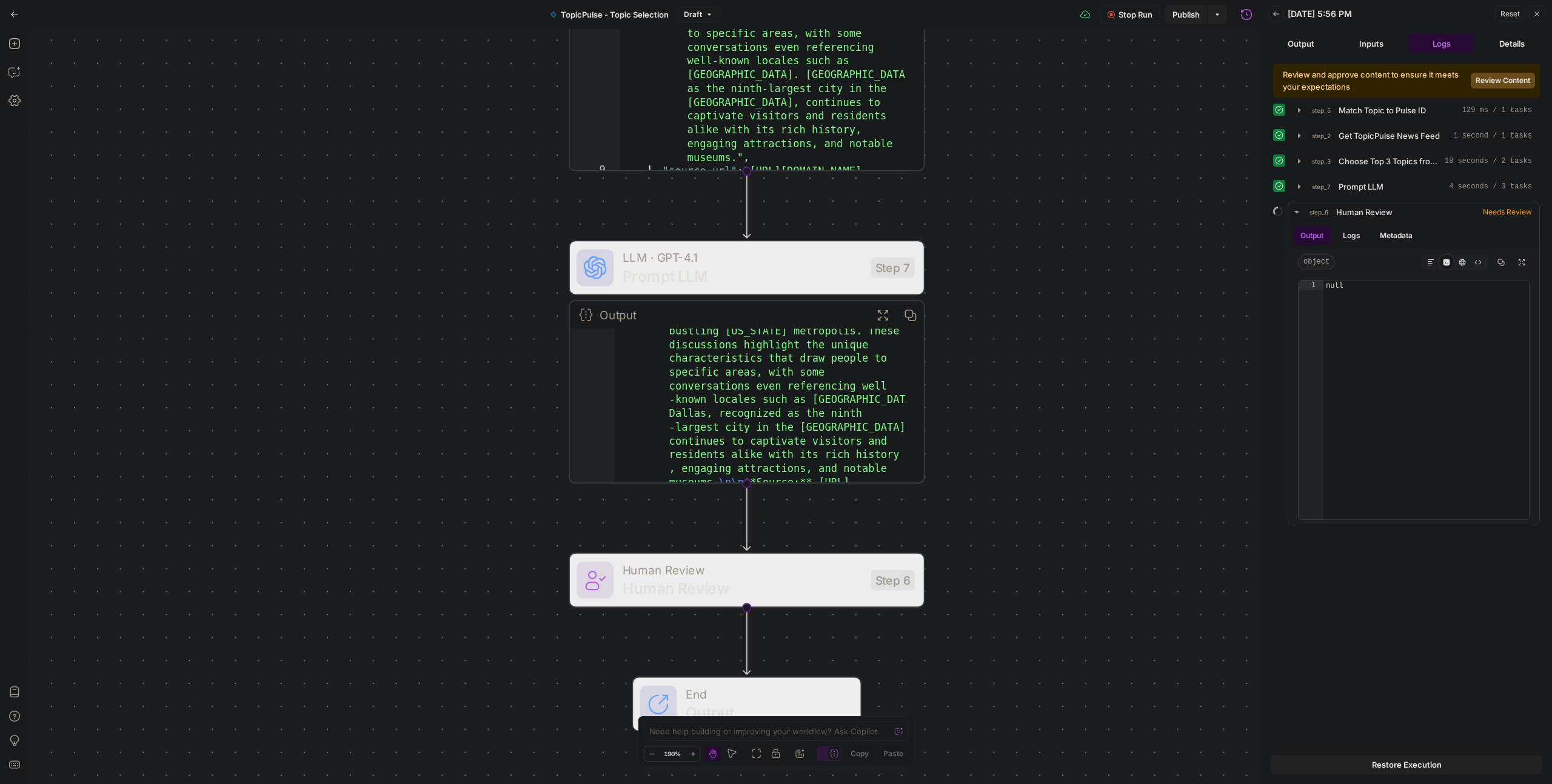
scroll to position [89, 0]
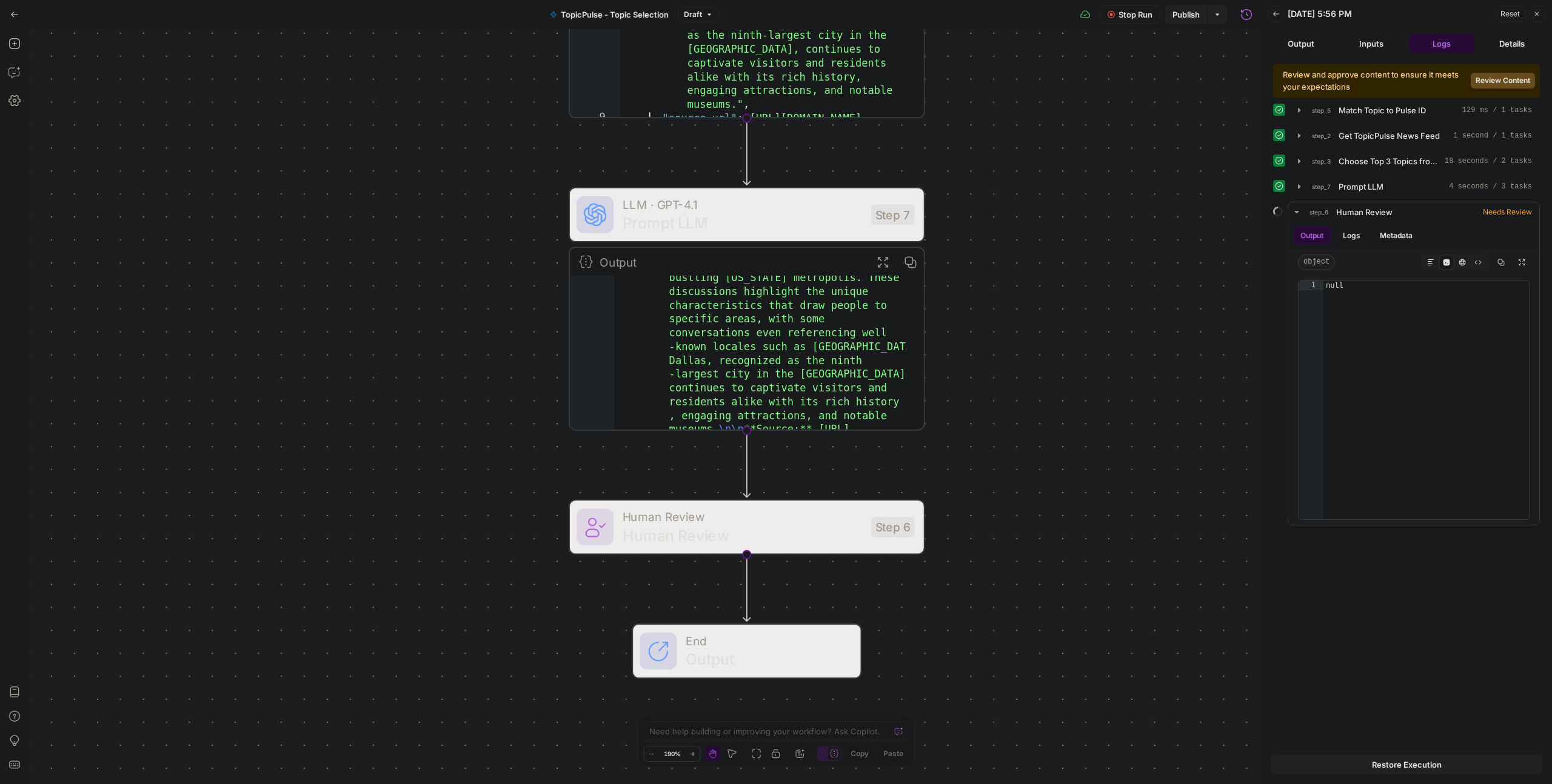
click at [779, 538] on span "Human Review" at bounding box center [741, 535] width 238 height 23
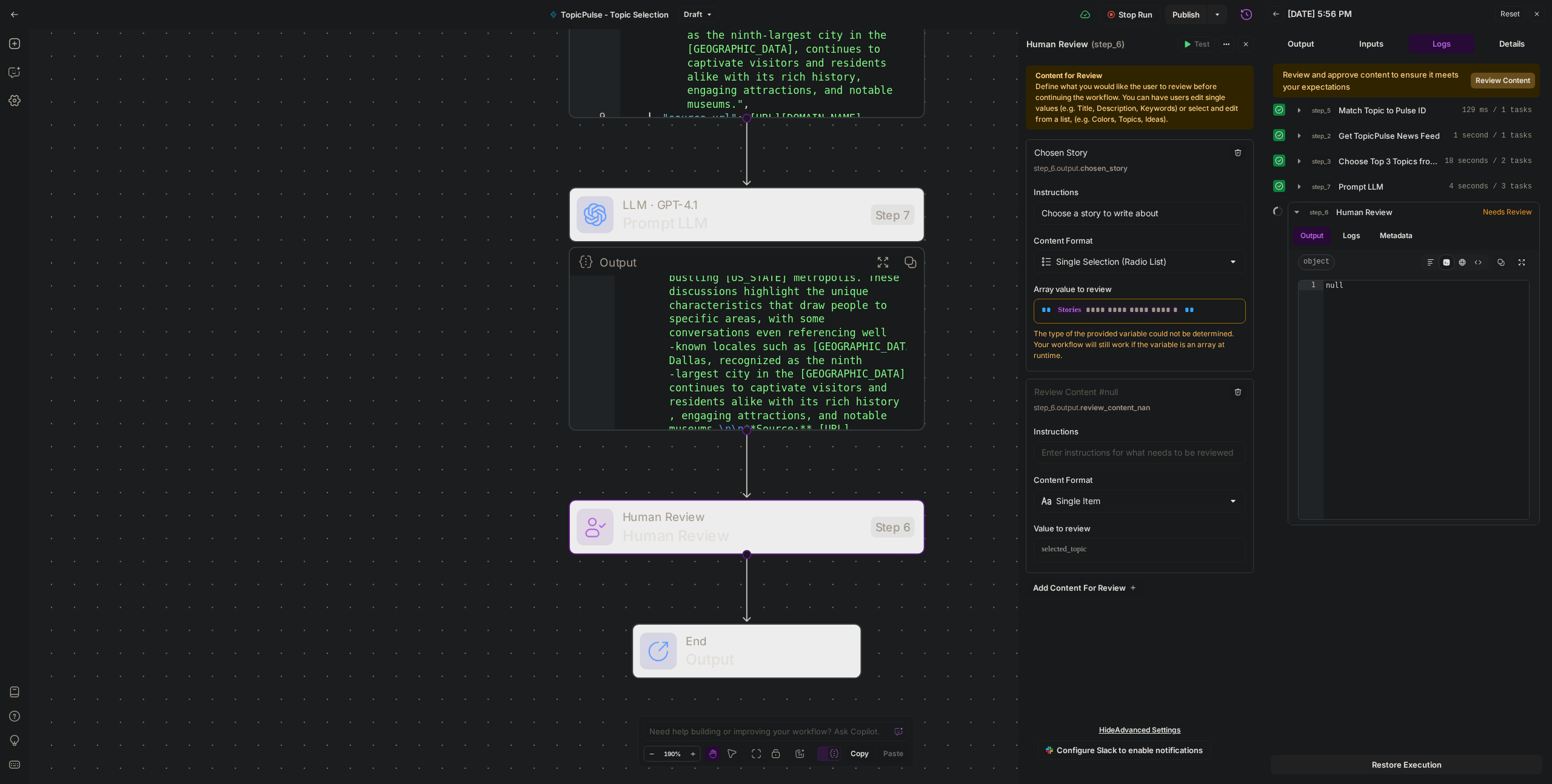
click at [1064, 97] on div "Content for Review Define what you would like the user to review before continu…" at bounding box center [1139, 97] width 208 height 54
drag, startPoint x: 1064, startPoint y: 97, endPoint x: 1115, endPoint y: 97, distance: 51.0
click at [1115, 97] on div "Content for Review Define what you would like the user to review before continu…" at bounding box center [1139, 97] width 208 height 54
drag, startPoint x: 1115, startPoint y: 97, endPoint x: 1114, endPoint y: 105, distance: 8.1
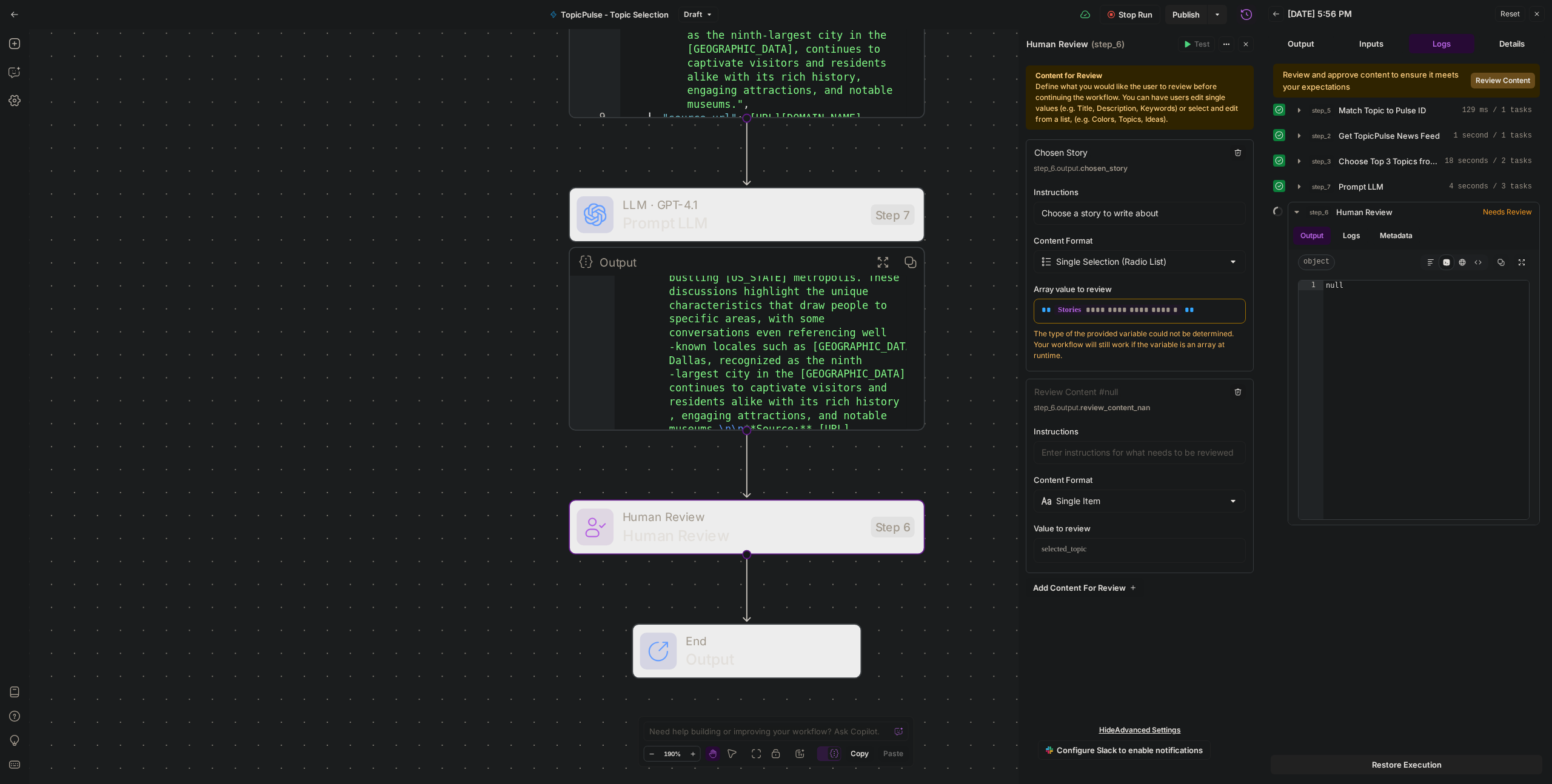
click at [1114, 105] on div "Content for Review Define what you would like the user to review before continu…" at bounding box center [1139, 97] width 208 height 54
click at [1111, 91] on div "Content for Review Define what you would like the user to review before continu…" at bounding box center [1139, 97] width 208 height 54
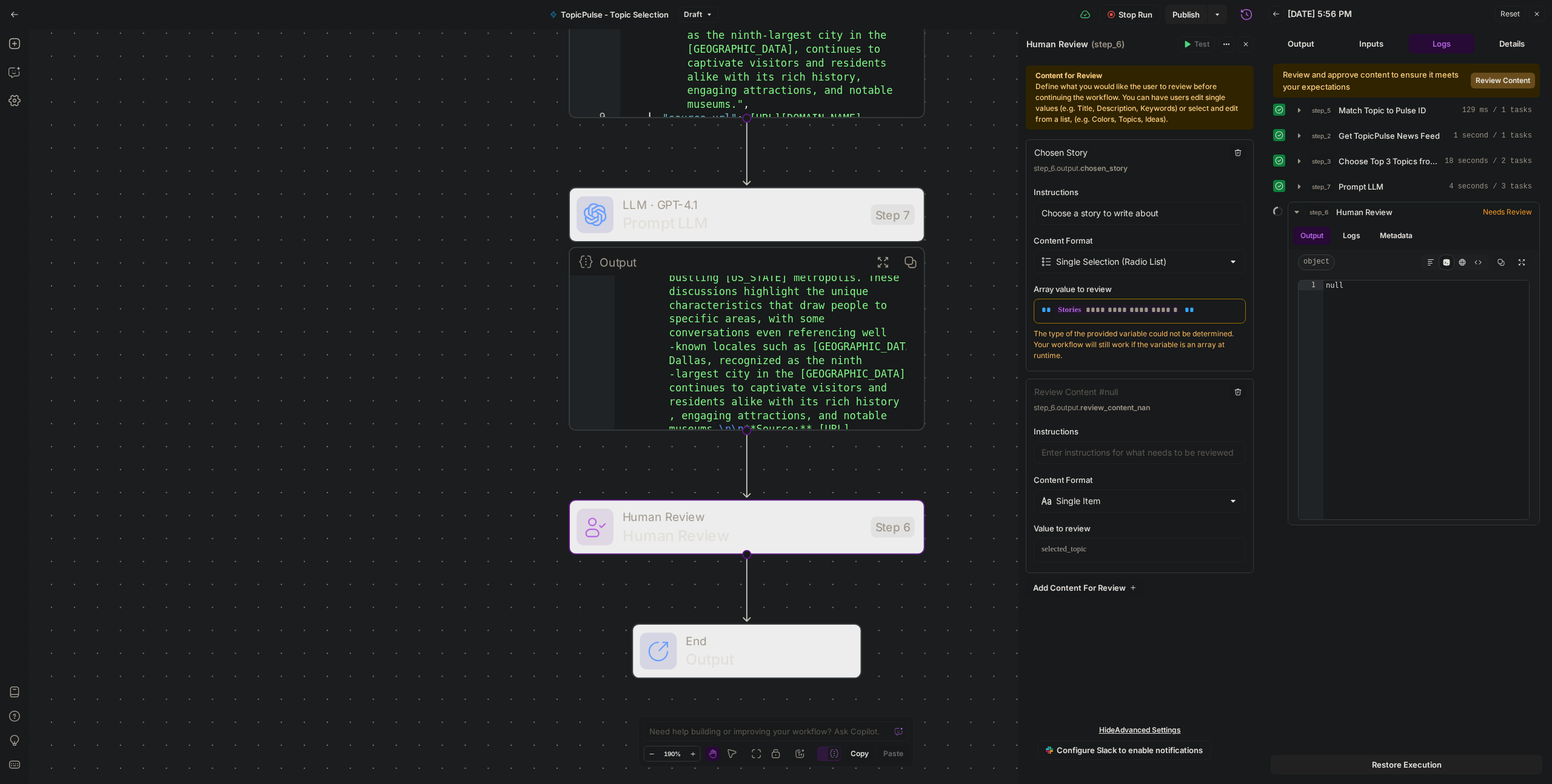
click at [1111, 91] on div "Content for Review Define what you would like the user to review before continu…" at bounding box center [1139, 97] width 208 height 54
click at [1496, 209] on span "Needs Review" at bounding box center [1507, 211] width 49 height 11
click at [1494, 210] on span "Needs Review" at bounding box center [1507, 211] width 49 height 11
click at [1348, 232] on button "Logs" at bounding box center [1352, 235] width 32 height 18
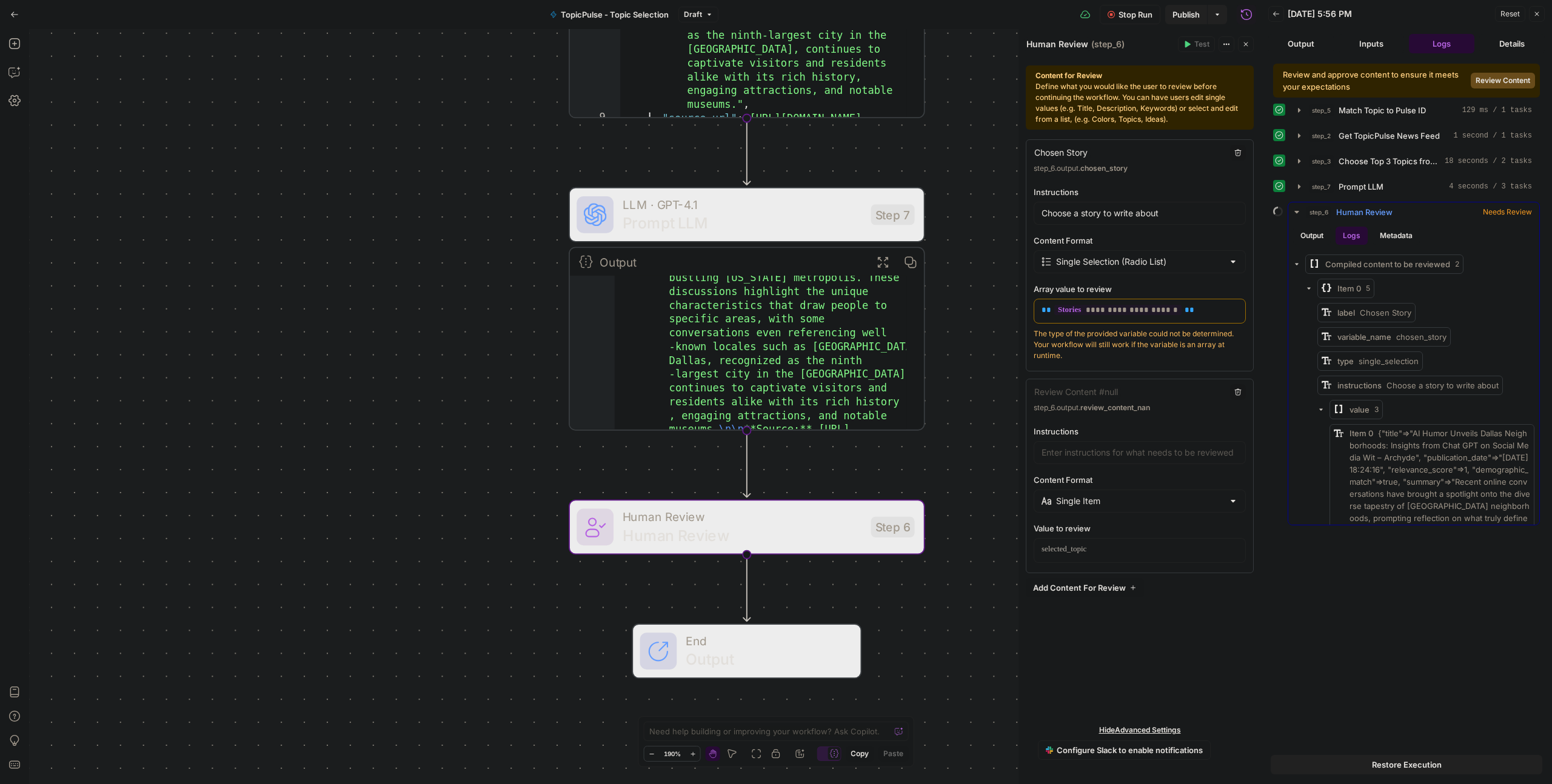
click at [1390, 232] on button "Metadata" at bounding box center [1396, 235] width 48 height 18
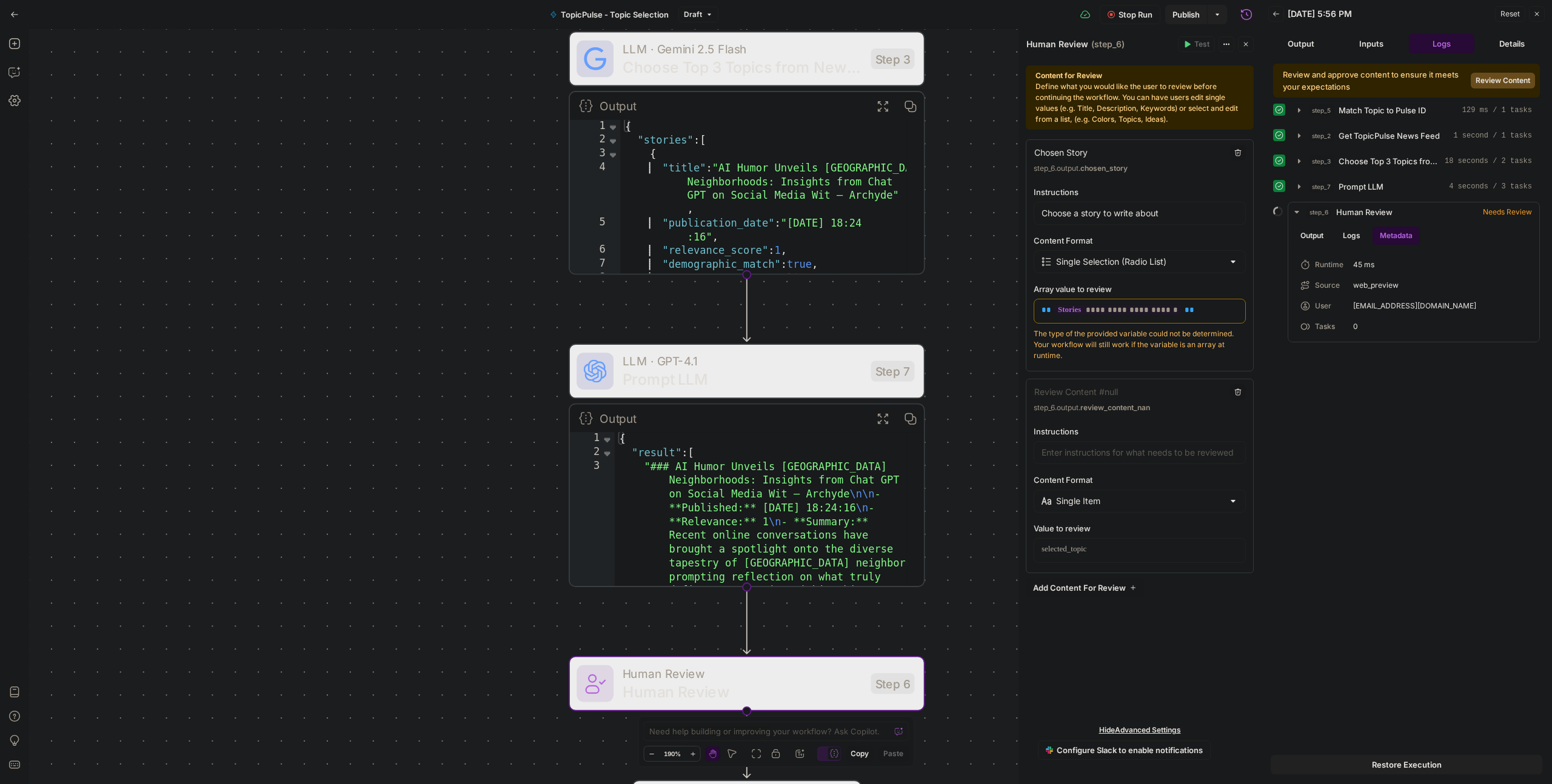
scroll to position [0, 0]
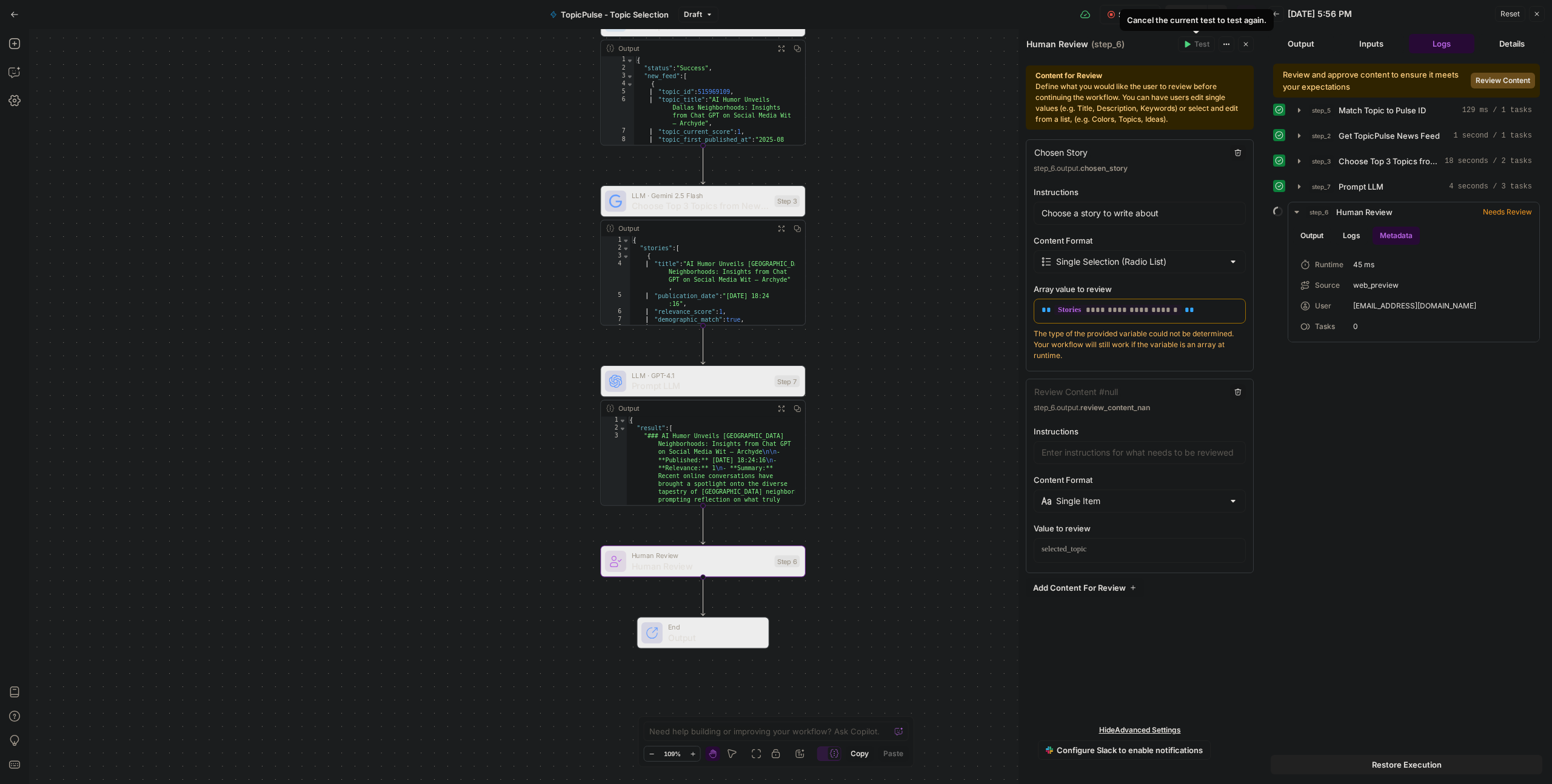
click at [1142, 46] on div "Human Review Human Review ( step_6 )" at bounding box center [1100, 45] width 149 height 14
click at [1073, 97] on div "Content for Review Define what you would like the user to review before continu…" at bounding box center [1139, 97] width 208 height 54
click at [1166, 108] on div "Content for Review Define what you would like the user to review before continu…" at bounding box center [1139, 97] width 208 height 54
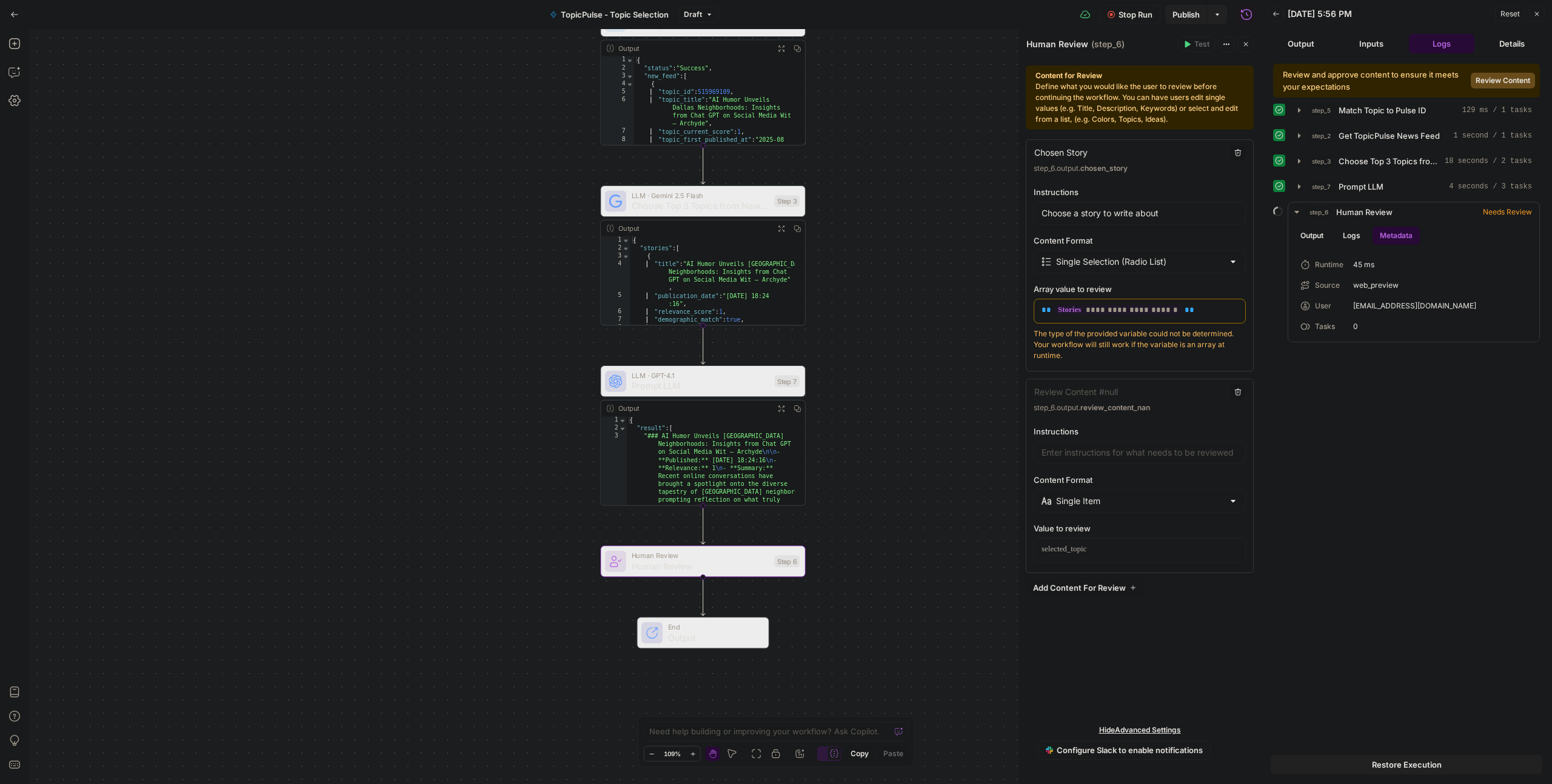
click at [1073, 585] on span "Add Content For Review" at bounding box center [1079, 588] width 92 height 12
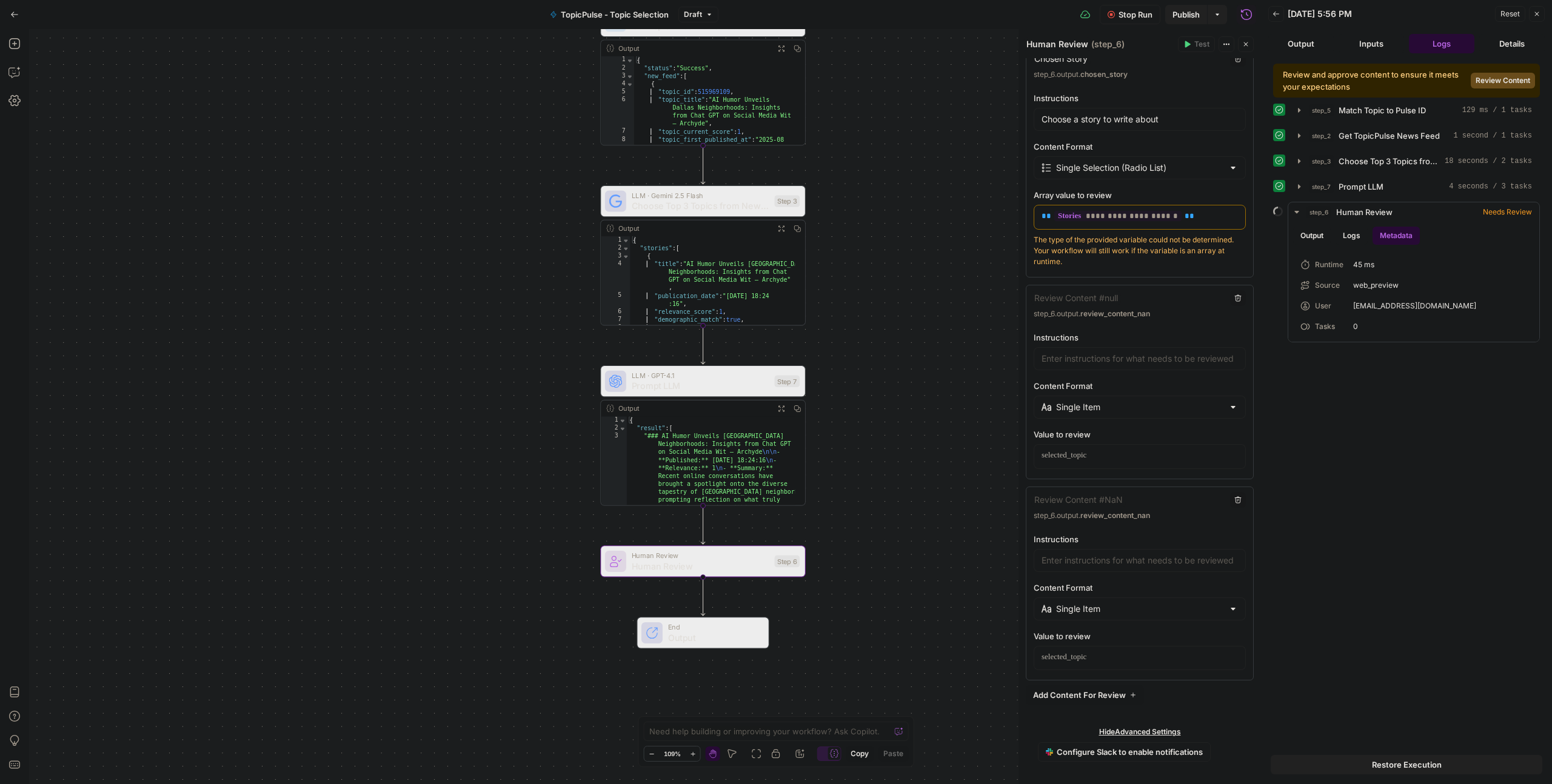
scroll to position [95, 0]
click at [1110, 358] on input "Instructions" at bounding box center [1139, 357] width 197 height 12
type input "test review"
click at [1085, 563] on input "Instructions" at bounding box center [1139, 558] width 197 height 12
paste input "text"
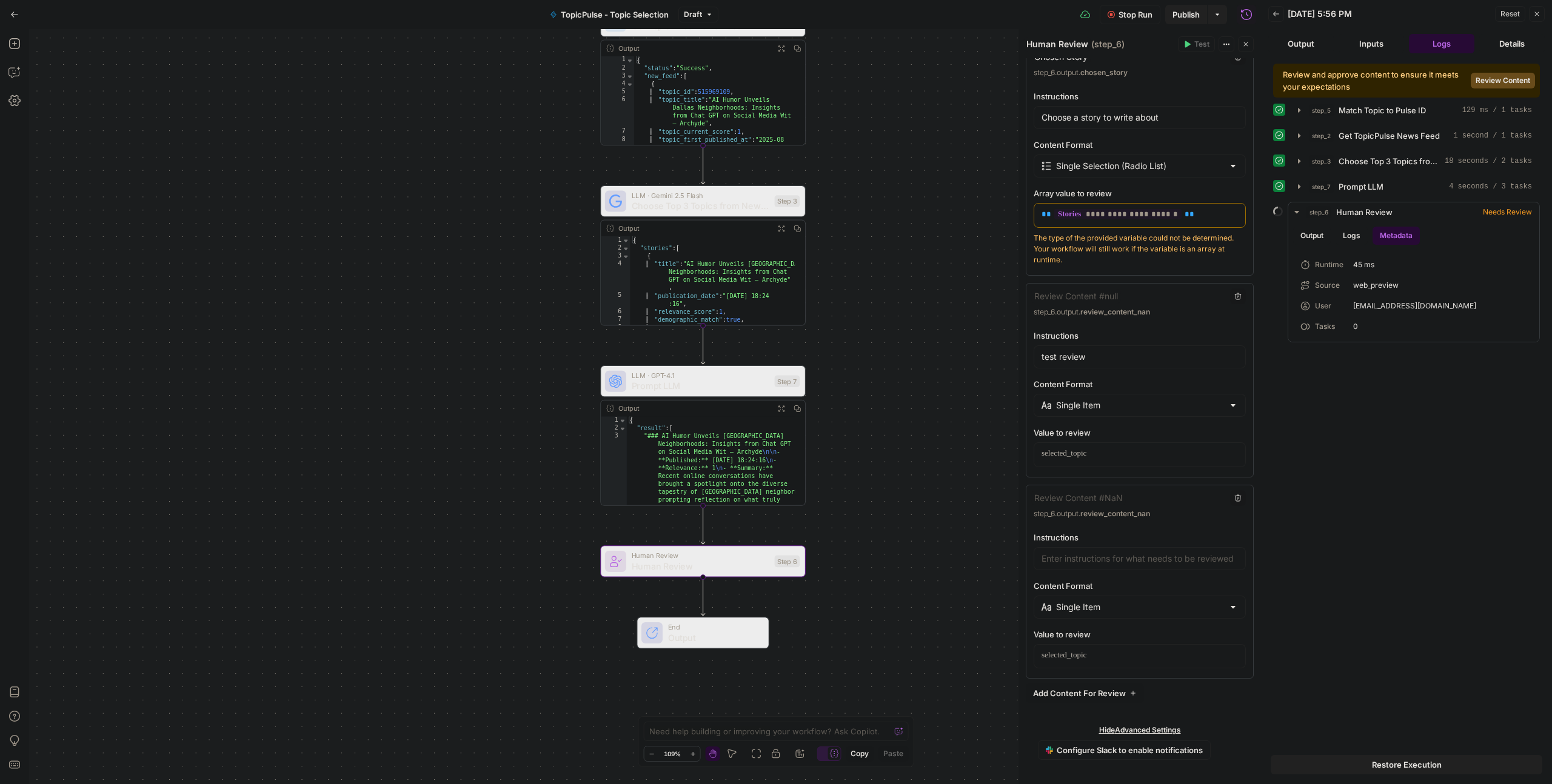
click at [968, 588] on div "Workflow Set Inputs Inputs Run Code · Python Match Topic to Pulse ID Step 5 Out…" at bounding box center [645, 407] width 1232 height 755
click at [1235, 495] on icon "button" at bounding box center [1238, 497] width 7 height 7
click at [1235, 497] on icon "button" at bounding box center [1238, 497] width 7 height 7
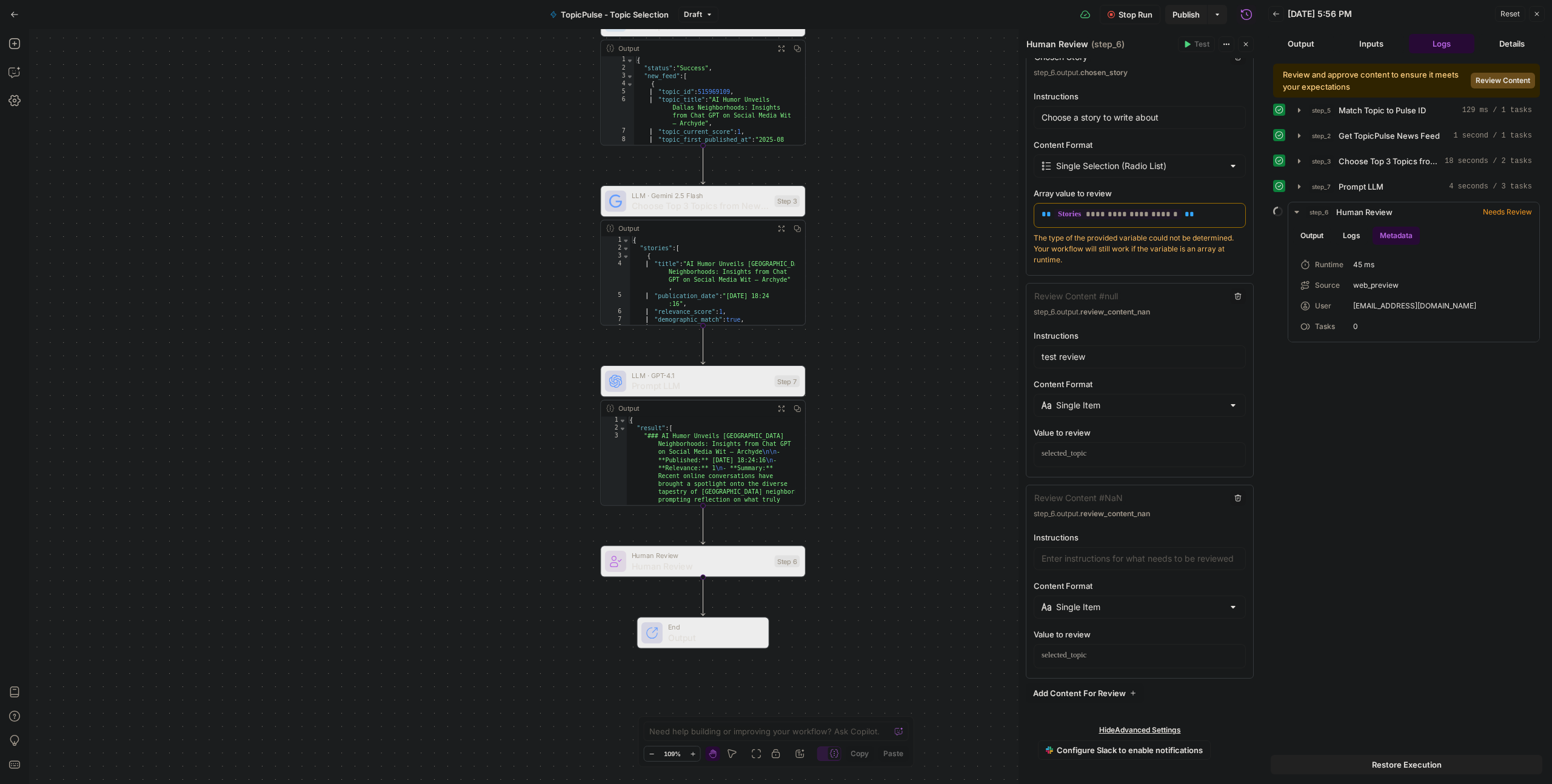
click at [1235, 497] on icon "button" at bounding box center [1238, 497] width 7 height 7
click at [1235, 498] on icon "button" at bounding box center [1238, 497] width 7 height 7
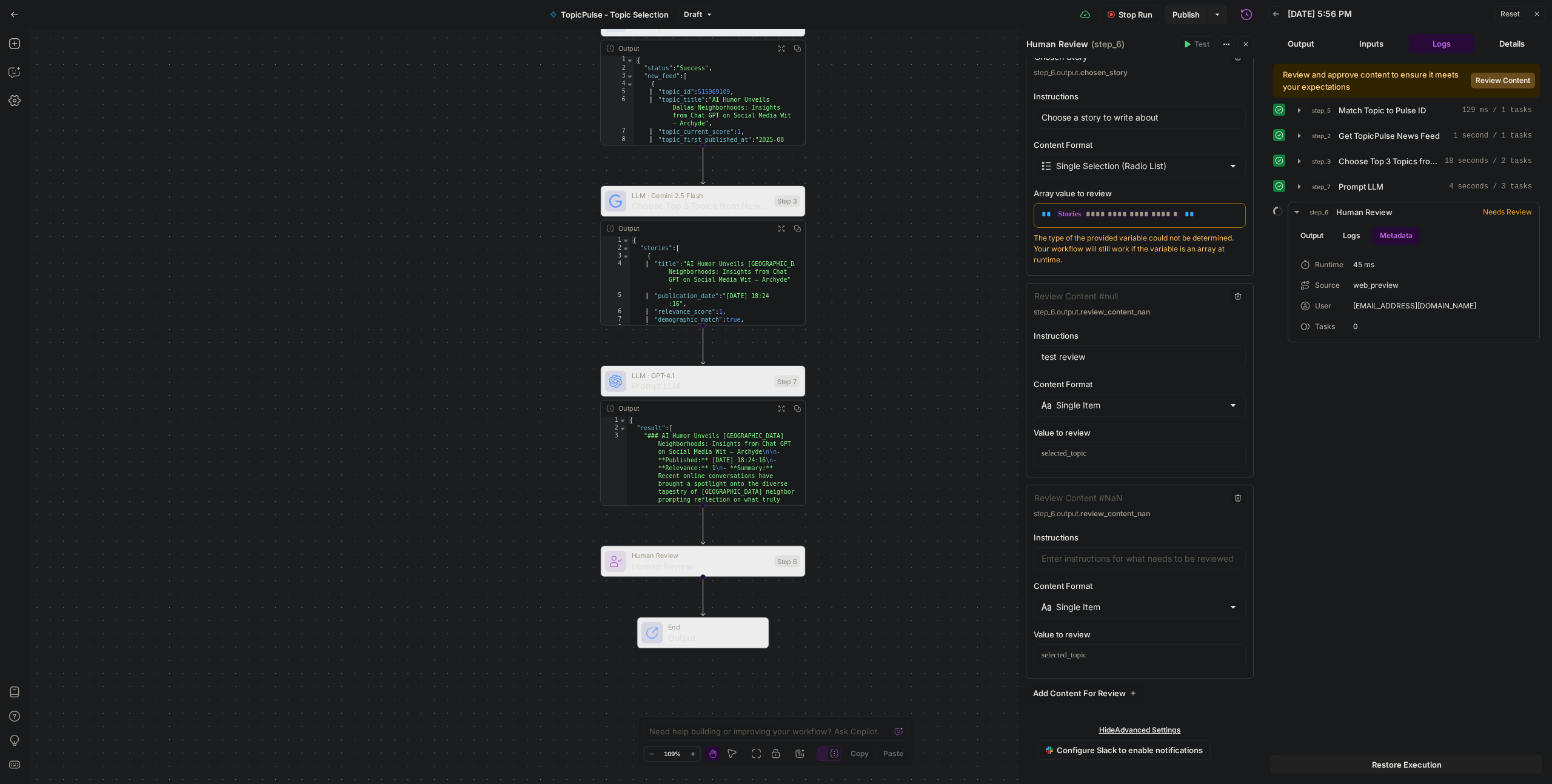
click at [1235, 498] on icon "button" at bounding box center [1238, 497] width 7 height 7
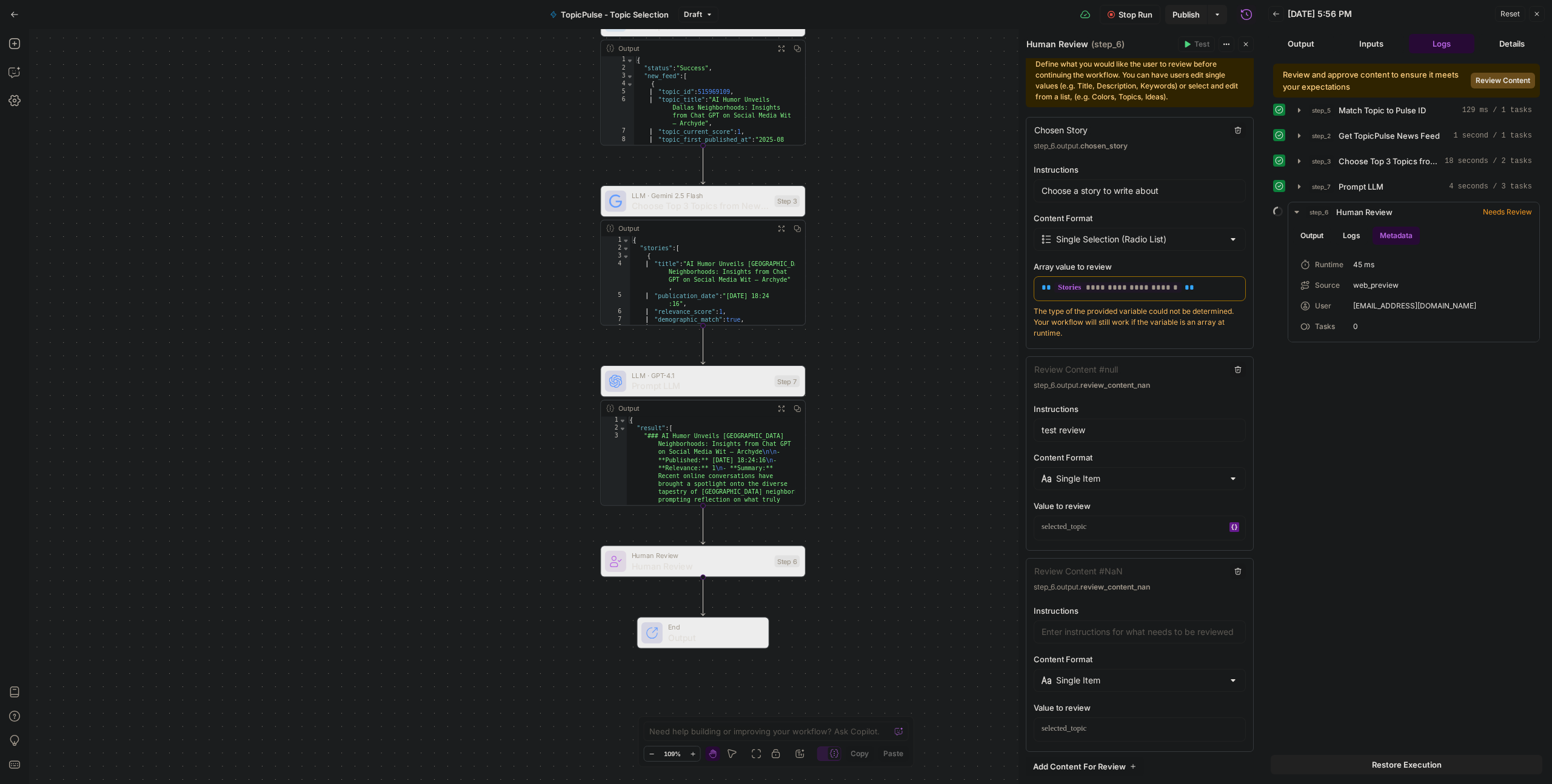
scroll to position [17, 0]
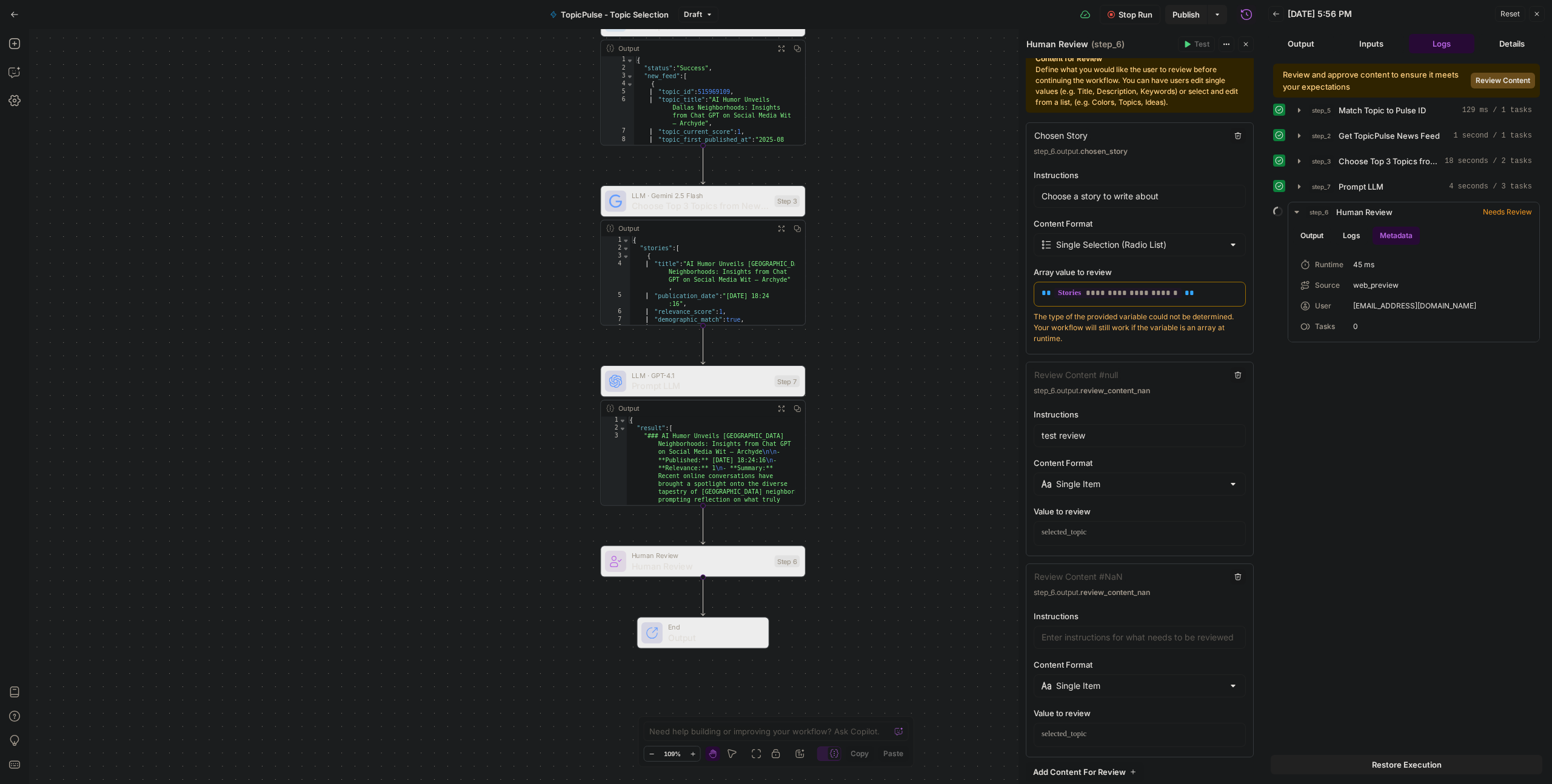
click at [1425, 438] on div "Review and approve content to ensure it meets your expectations Review Content …" at bounding box center [1406, 401] width 267 height 676
click at [1119, 11] on span "Stop Run" at bounding box center [1136, 15] width 34 height 12
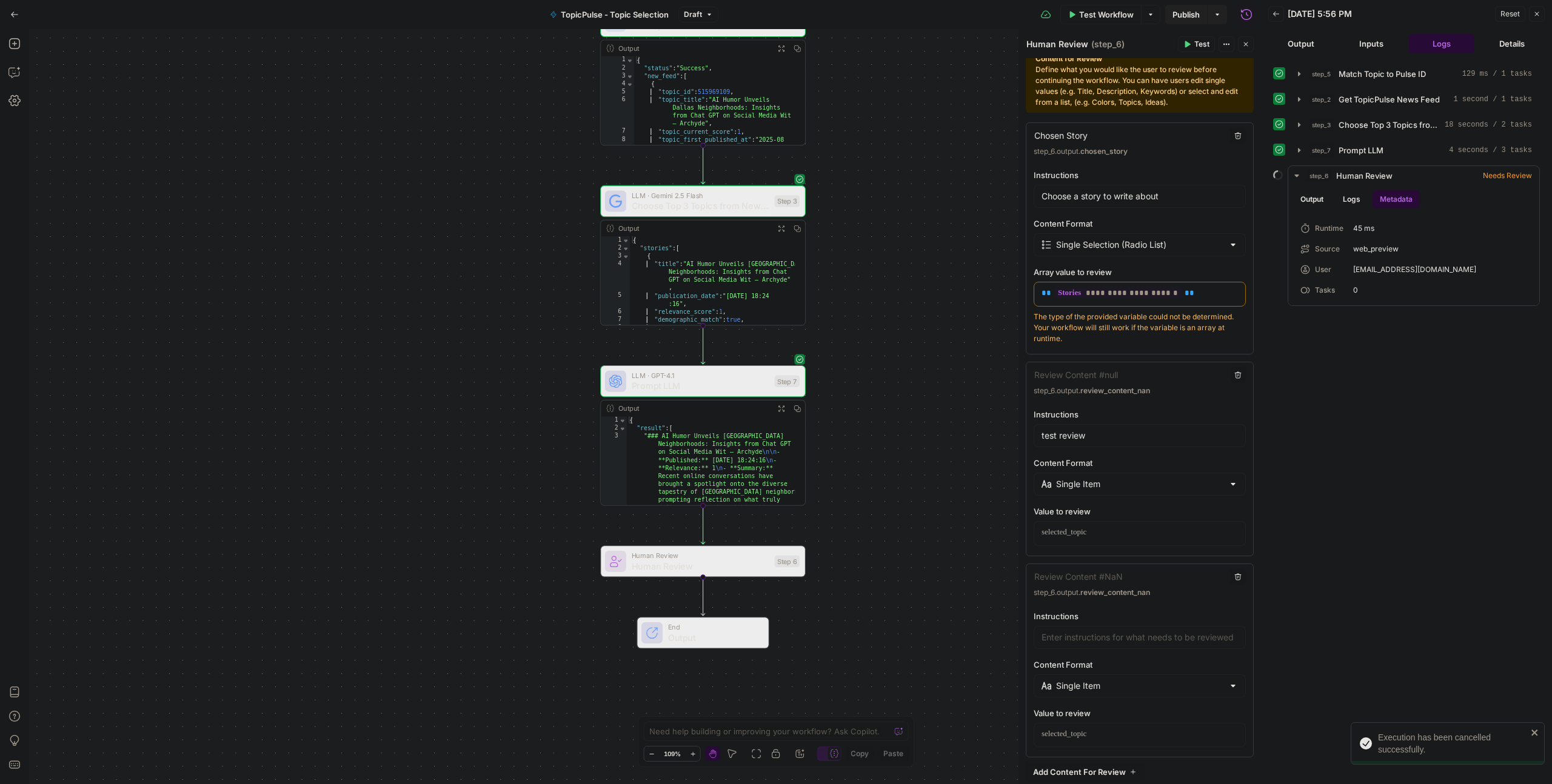
click at [1533, 735] on icon "close" at bounding box center [1534, 732] width 9 height 10
click at [1095, 11] on span "Test Workflow" at bounding box center [1106, 15] width 54 height 12
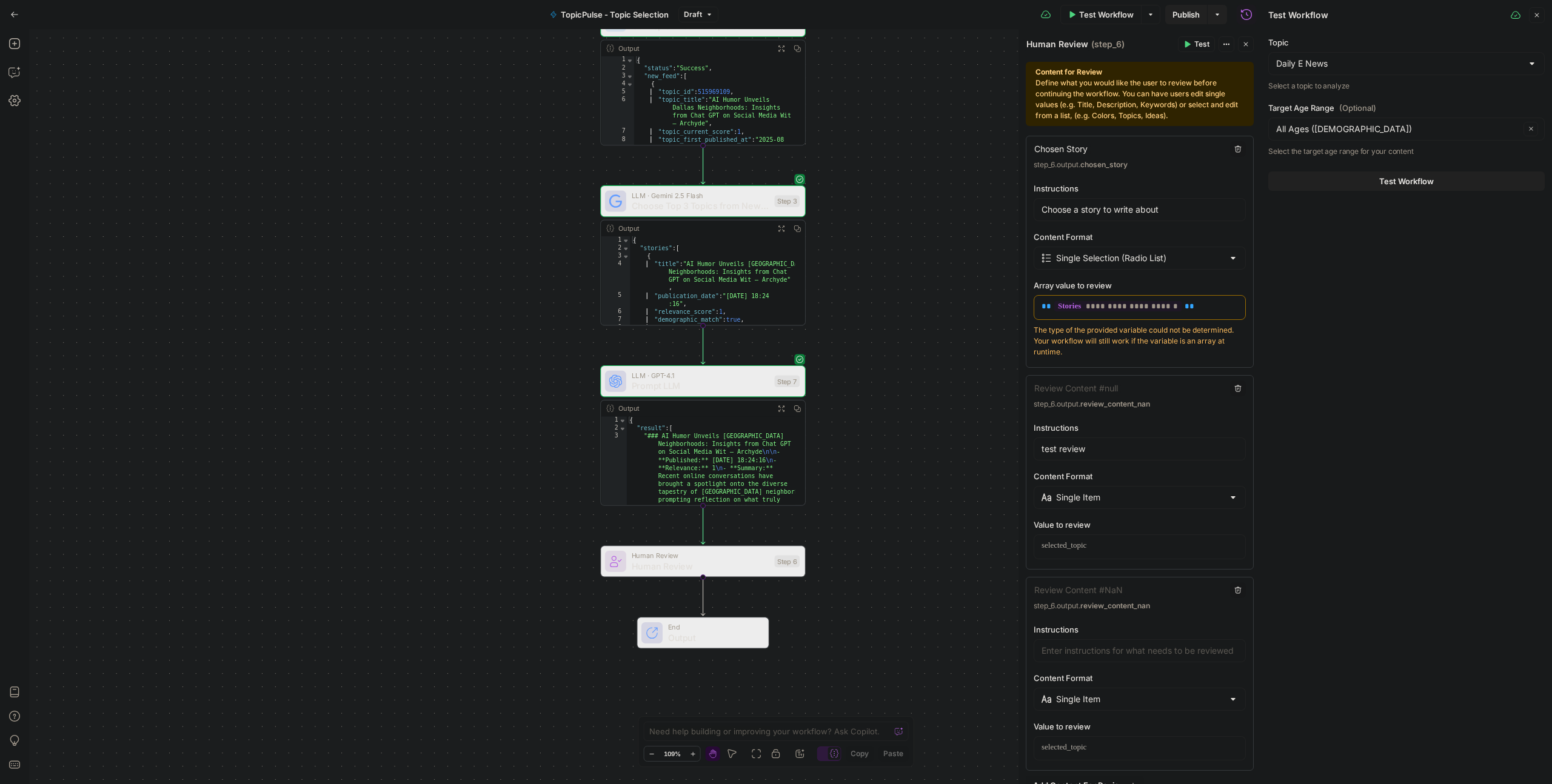
scroll to position [0, 0]
click at [1401, 181] on span "Test Workflow" at bounding box center [1406, 181] width 54 height 12
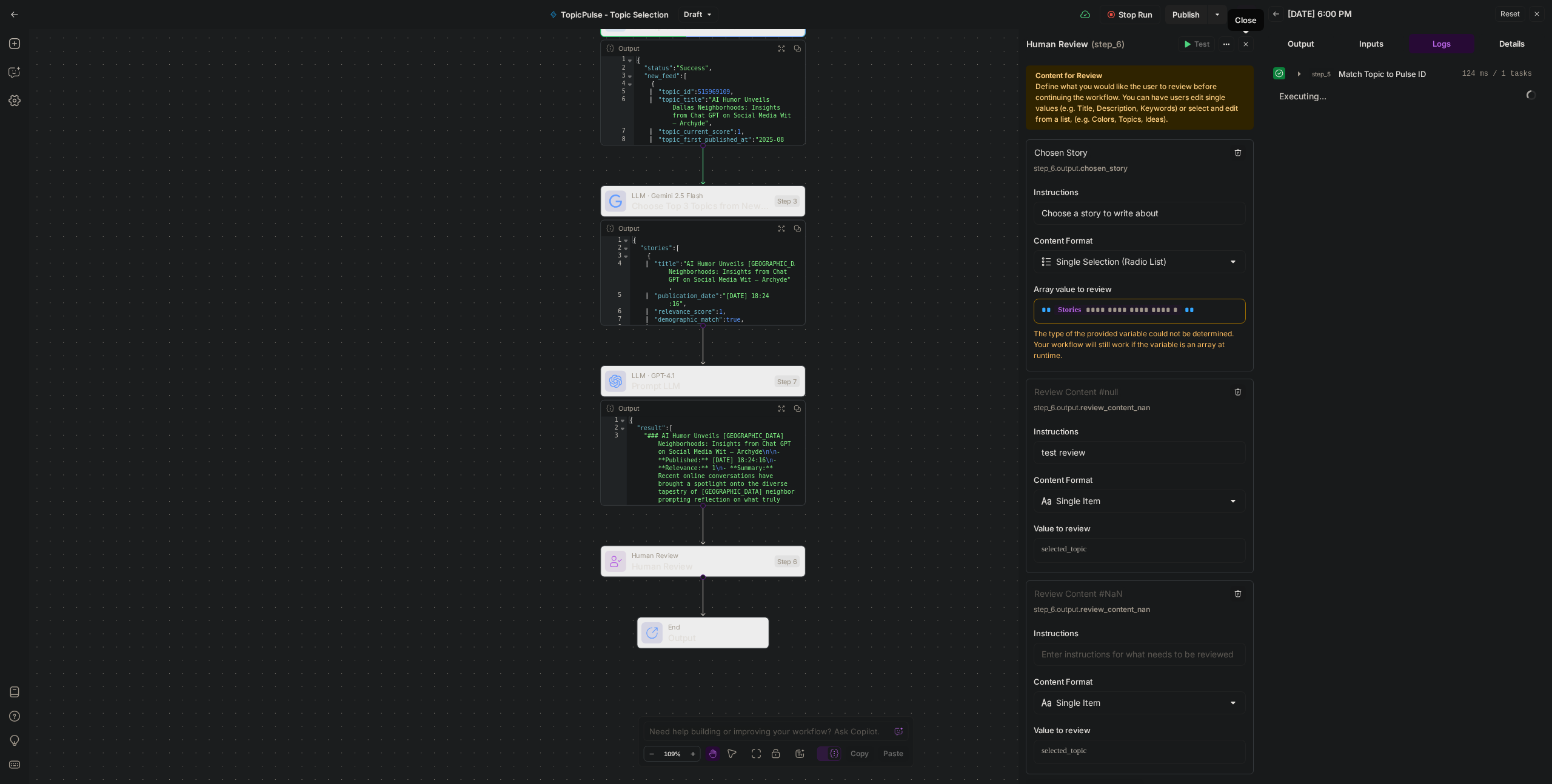
click at [1246, 44] on icon "button" at bounding box center [1246, 44] width 4 height 4
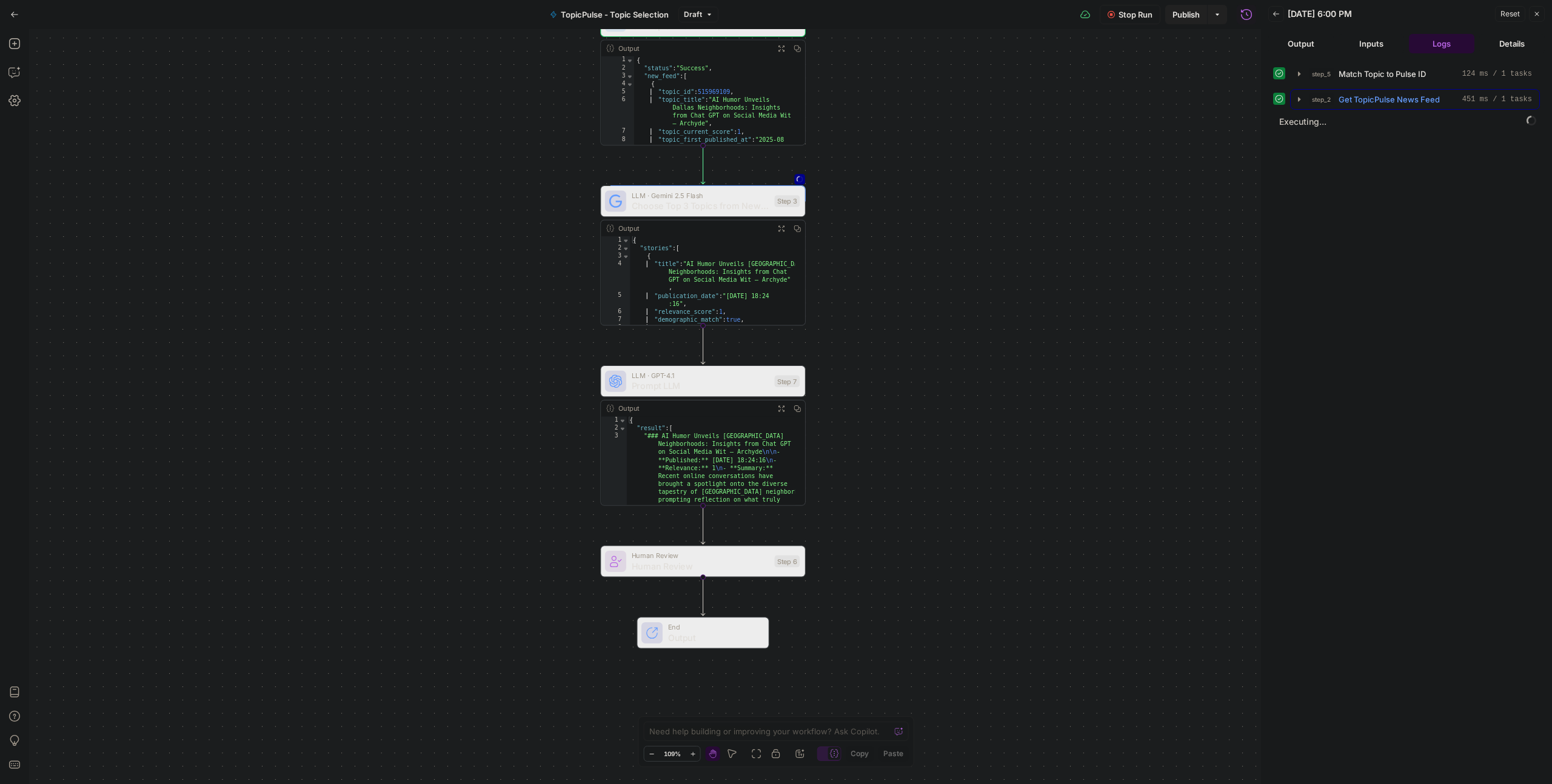
click at [1297, 98] on icon "button" at bounding box center [1299, 99] width 10 height 10
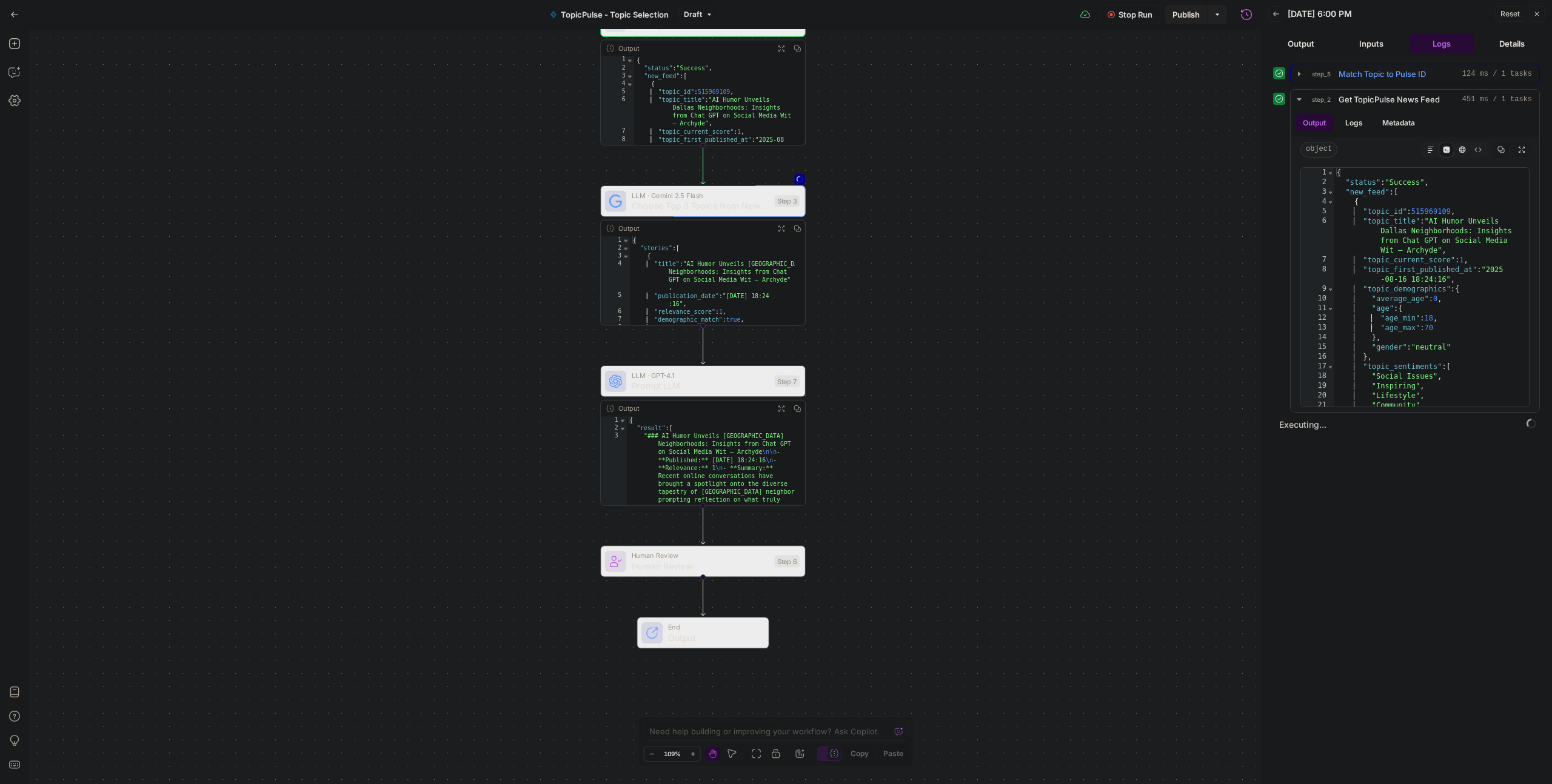
click at [1295, 70] on icon "button" at bounding box center [1299, 74] width 10 height 10
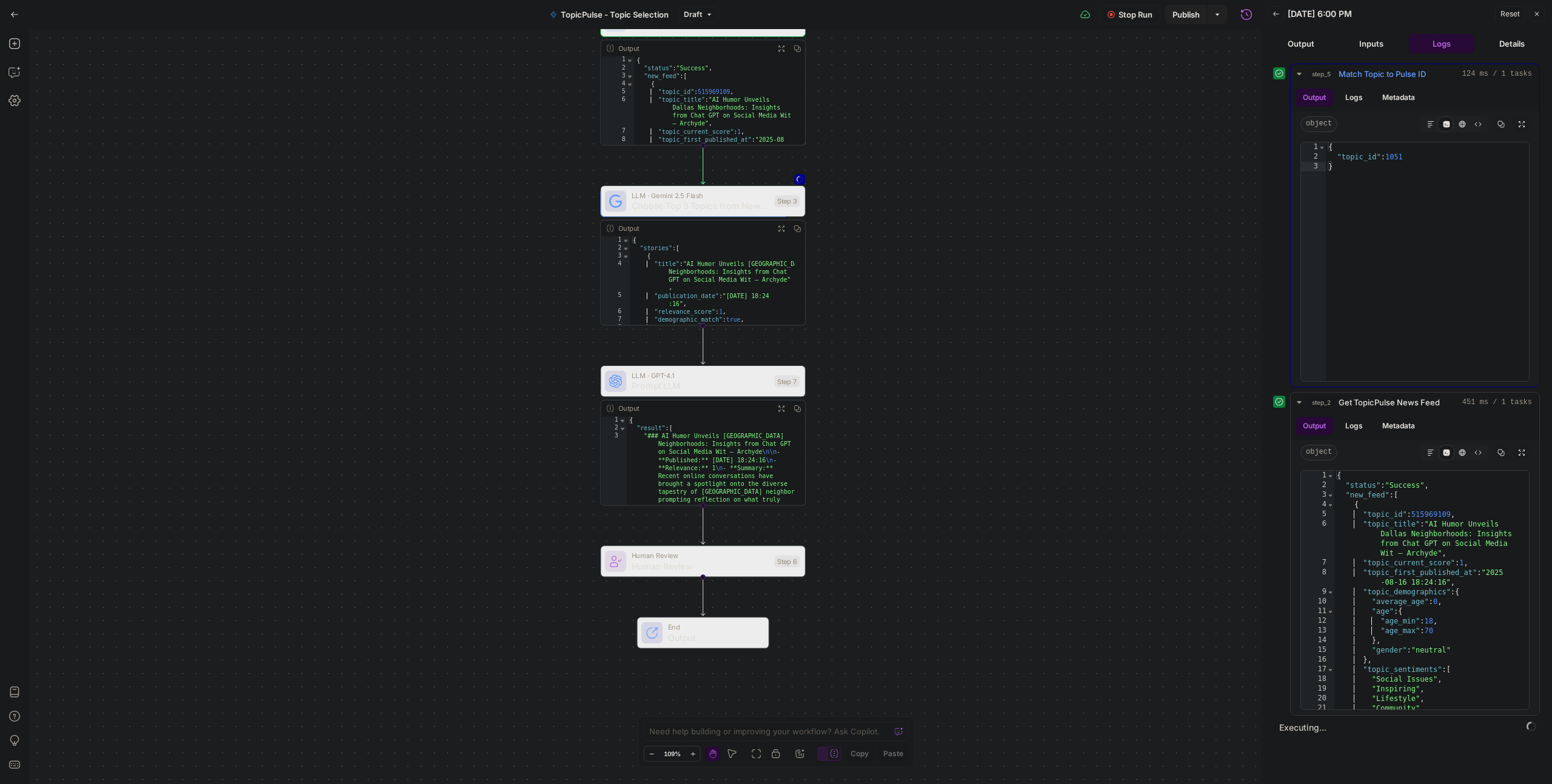
click at [1296, 72] on icon "button" at bounding box center [1299, 74] width 10 height 10
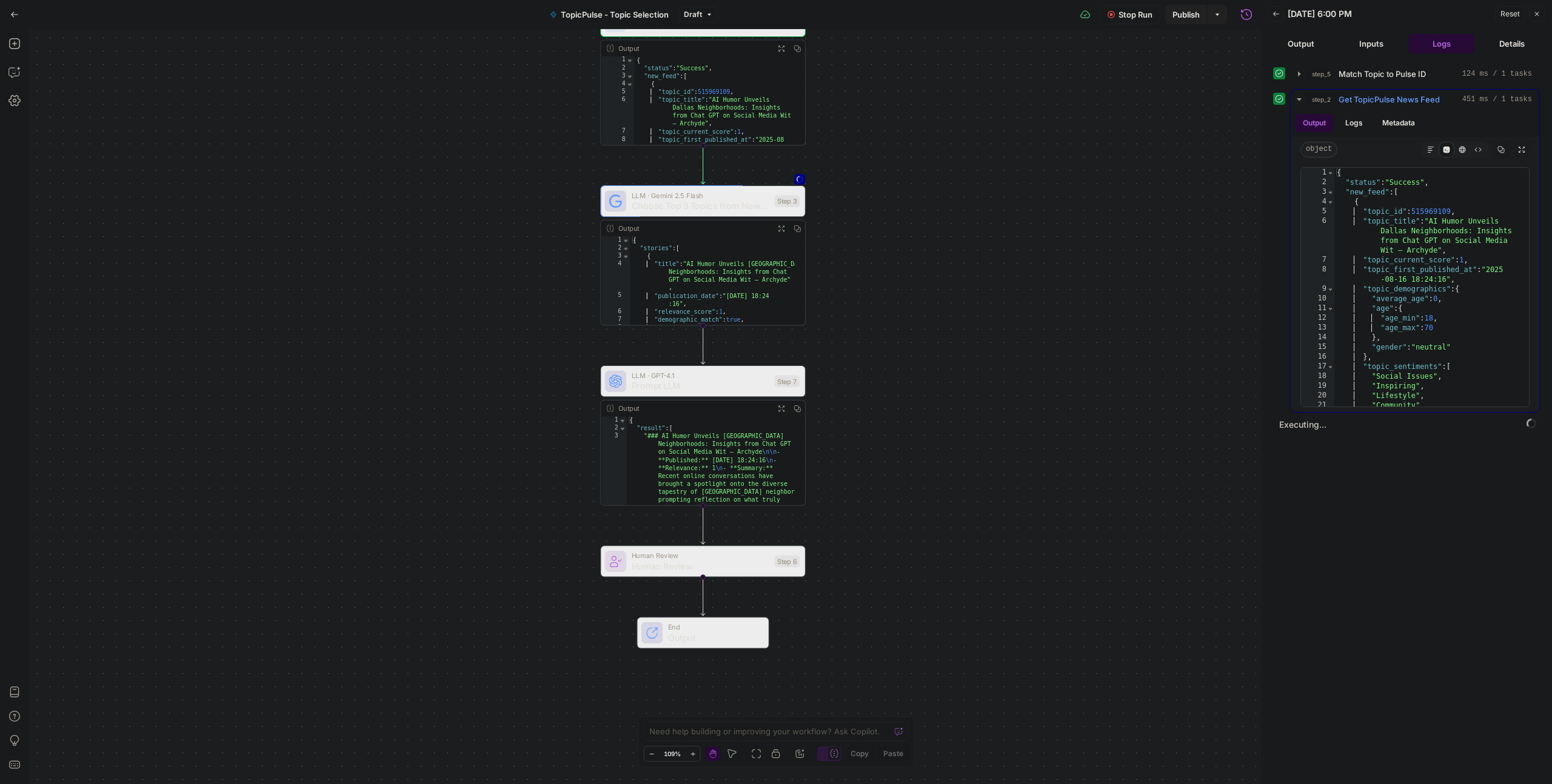
click at [1299, 98] on icon "button" at bounding box center [1299, 99] width 4 height 2
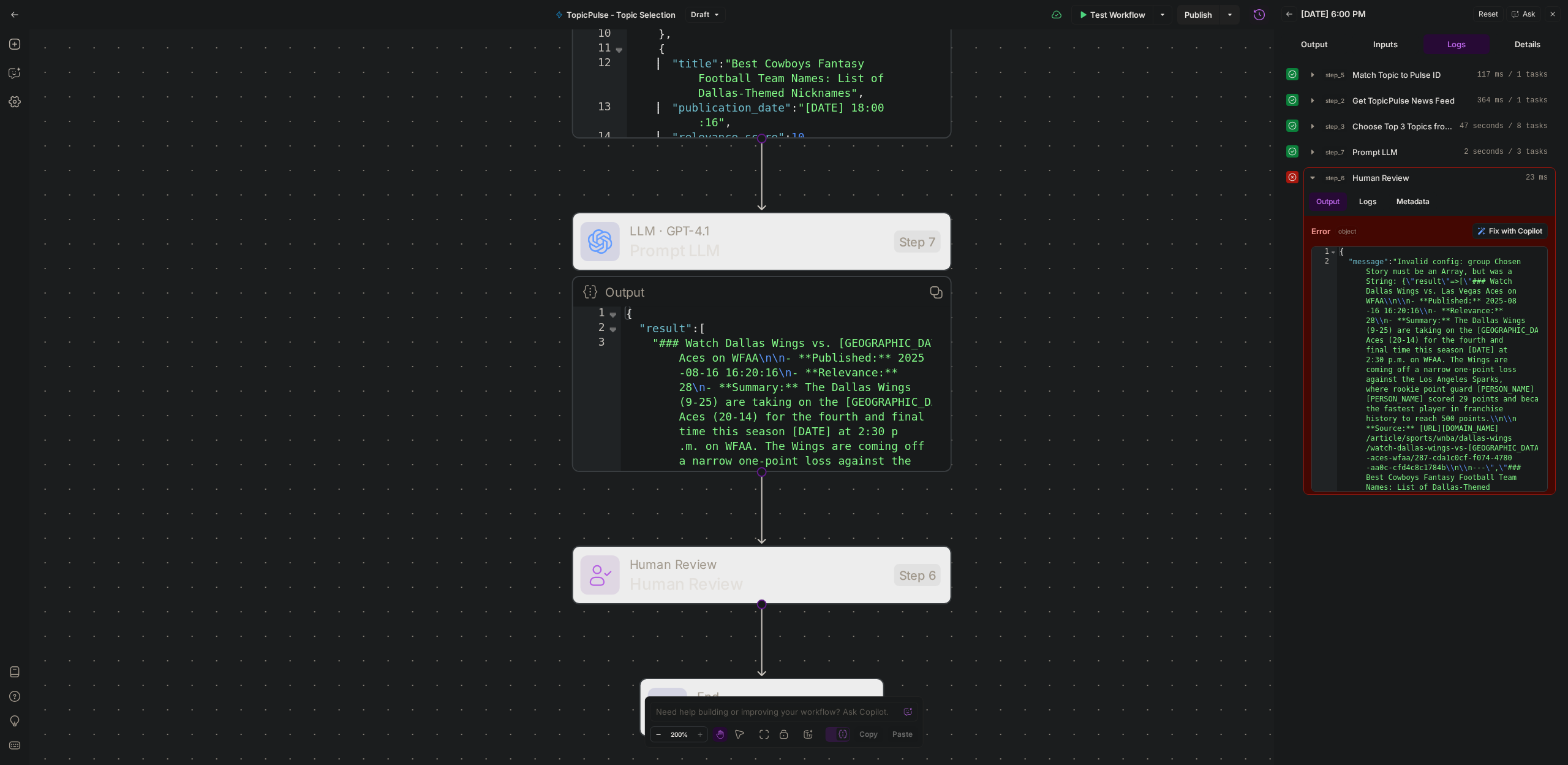
click at [592, 287] on icon at bounding box center [591, 291] width 14 height 12
click at [591, 288] on icon at bounding box center [590, 291] width 15 height 15
click at [610, 327] on span "Toggle code folding, rows 2 through 6" at bounding box center [613, 327] width 14 height 15
click at [608, 315] on span "Toggle code folding, rows 1 through 7" at bounding box center [613, 314] width 14 height 15
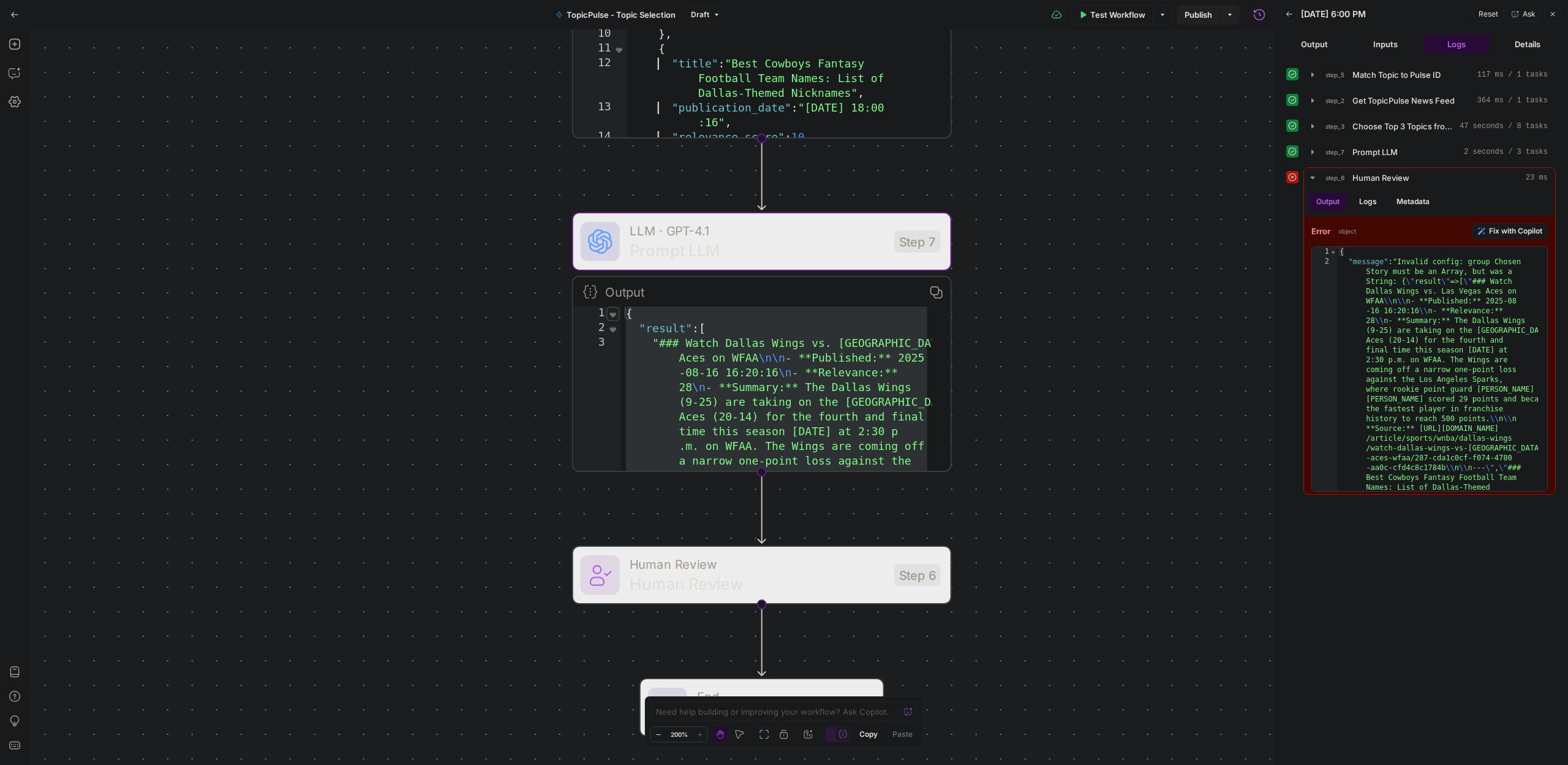
click at [610, 313] on span "Toggle code folding, rows 1 through 7" at bounding box center [613, 314] width 14 height 15
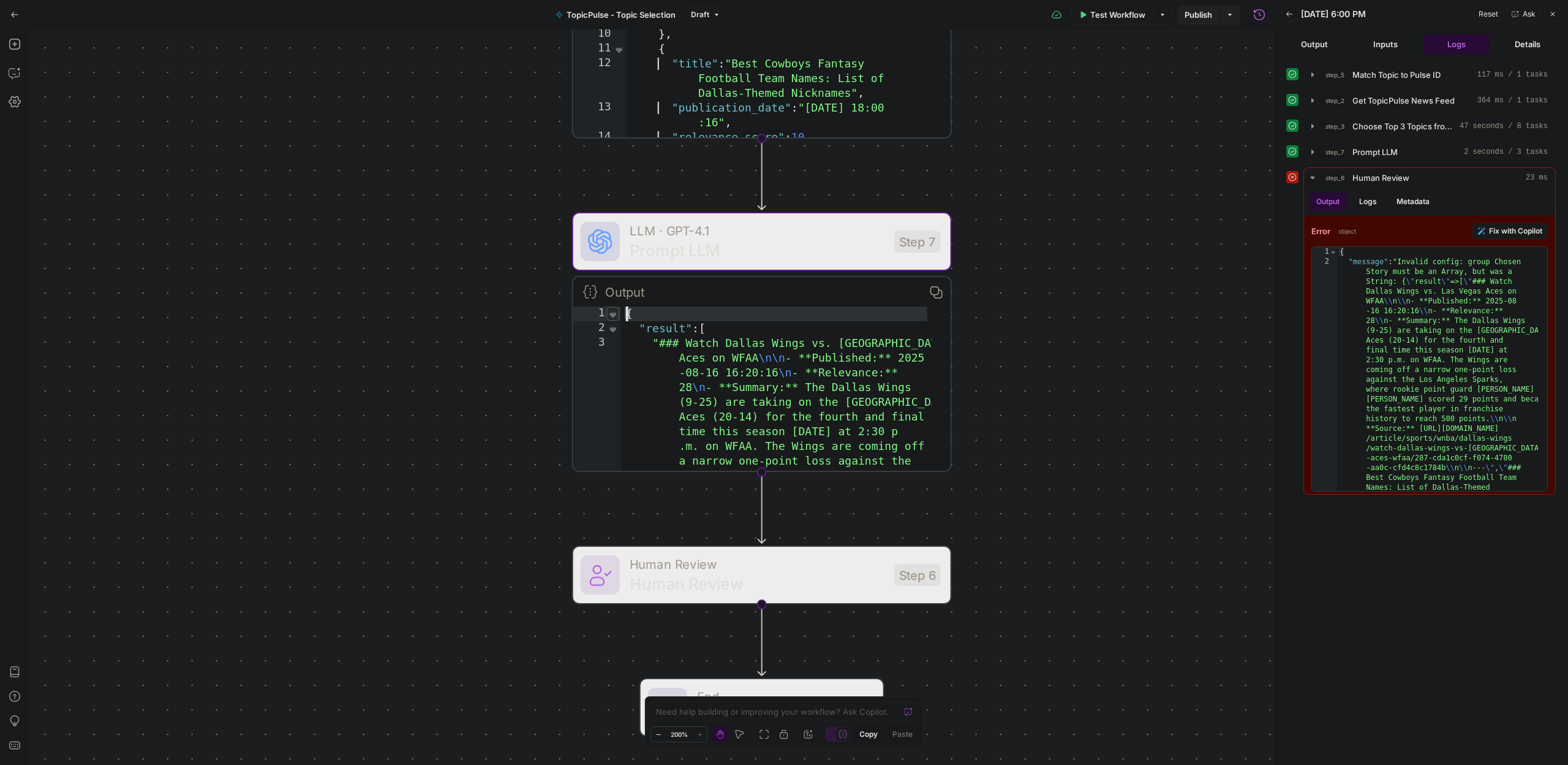
click at [610, 313] on span "Toggle code folding, rows 1 through 7" at bounding box center [613, 314] width 14 height 15
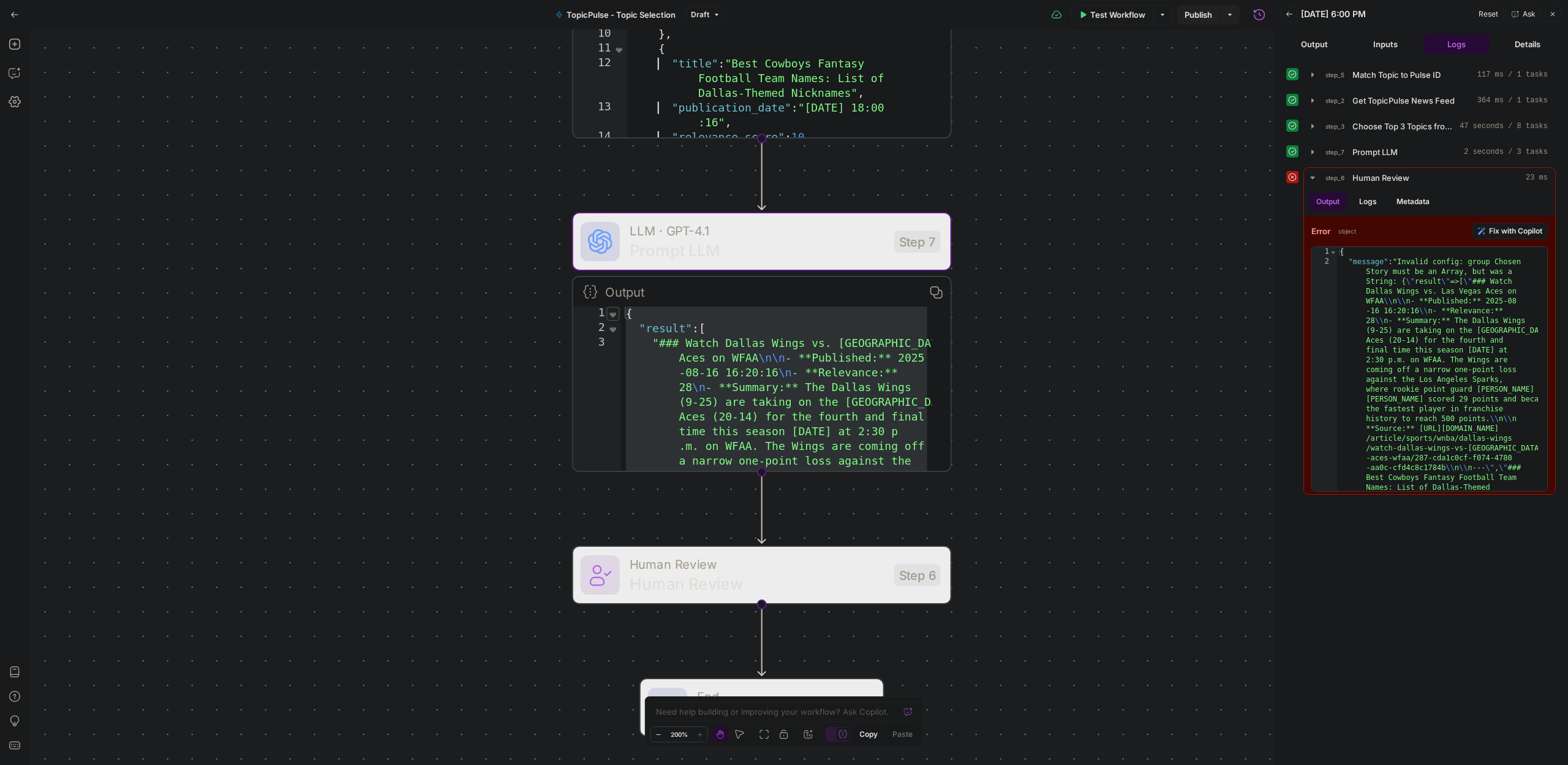
click at [610, 316] on span "Toggle code folding, rows 1 through 7" at bounding box center [613, 314] width 14 height 15
type textarea "**********"
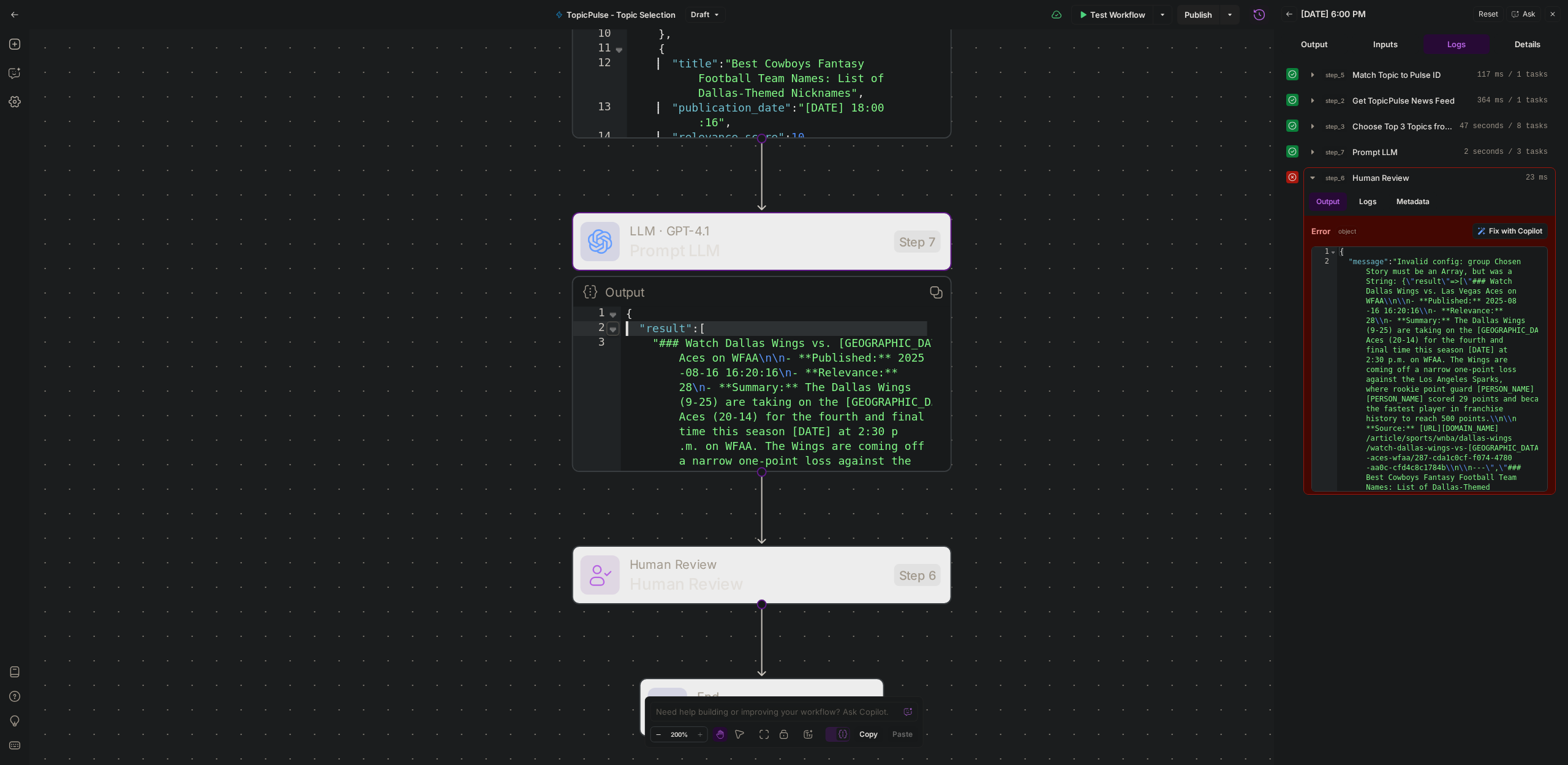
click at [611, 324] on span "Toggle code folding, rows 2 through 6" at bounding box center [613, 327] width 14 height 15
click at [611, 313] on span "Toggle code folding, rows 1 through 7" at bounding box center [613, 314] width 14 height 15
click at [613, 324] on span "Toggle code folding, rows 2 through 6" at bounding box center [613, 327] width 14 height 15
click at [613, 315] on span "Toggle code folding, rows 1 through 7" at bounding box center [613, 314] width 14 height 15
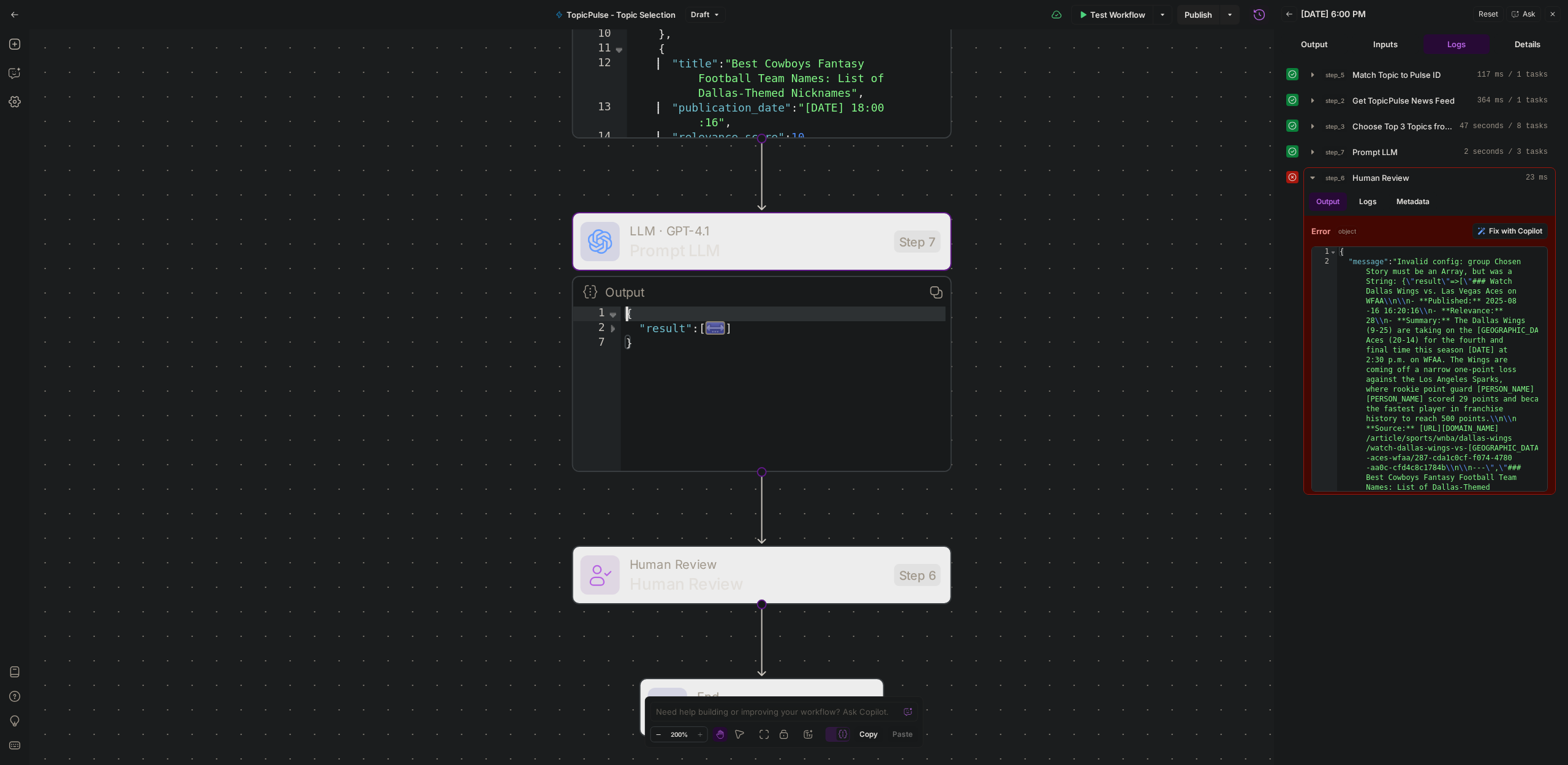
click at [679, 358] on div "{ "result" : [ ... ] }" at bounding box center [785, 403] width 329 height 194
type textarea "*"
click at [1074, 391] on div "Workflow Set Inputs Inputs Run Code · Python Match Topic to Pulse ID Step 5 Out…" at bounding box center [652, 397] width 1245 height 736
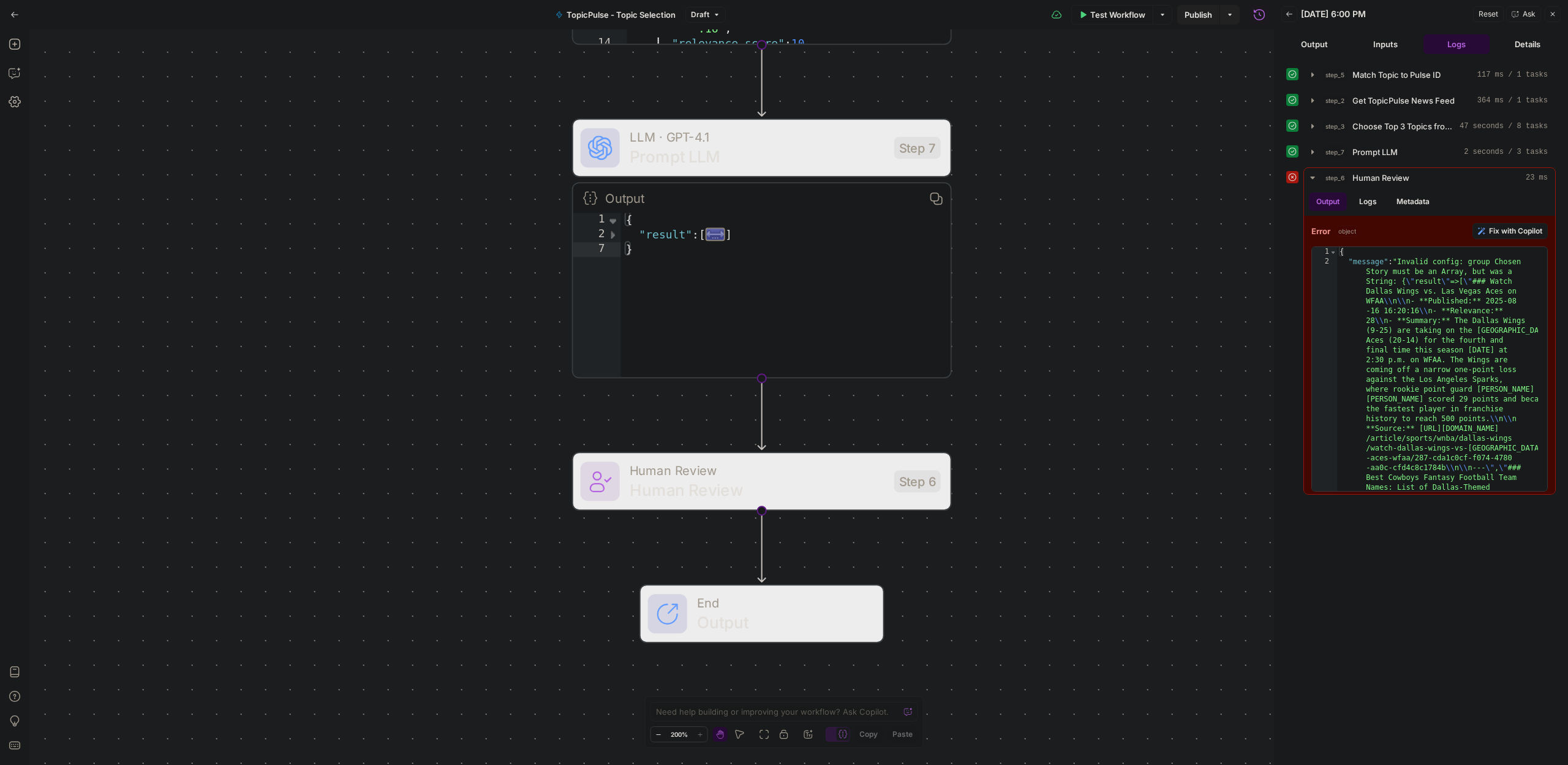
click at [275, 275] on div "Workflow Set Inputs Inputs Run Code · Python Match Topic to Pulse ID Step 5 Out…" at bounding box center [652, 397] width 1245 height 736
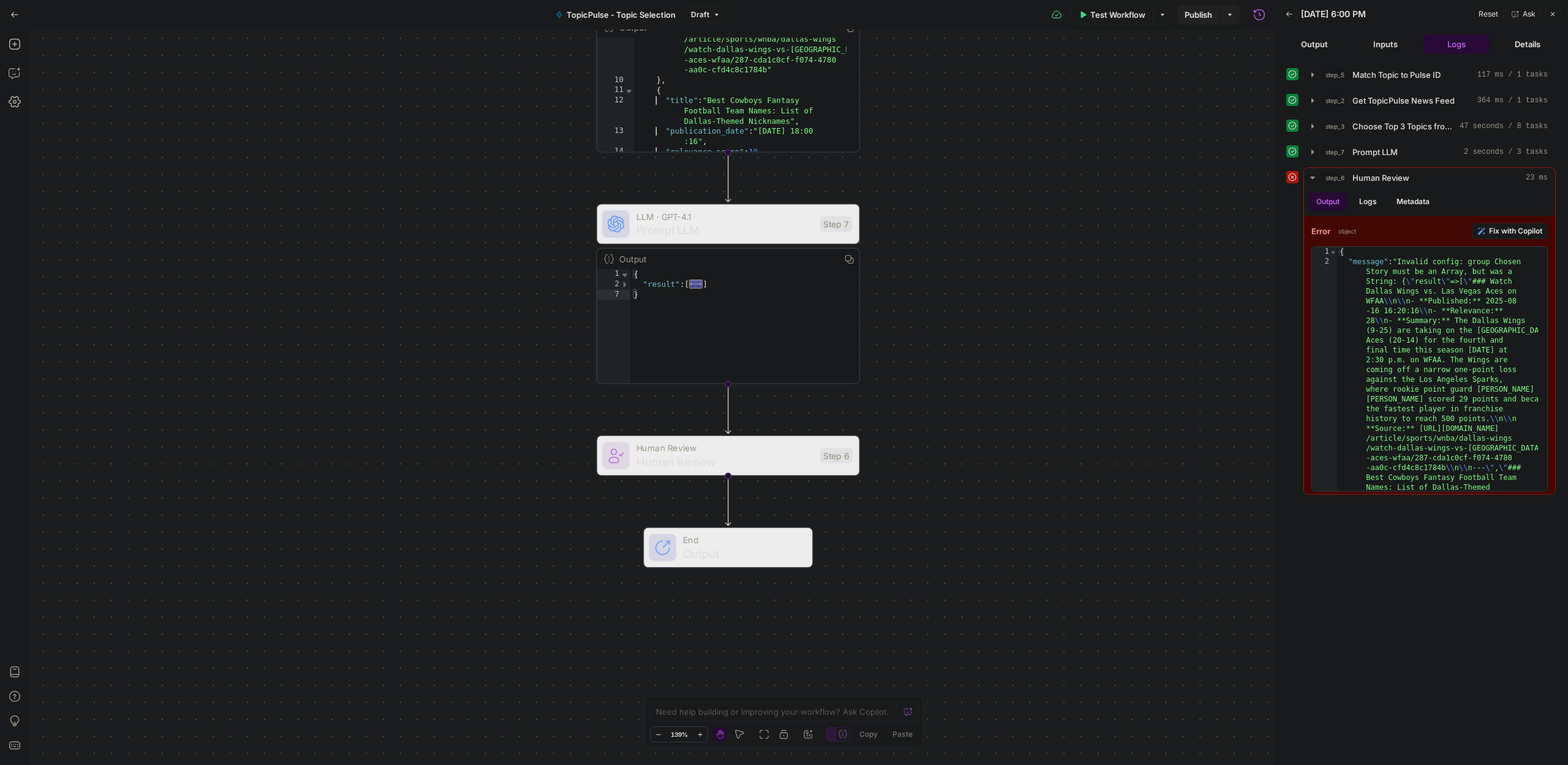
click at [661, 461] on span "Human Review" at bounding box center [725, 460] width 177 height 17
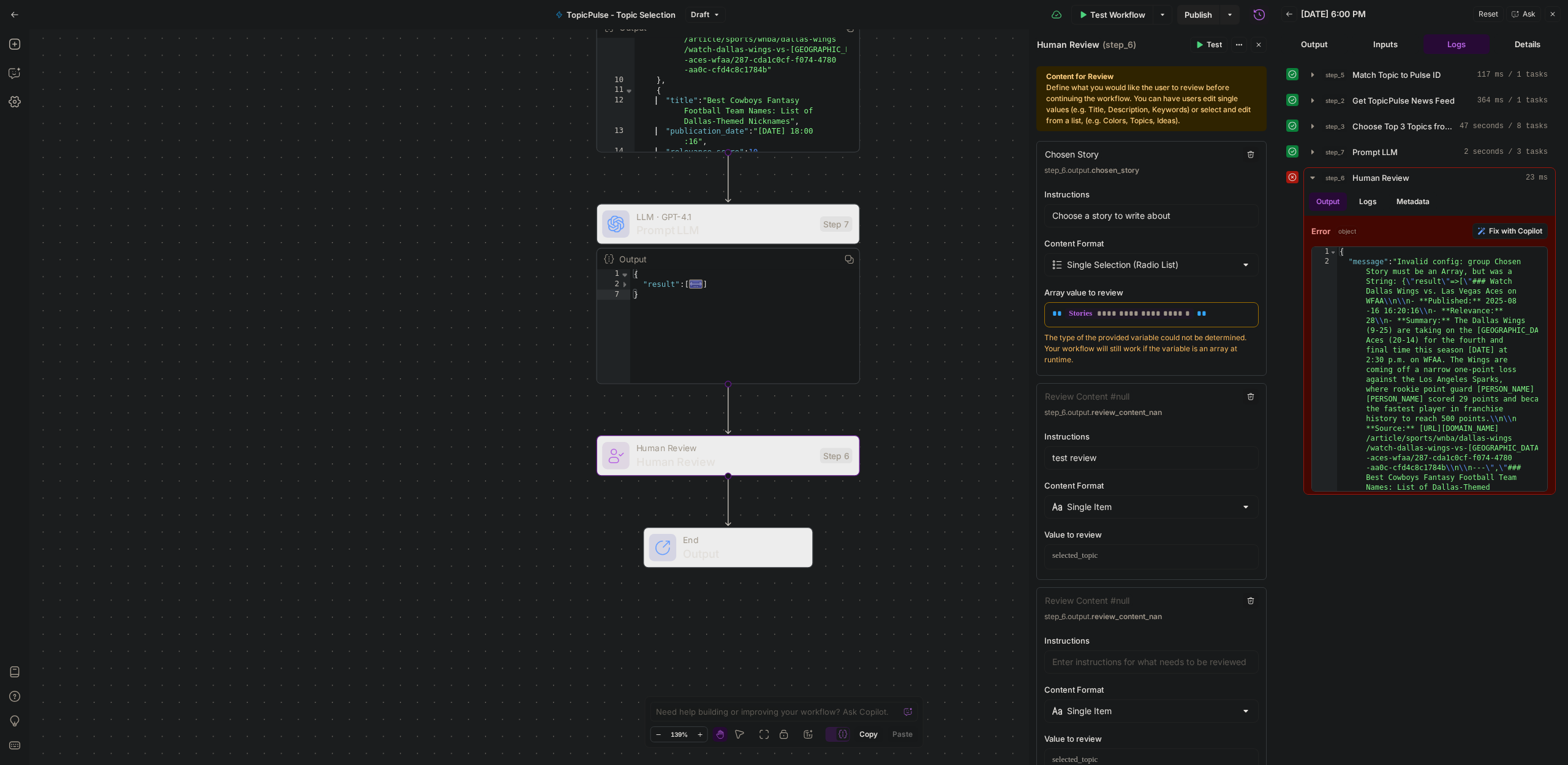
click at [1241, 46] on icon "button" at bounding box center [1239, 44] width 7 height 7
click at [1241, 44] on icon "button" at bounding box center [1242, 44] width 2 height 2
click at [1079, 88] on div "Content for Review Define what you would like the user to review before continu…" at bounding box center [1151, 98] width 210 height 55
drag, startPoint x: 1079, startPoint y: 88, endPoint x: 1083, endPoint y: 99, distance: 11.7
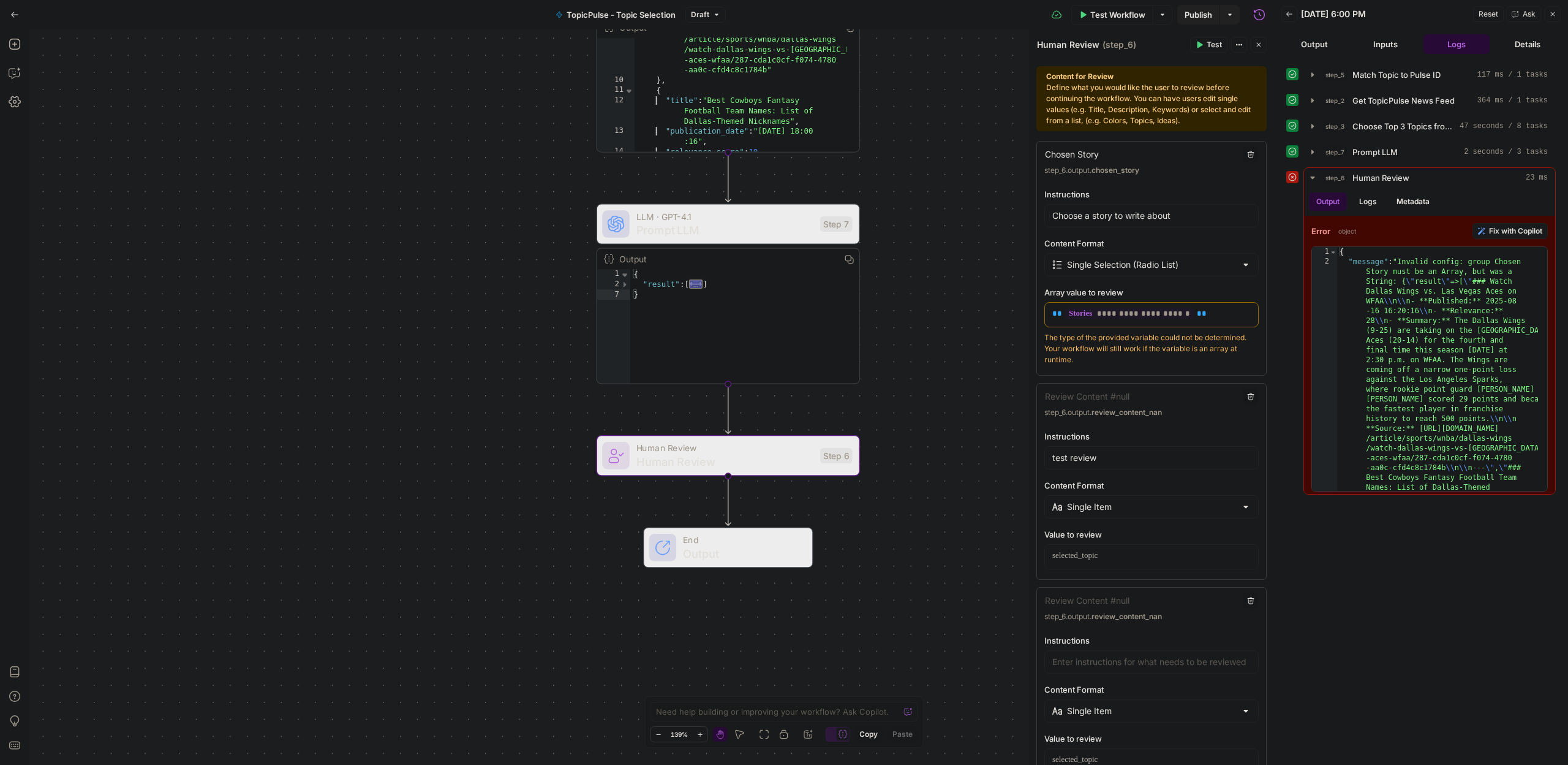
click at [1083, 99] on div "Content for Review Define what you would like the user to review before continu…" at bounding box center [1151, 98] width 210 height 55
click at [1102, 105] on div "Content for Review Define what you would like the user to review before continu…" at bounding box center [1151, 98] width 210 height 55
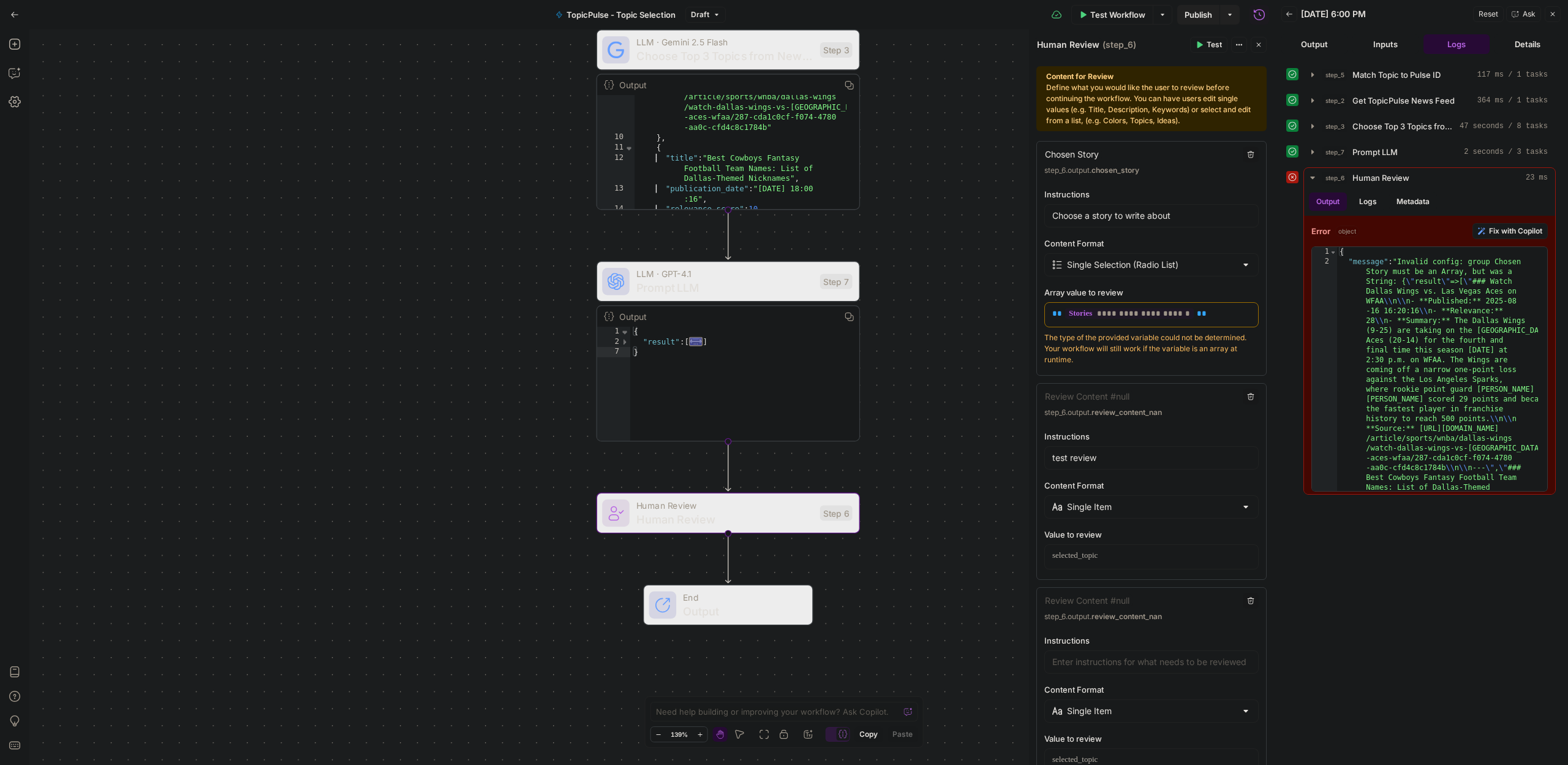
click at [760, 275] on span "LLM · GPT-4.1" at bounding box center [725, 274] width 177 height 14
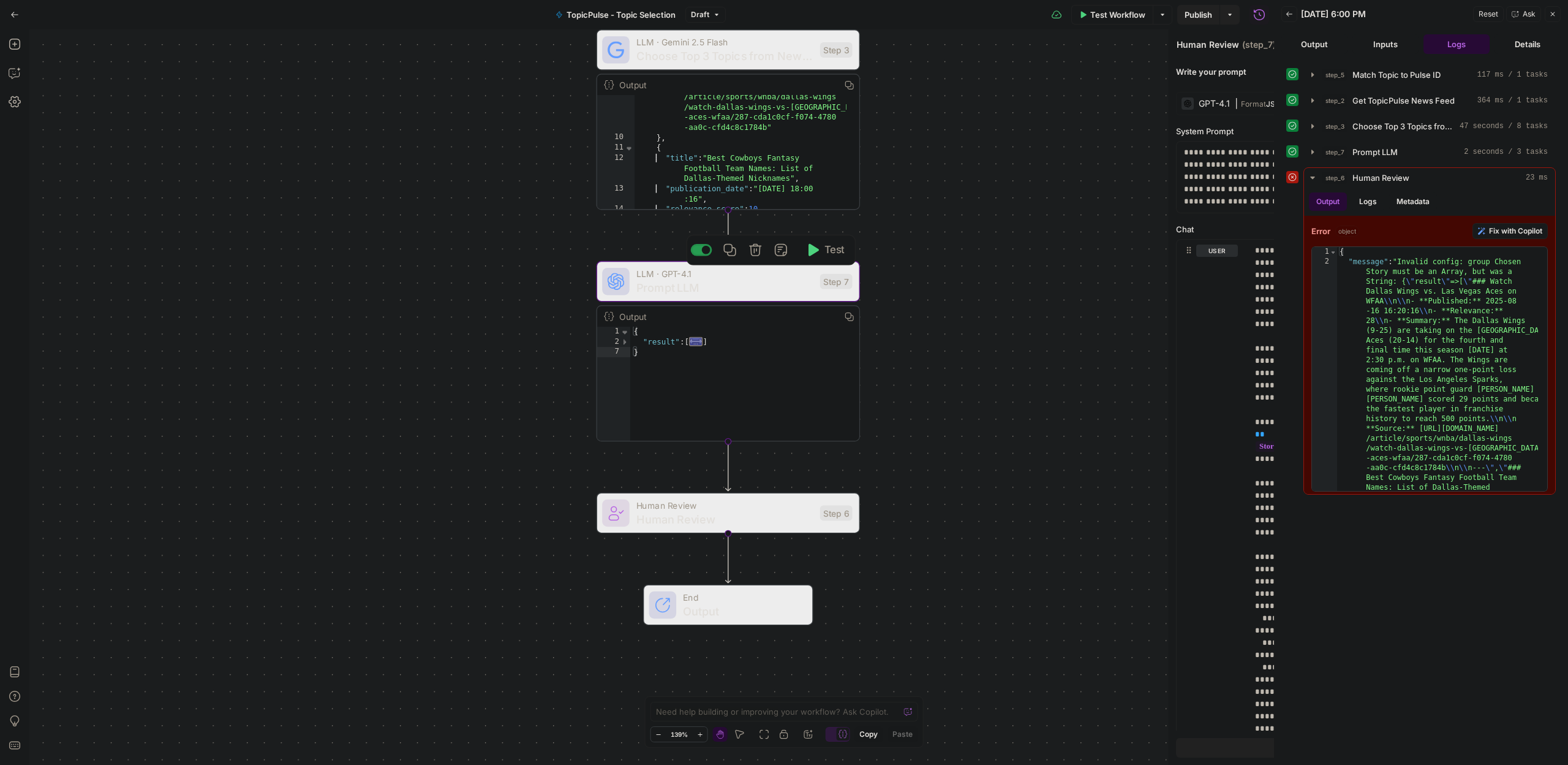
type textarea "Prompt LLM"
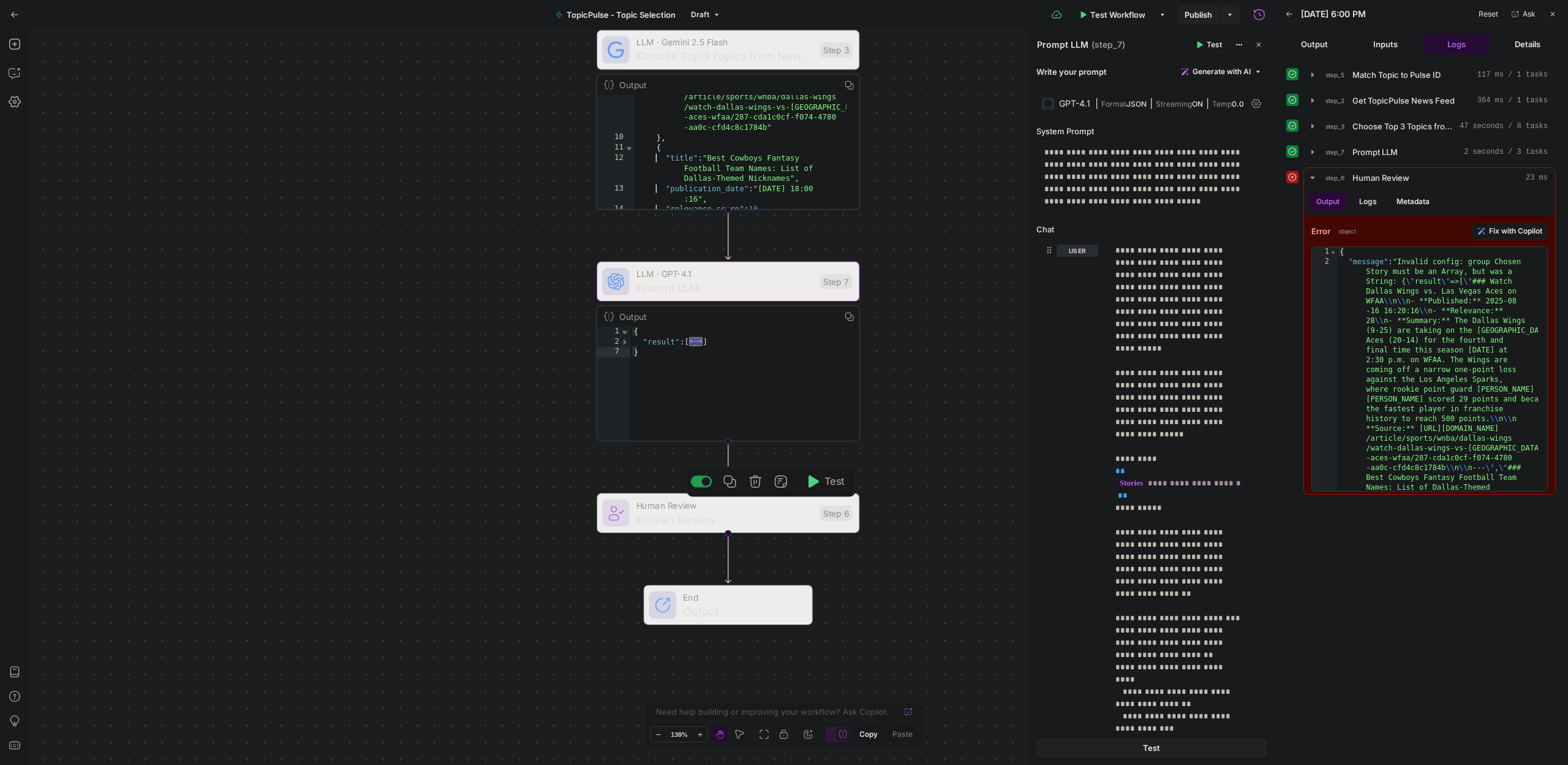
click at [755, 519] on span "Human Review" at bounding box center [725, 518] width 177 height 17
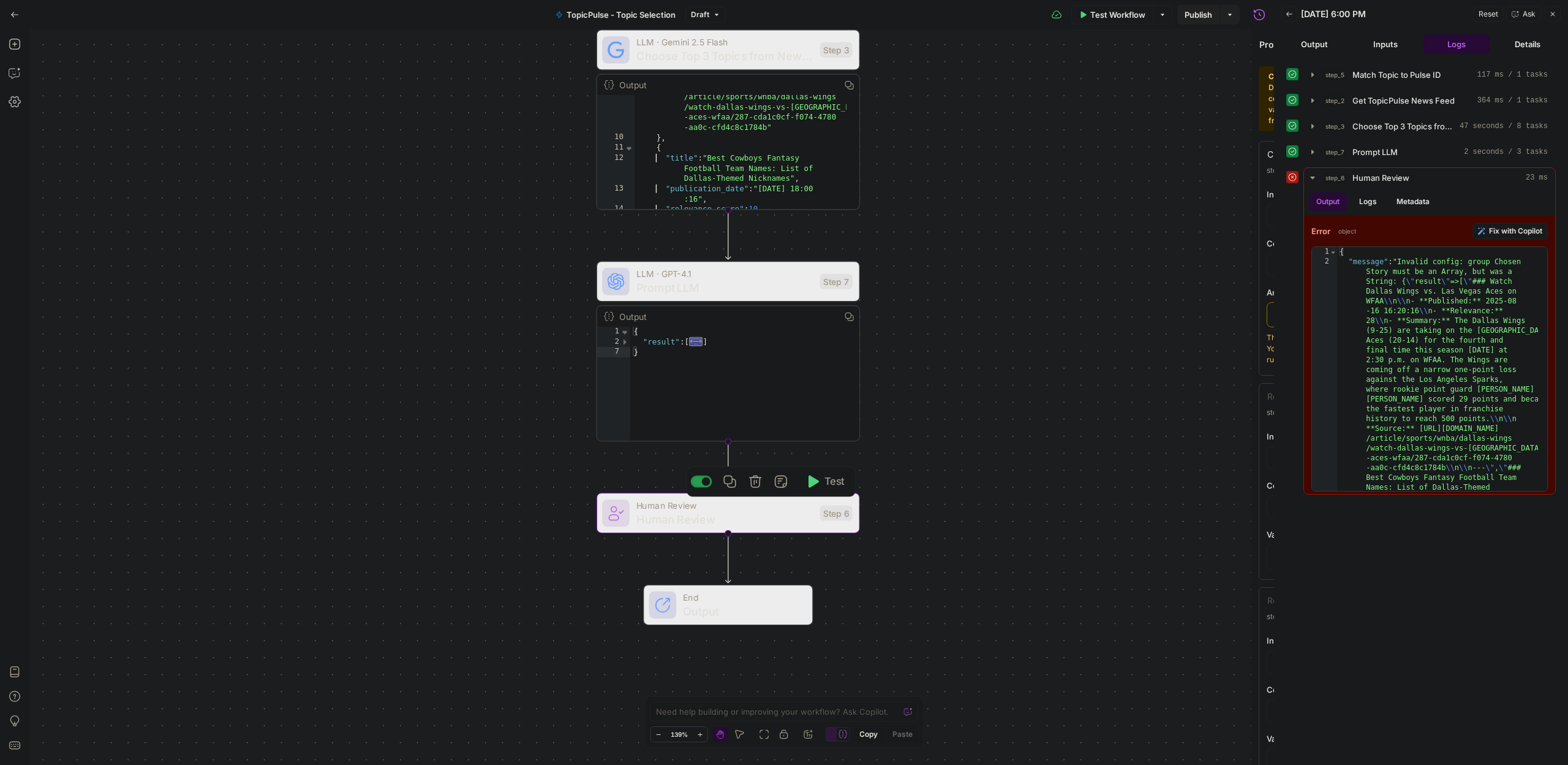
type textarea "Human Review"
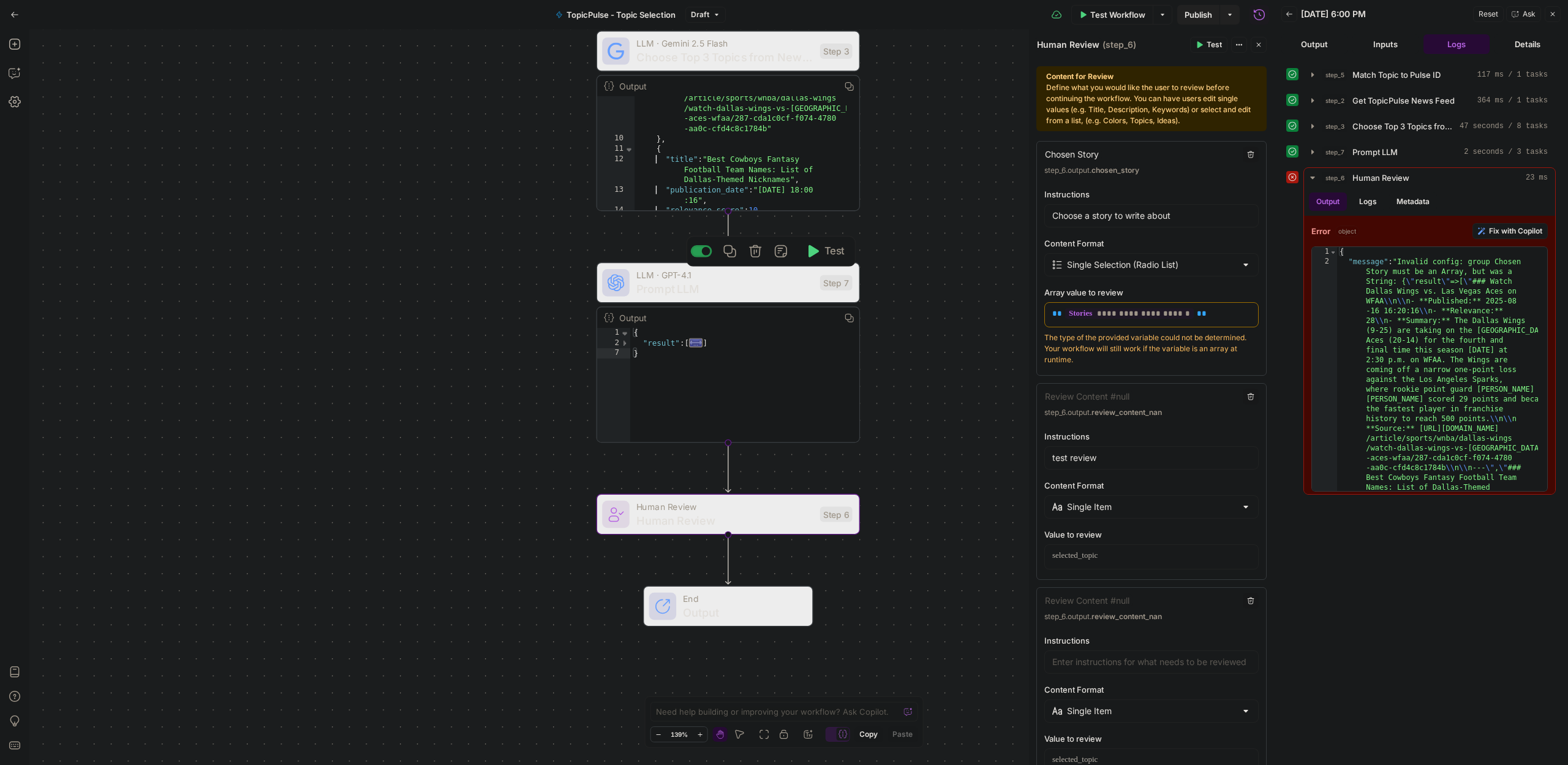
click at [827, 253] on span "Test" at bounding box center [835, 251] width 21 height 16
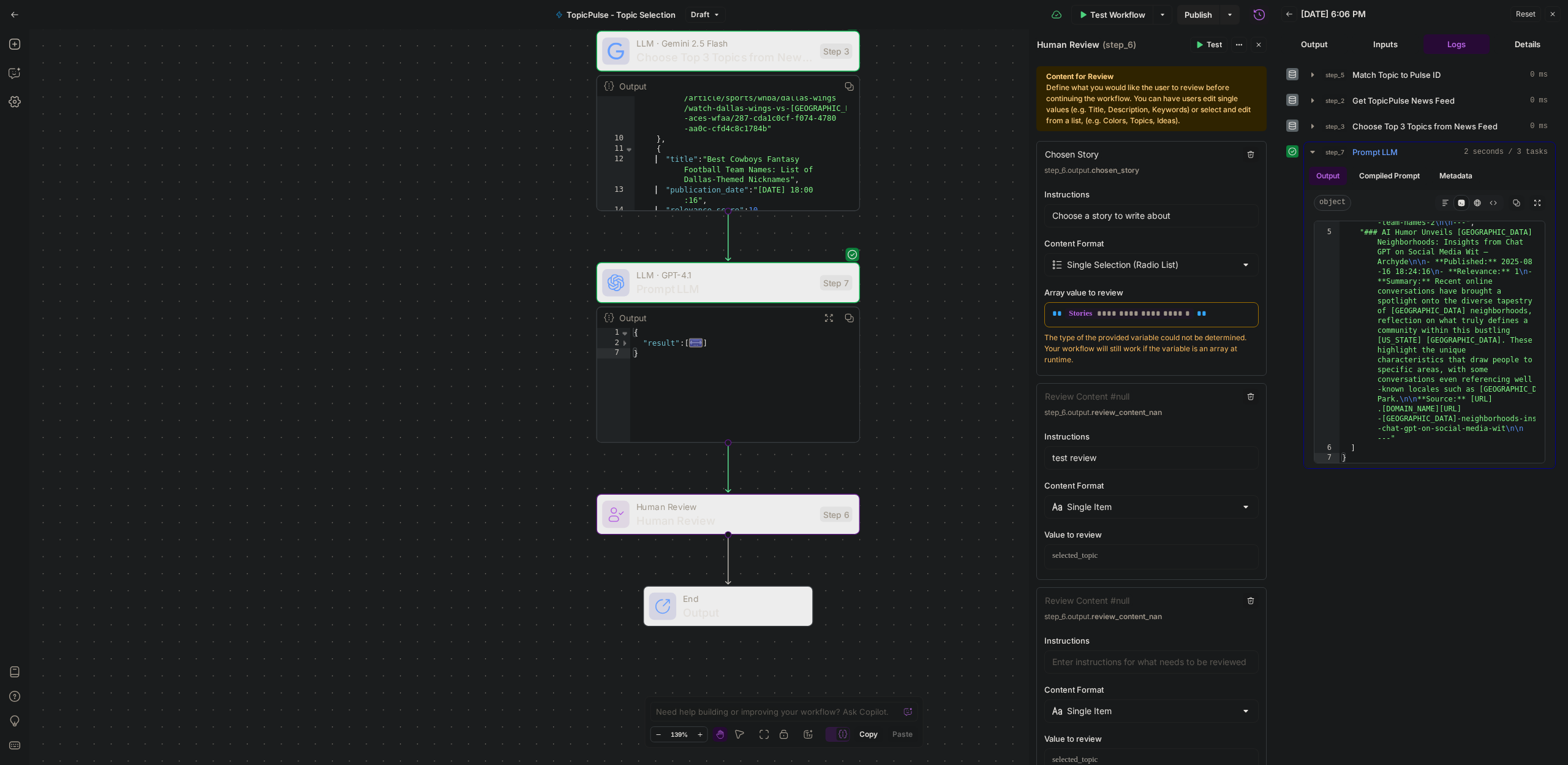
scroll to position [357, 0]
click at [830, 482] on span "Test" at bounding box center [835, 483] width 21 height 16
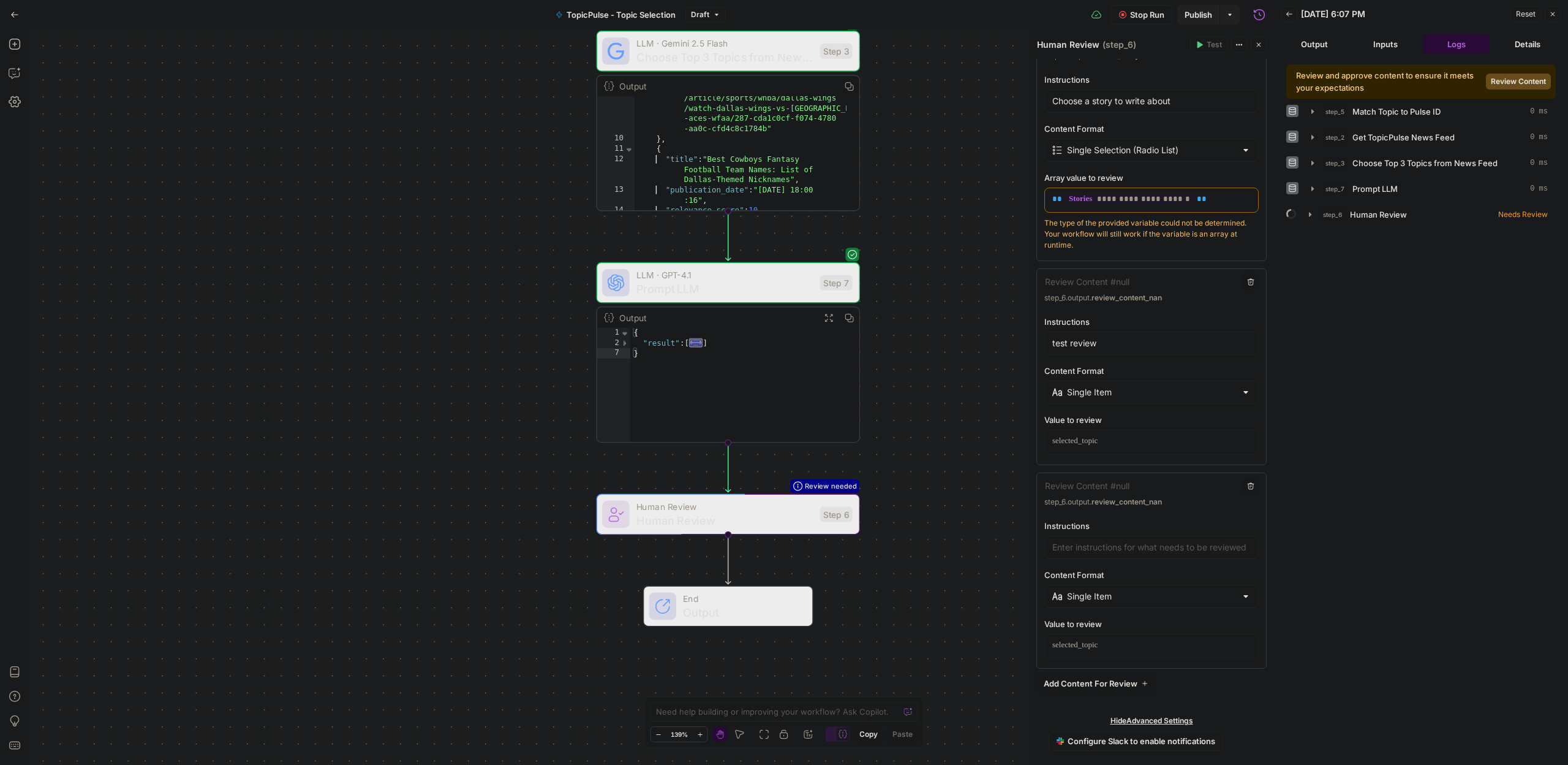
scroll to position [125, 0]
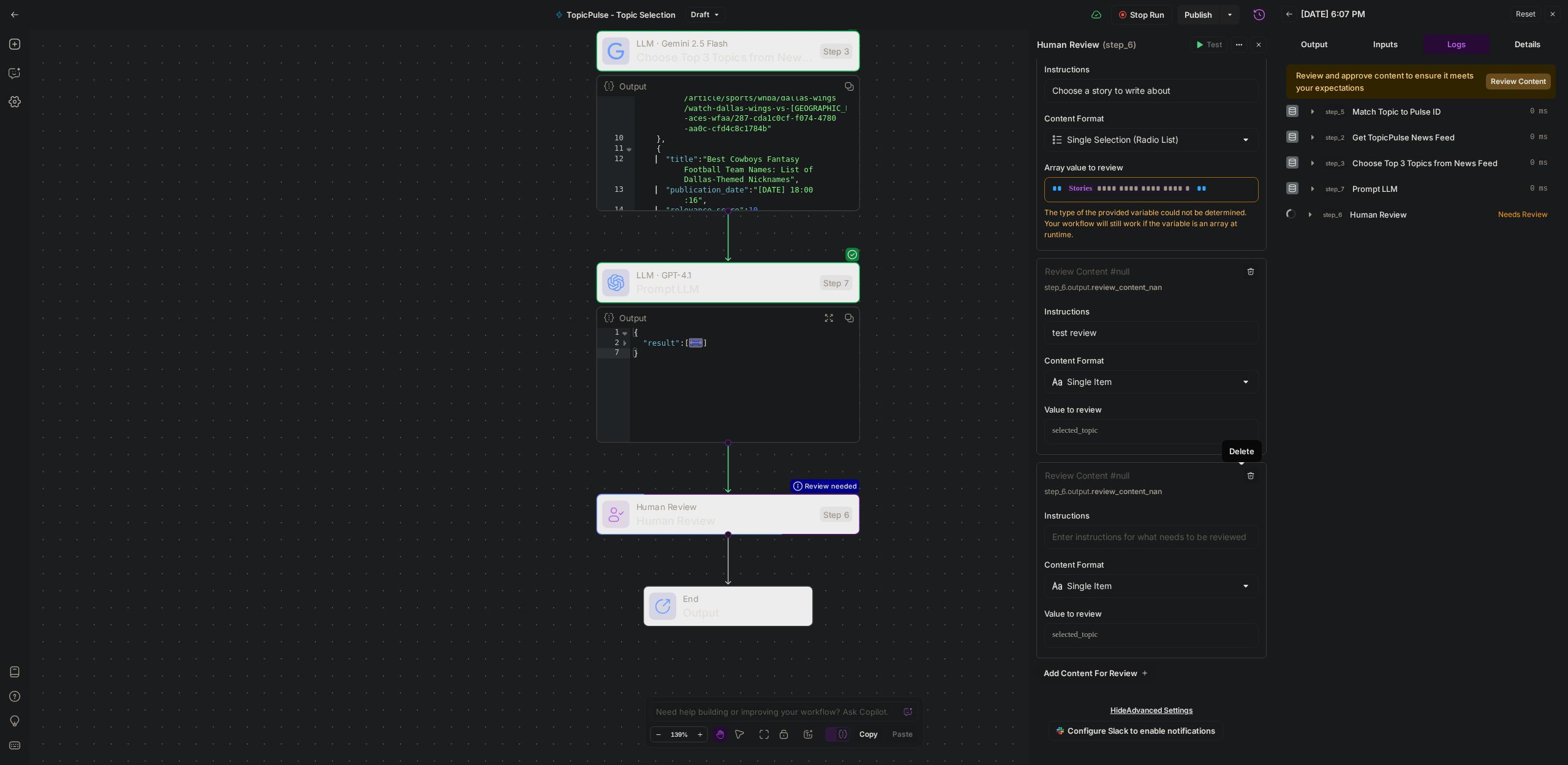
click at [1248, 474] on icon "button" at bounding box center [1250, 475] width 7 height 7
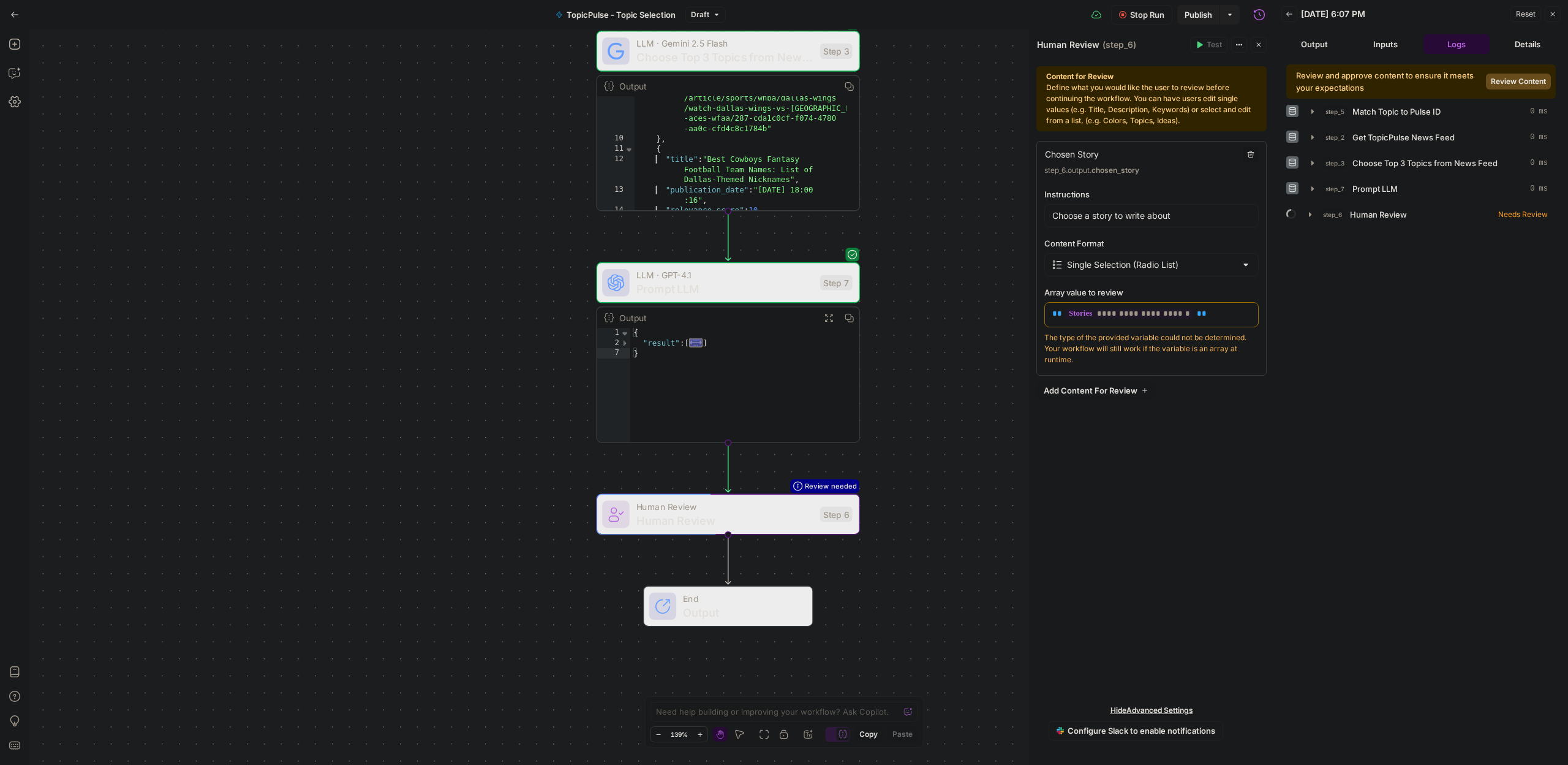
scroll to position [0, 0]
click at [1088, 152] on textarea "Chosen Story" at bounding box center [1072, 154] width 54 height 12
click at [1153, 157] on div "Chosen Story Chosen Story" at bounding box center [1139, 154] width 191 height 14
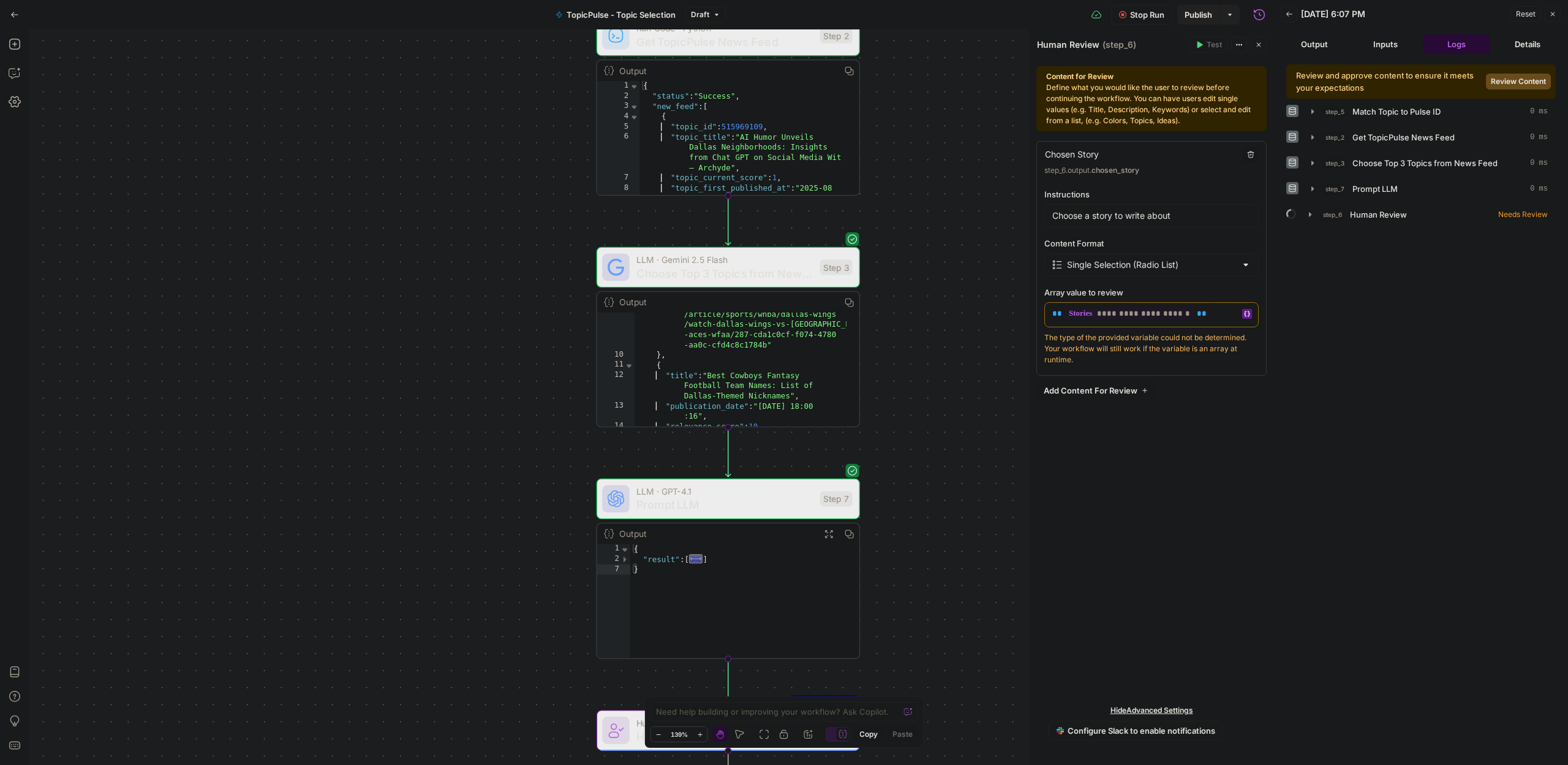
click at [1249, 316] on icon "button" at bounding box center [1247, 314] width 6 height 6
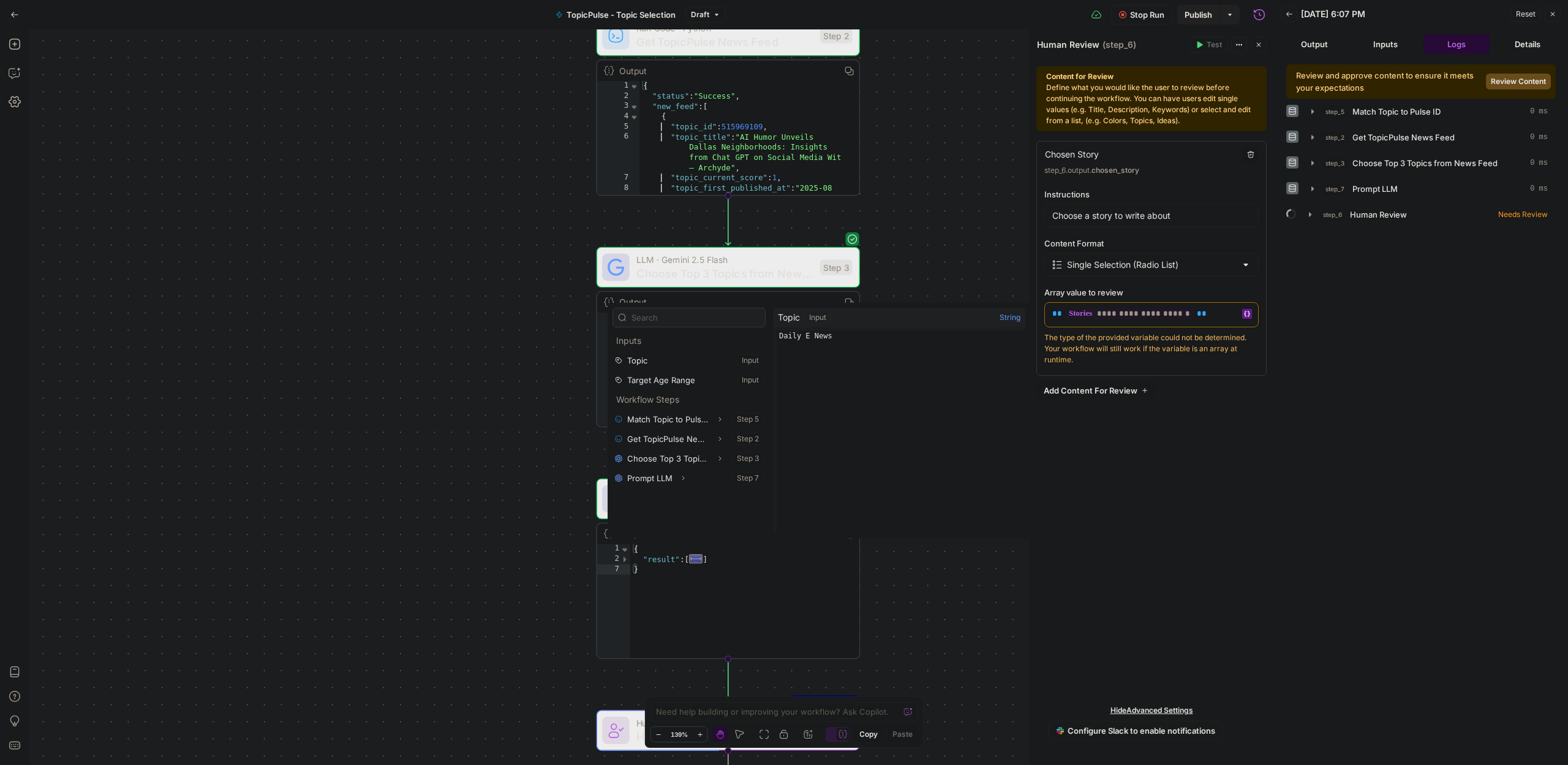
click at [1249, 316] on icon "button" at bounding box center [1247, 314] width 6 height 6
click at [1193, 308] on p "**********" at bounding box center [1151, 314] width 199 height 12
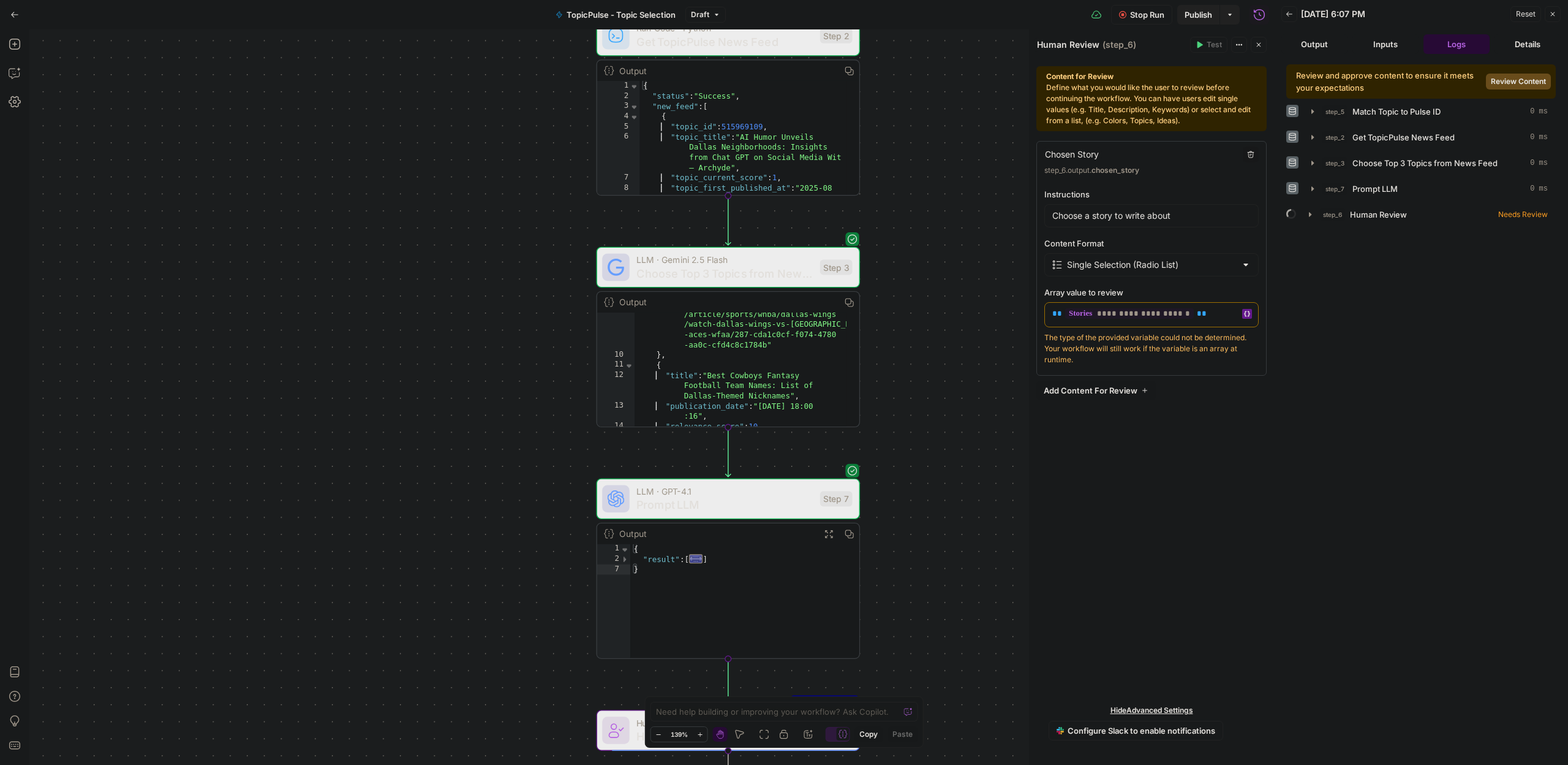
click at [1190, 467] on div "**********" at bounding box center [1151, 411] width 230 height 542
click at [1310, 213] on icon "button" at bounding box center [1309, 214] width 2 height 4
click at [1308, 214] on icon "button" at bounding box center [1309, 214] width 4 height 2
click at [920, 417] on div "Workflow Set Inputs Inputs Run Code · Python Match Topic to Pulse ID Step 5 Out…" at bounding box center [652, 397] width 1245 height 736
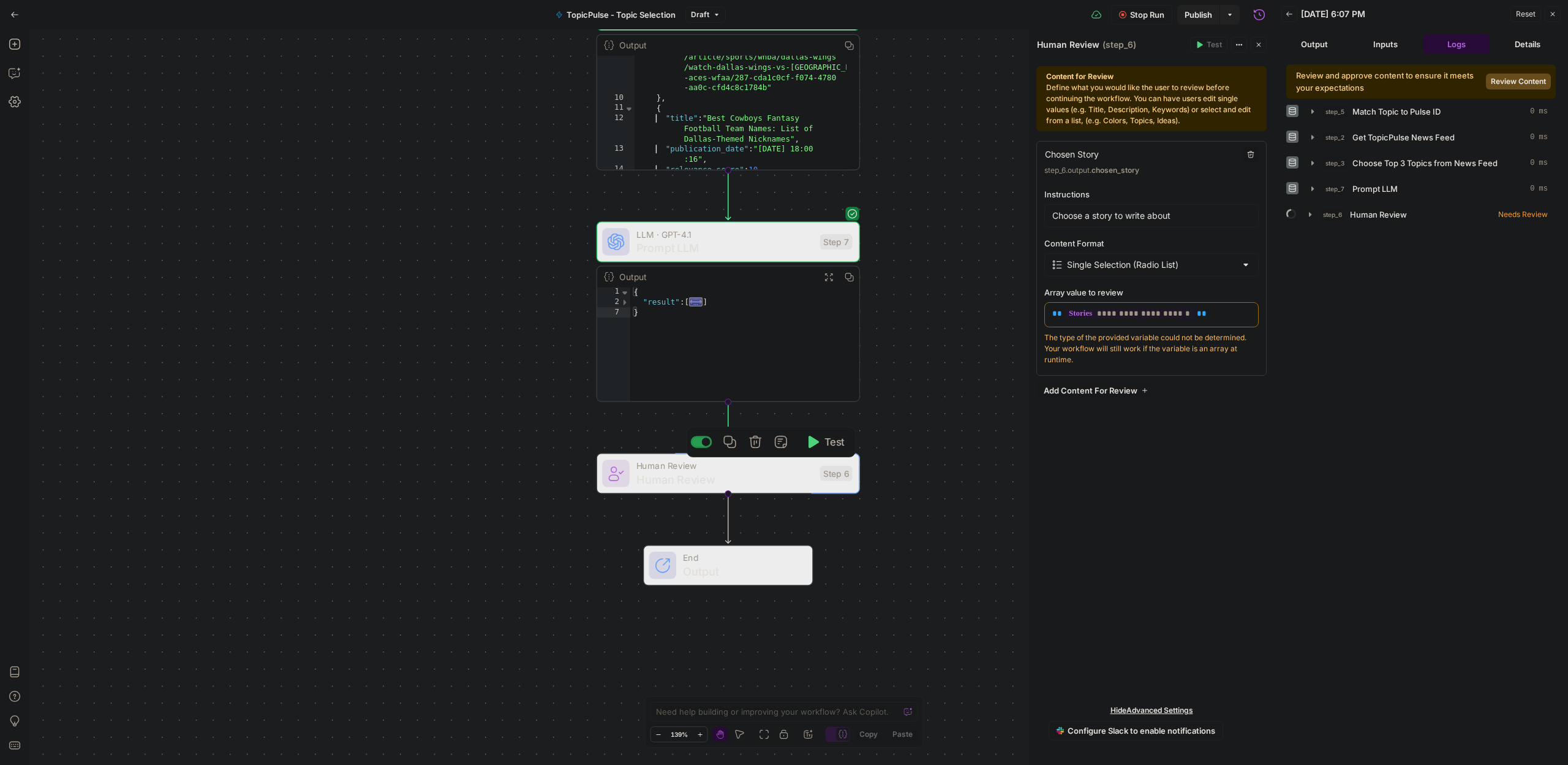
click at [909, 440] on div "Workflow Set Inputs Inputs Run Code · Python Match Topic to Pulse ID Step 5 Out…" at bounding box center [652, 397] width 1245 height 736
click at [747, 475] on span "Human Review" at bounding box center [725, 479] width 177 height 17
click at [1147, 16] on span "Stop Run" at bounding box center [1147, 15] width 34 height 12
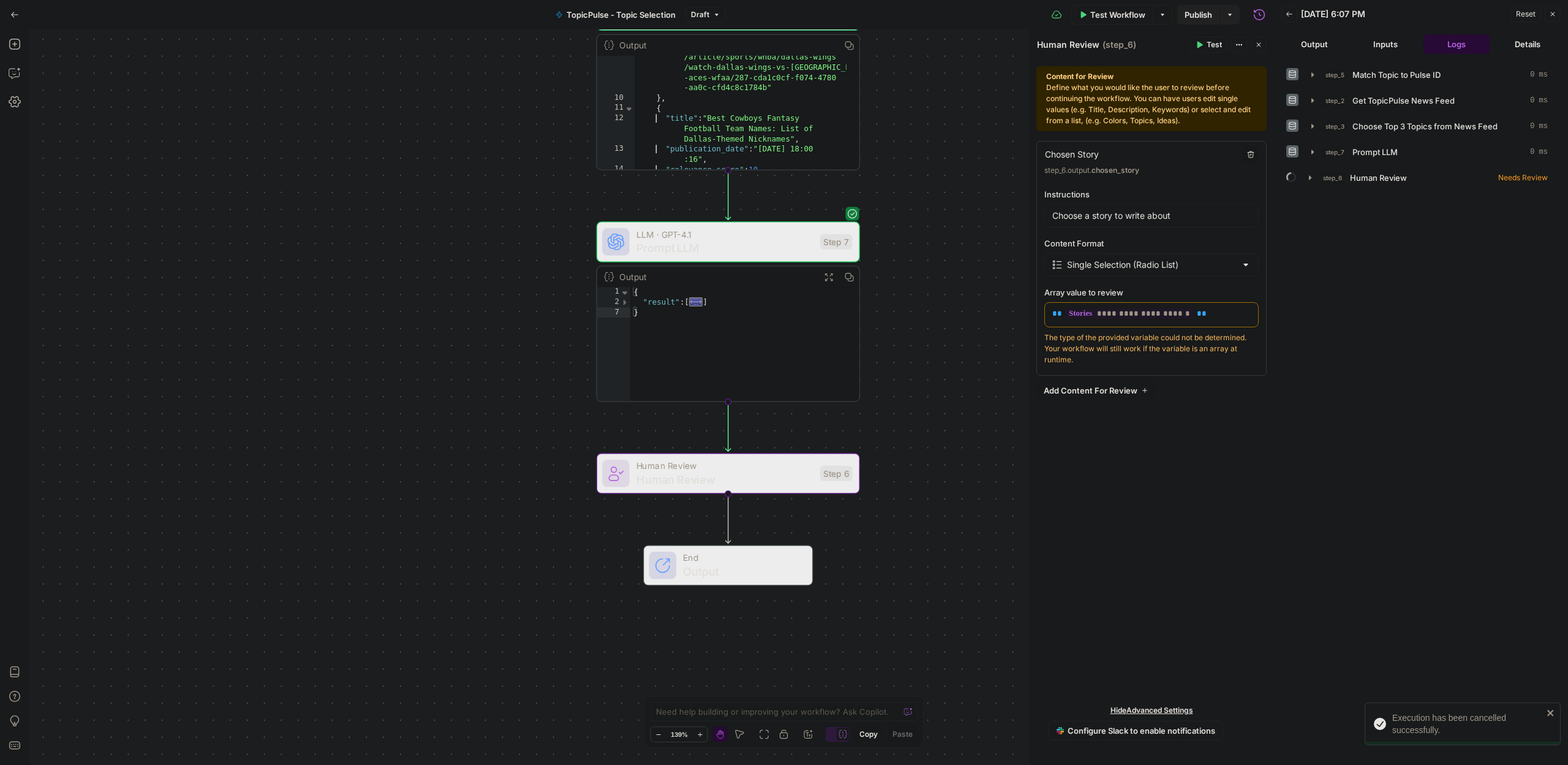
click at [1243, 265] on div at bounding box center [1246, 265] width 10 height 12
click at [1244, 265] on div at bounding box center [1246, 265] width 10 height 12
type input "Single Selection (Radio List)"
click at [1188, 475] on div "**********" at bounding box center [1151, 411] width 230 height 542
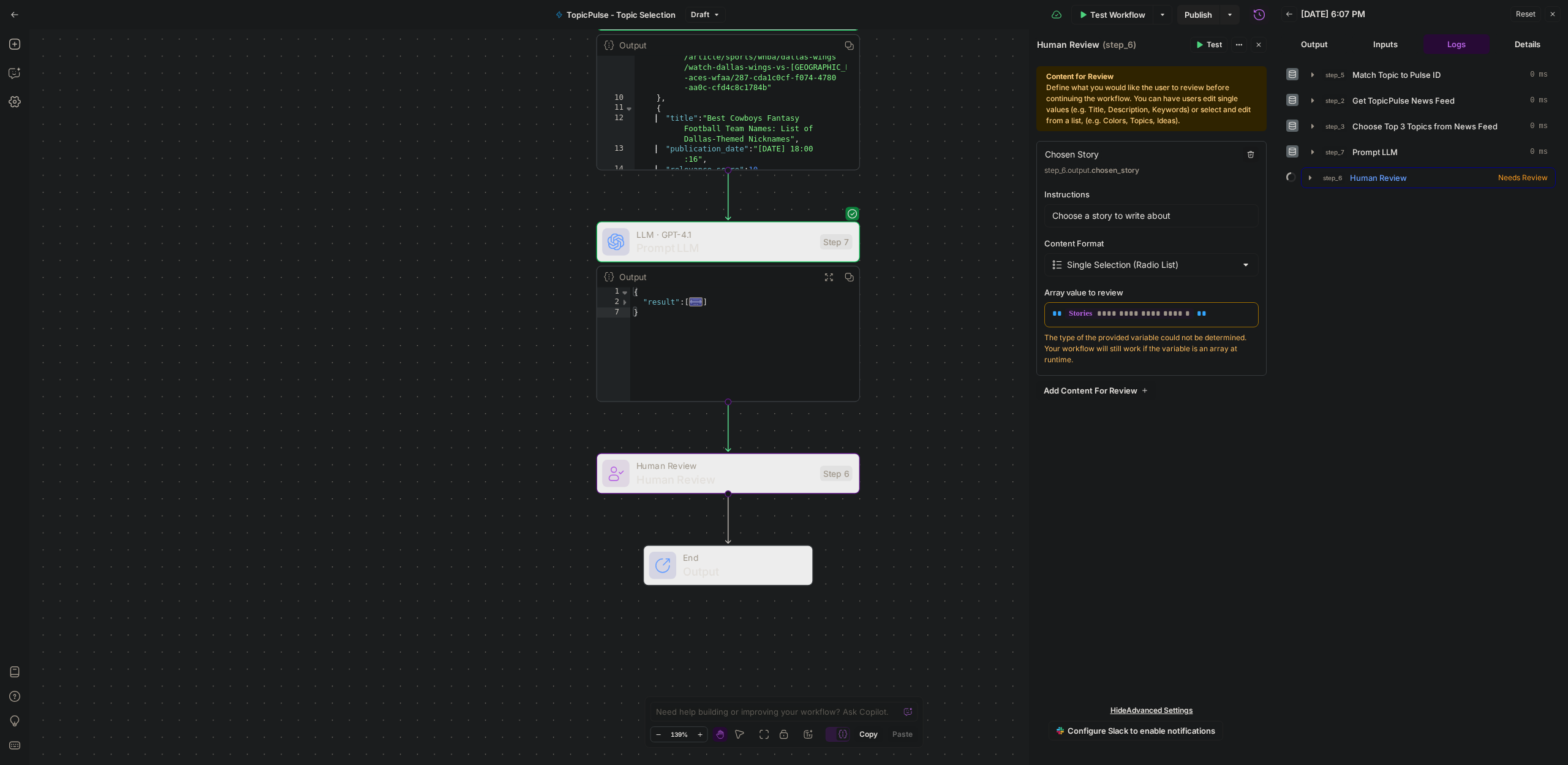
click at [1308, 176] on icon "button" at bounding box center [1309, 177] width 2 height 4
click at [1372, 204] on button "Logs" at bounding box center [1365, 202] width 32 height 19
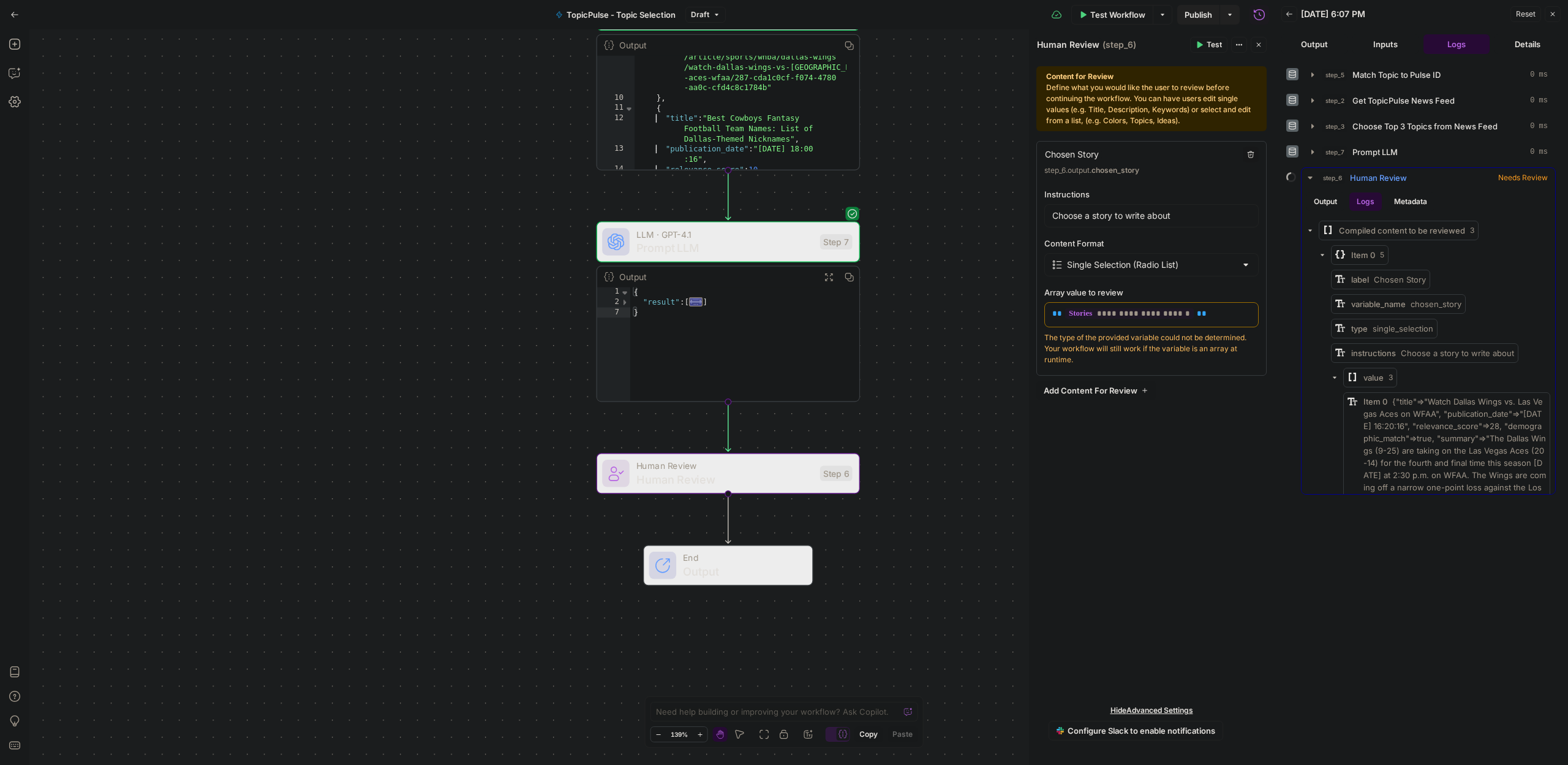
click at [1308, 179] on icon "button" at bounding box center [1310, 178] width 10 height 10
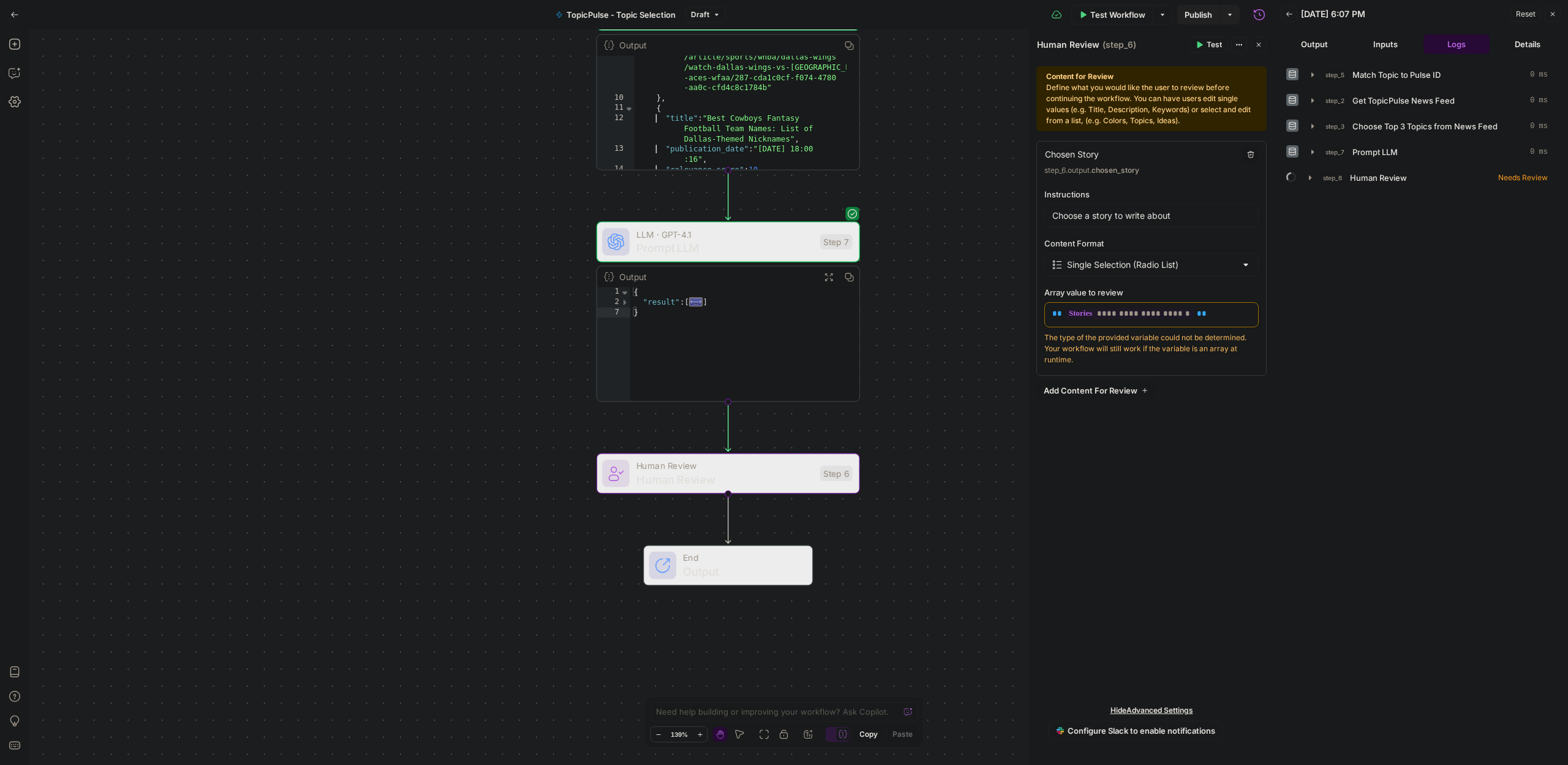
click at [987, 220] on div "Workflow Set Inputs Inputs Run Code · Python Match Topic to Pulse ID Step 5 Out…" at bounding box center [652, 397] width 1245 height 736
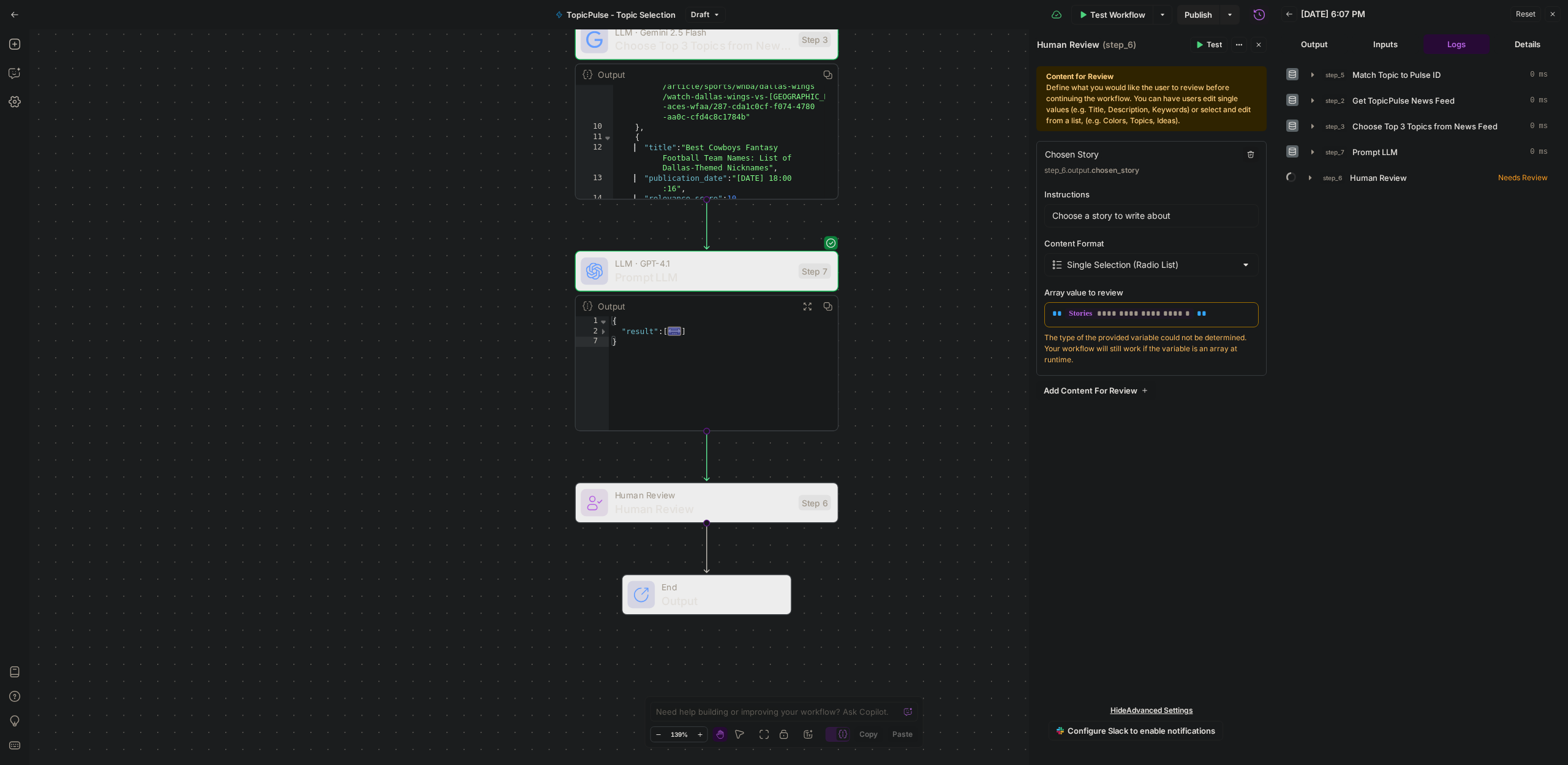
drag, startPoint x: 948, startPoint y: 293, endPoint x: 927, endPoint y: 213, distance: 82.7
click at [927, 213] on div "Workflow Set Inputs Inputs Run Code · Python Match Topic to Pulse ID Step 5 Out…" at bounding box center [652, 397] width 1245 height 736
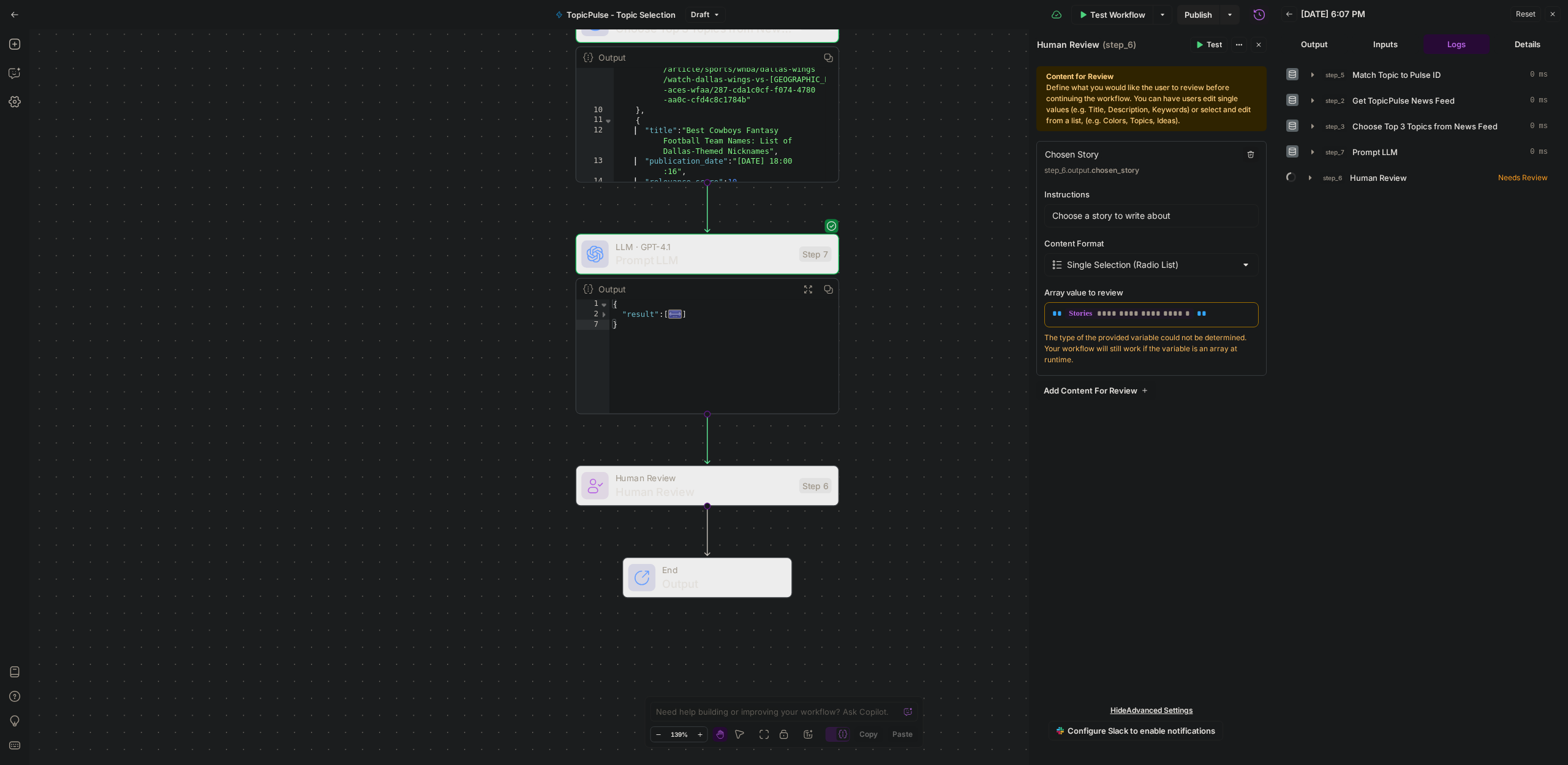
drag, startPoint x: 902, startPoint y: 395, endPoint x: 907, endPoint y: 461, distance: 66.2
click at [904, 464] on div "Workflow Set Inputs Inputs Run Code · Python Match Topic to Pulse ID Step 5 Out…" at bounding box center [652, 397] width 1245 height 736
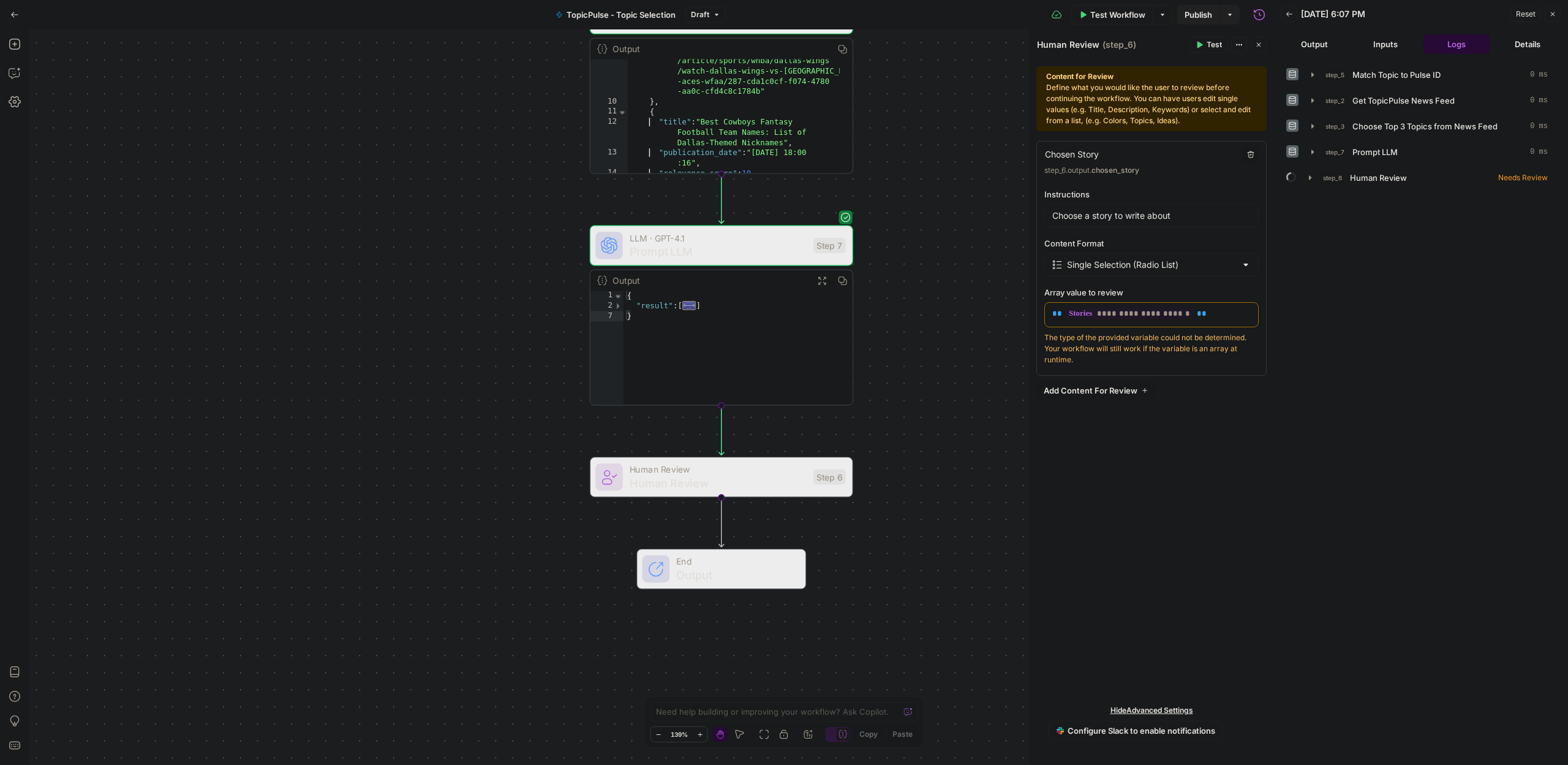
drag, startPoint x: 909, startPoint y: 452, endPoint x: 922, endPoint y: 411, distance: 43.0
click at [922, 411] on div "Workflow Set Inputs Inputs Run Code · Python Match Topic to Pulse ID Step 5 Out…" at bounding box center [652, 397] width 1245 height 736
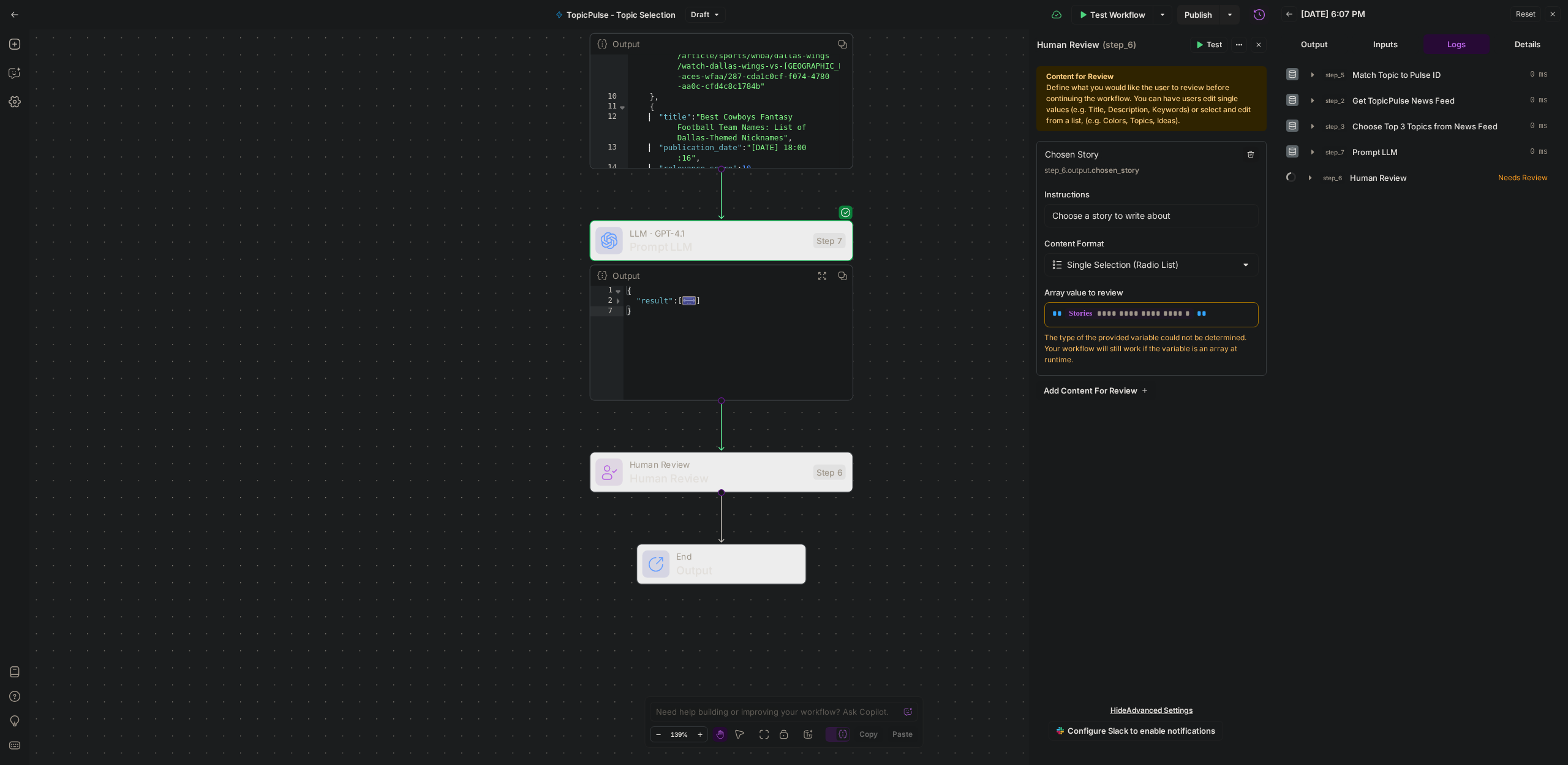
drag, startPoint x: 914, startPoint y: 432, endPoint x: 909, endPoint y: 369, distance: 63.2
click at [909, 369] on div "Workflow Set Inputs Inputs Run Code · Python Match Topic to Pulse ID Step 5 Out…" at bounding box center [652, 397] width 1245 height 736
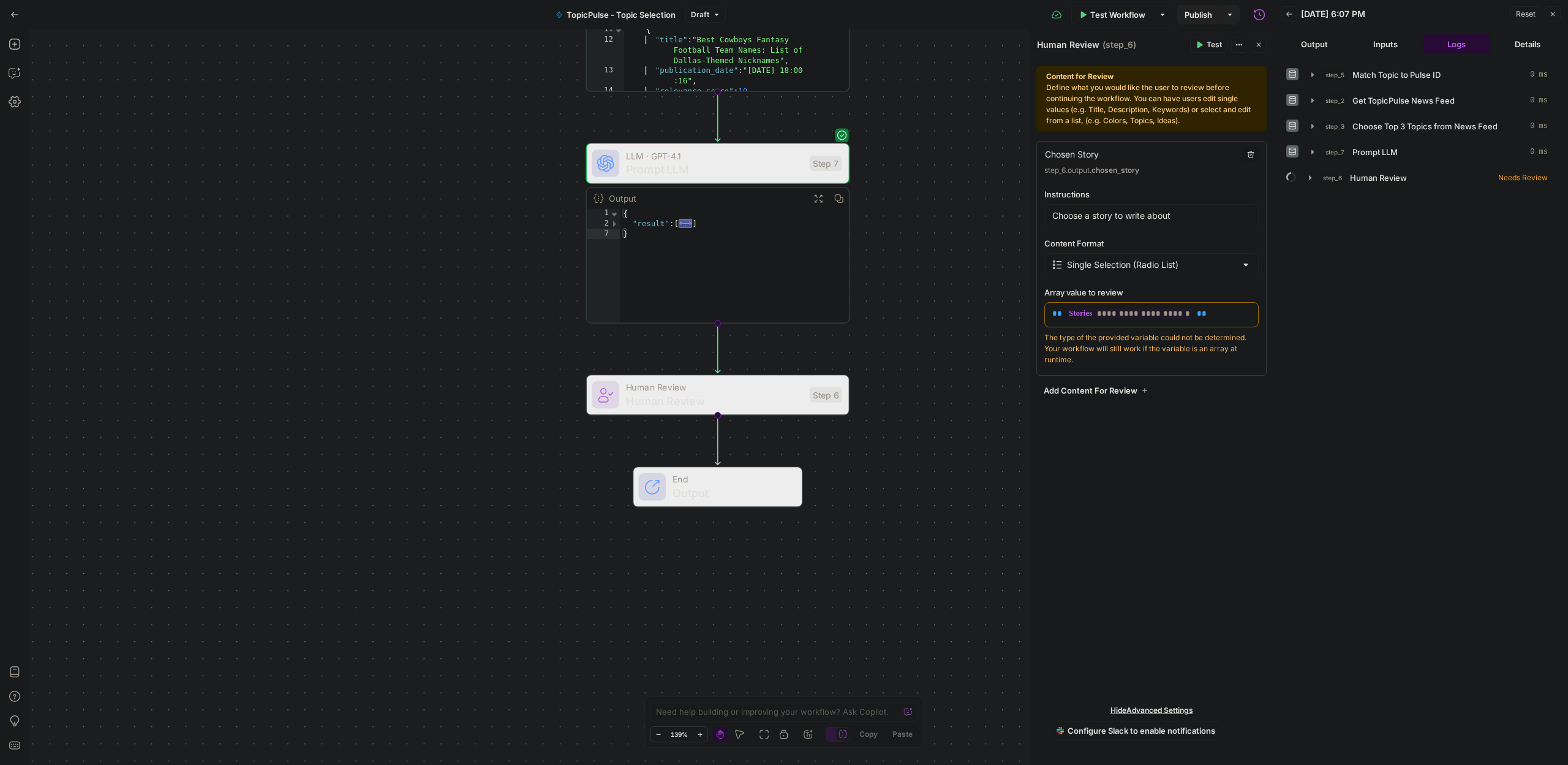
drag, startPoint x: 911, startPoint y: 387, endPoint x: 914, endPoint y: 355, distance: 32.1
click at [914, 355] on div "Workflow Set Inputs Inputs Run Code · Python Match Topic to Pulse ID Step 5 Out…" at bounding box center [652, 397] width 1245 height 736
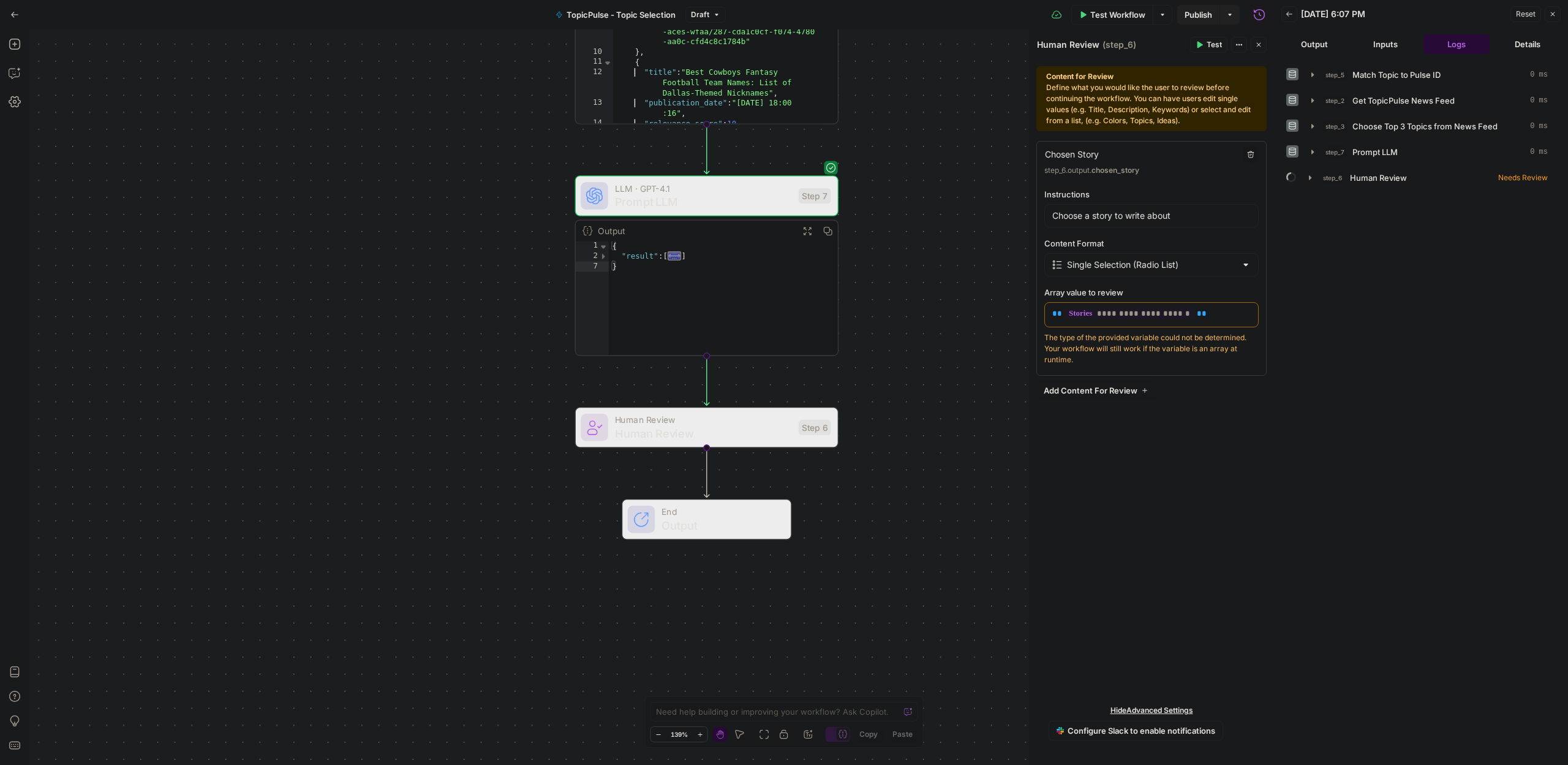
drag, startPoint x: 927, startPoint y: 337, endPoint x: 923, endPoint y: 354, distance: 17.5
click at [923, 354] on div "Workflow Set Inputs Inputs Run Code · Python Match Topic to Pulse ID Step 5 Out…" at bounding box center [652, 397] width 1245 height 736
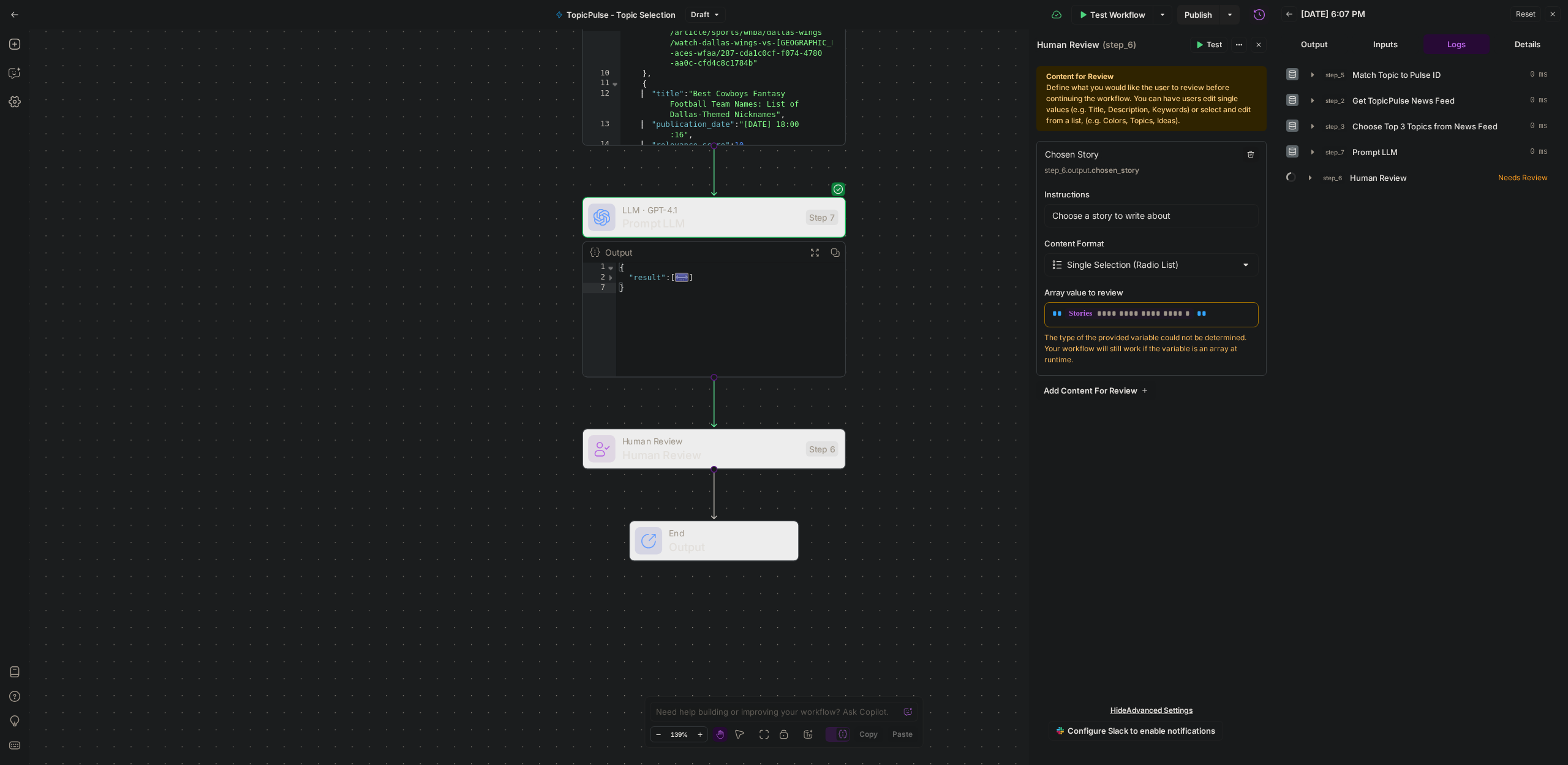
drag, startPoint x: 932, startPoint y: 321, endPoint x: 942, endPoint y: 340, distance: 21.5
click at [942, 340] on div "Workflow Set Inputs Inputs Run Code · Python Match Topic to Pulse ID Step 5 Out…" at bounding box center [652, 397] width 1245 height 736
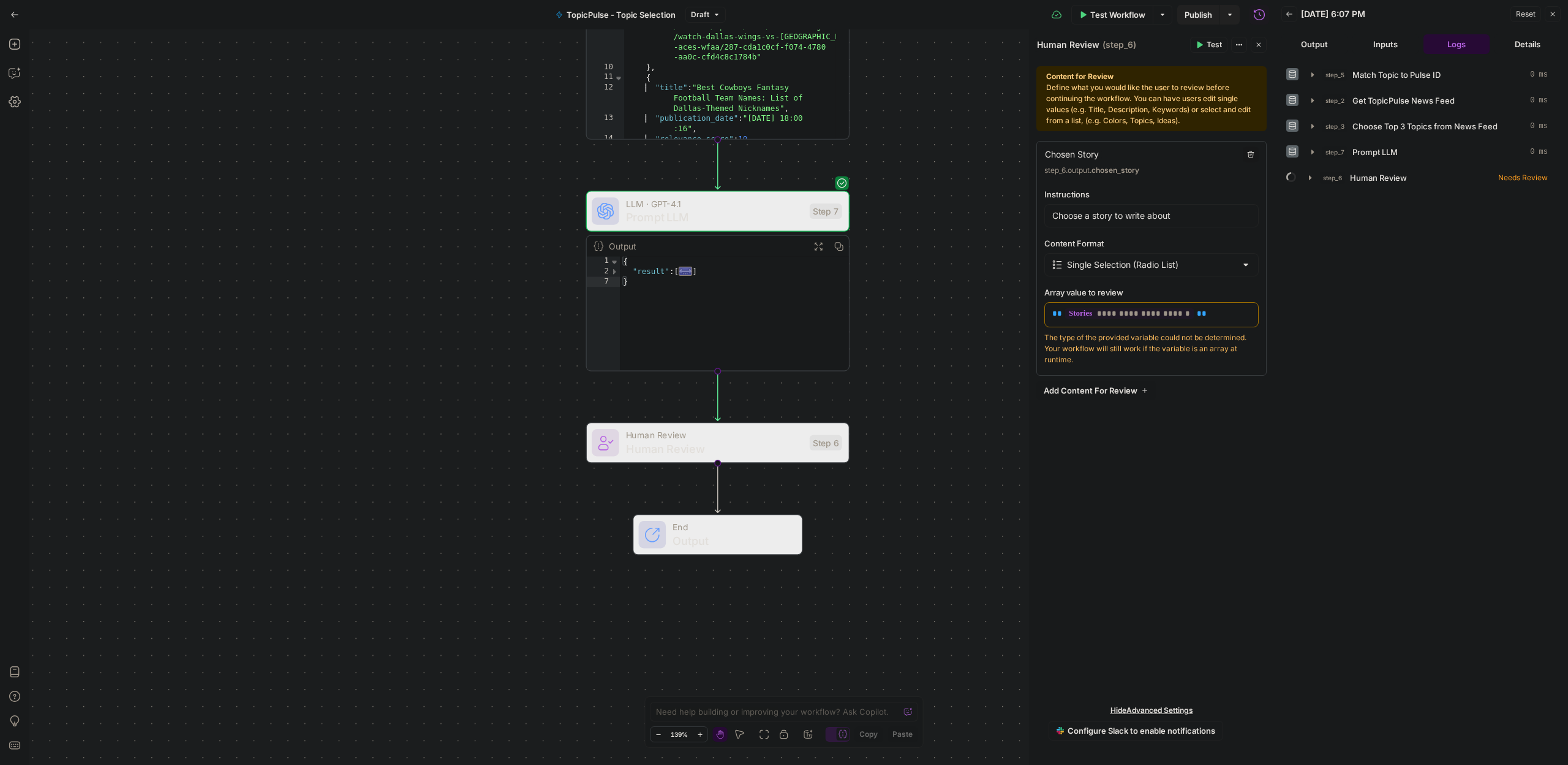
drag, startPoint x: 930, startPoint y: 368, endPoint x: 928, endPoint y: 312, distance: 56.0
click at [928, 312] on div "Workflow Set Inputs Inputs Run Code · Python Match Topic to Pulse ID Step 5 Out…" at bounding box center [652, 397] width 1245 height 736
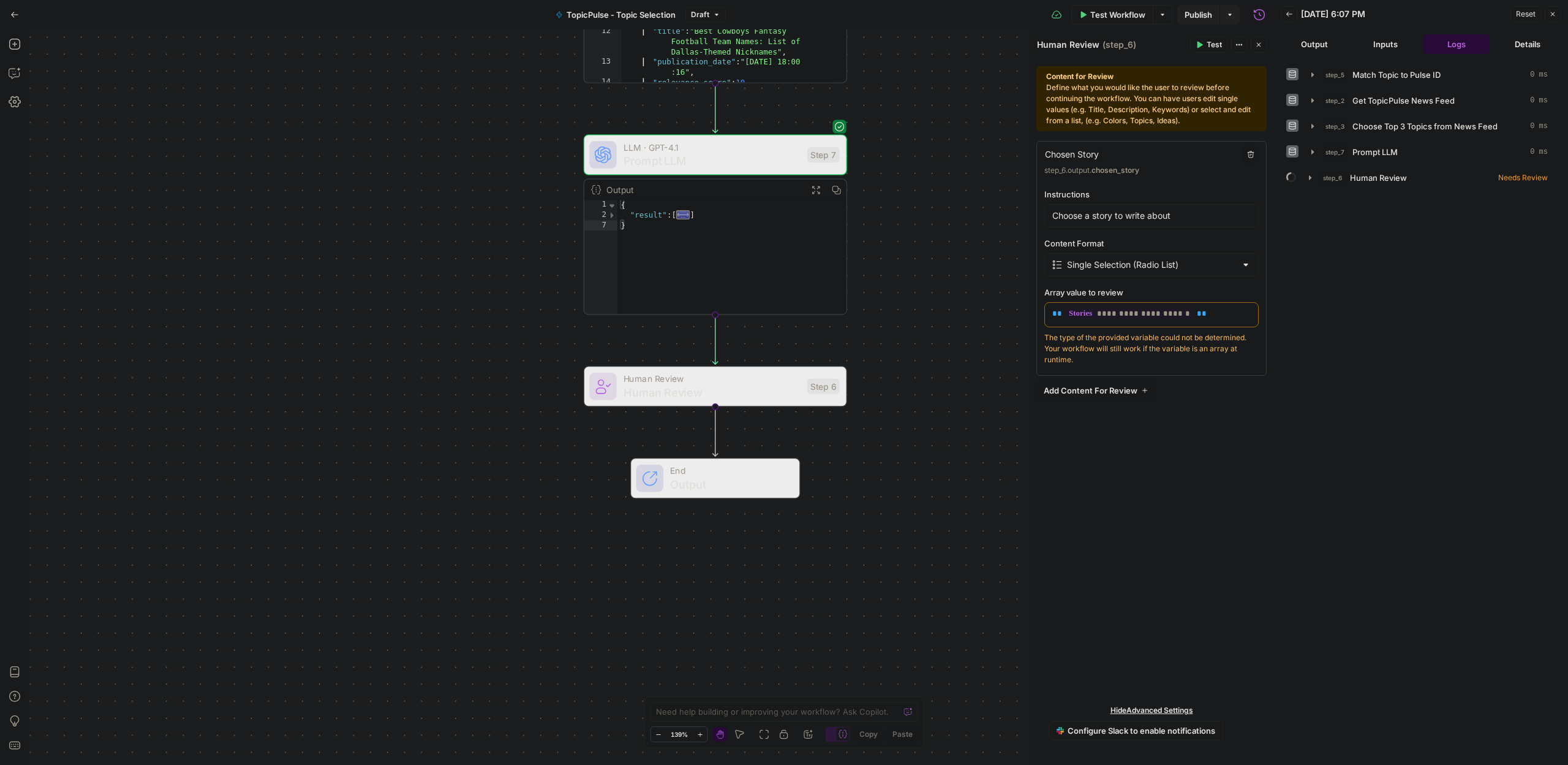
click at [954, 274] on div "Workflow Set Inputs Inputs Run Code · Python Match Topic to Pulse ID Step 5 Out…" at bounding box center [652, 397] width 1245 height 736
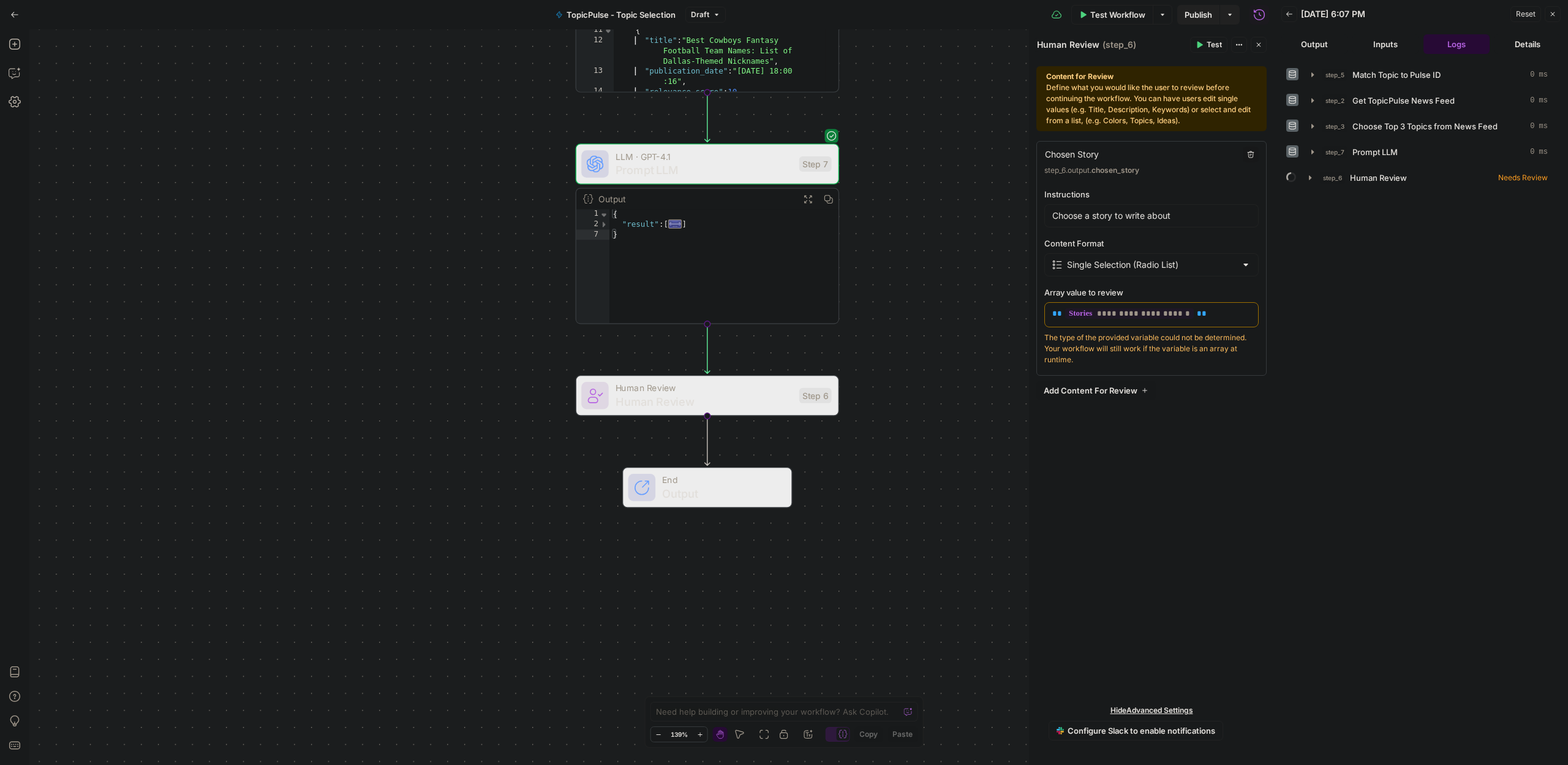
drag, startPoint x: 945, startPoint y: 256, endPoint x: 937, endPoint y: 265, distance: 12.0
click at [937, 265] on div "Workflow Set Inputs Inputs Run Code · Python Match Topic to Pulse ID Step 5 Out…" at bounding box center [652, 397] width 1245 height 736
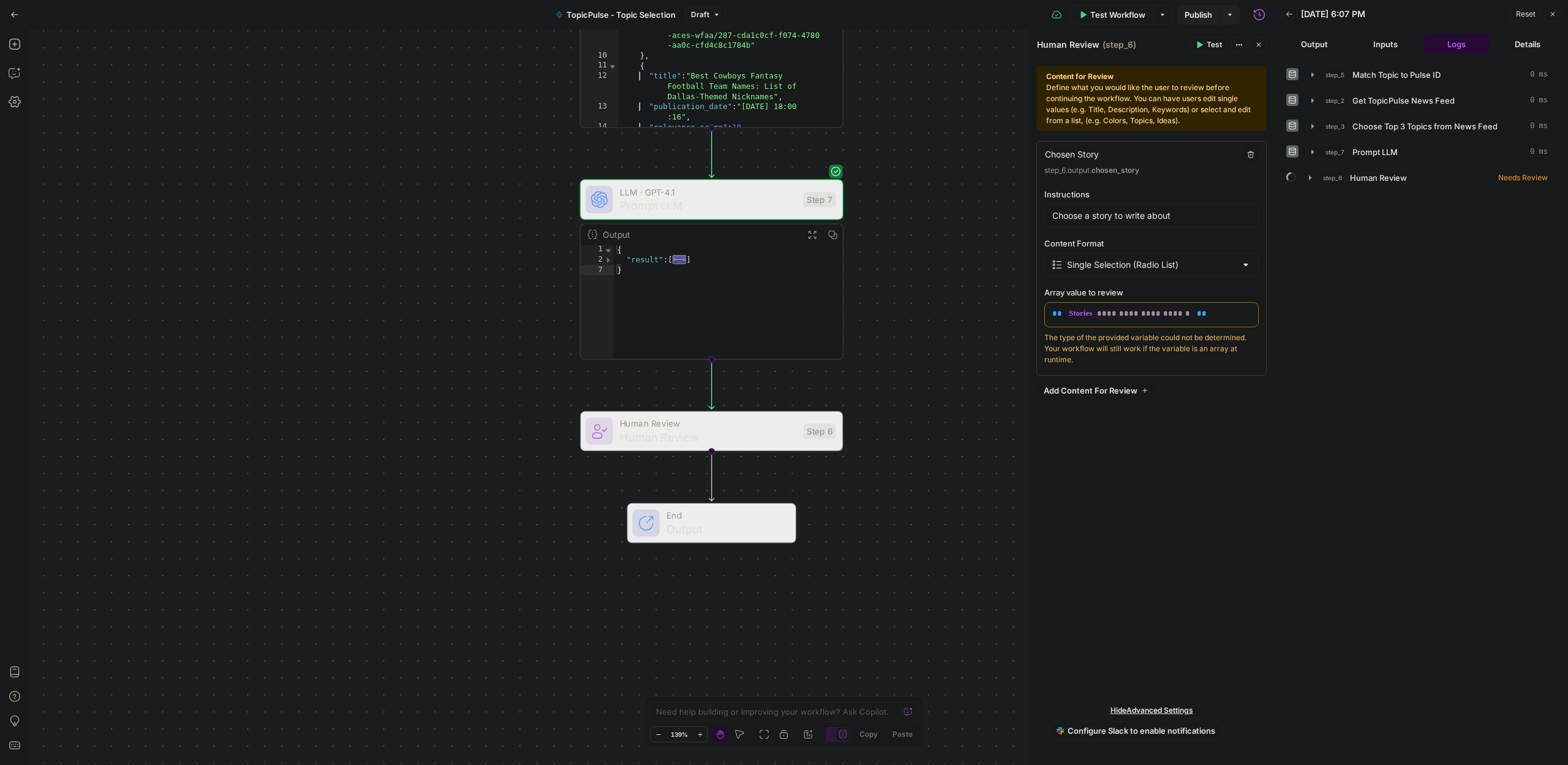
drag, startPoint x: 934, startPoint y: 236, endPoint x: 940, endPoint y: 275, distance: 39.5
click at [940, 275] on div "Workflow Set Inputs Inputs Run Code · Python Match Topic to Pulse ID Step 5 Out…" at bounding box center [652, 397] width 1245 height 736
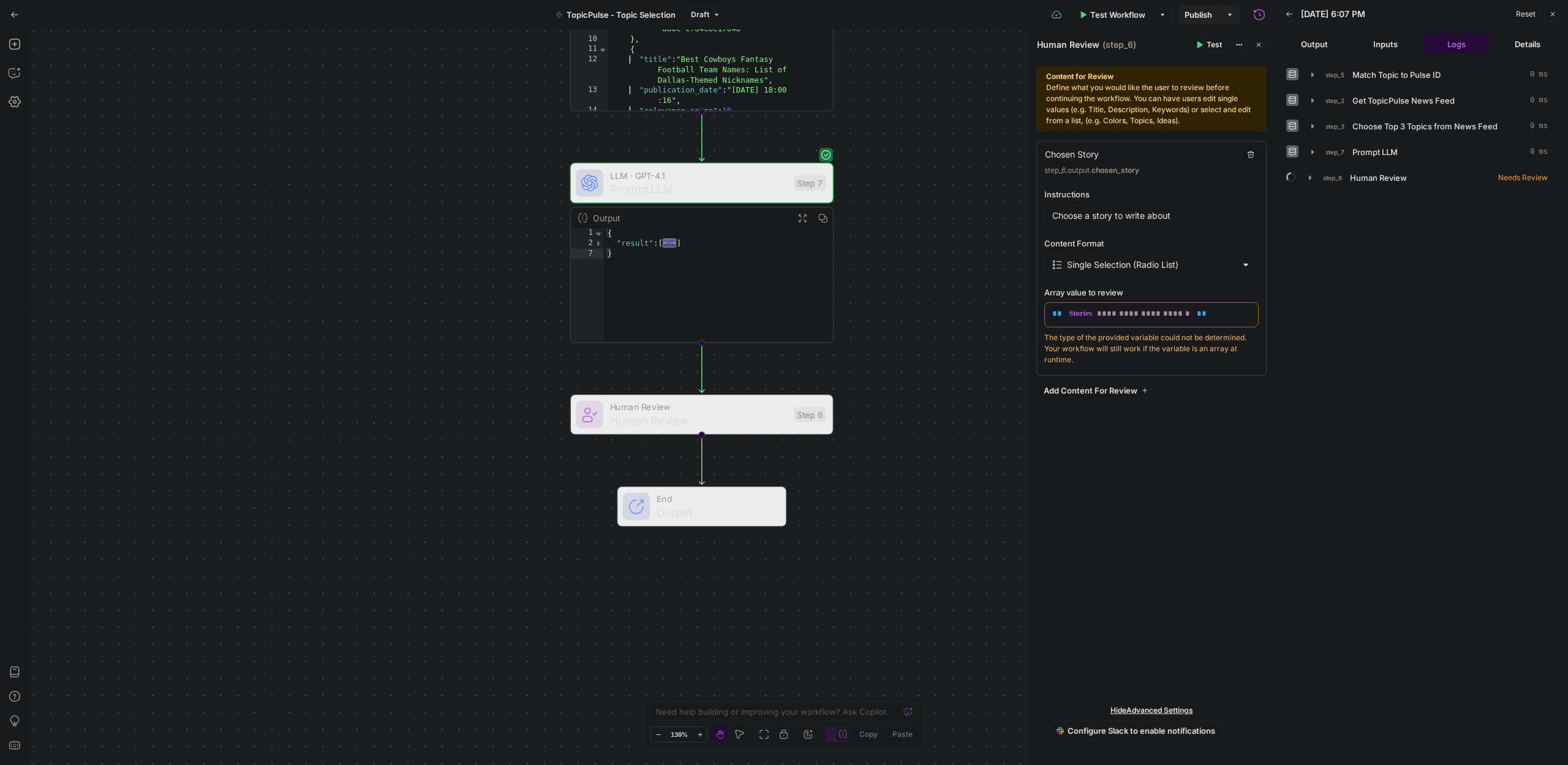
drag, startPoint x: 925, startPoint y: 310, endPoint x: 914, endPoint y: 289, distance: 23.7
click at [914, 289] on div "Workflow Set Inputs Inputs Run Code · Python Match Topic to Pulse ID Step 5 Out…" at bounding box center [652, 397] width 1245 height 736
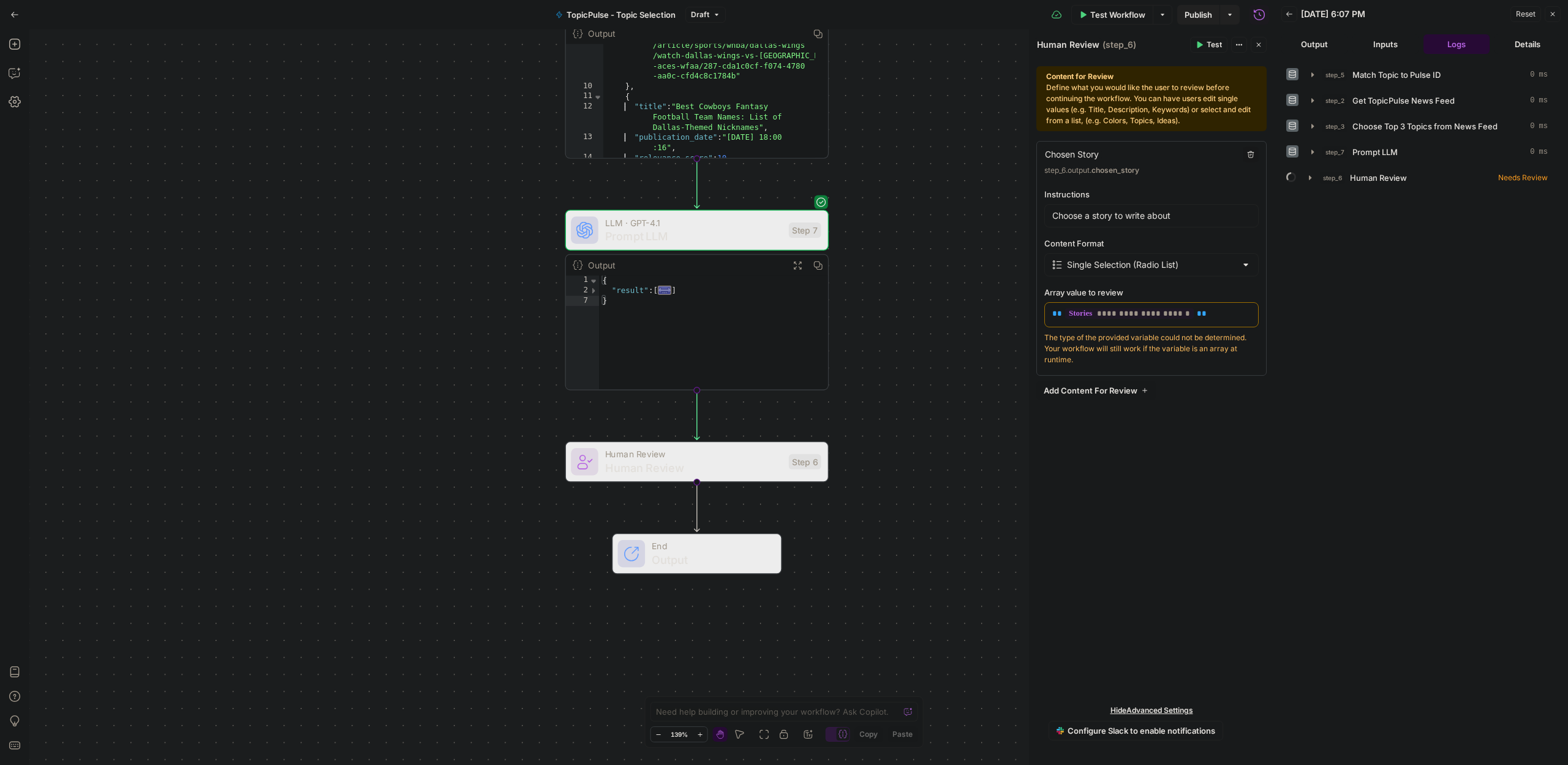
drag, startPoint x: 914, startPoint y: 289, endPoint x: 909, endPoint y: 345, distance: 56.2
click at [909, 347] on div "Workflow Set Inputs Inputs Run Code · Python Match Topic to Pulse ID Step 5 Out…" at bounding box center [652, 397] width 1245 height 736
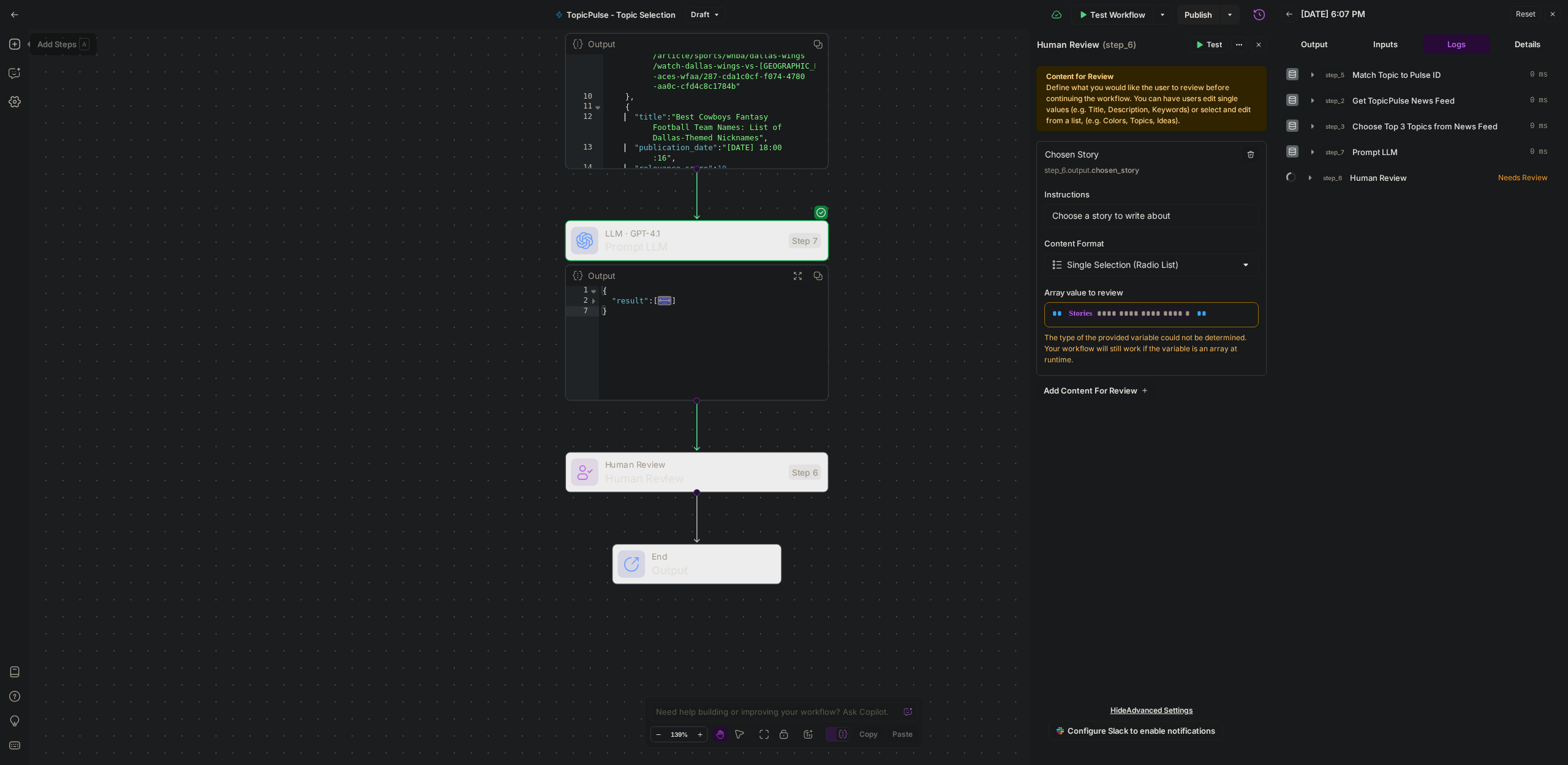
click at [17, 12] on icon "button" at bounding box center [15, 15] width 9 height 9
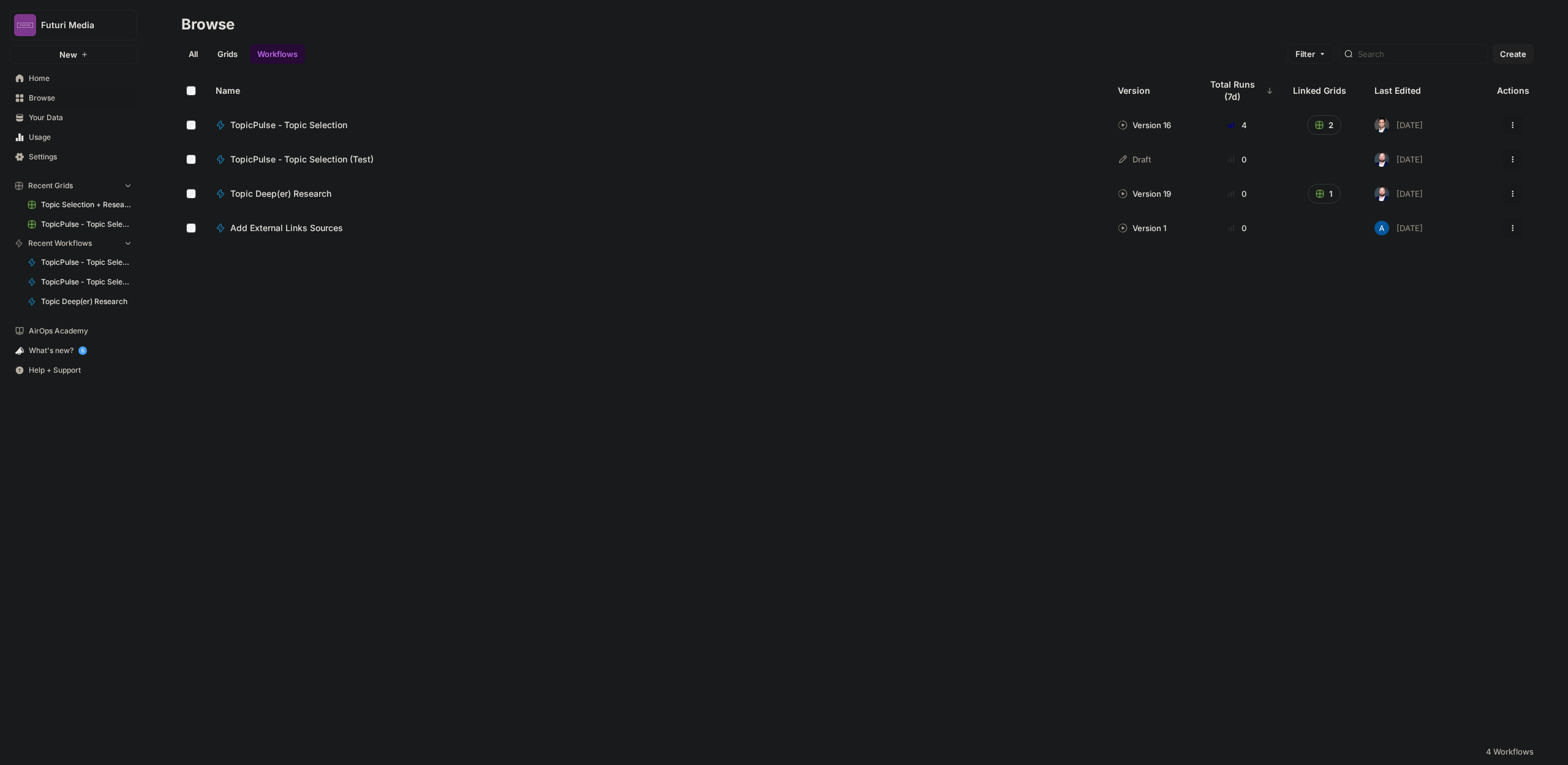
click at [46, 22] on span "Futuri Media" at bounding box center [79, 25] width 75 height 12
click at [78, 107] on span "Futuri Media" at bounding box center [118, 111] width 161 height 12
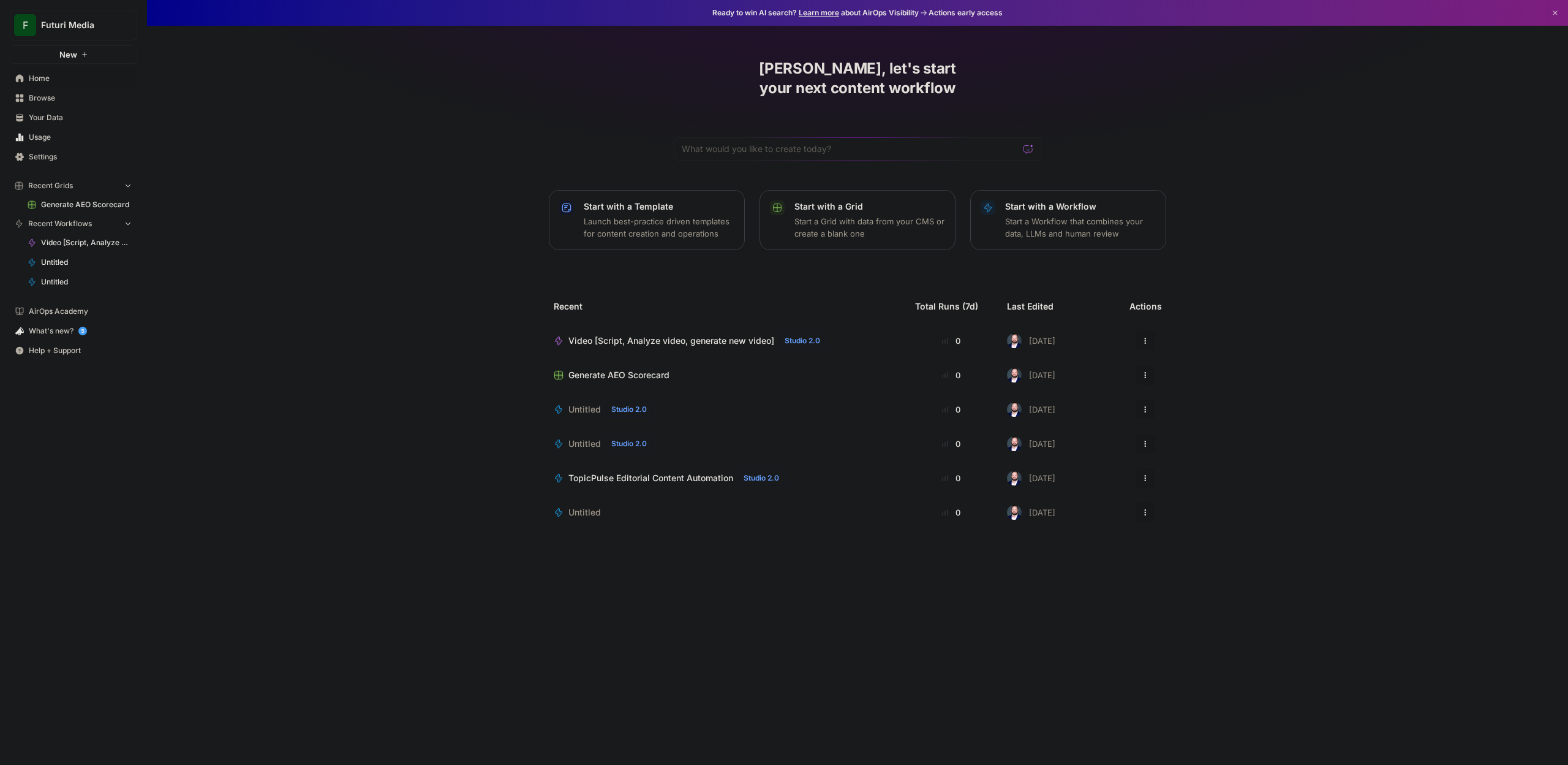
click at [636, 329] on td "Video [Script, Analyze video, generate new video] Studio 2.0" at bounding box center [725, 340] width 362 height 34
click at [625, 334] on span "Video [Script, Analyze video, generate new video]" at bounding box center [670, 340] width 205 height 12
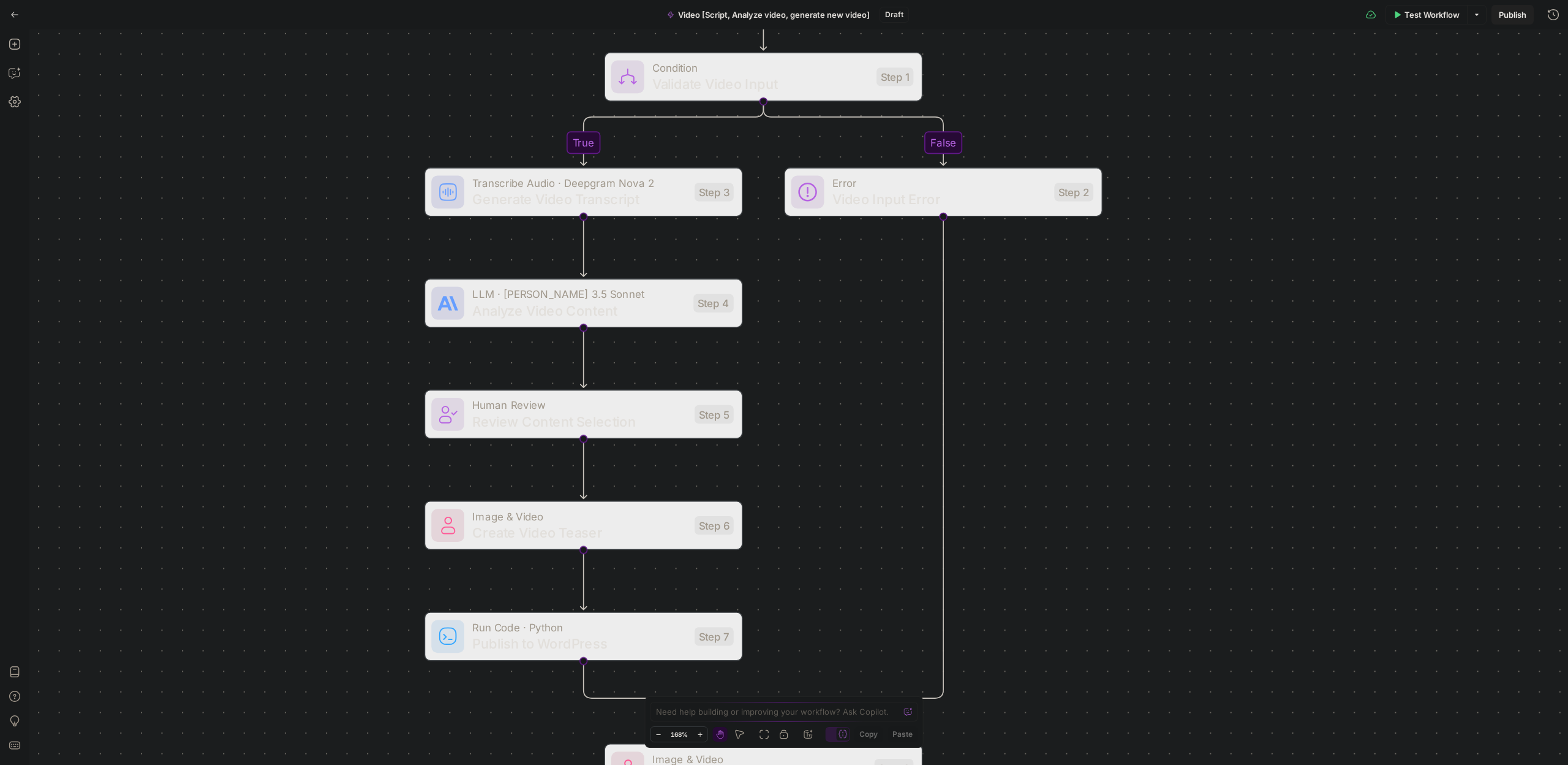
click at [277, 173] on div "true false Workflow Set Inputs Inputs Condition Validate Video Input Step 1 Tra…" at bounding box center [798, 397] width 1539 height 736
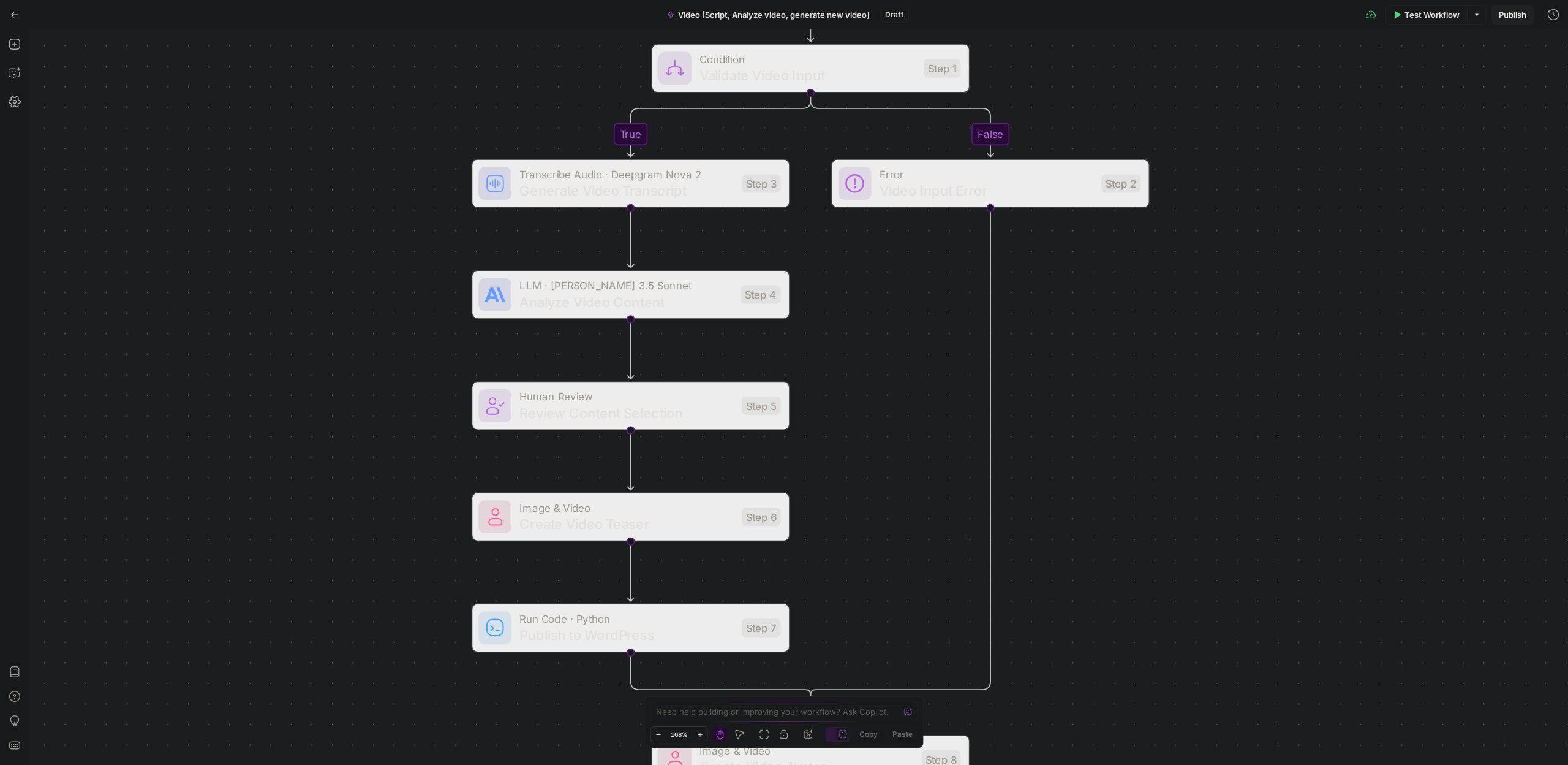
drag, startPoint x: 246, startPoint y: 182, endPoint x: 294, endPoint y: 173, distance: 48.8
click at [294, 173] on div "true false Workflow Set Inputs Inputs Condition Validate Video Input Step 1 Tra…" at bounding box center [798, 397] width 1539 height 736
click at [275, 157] on div "true false Workflow Set Inputs Inputs Condition Validate Video Input Step 1 Tra…" at bounding box center [798, 397] width 1539 height 736
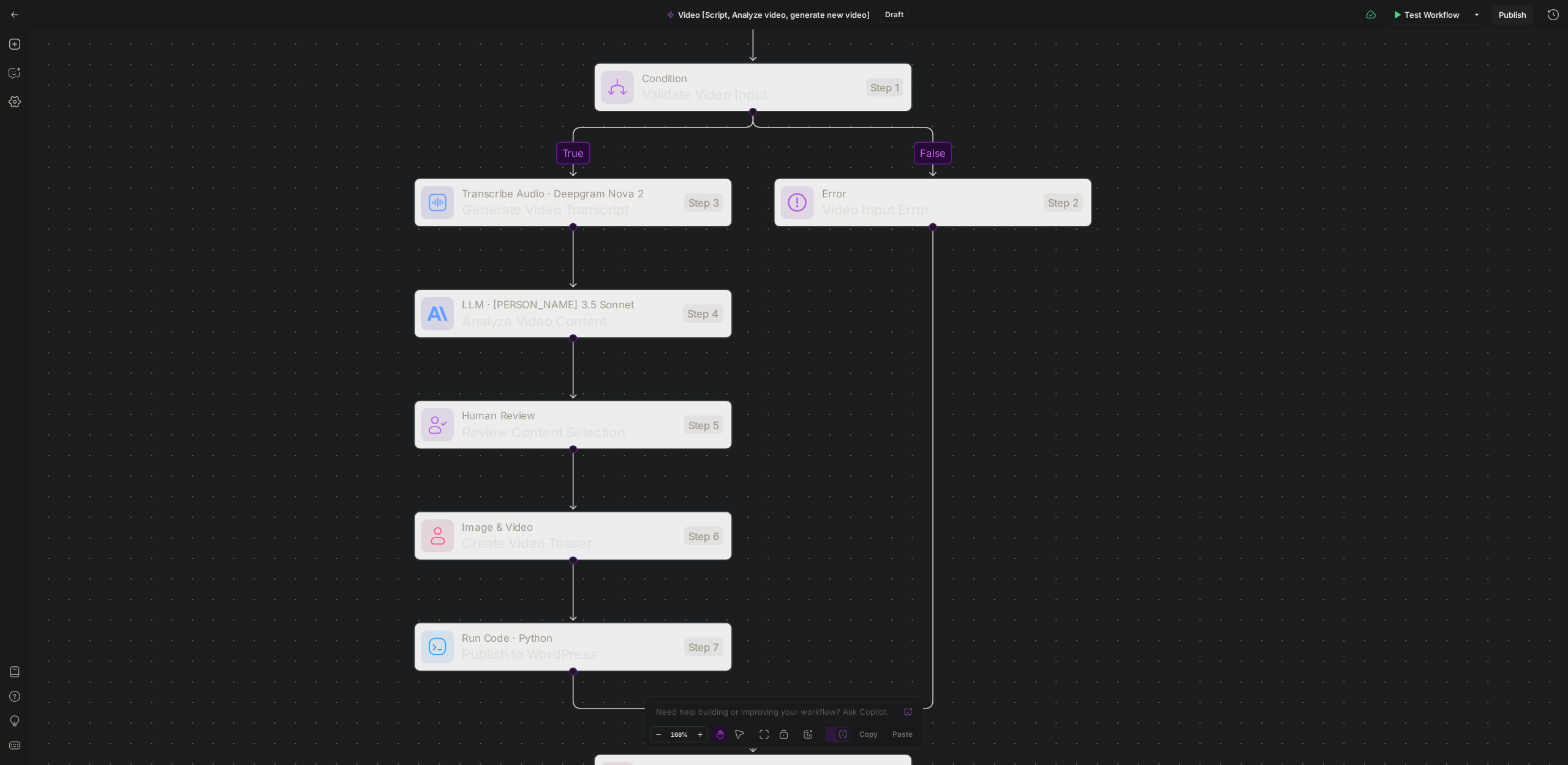
drag, startPoint x: 328, startPoint y: 163, endPoint x: 270, endPoint y: 183, distance: 61.4
click at [270, 183] on div "true false Workflow Set Inputs Inputs Condition Validate Video Input Step 1 Tra…" at bounding box center [798, 397] width 1539 height 736
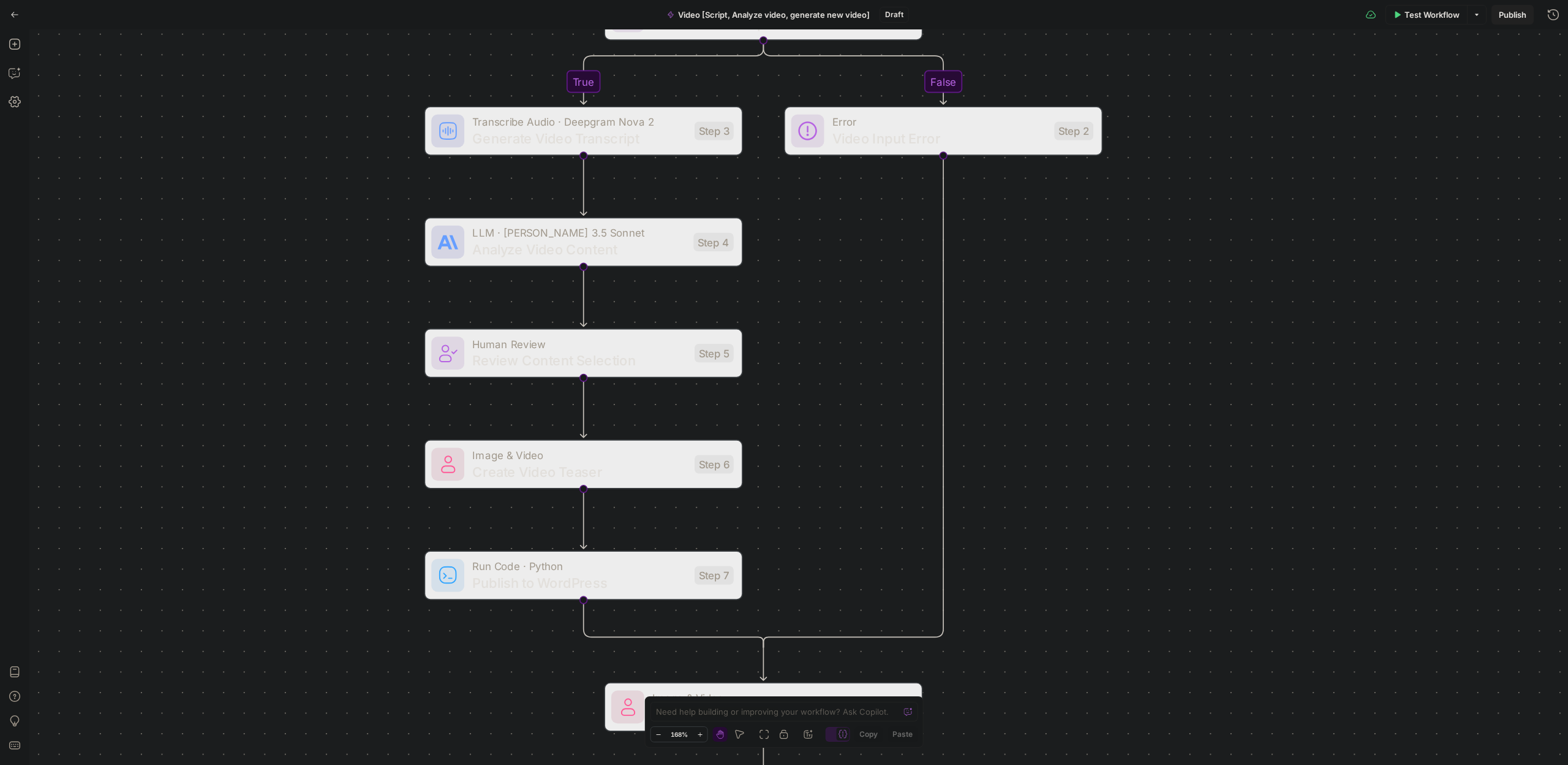
drag, startPoint x: 1062, startPoint y: 299, endPoint x: 1092, endPoint y: 271, distance: 41.0
click at [1092, 271] on div "true false Workflow Set Inputs Inputs Condition Validate Video Input Step 1 Tra…" at bounding box center [798, 397] width 1539 height 736
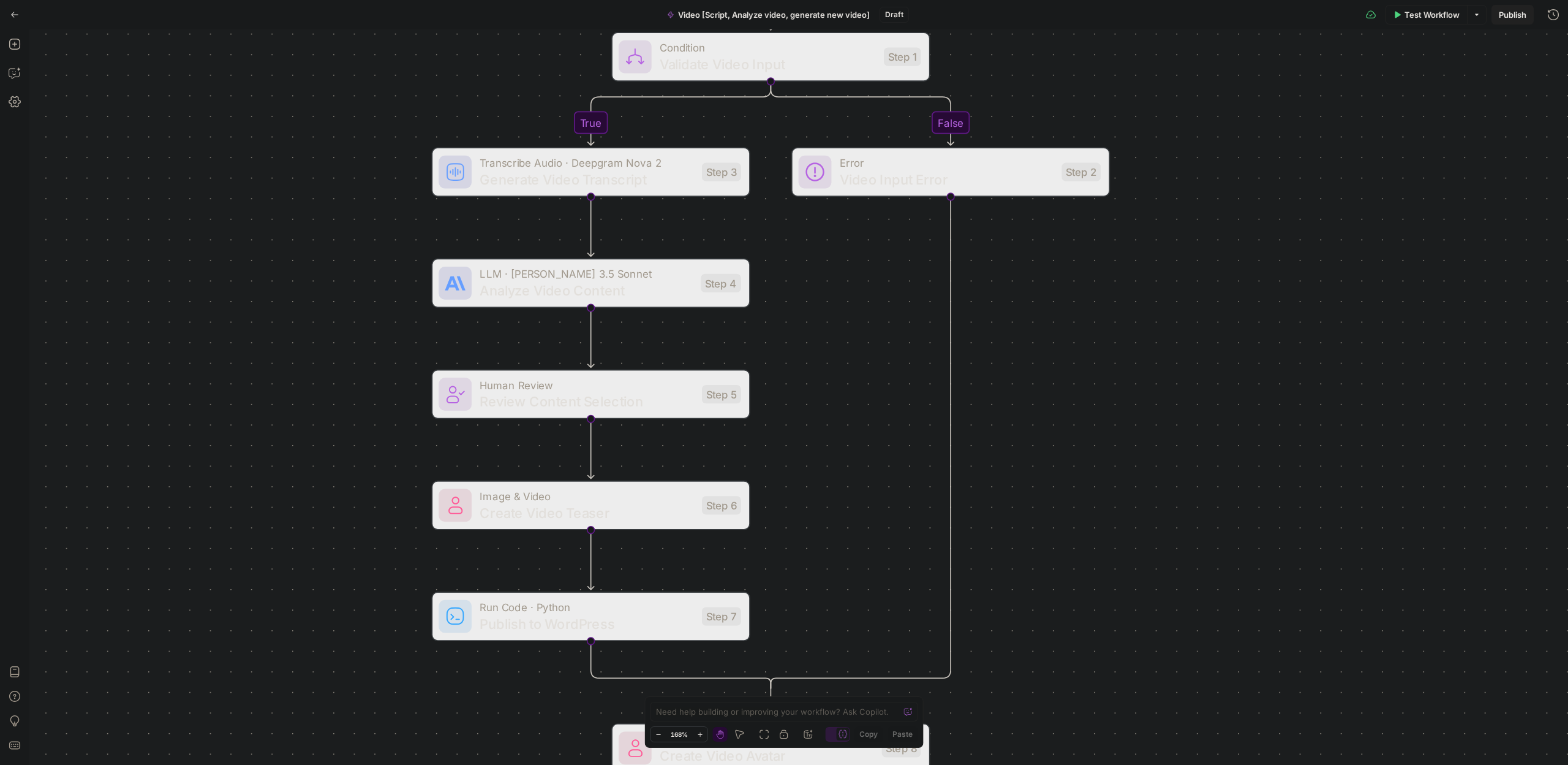
drag, startPoint x: 853, startPoint y: 185, endPoint x: 841, endPoint y: 244, distance: 60.2
click at [841, 244] on div "true false Workflow Set Inputs Inputs Condition Validate Video Input Step 1 Tra…" at bounding box center [798, 397] width 1539 height 736
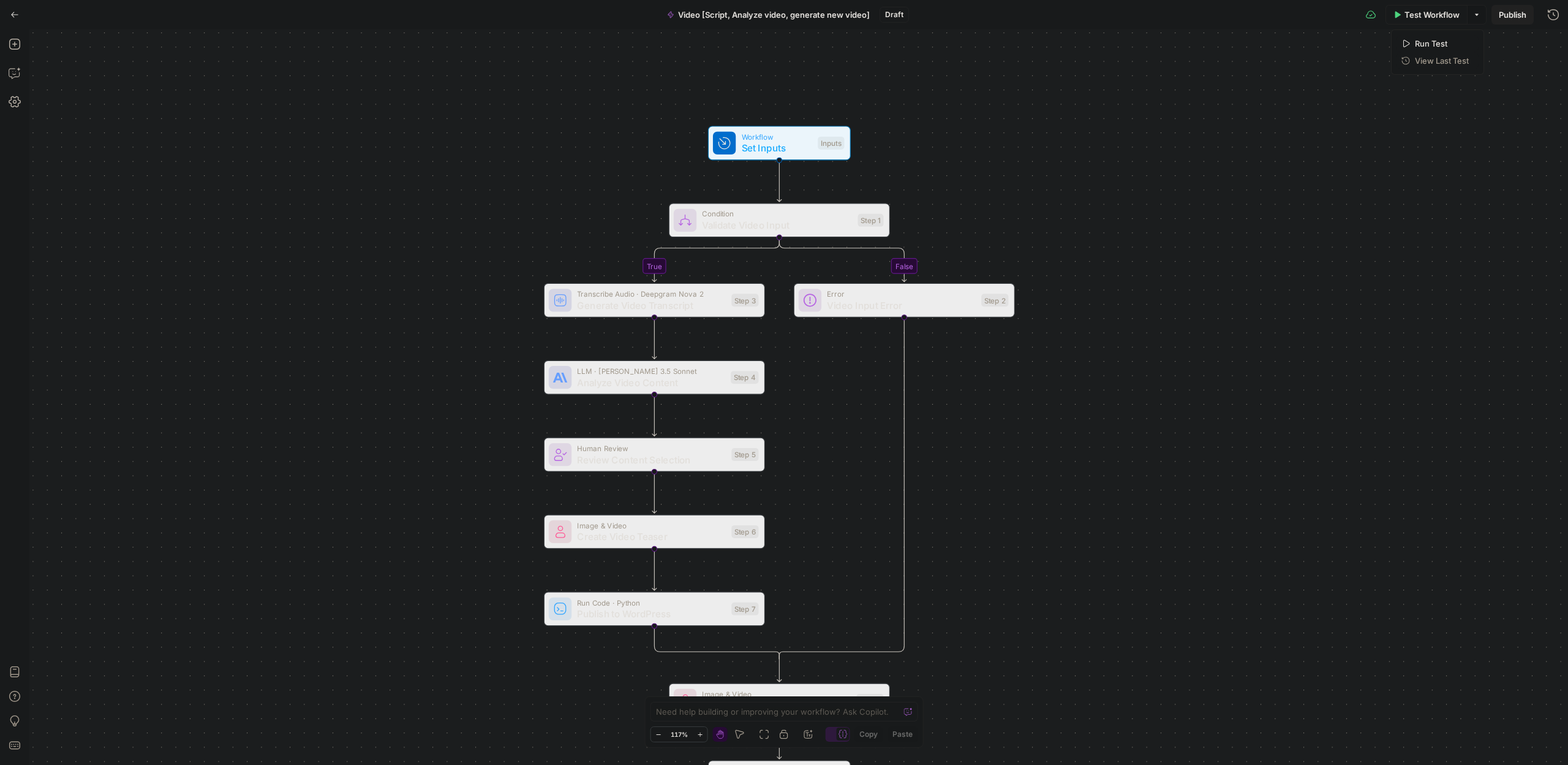
click at [1474, 9] on button "Options" at bounding box center [1477, 15] width 20 height 20
click at [1537, 36] on div "true false Workflow Set Inputs Inputs Condition Validate Video Input Step 1 Tra…" at bounding box center [798, 397] width 1539 height 736
click at [1518, 10] on span "Publish" at bounding box center [1513, 15] width 28 height 12
click at [1435, 157] on div at bounding box center [1433, 156] width 6 height 6
click at [1510, 180] on icon "button" at bounding box center [1510, 182] width 7 height 7
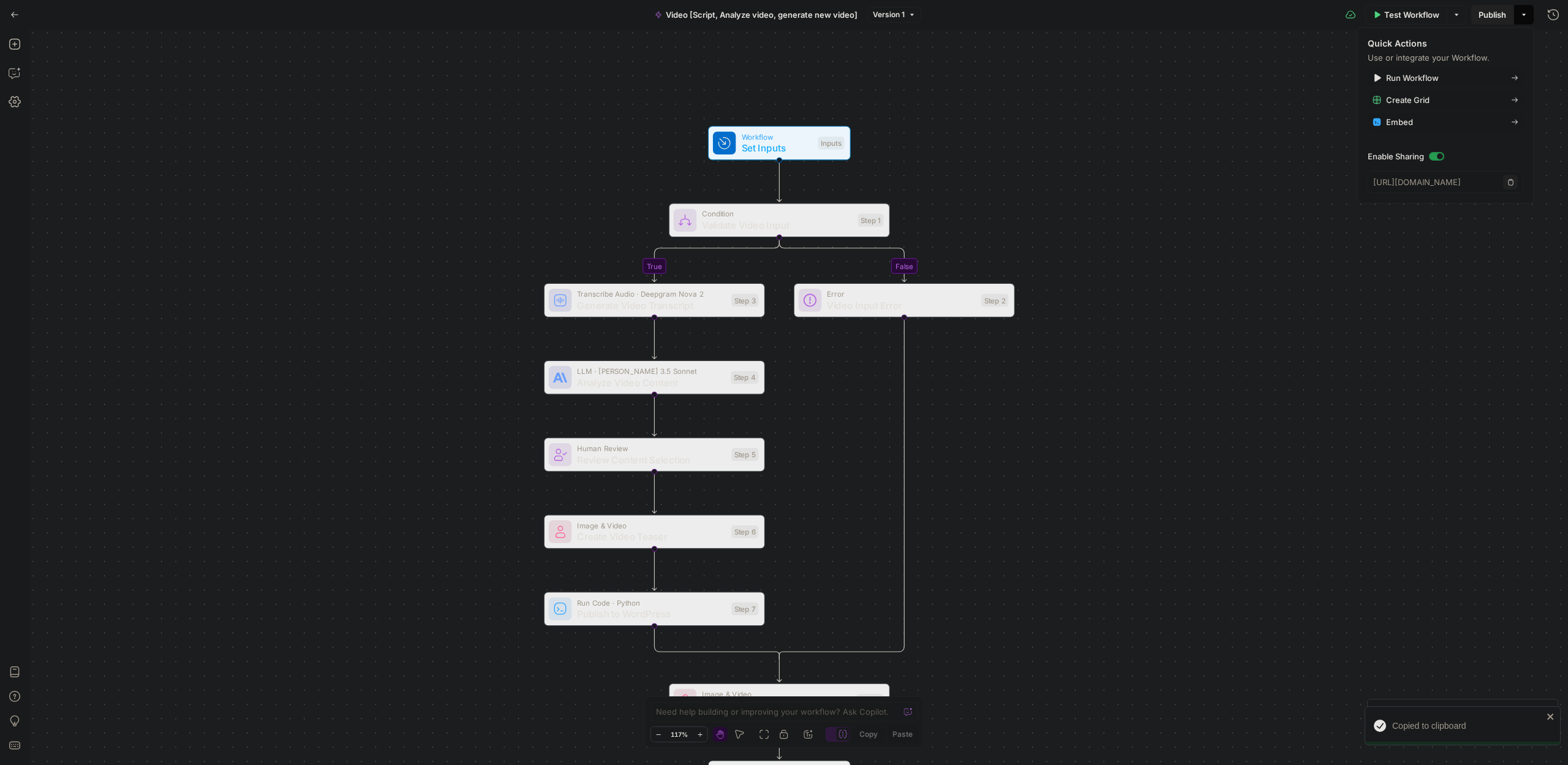
click at [1439, 156] on div at bounding box center [1440, 156] width 6 height 6
click at [1250, 126] on div "true false Workflow Set Inputs Inputs Condition Validate Video Input Step 1 Tra…" at bounding box center [798, 397] width 1539 height 736
click at [905, 12] on button "Version 1" at bounding box center [894, 15] width 54 height 16
click at [700, 66] on div "true false Workflow Set Inputs Inputs Condition Validate Video Input Step 1 Tra…" at bounding box center [798, 397] width 1539 height 736
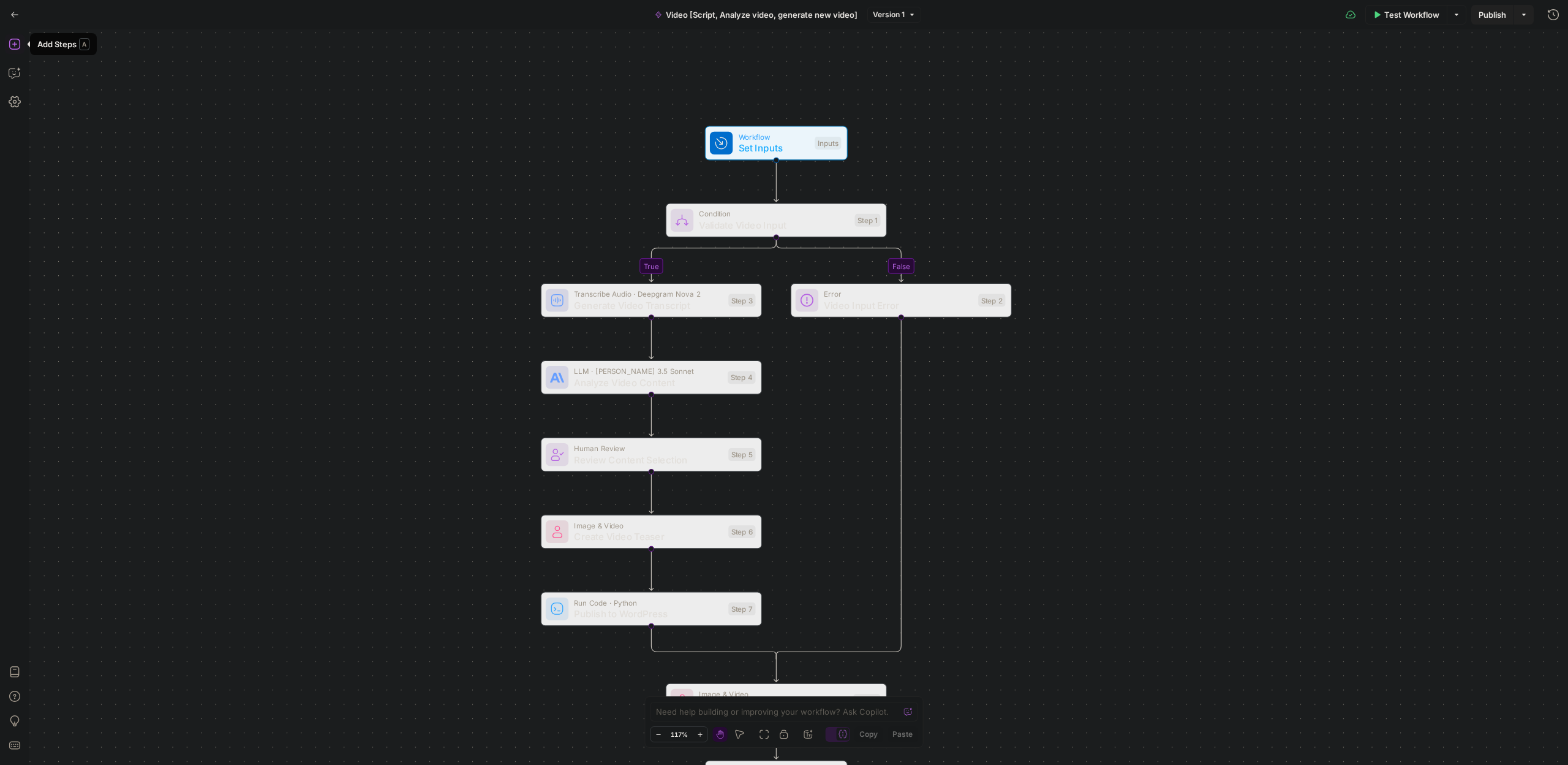
click at [15, 131] on div "Add Steps Copilot Settings AirOps Academy Help Give Feedback Shortcuts" at bounding box center [15, 397] width 29 height 736
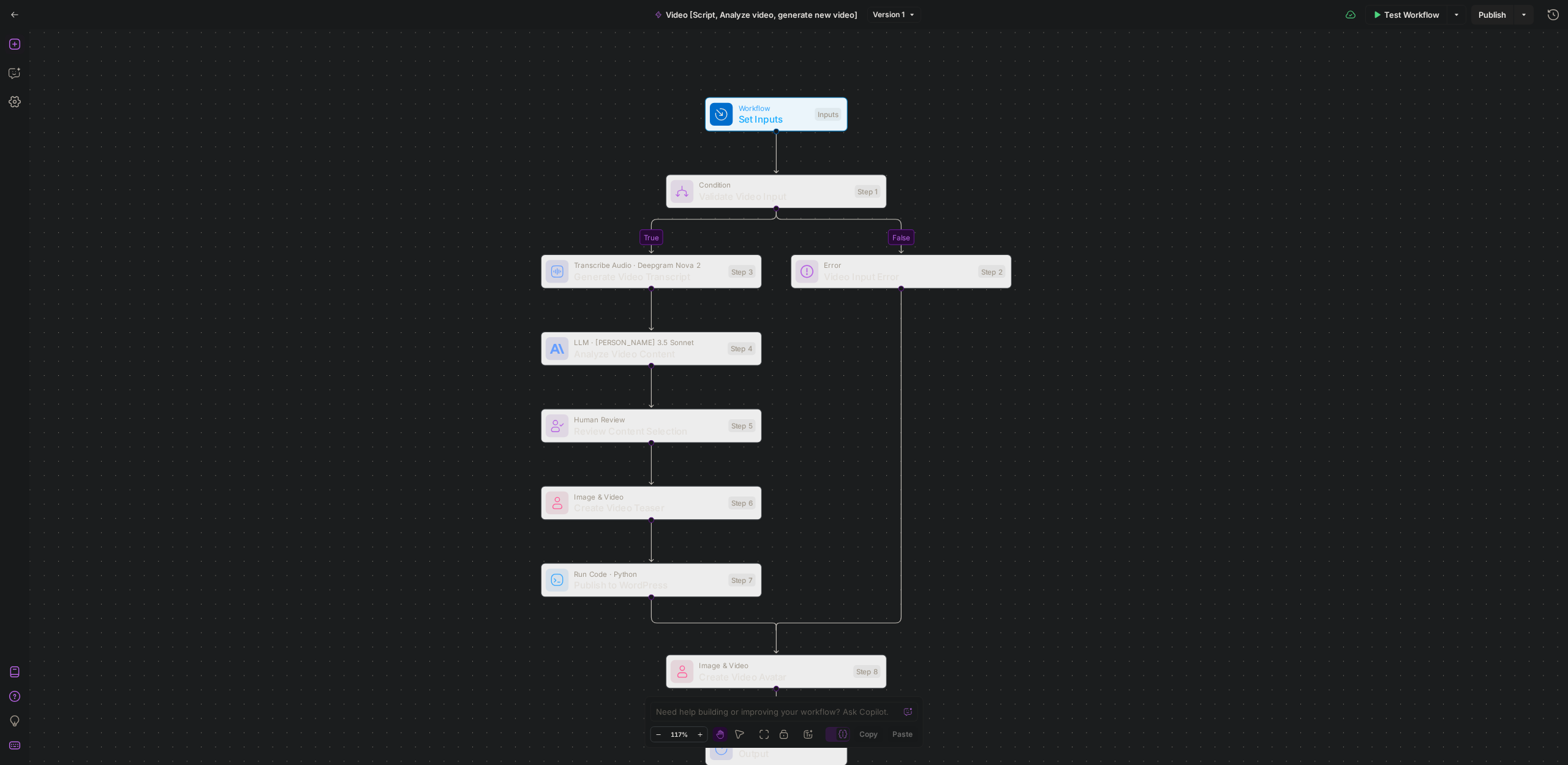
drag, startPoint x: 971, startPoint y: 709, endPoint x: 970, endPoint y: 659, distance: 50.0
click at [970, 659] on div "true false Workflow Set Inputs Inputs Condition Validate Video Input Step 1 Tra…" at bounding box center [798, 397] width 1539 height 736
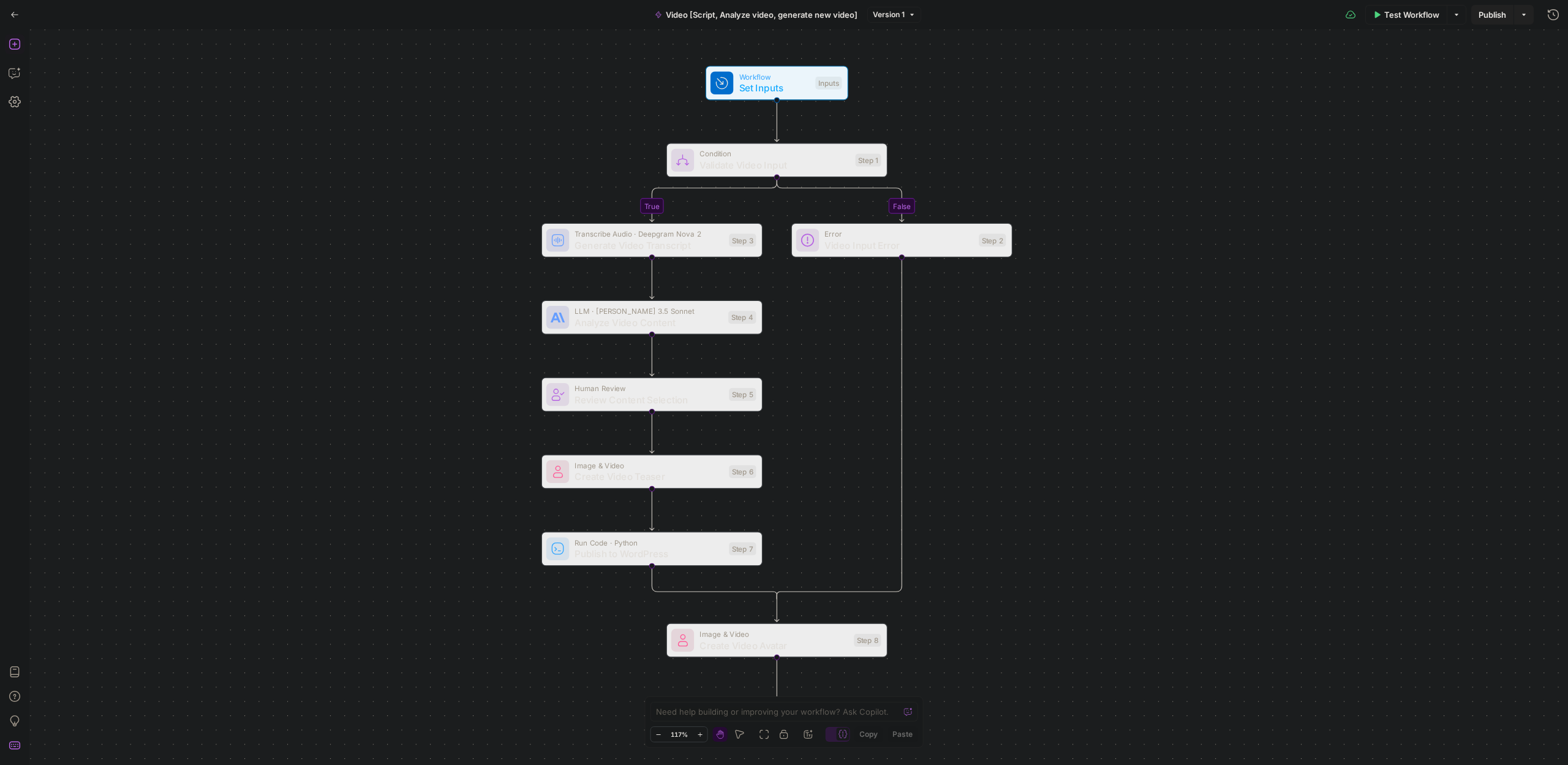
drag, startPoint x: 1054, startPoint y: 648, endPoint x: 1061, endPoint y: 594, distance: 54.5
click at [1061, 594] on div "true false Workflow Set Inputs Inputs Condition Validate Video Input Step 1 Tra…" at bounding box center [798, 397] width 1539 height 736
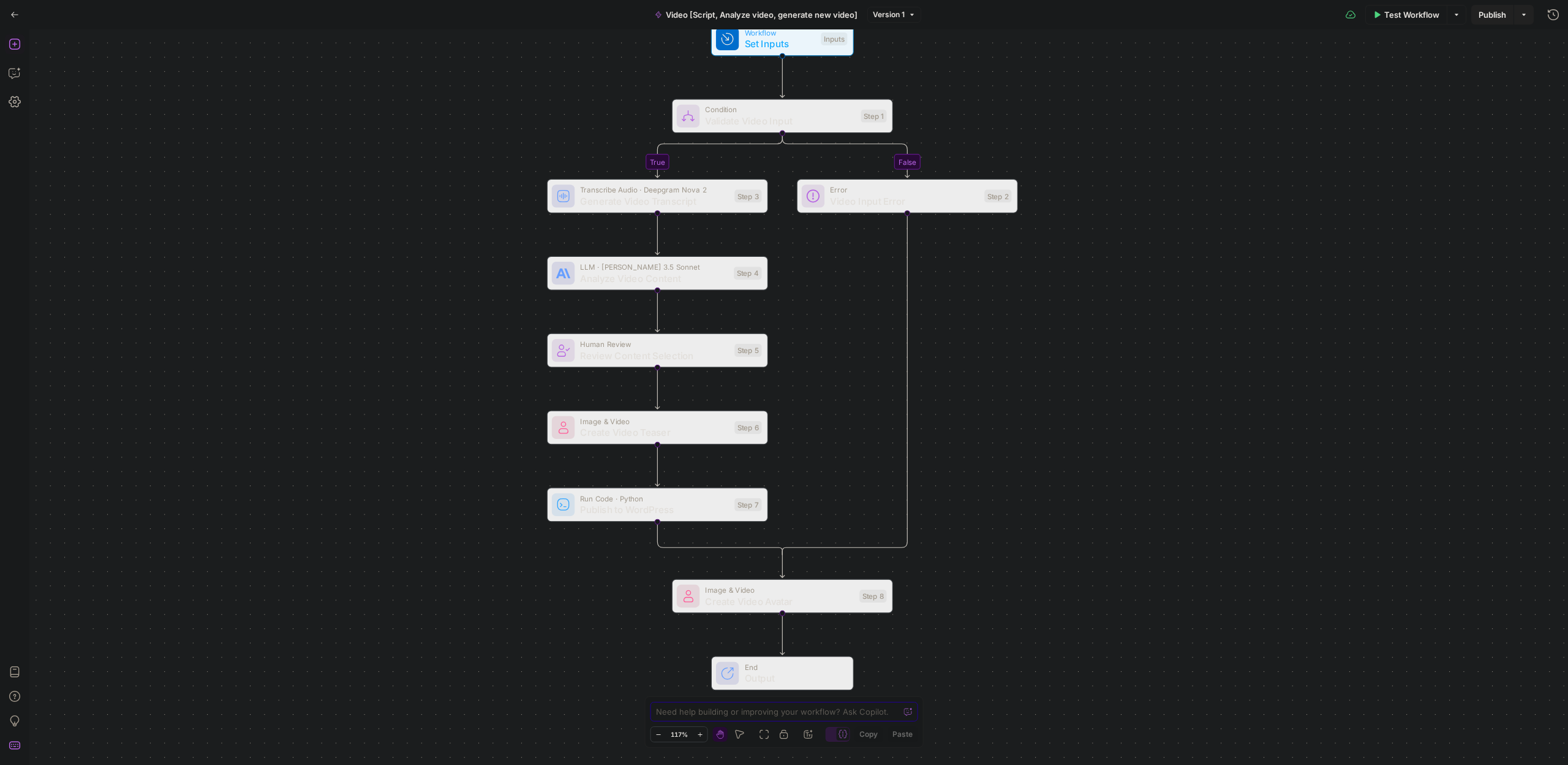
click at [836, 711] on textarea at bounding box center [777, 711] width 243 height 12
type textarea "how to get the workflow code and export it"
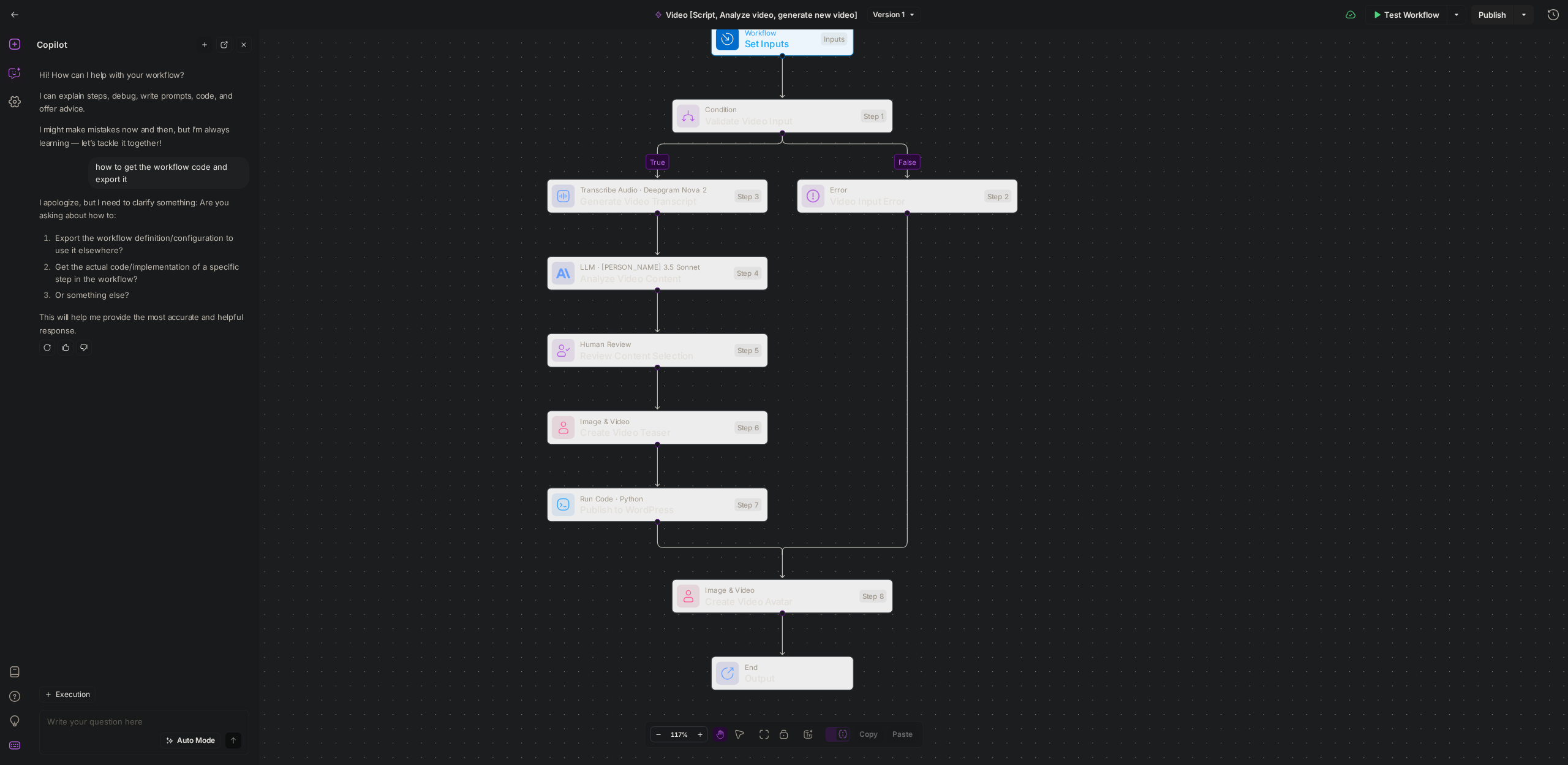
click at [121, 265] on li "Get the actual code/implementation of a specific step in the workflow?" at bounding box center [150, 272] width 198 height 25
click at [119, 268] on li "Get the actual code/implementation of a specific step in the workflow?" at bounding box center [150, 272] width 198 height 25
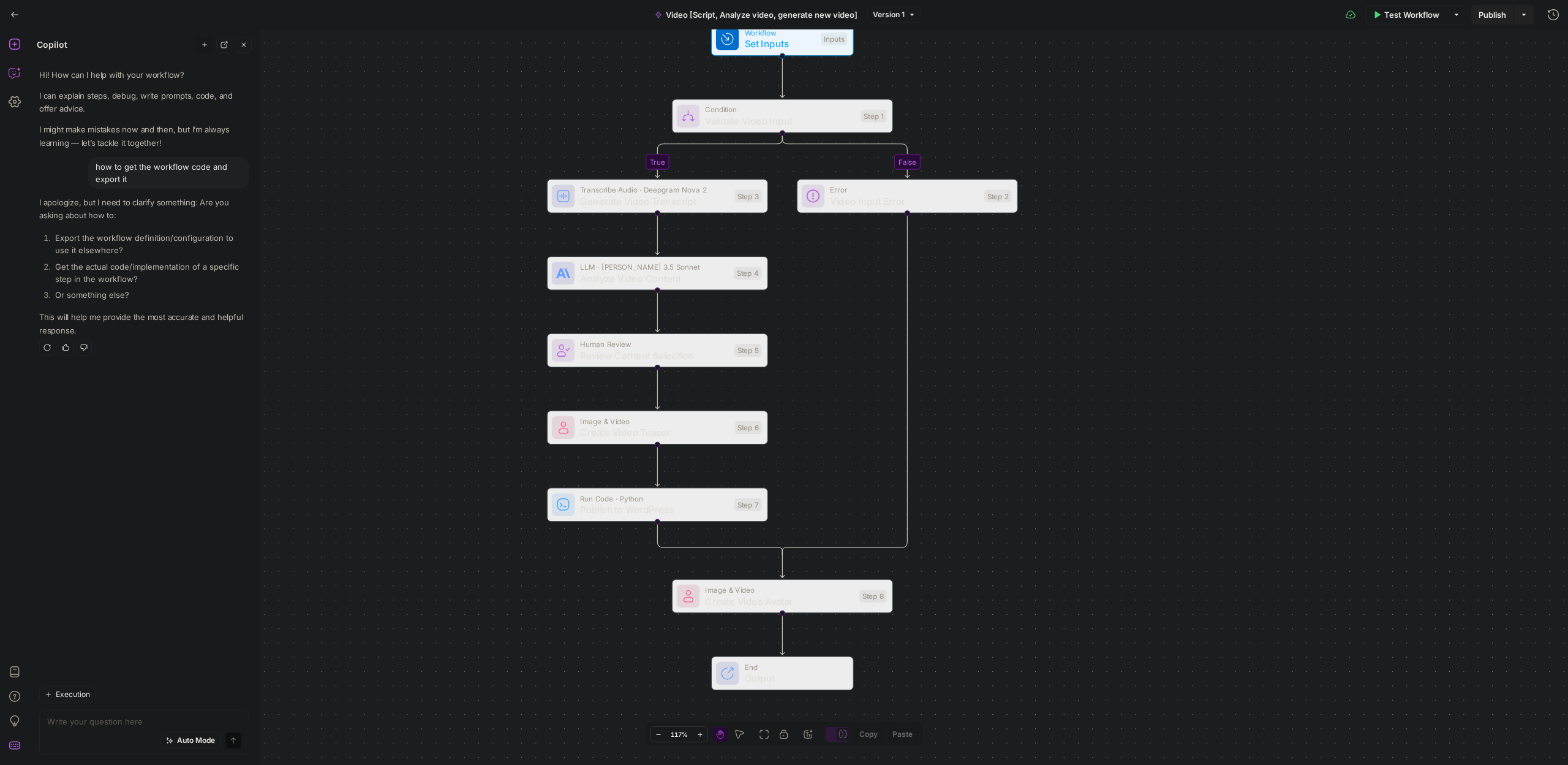
click at [119, 268] on li "Get the actual code/implementation of a specific step in the workflow?" at bounding box center [150, 272] width 198 height 25
click at [97, 640] on div "Hi! How can I help with your workflow? I can explain steps, debug, write prompt…" at bounding box center [145, 369] width 230 height 620
click at [115, 725] on textarea at bounding box center [145, 721] width 195 height 12
type textarea "i want teh json code of my whole workflow"
click at [1263, 227] on div "true false Workflow Set Inputs Inputs Condition Validate Video Input Step 1 Tra…" at bounding box center [798, 397] width 1539 height 736
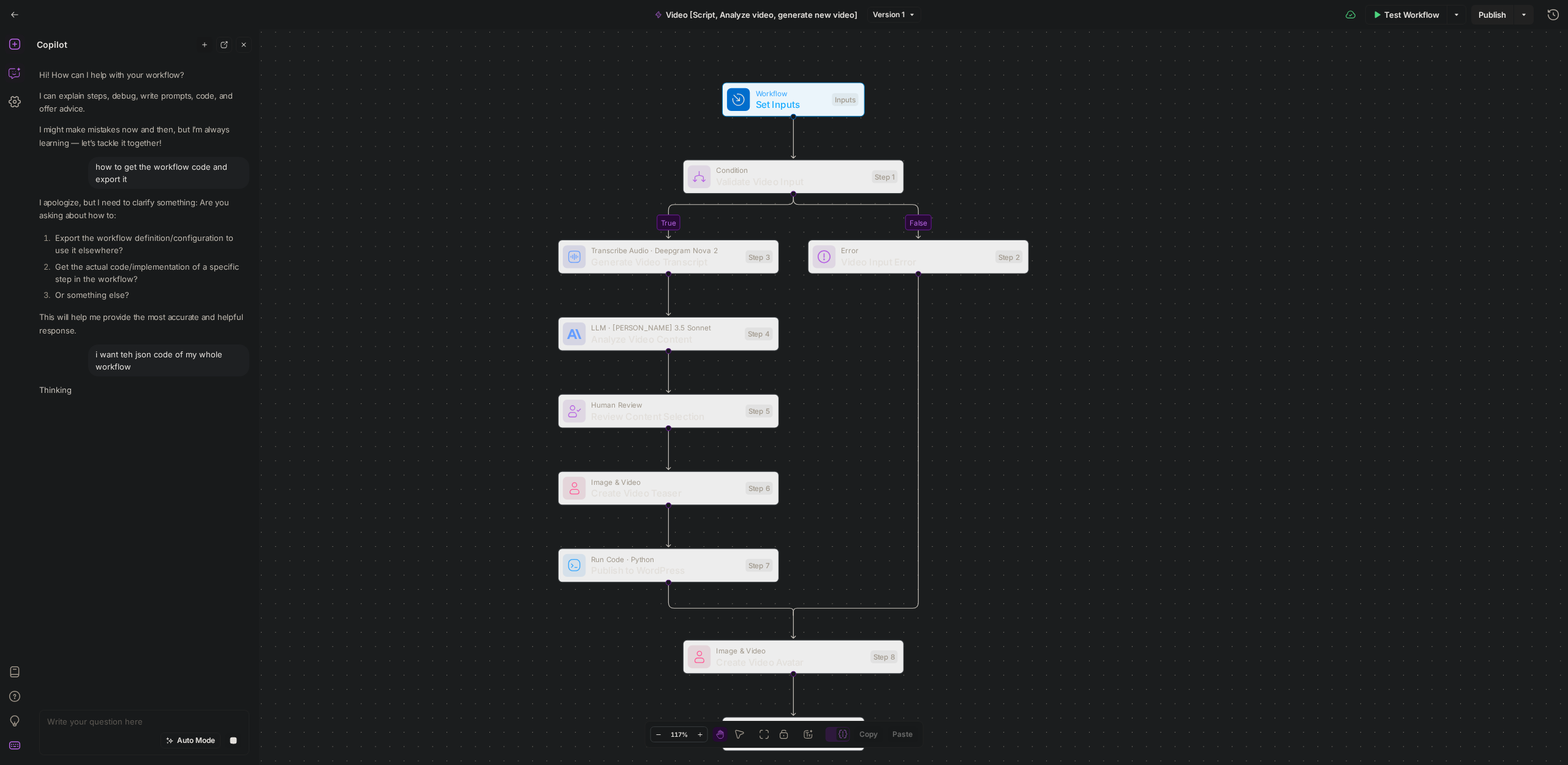
drag, startPoint x: 1312, startPoint y: 203, endPoint x: 1241, endPoint y: 318, distance: 135.2
click at [1241, 318] on div "true false Workflow Set Inputs Inputs Condition Validate Video Input Step 1 Tra…" at bounding box center [798, 397] width 1539 height 736
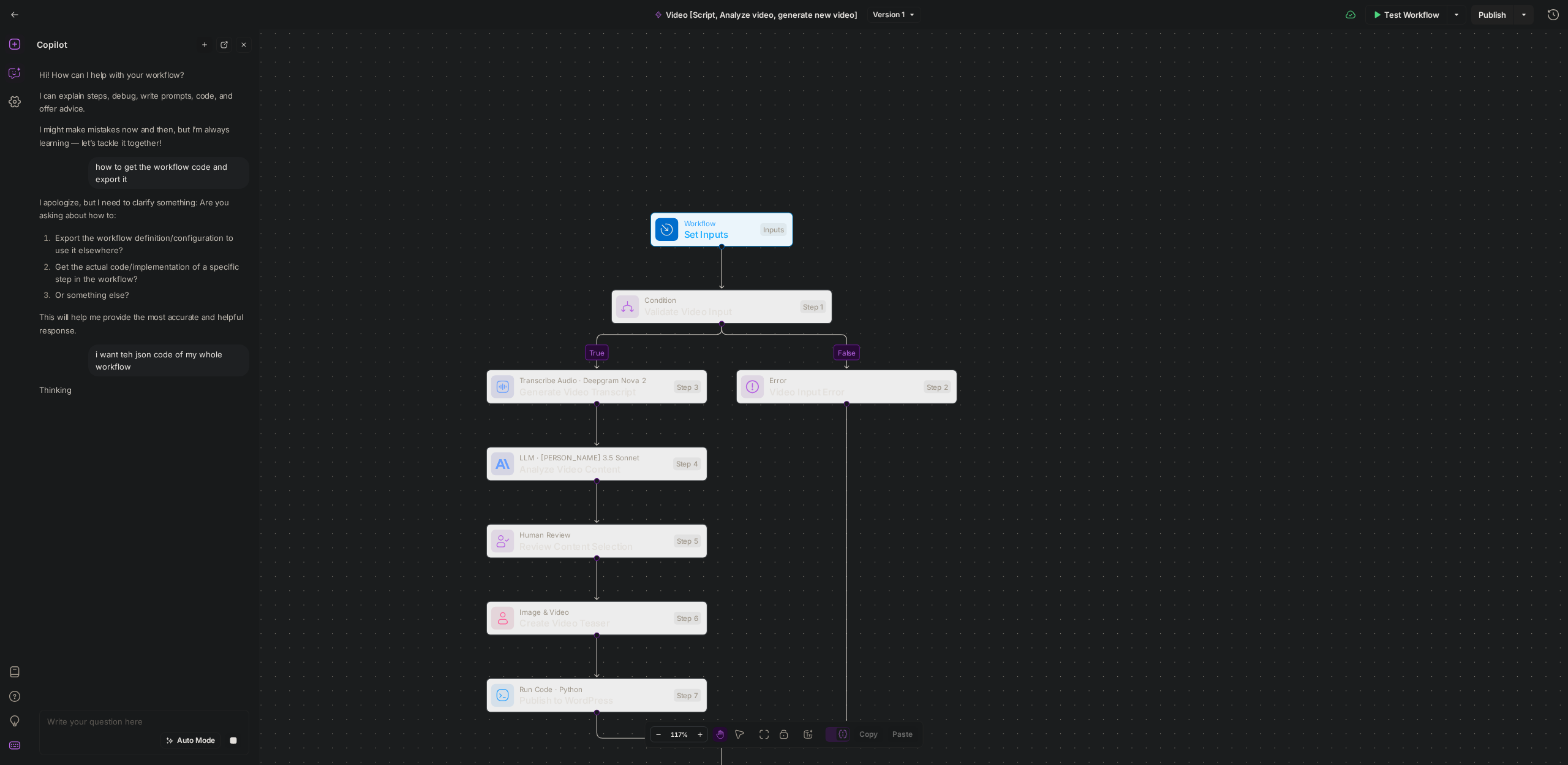
drag, startPoint x: 1093, startPoint y: 296, endPoint x: 1224, endPoint y: 199, distance: 163.0
click at [1224, 199] on div "true false Workflow Set Inputs Inputs Condition Validate Video Input Step 1 Tra…" at bounding box center [798, 397] width 1539 height 736
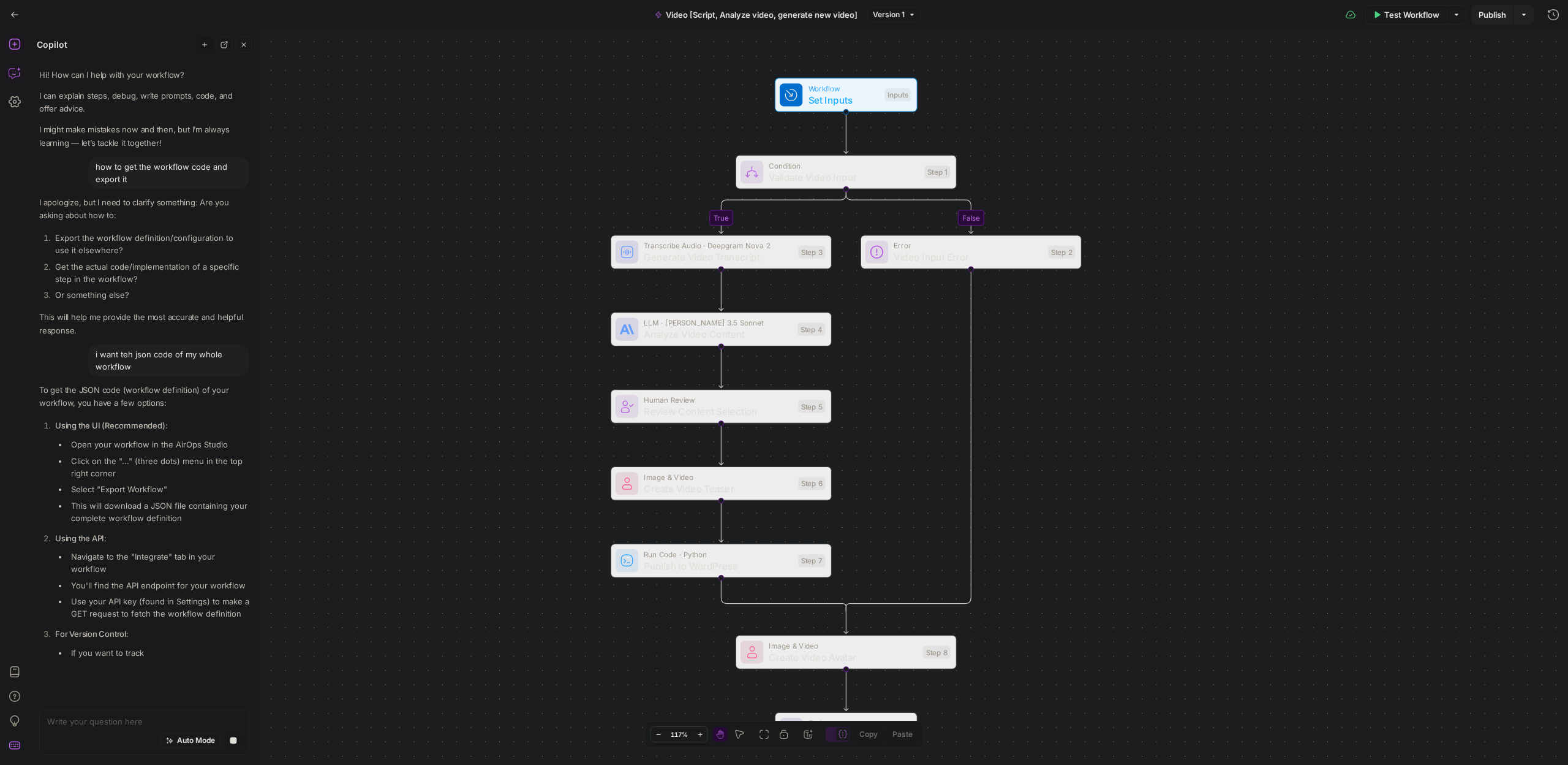
click at [99, 442] on li "Open your workflow in the AirOps Studio" at bounding box center [158, 443] width 181 height 12
click at [99, 442] on ul "Open your workflow in the AirOps Studio Click on the "..." (three dots) menu in…" at bounding box center [152, 480] width 195 height 86
click at [99, 442] on ul "Open your workflow in the AirOps Studio Click on the "..." (three dots) menu in…" at bounding box center [152, 472] width 195 height 86
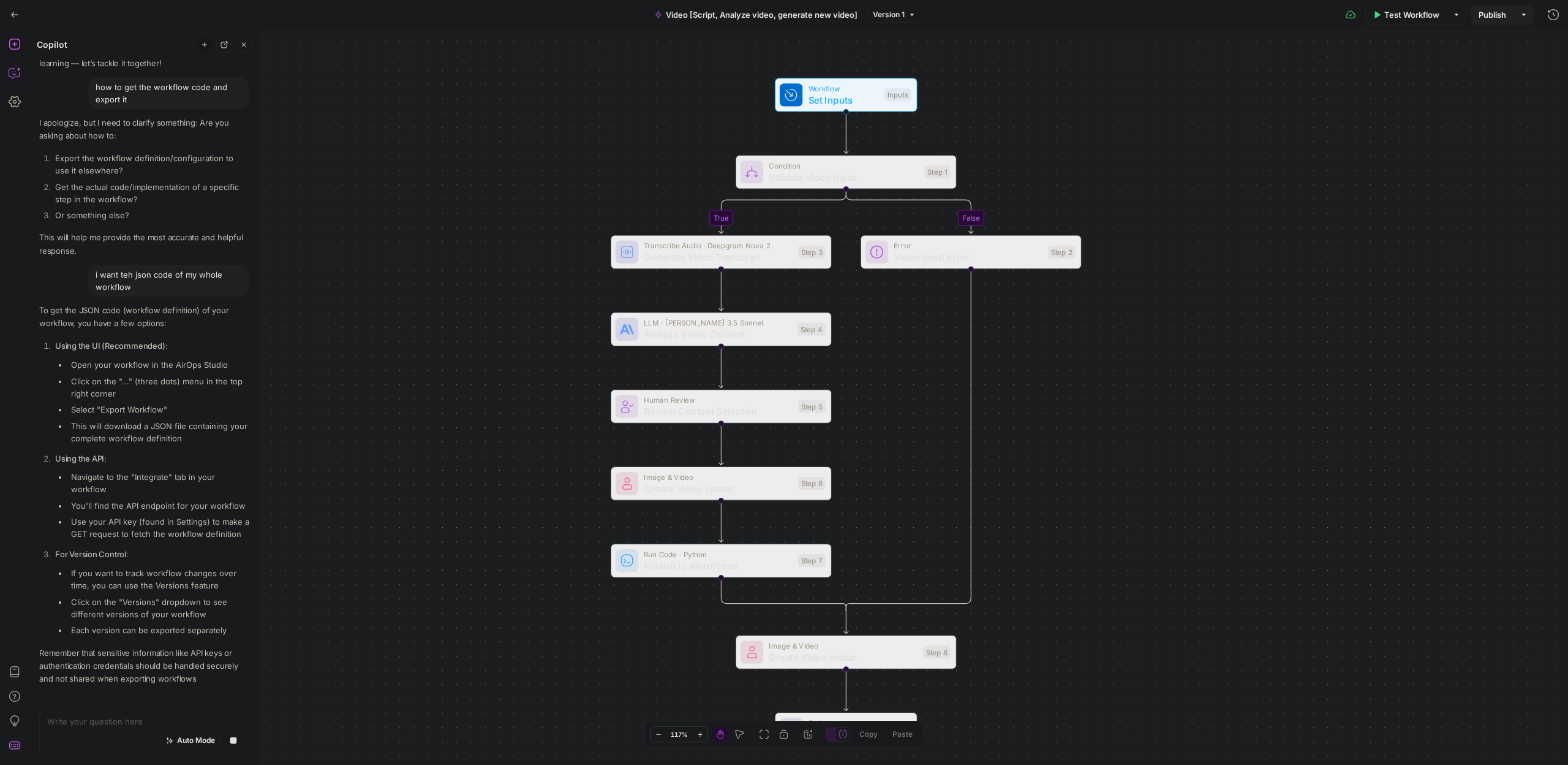
click at [114, 452] on p "Using the API :" at bounding box center [152, 458] width 195 height 13
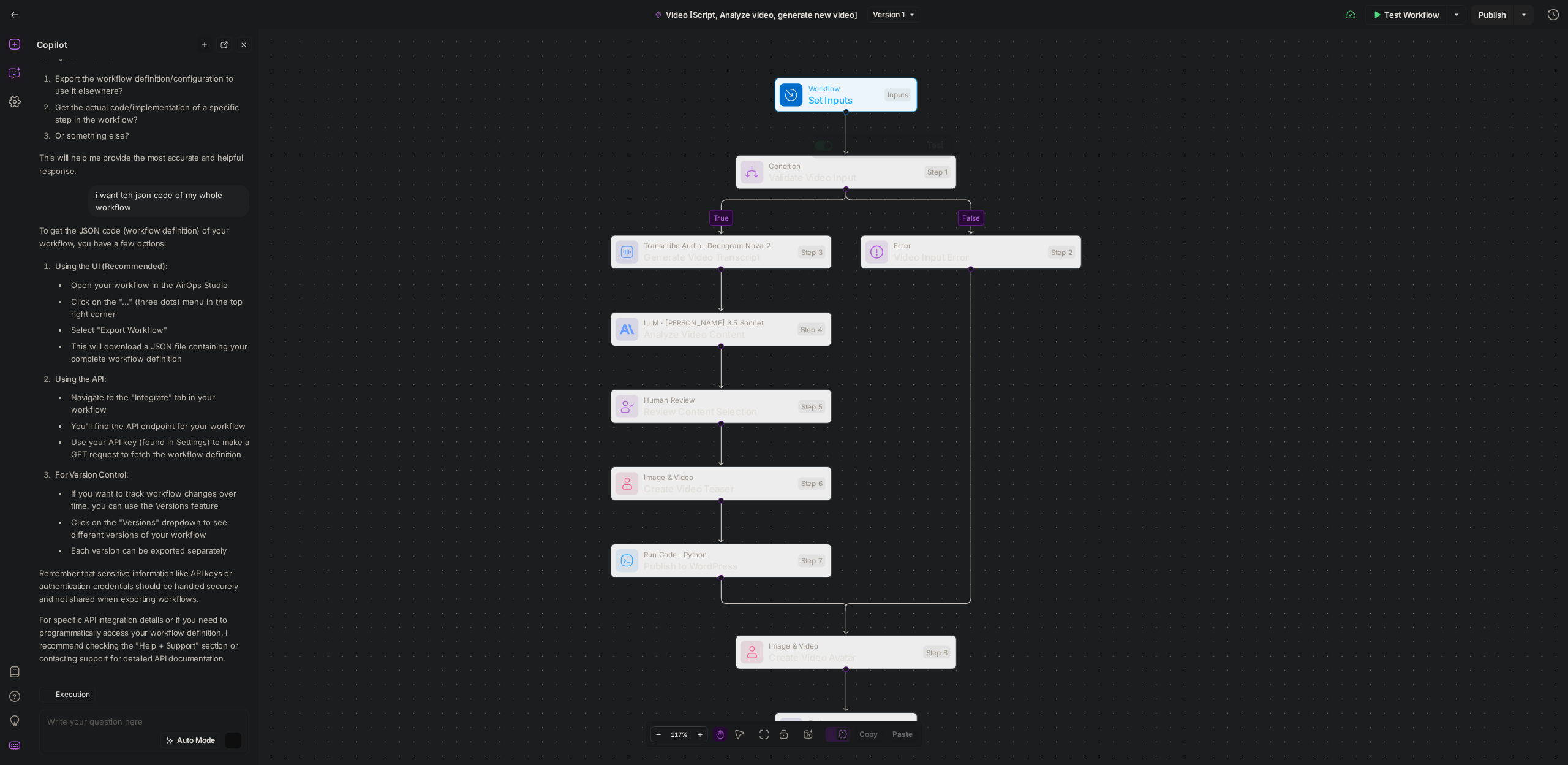
scroll to position [199, 0]
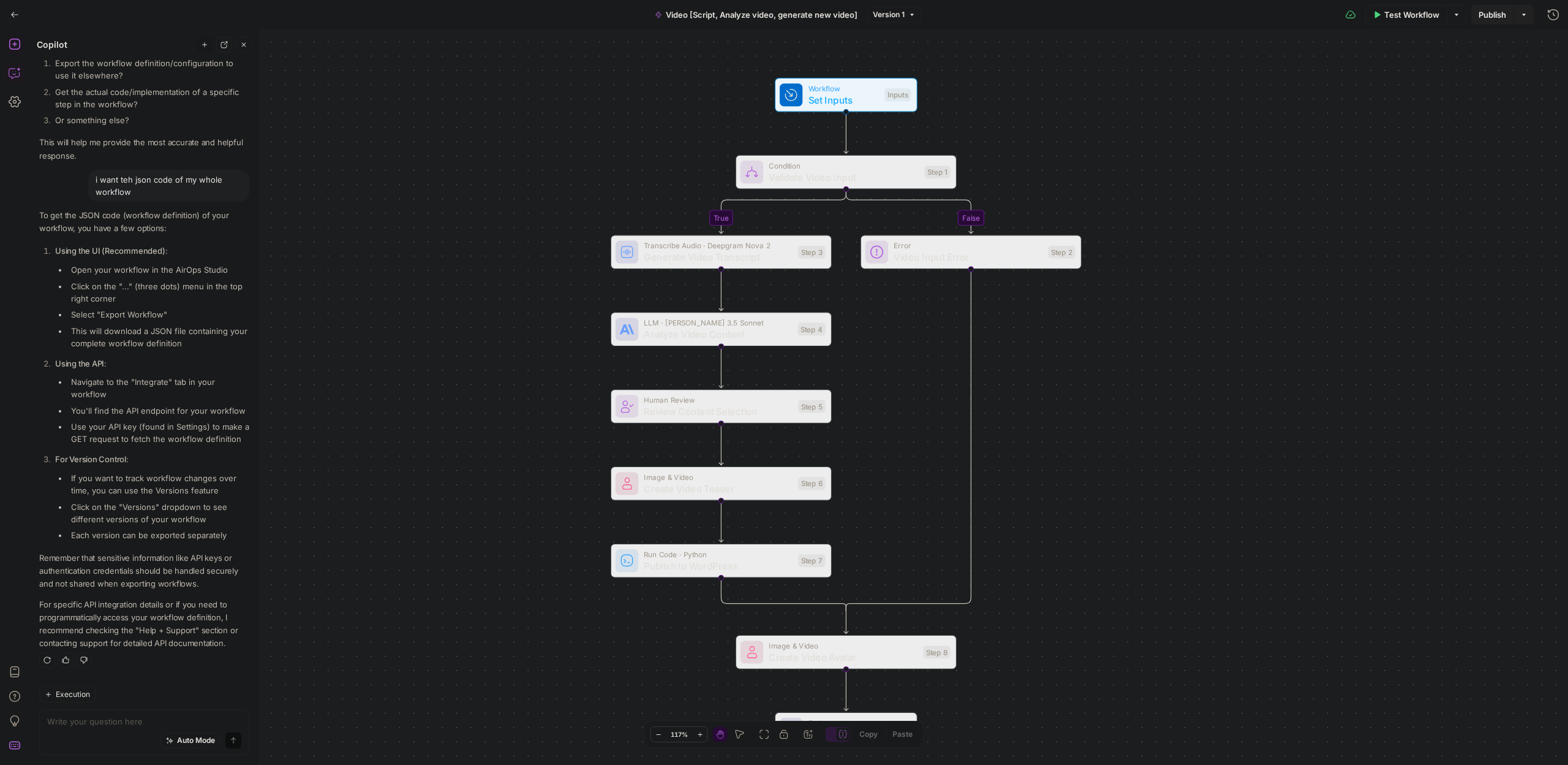
click at [126, 264] on li "Open your workflow in the AirOps Studio" at bounding box center [158, 269] width 181 height 12
click at [121, 280] on li "Click on the "..." (three dots) menu in the top right corner" at bounding box center [158, 292] width 181 height 25
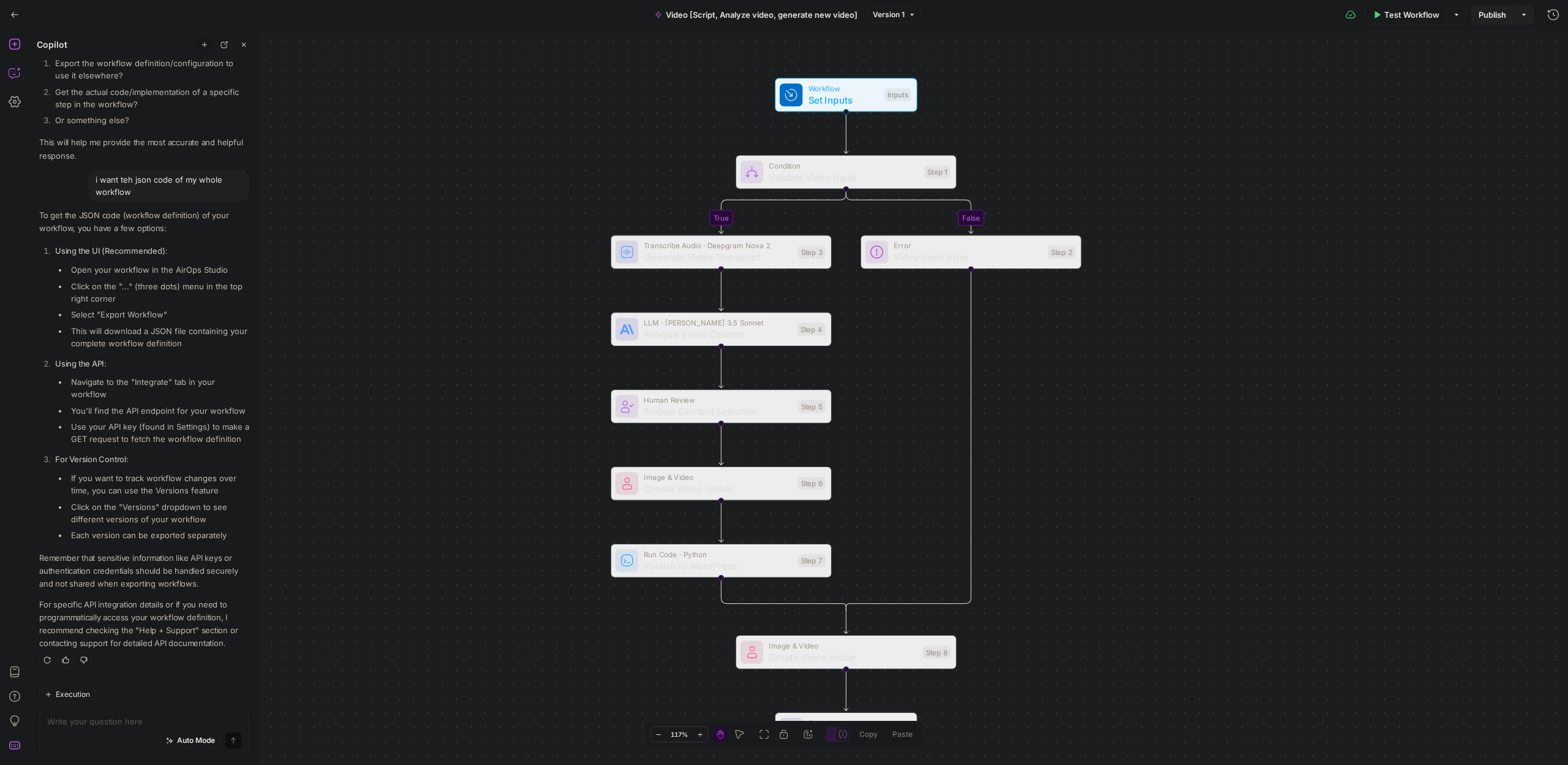
click at [121, 280] on li "Click on the "..." (three dots) menu in the top right corner" at bounding box center [158, 292] width 181 height 25
click at [130, 280] on li "Click on the "..." (three dots) menu in the top right corner" at bounding box center [158, 292] width 181 height 25
click at [131, 280] on li "Click on the "..." (three dots) menu in the top right corner" at bounding box center [158, 292] width 181 height 25
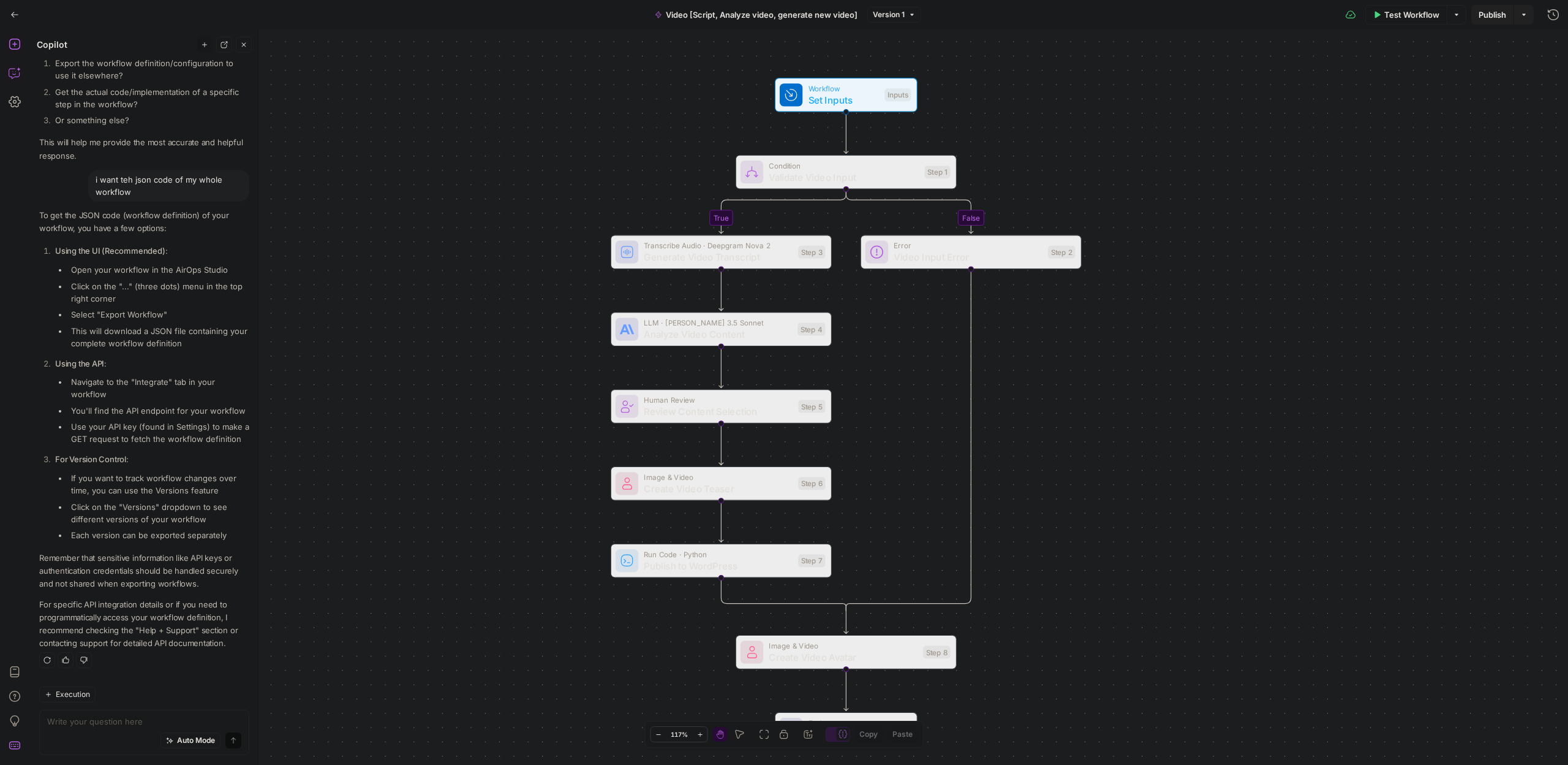
click at [131, 280] on li "Click on the "..." (three dots) menu in the top right corner" at bounding box center [158, 292] width 181 height 25
click at [123, 280] on li "Click on the "..." (three dots) menu in the top right corner" at bounding box center [158, 292] width 181 height 25
click at [118, 308] on li "Select "Export Workflow"" at bounding box center [158, 314] width 181 height 12
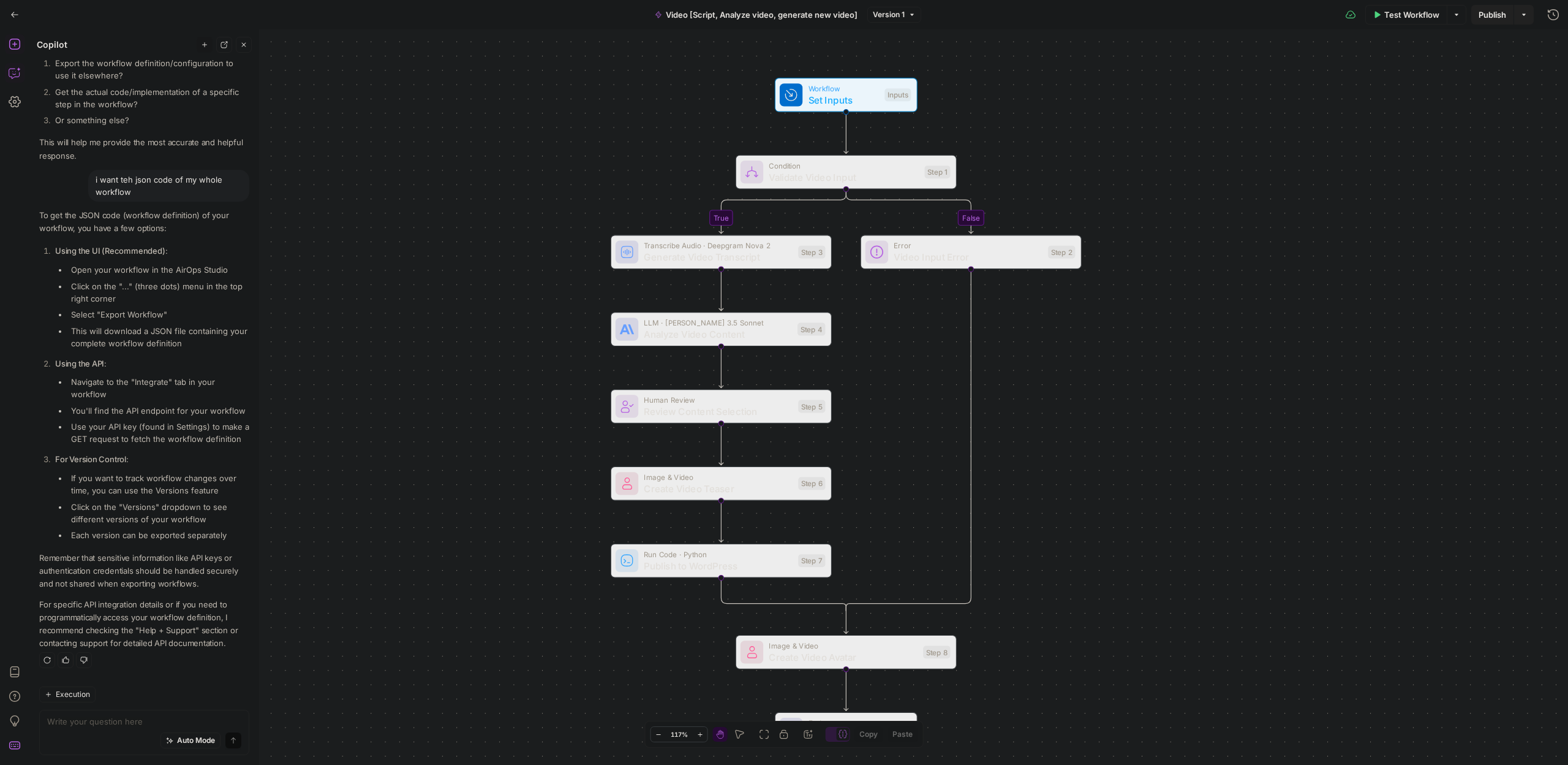
click at [118, 308] on li "Select "Export Workflow"" at bounding box center [158, 314] width 181 height 12
click at [126, 280] on li "Click on the "..." (three dots) menu in the top right corner" at bounding box center [158, 292] width 181 height 25
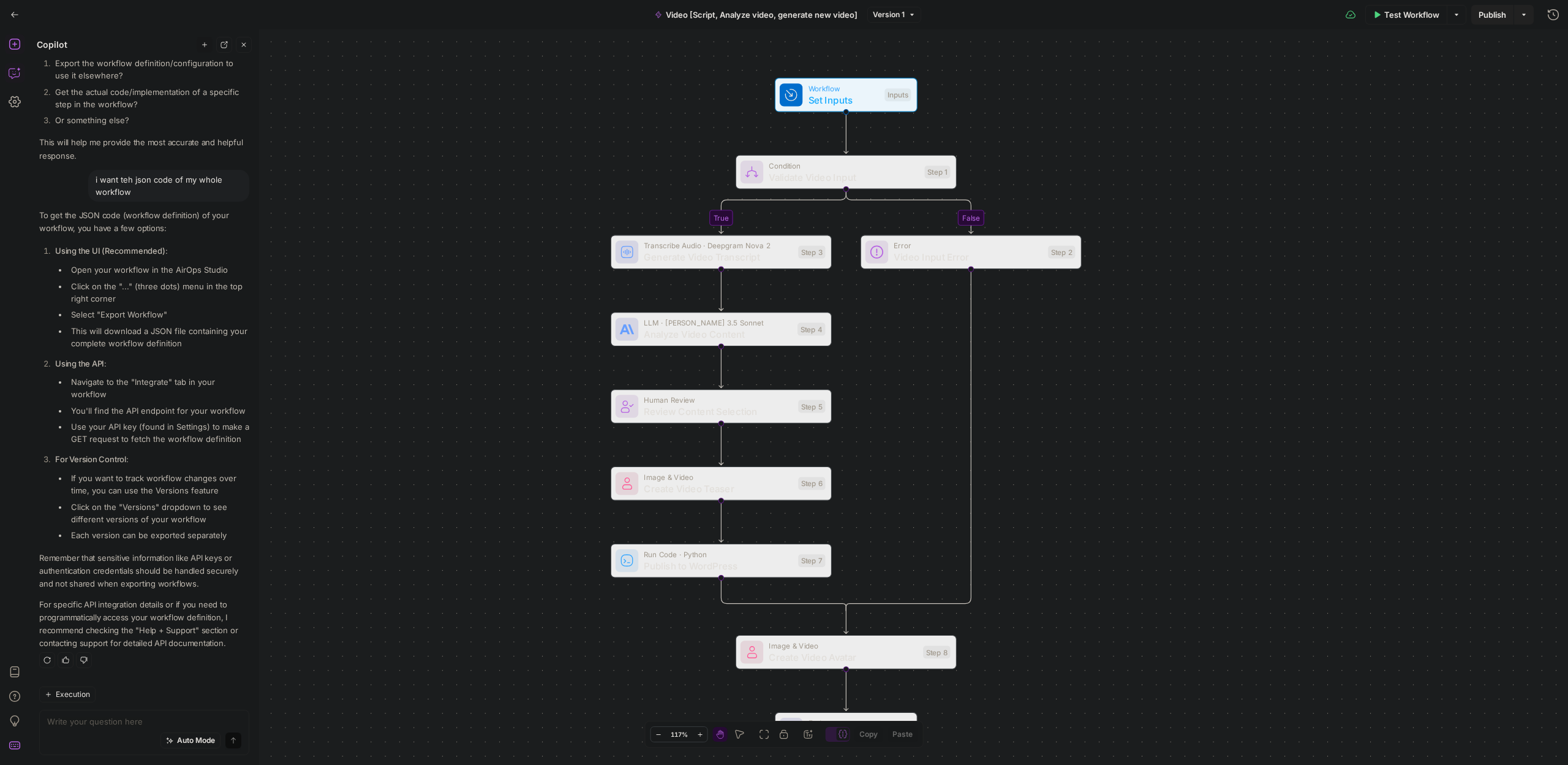
click at [412, 238] on div "true false Workflow Set Inputs Inputs Condition Validate Video Input Step 1 Tra…" at bounding box center [798, 397] width 1539 height 736
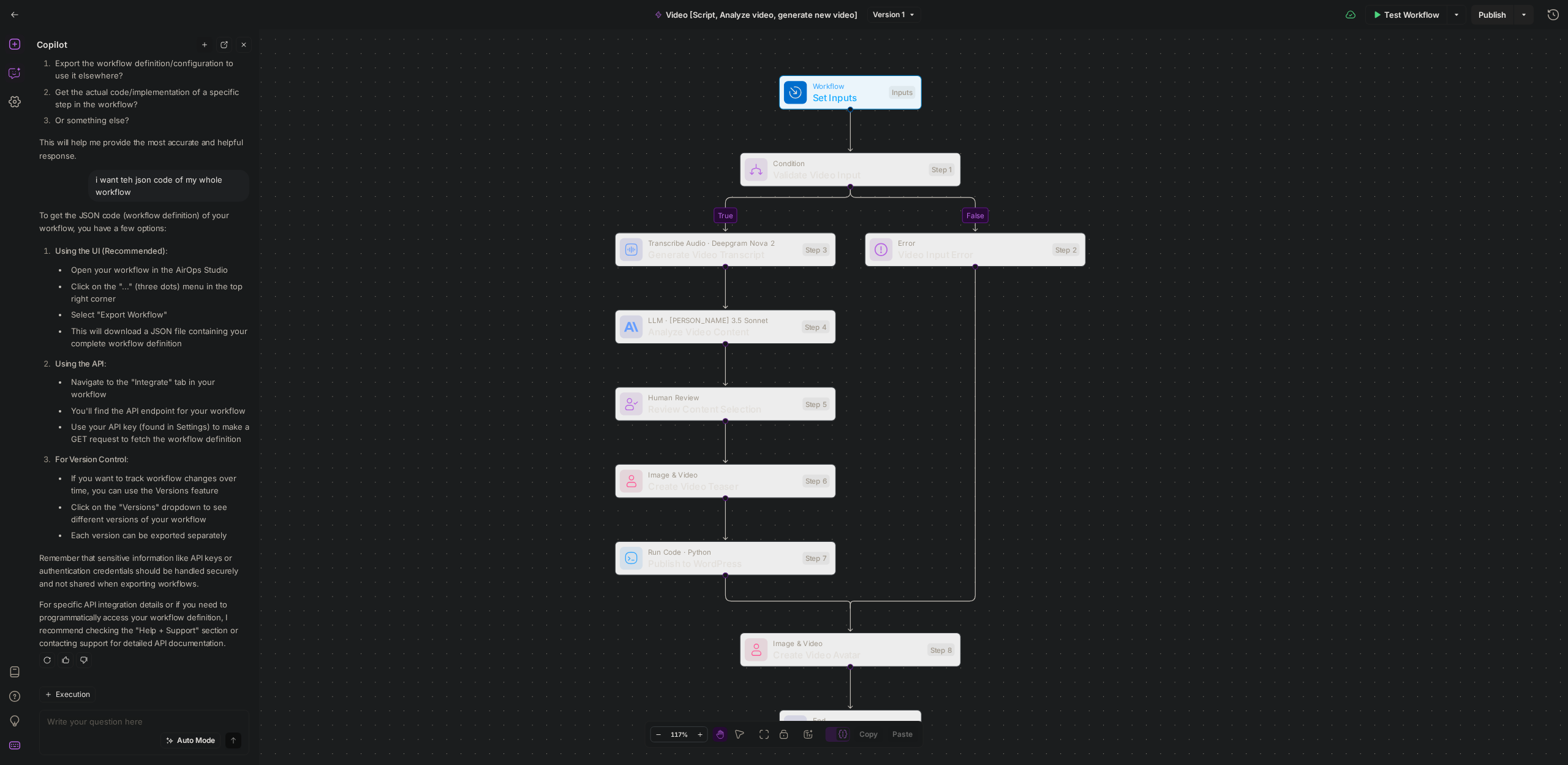
click at [245, 46] on icon "button" at bounding box center [243, 44] width 7 height 7
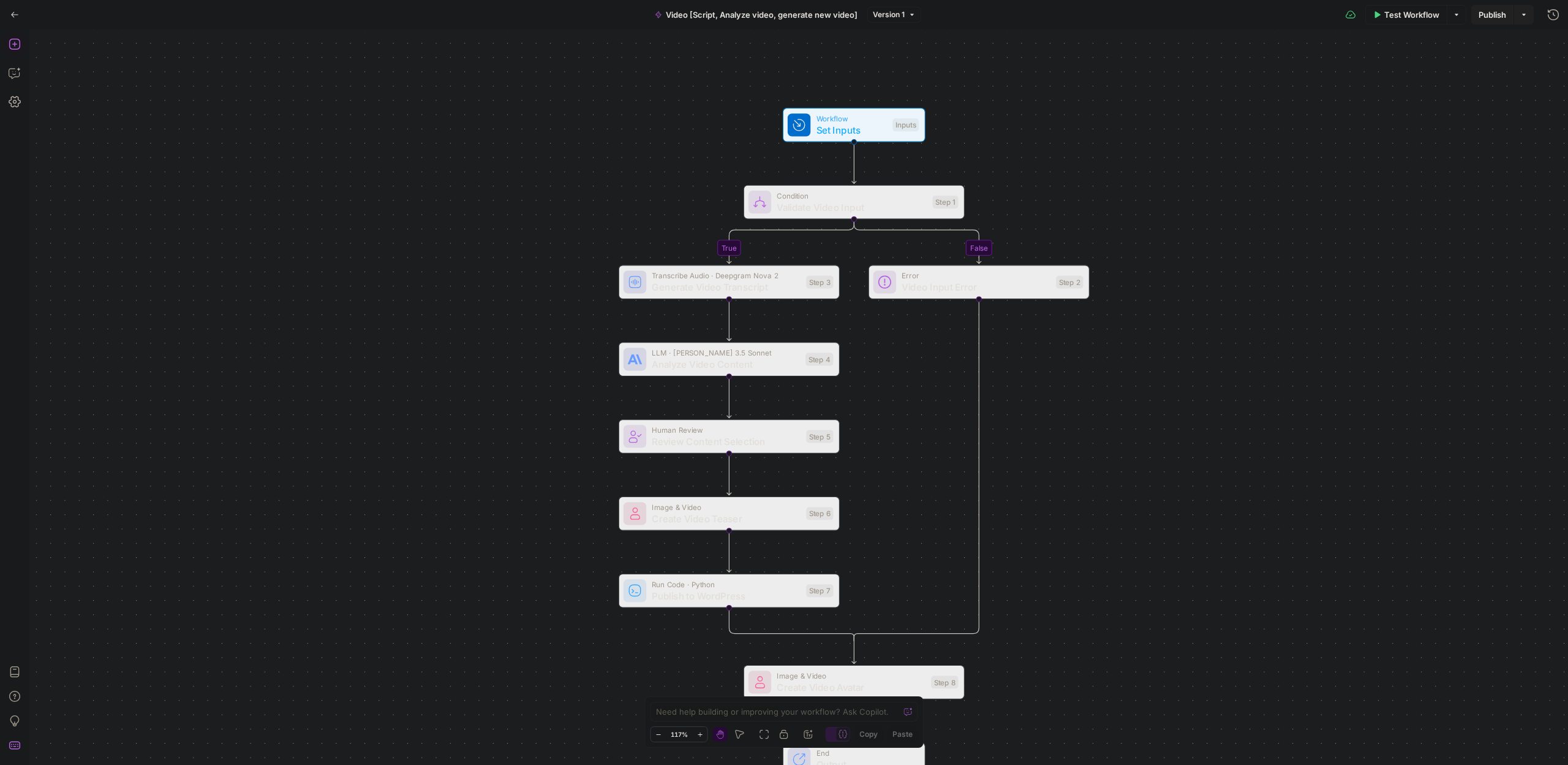
drag, startPoint x: 248, startPoint y: 183, endPoint x: 233, endPoint y: 183, distance: 15.0
click at [233, 183] on div "true false Workflow Set Inputs Inputs Condition Validate Video Input Step 1 Tra…" at bounding box center [798, 397] width 1539 height 736
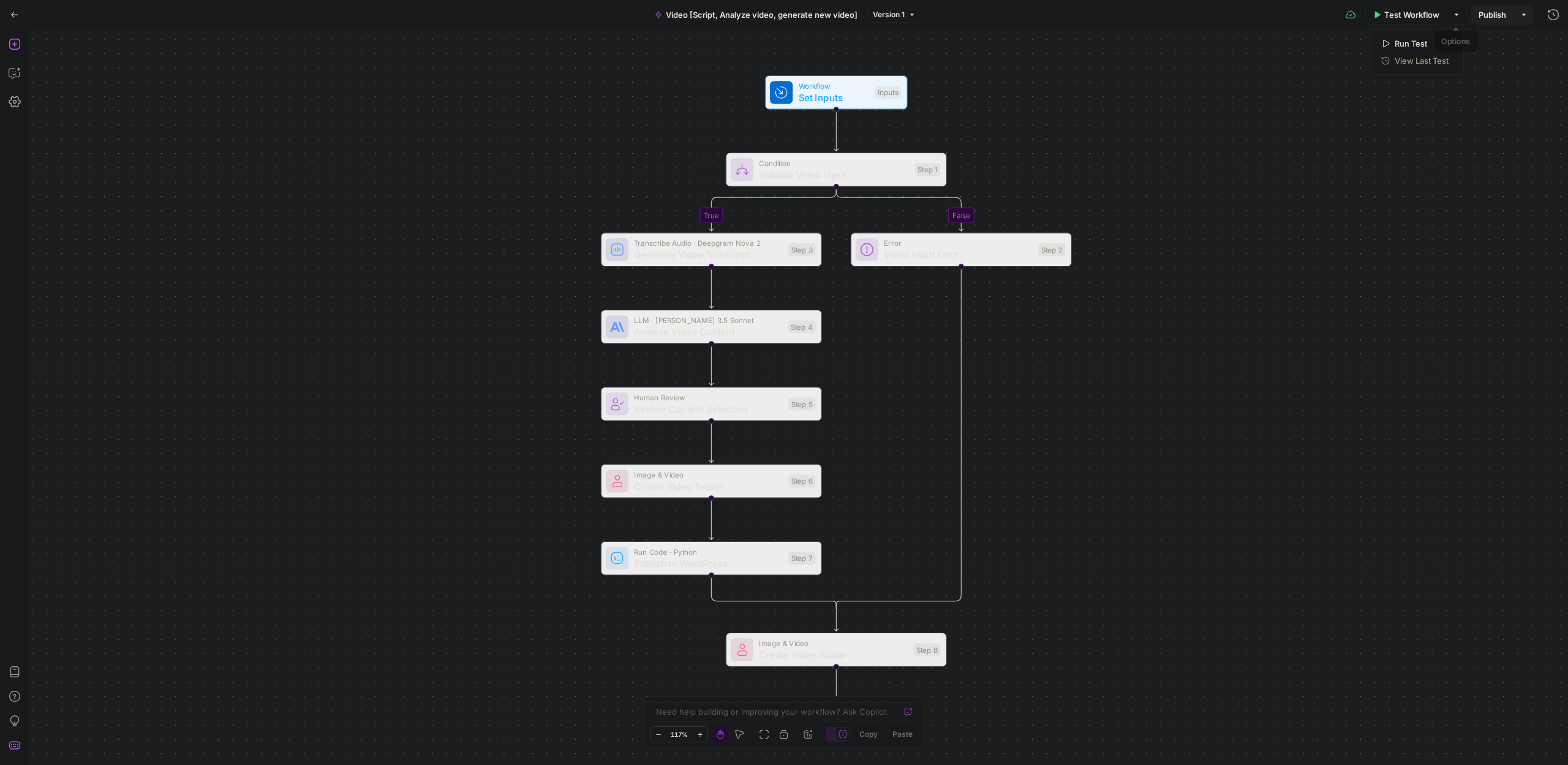
click at [1457, 13] on icon "button" at bounding box center [1456, 14] width 7 height 7
click at [1524, 15] on icon "button" at bounding box center [1524, 15] width 4 height 2
click at [1346, 14] on icon at bounding box center [1351, 15] width 10 height 8
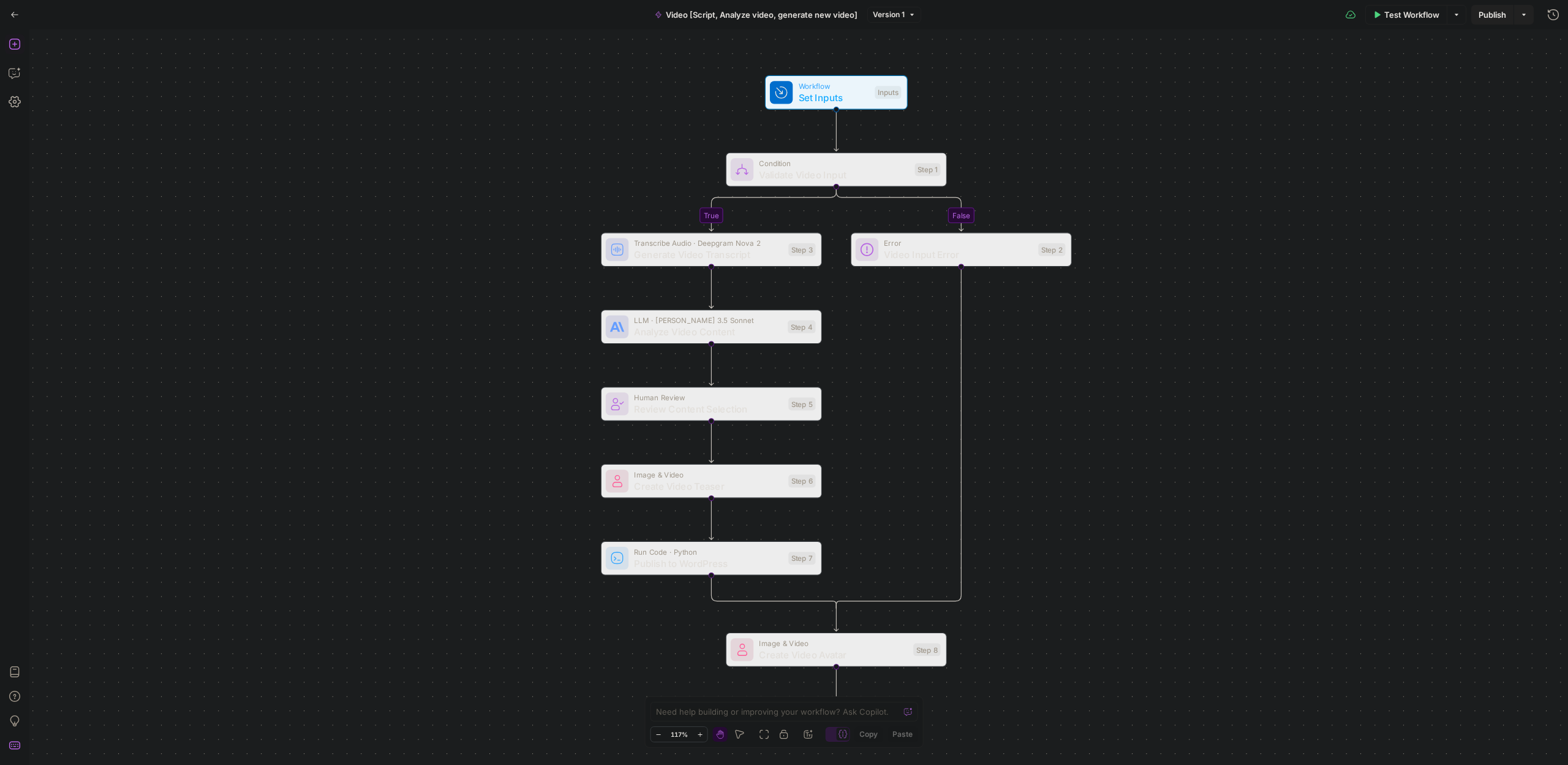
click at [1511, 76] on div "true false Workflow Set Inputs Inputs Condition Validate Video Input Step 1 Tra…" at bounding box center [798, 397] width 1539 height 736
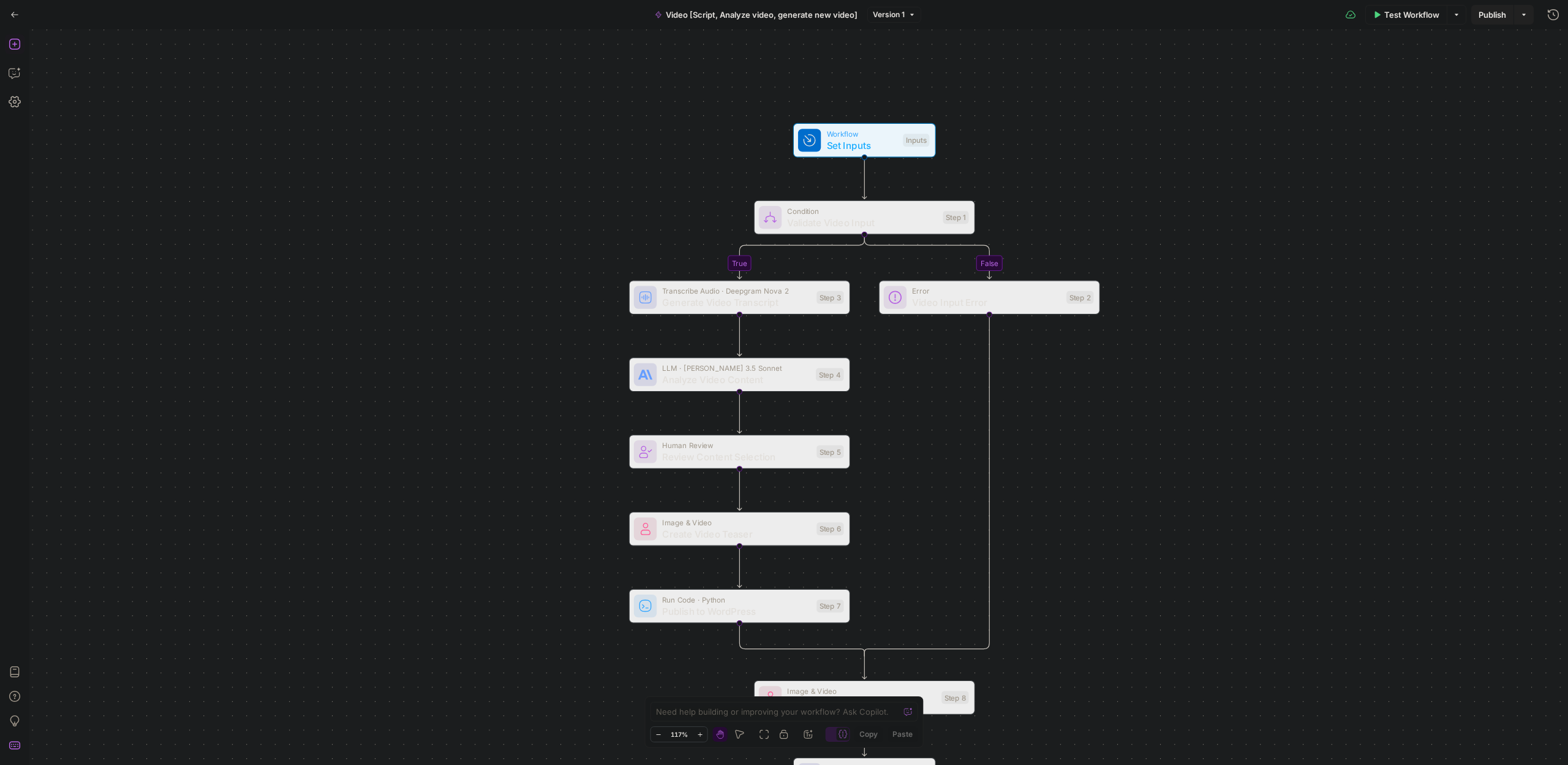
drag, startPoint x: 319, startPoint y: 453, endPoint x: 236, endPoint y: 271, distance: 200.0
click at [236, 271] on div "true false Workflow Set Inputs Inputs Condition Validate Video Input Step 1 Tra…" at bounding box center [798, 397] width 1539 height 736
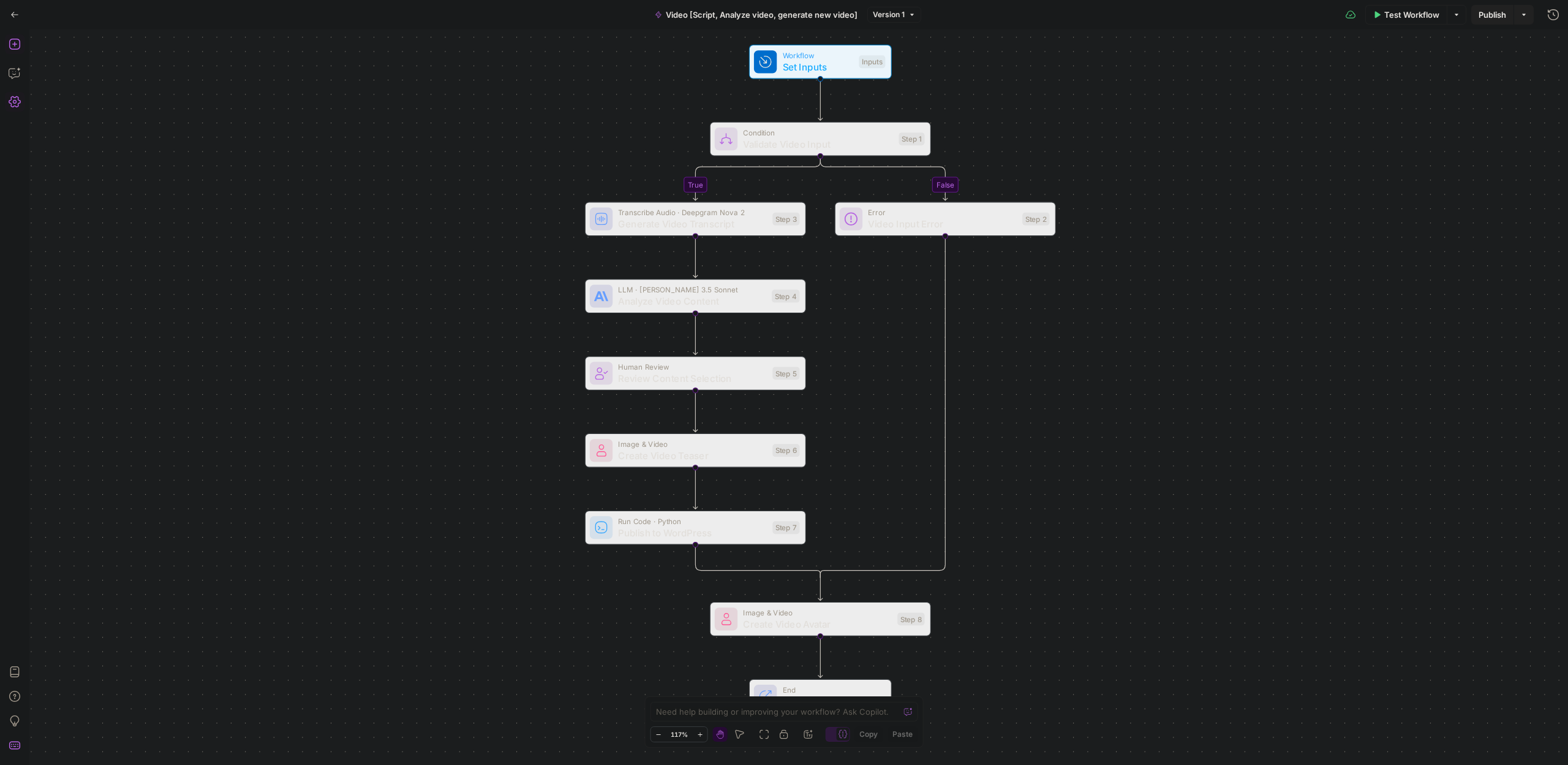
click at [16, 108] on button "Settings" at bounding box center [15, 101] width 20 height 20
click at [356, 81] on div "true false Workflow Set Inputs Inputs Condition Validate Video Input Step 1 Tra…" at bounding box center [798, 397] width 1539 height 736
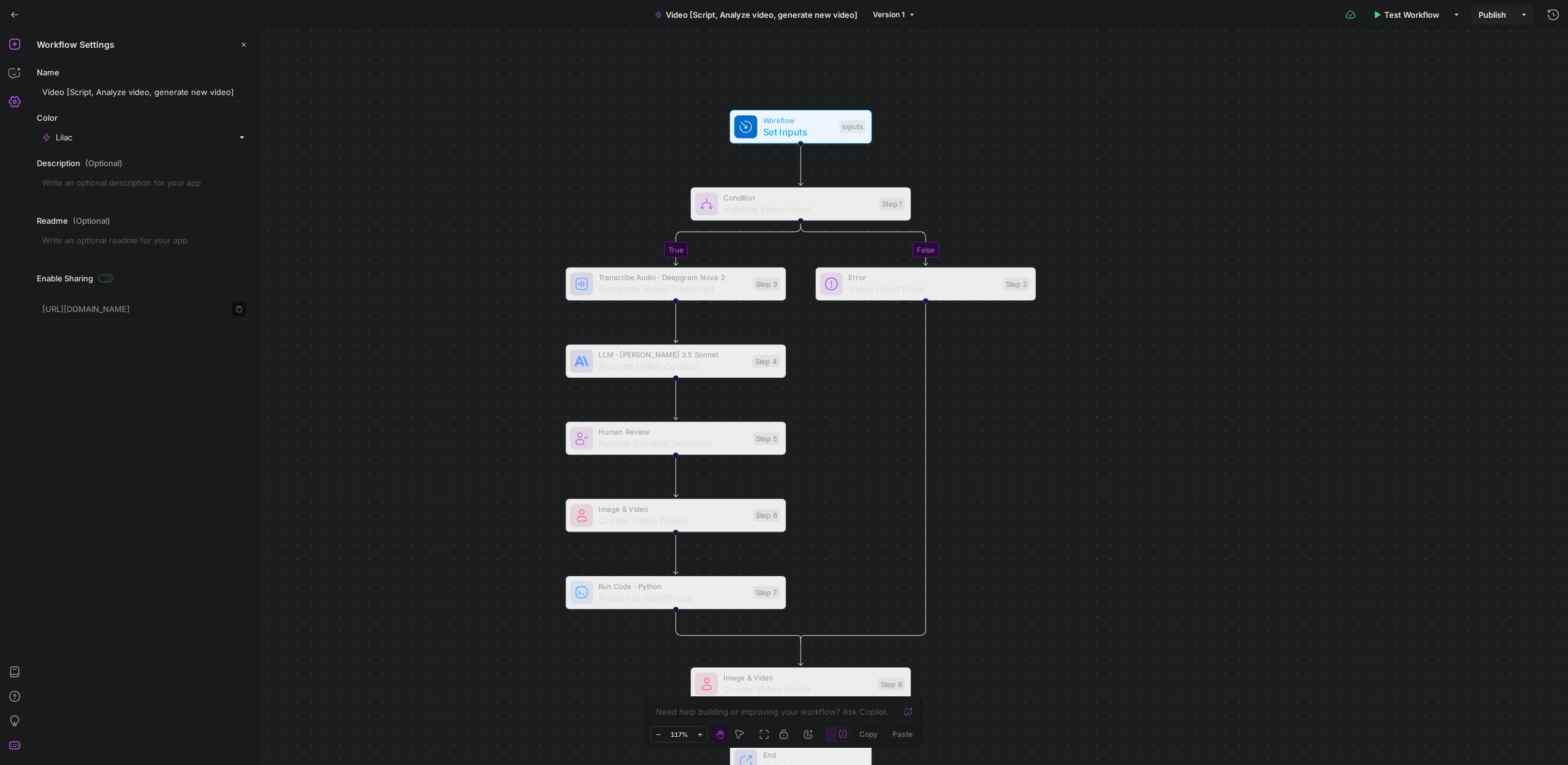
drag, startPoint x: 464, startPoint y: 180, endPoint x: 451, endPoint y: 232, distance: 53.6
click at [451, 232] on div "true false Workflow Set Inputs Inputs Condition Validate Video Input Step 1 Tra…" at bounding box center [798, 397] width 1539 height 736
